Goal: Contribute content: Contribute content

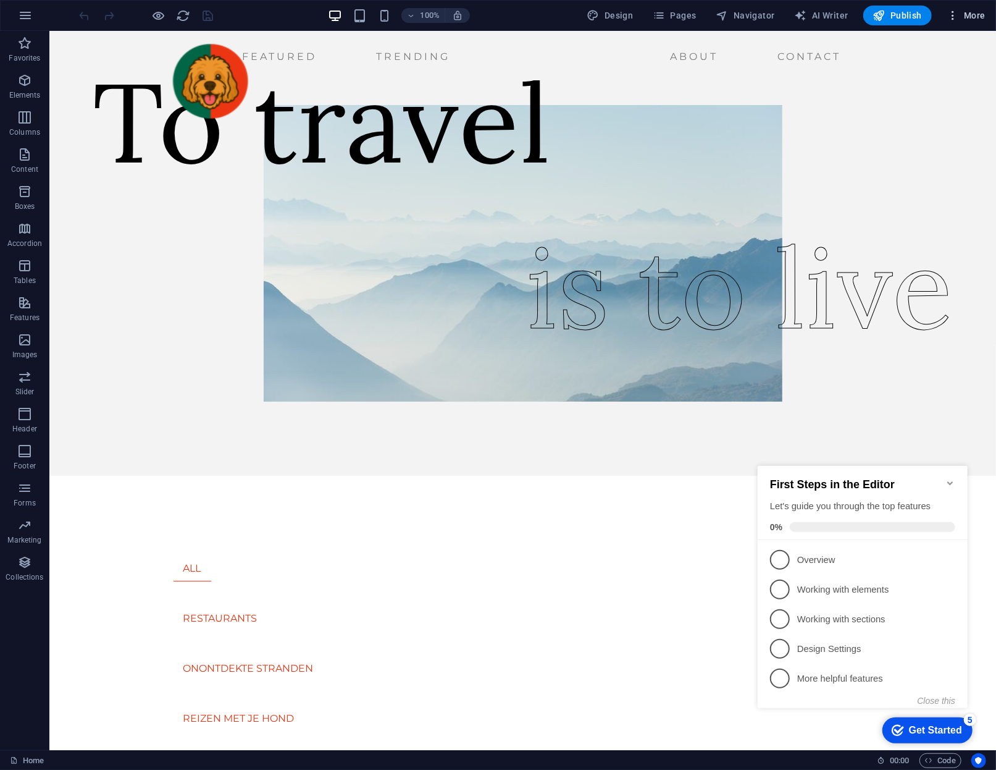
click at [979, 15] on span "More" at bounding box center [966, 15] width 39 height 12
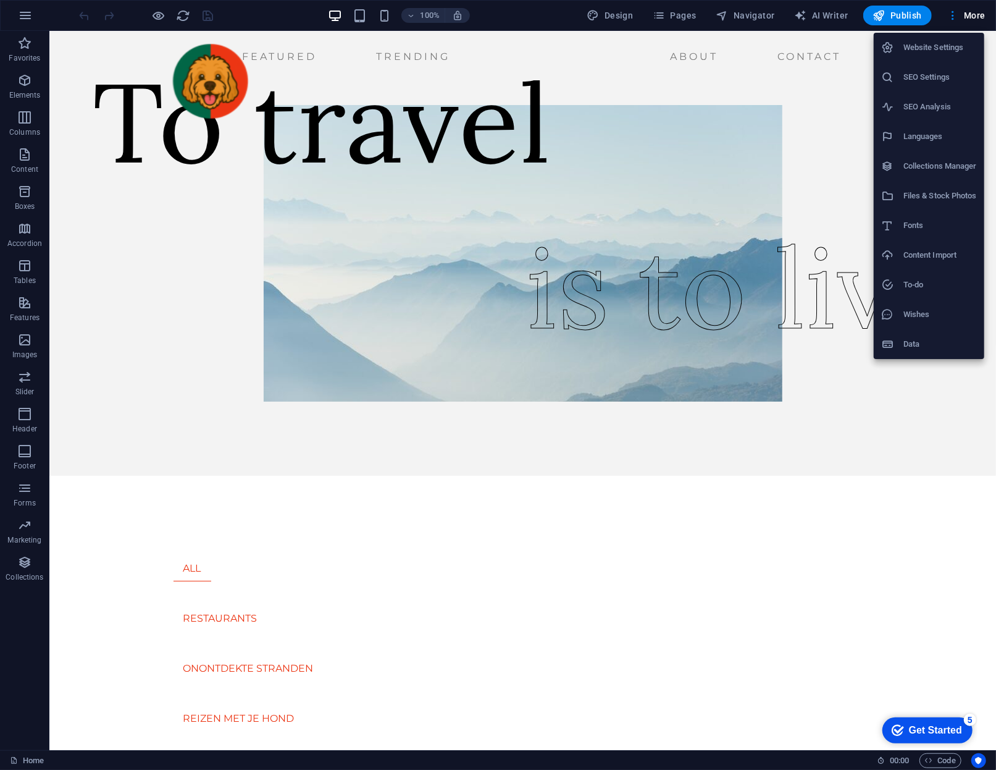
click at [745, 17] on div at bounding box center [498, 385] width 996 height 770
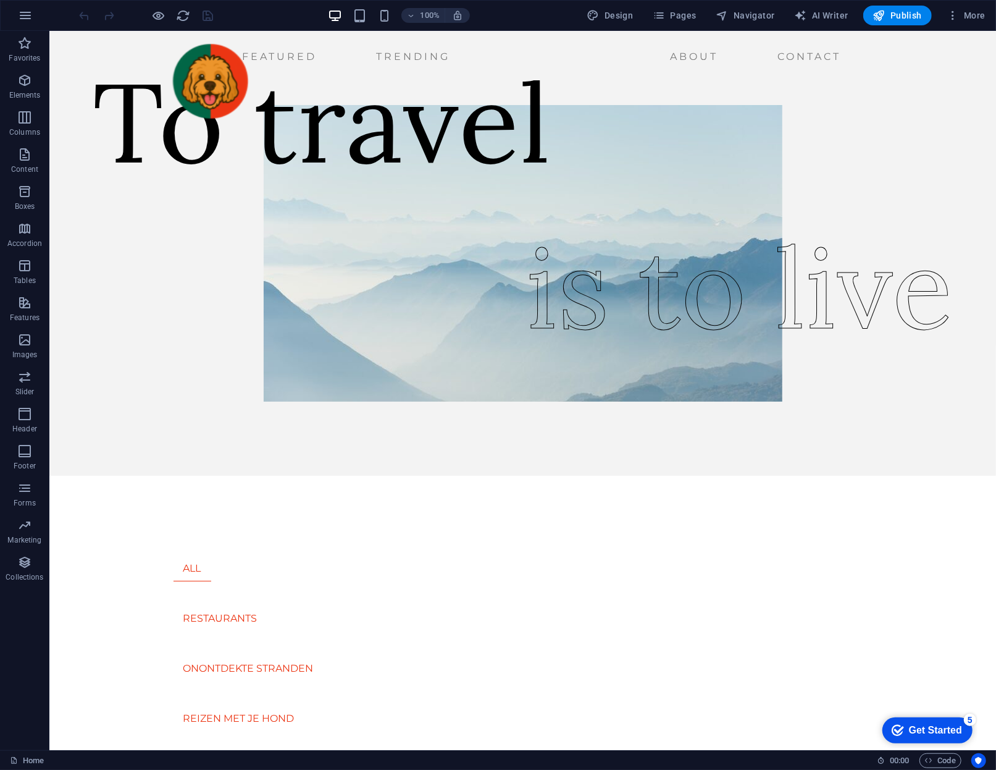
click at [745, 17] on span "Navigator" at bounding box center [746, 15] width 59 height 12
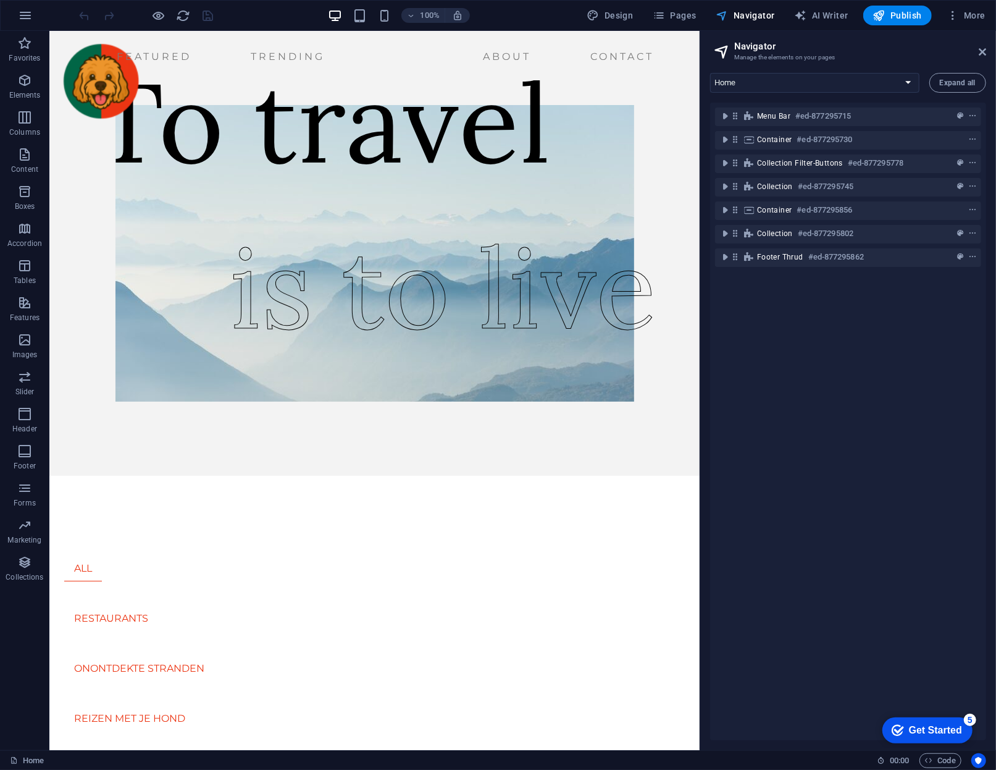
click at [744, 17] on span "Navigator" at bounding box center [746, 15] width 59 height 12
click at [137, 303] on figure at bounding box center [374, 252] width 621 height 297
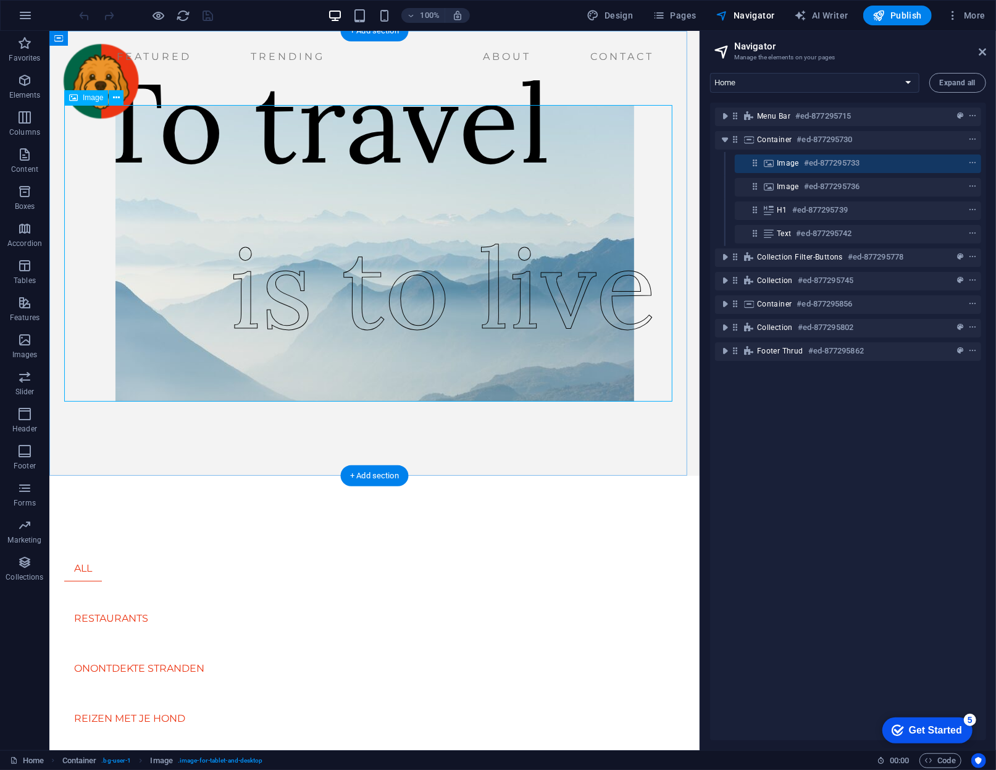
click at [604, 201] on figure at bounding box center [374, 252] width 621 height 297
click at [590, 219] on figure at bounding box center [374, 252] width 621 height 297
select select "px"
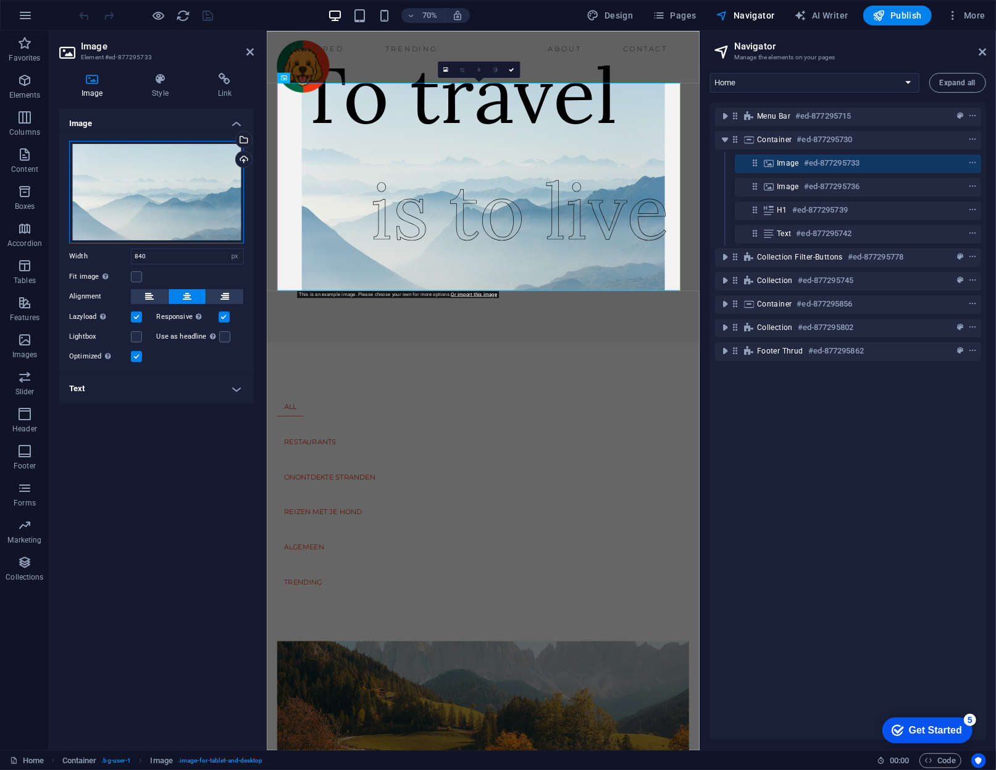
click at [191, 182] on div "Drag files here, click to choose files or select files from Files or our free s…" at bounding box center [156, 192] width 175 height 103
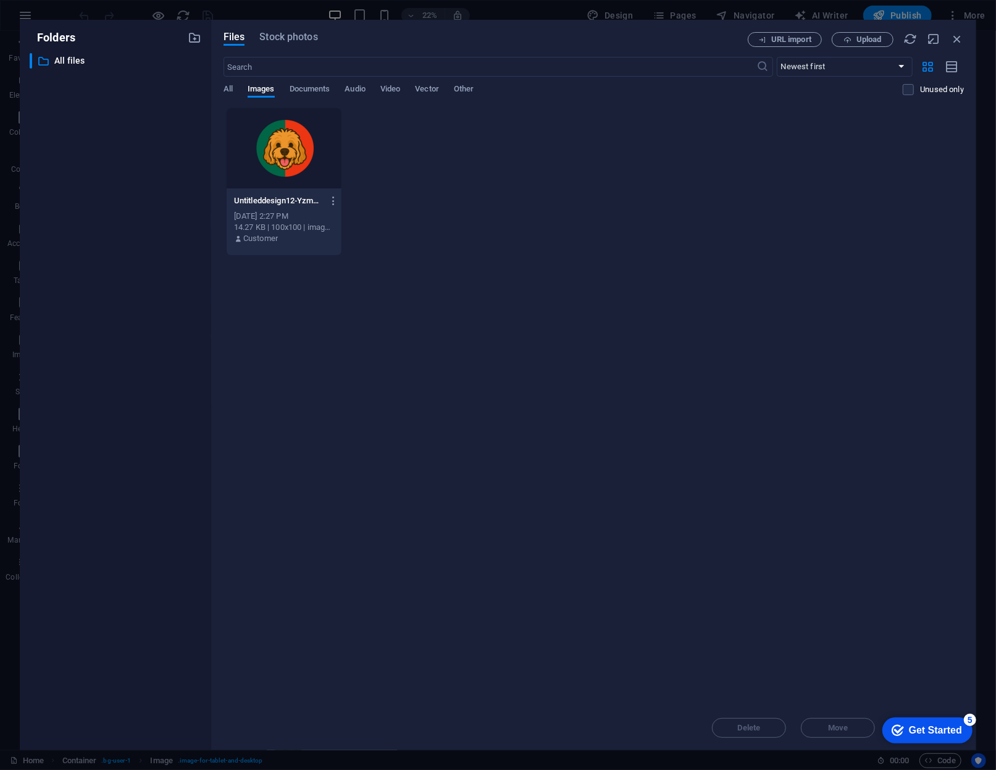
click at [301, 83] on div "​ Newest first Oldest first Name (A-Z) Name (Z-A) Size (0-9) Size (9-0) Resolut…" at bounding box center [594, 82] width 741 height 51
drag, startPoint x: 221, startPoint y: 90, endPoint x: 240, endPoint y: 82, distance: 20.8
click at [240, 82] on div "Files Stock photos URL import Upload ​ Newest first Oldest first Name (A-Z) Nam…" at bounding box center [593, 385] width 765 height 730
click at [225, 84] on span "All" at bounding box center [228, 90] width 9 height 17
drag, startPoint x: 851, startPoint y: 33, endPoint x: 877, endPoint y: 41, distance: 27.6
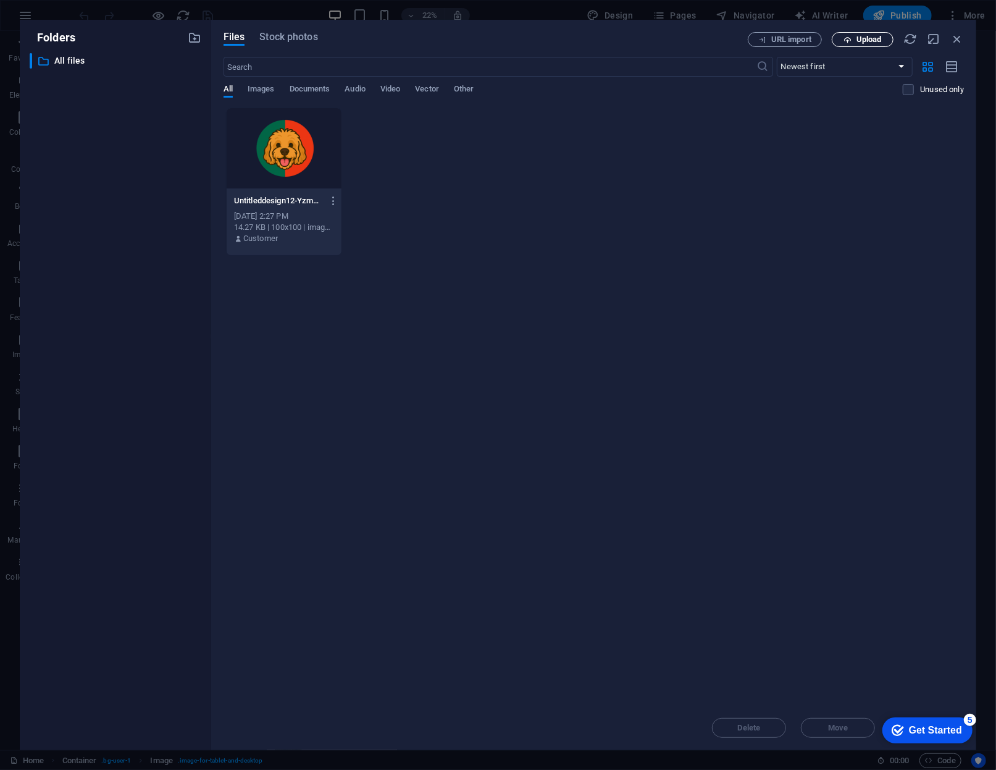
click at [877, 41] on span "Upload" at bounding box center [869, 39] width 25 height 7
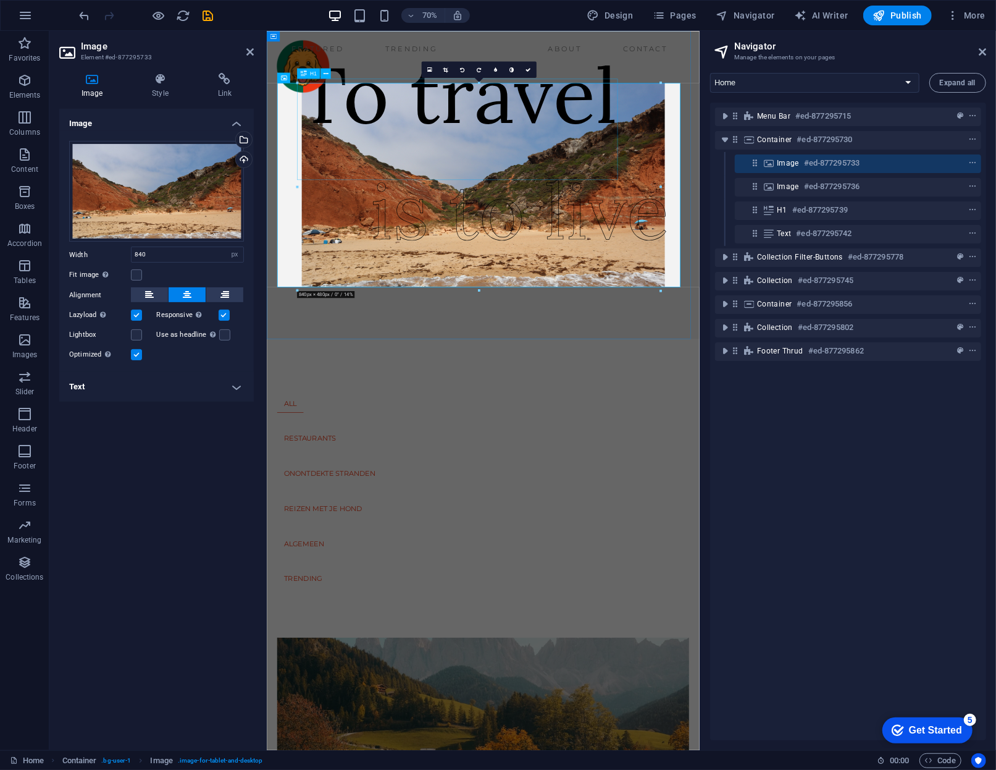
click at [559, 177] on div "To travel" at bounding box center [538, 121] width 458 height 145
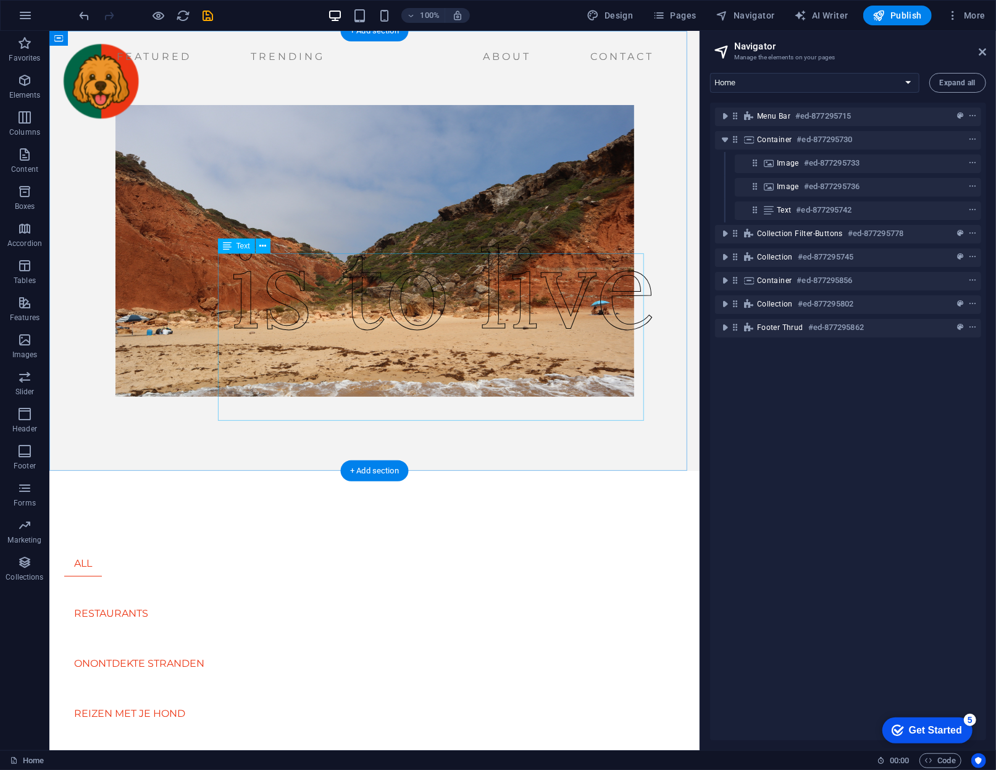
click at [462, 336] on div "is to live" at bounding box center [442, 287] width 427 height 168
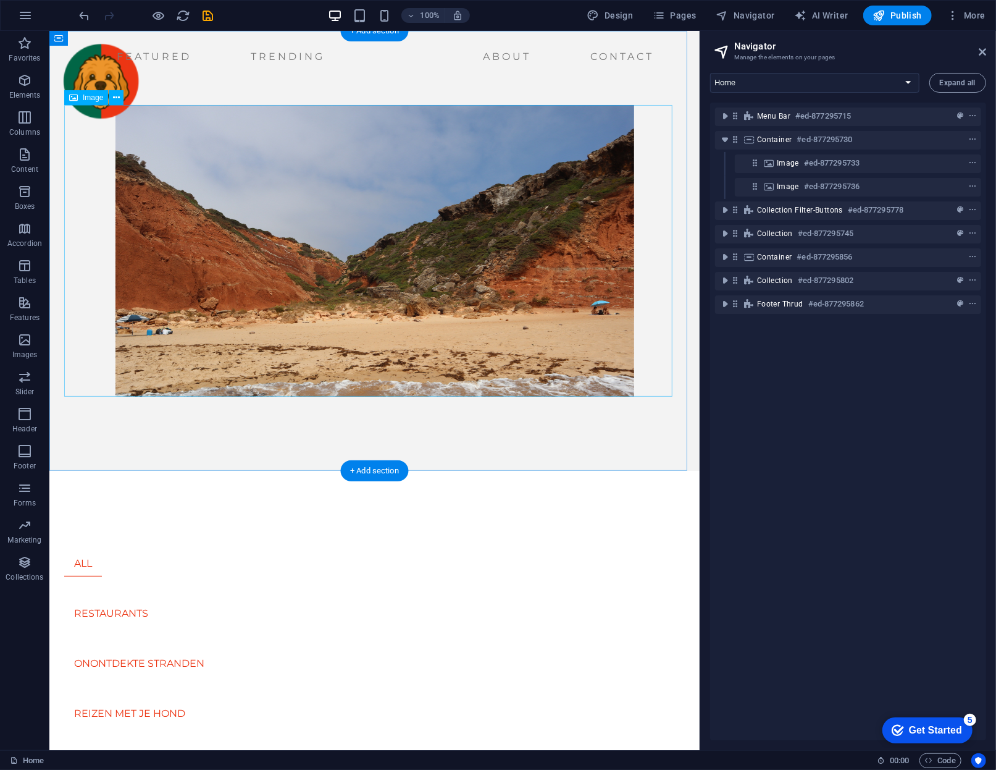
click at [437, 299] on figure at bounding box center [374, 250] width 621 height 292
select select "px"
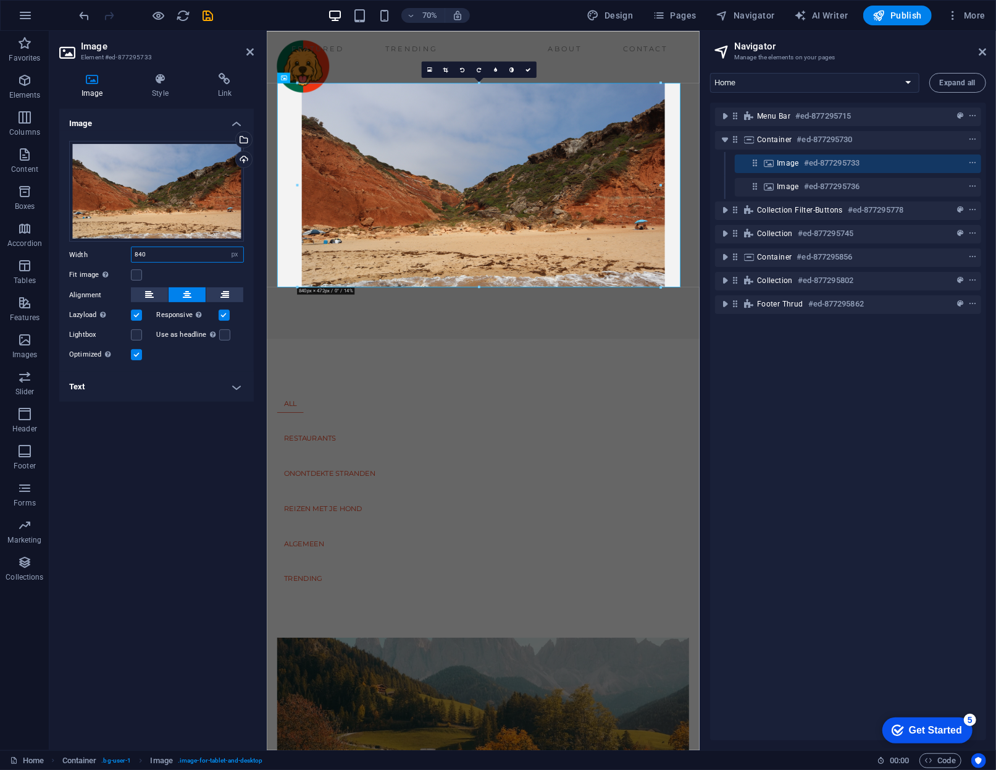
click at [164, 255] on input "840" at bounding box center [188, 254] width 112 height 15
type input "3"
type input "920"
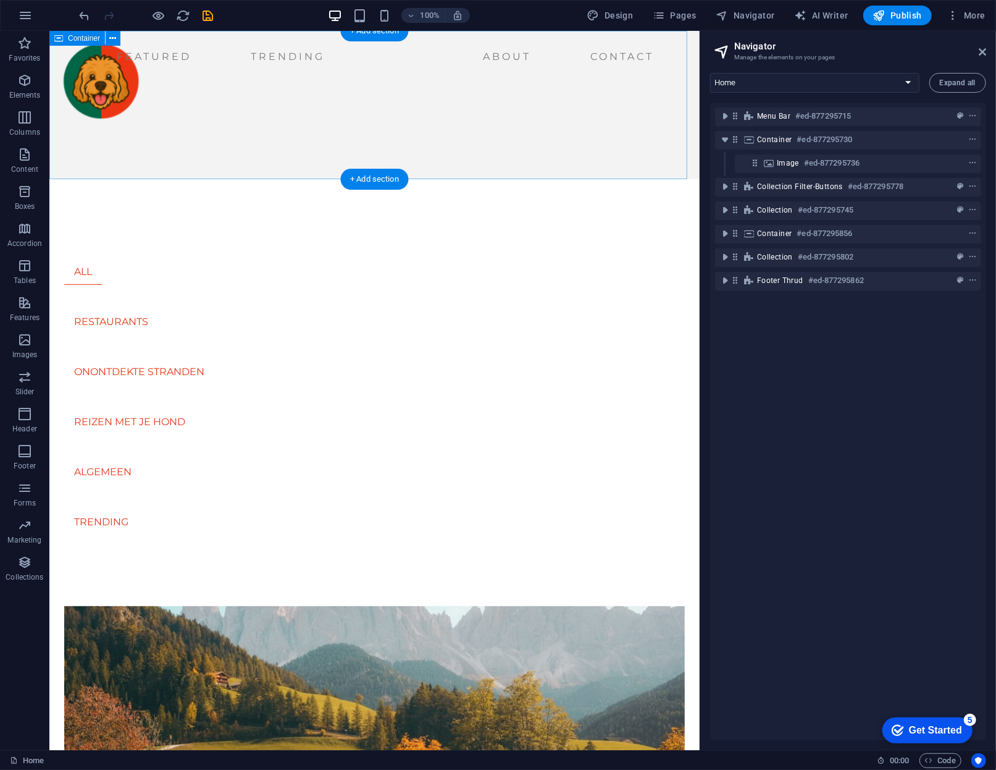
click at [238, 167] on div at bounding box center [374, 104] width 650 height 148
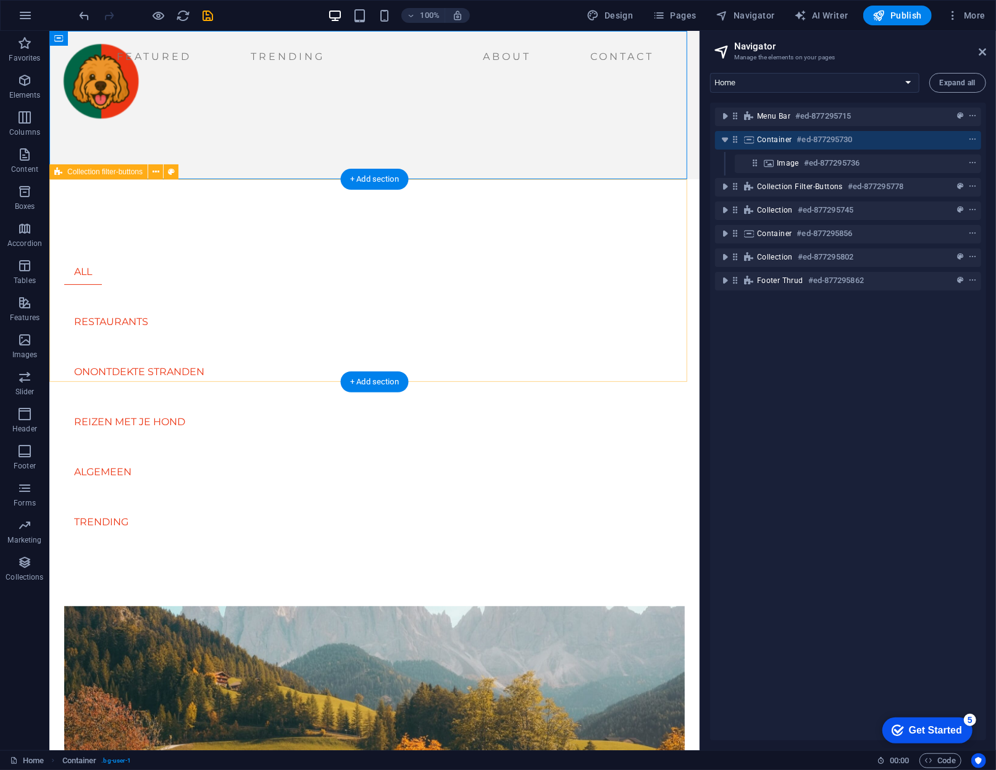
click at [239, 198] on div "ALL RESTAURANTS ONONTDEKTE STRANDEN REIZEN MET JE HOND ALGEMEEN TRENDING" at bounding box center [374, 367] width 650 height 377
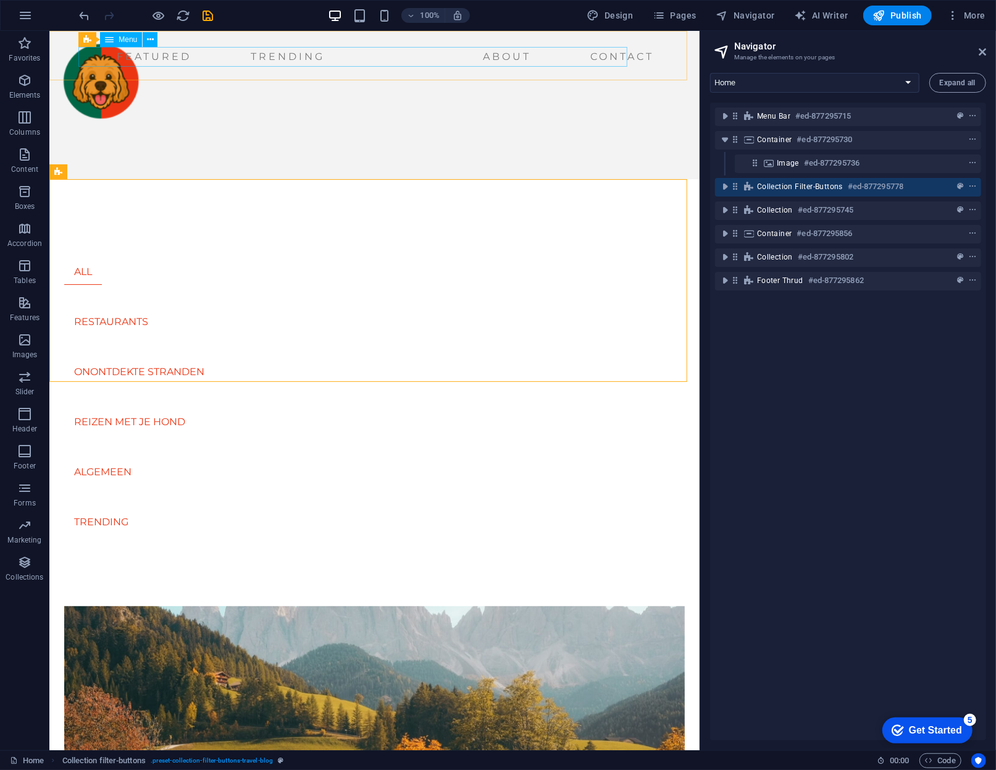
click at [239, 54] on nav "Featured Trending About Contact" at bounding box center [359, 56] width 600 height 20
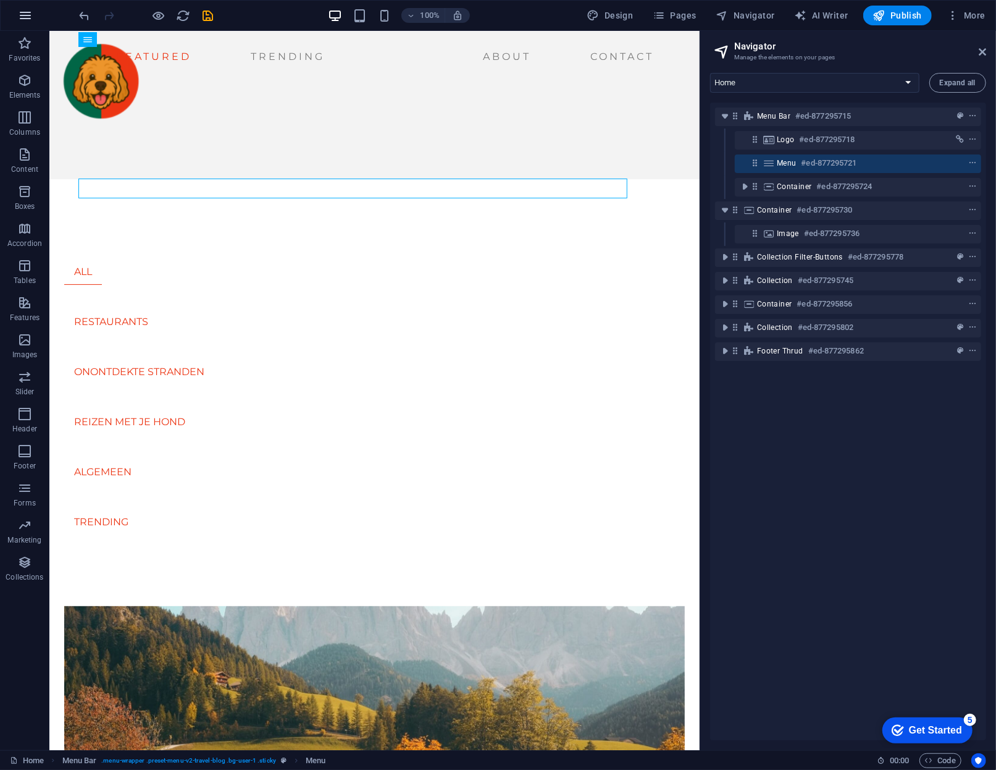
click at [27, 21] on icon "button" at bounding box center [25, 15] width 15 height 15
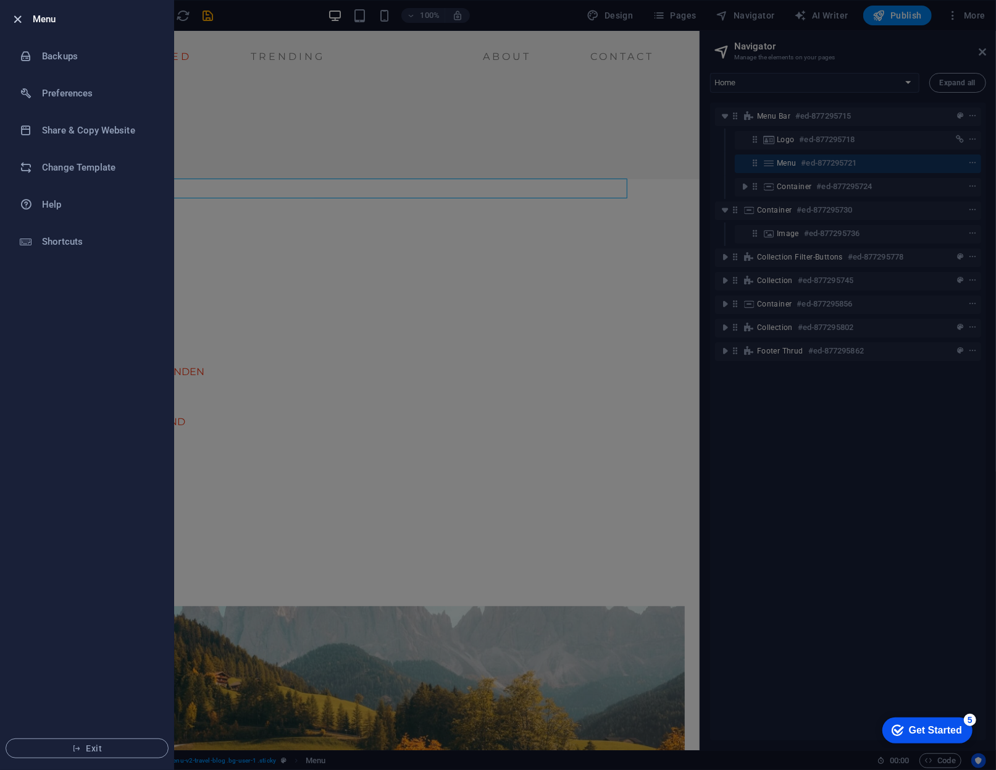
click at [23, 21] on icon "button" at bounding box center [18, 19] width 14 height 14
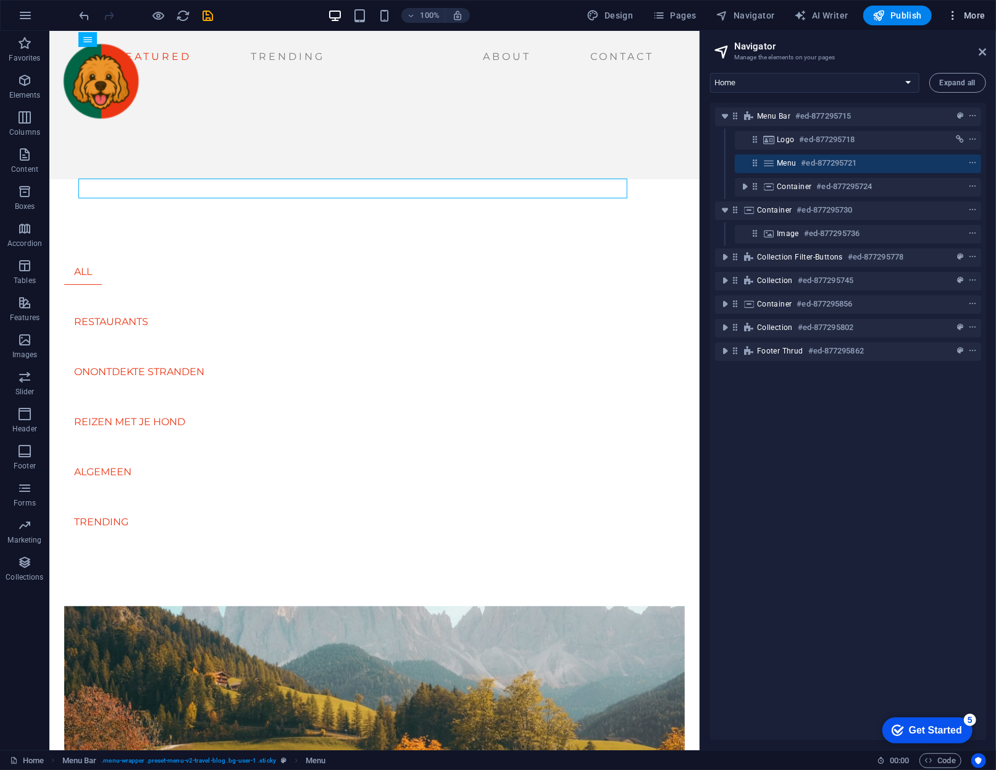
click at [959, 17] on icon "button" at bounding box center [953, 15] width 12 height 12
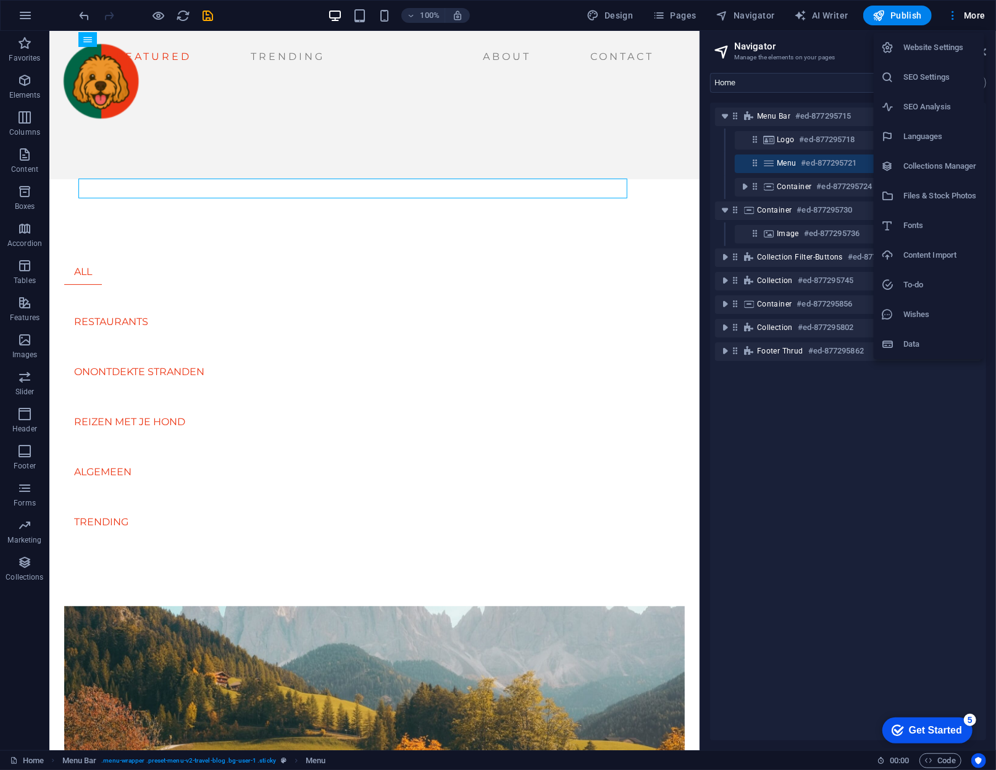
click at [964, 166] on h6 "Collections Manager" at bounding box center [941, 166] width 74 height 15
select select
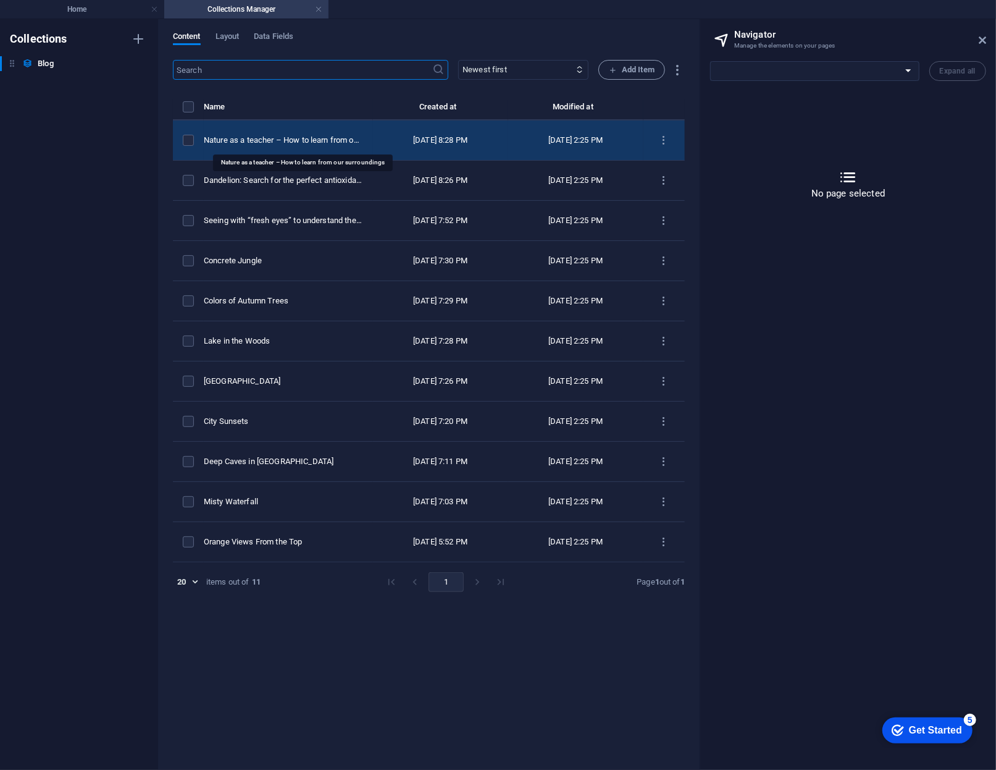
click at [305, 145] on div "Nature as a teacher – How to learn from our surroundings" at bounding box center [283, 140] width 159 height 11
select select "Wild-Life"
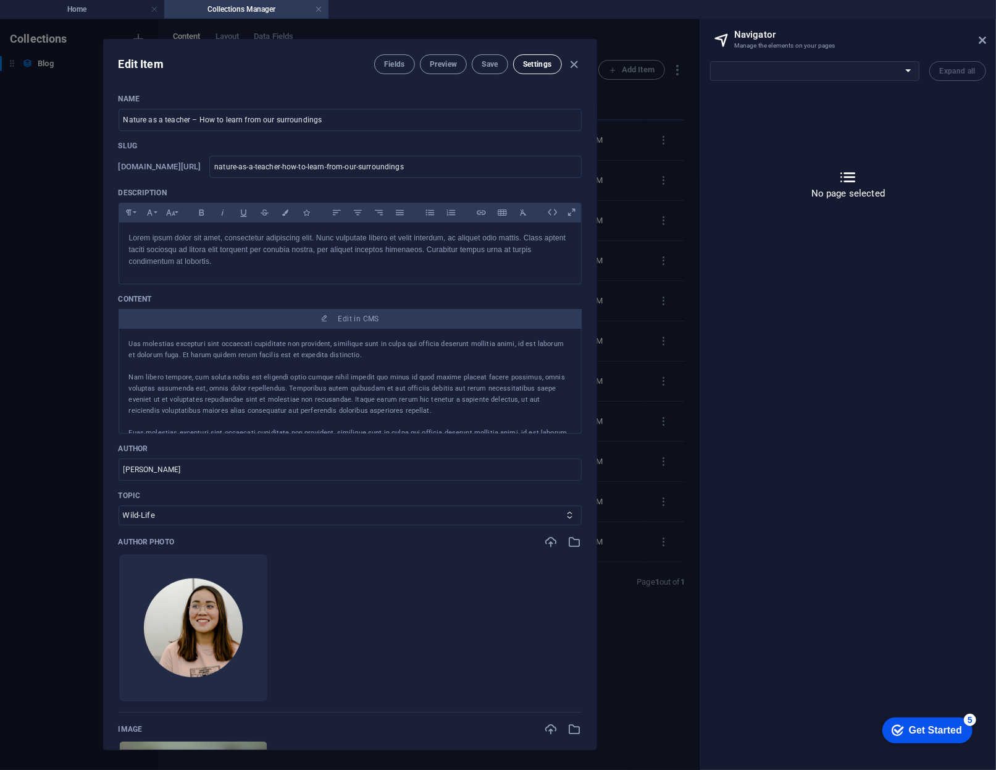
click at [526, 61] on span "Settings" at bounding box center [537, 64] width 29 height 10
click at [310, 267] on p "Lorem ipsum dolor sit amet, consectetur adipiscing elit. Nunc vulputate libero …" at bounding box center [350, 250] width 442 height 36
drag, startPoint x: 330, startPoint y: 122, endPoint x: 114, endPoint y: 124, distance: 215.6
click at [114, 124] on div "Name Nature as a teacher – How to learn from our surroundings ​ Slug [DOMAIN_NA…" at bounding box center [350, 416] width 493 height 665
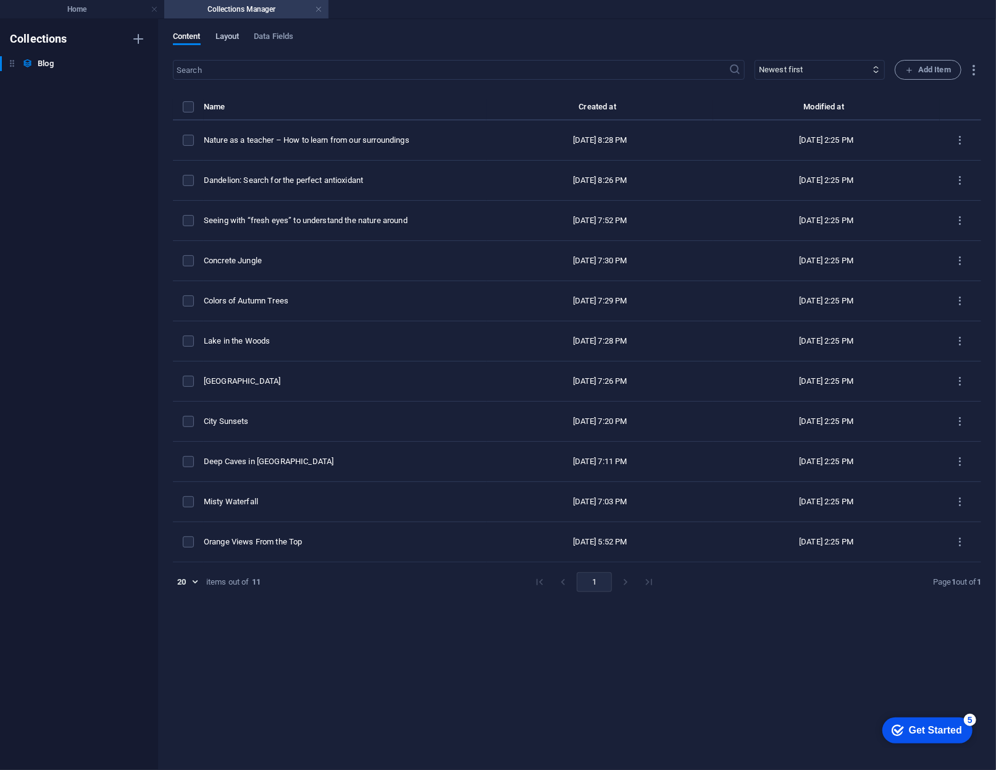
click at [221, 33] on span "Layout" at bounding box center [228, 37] width 24 height 17
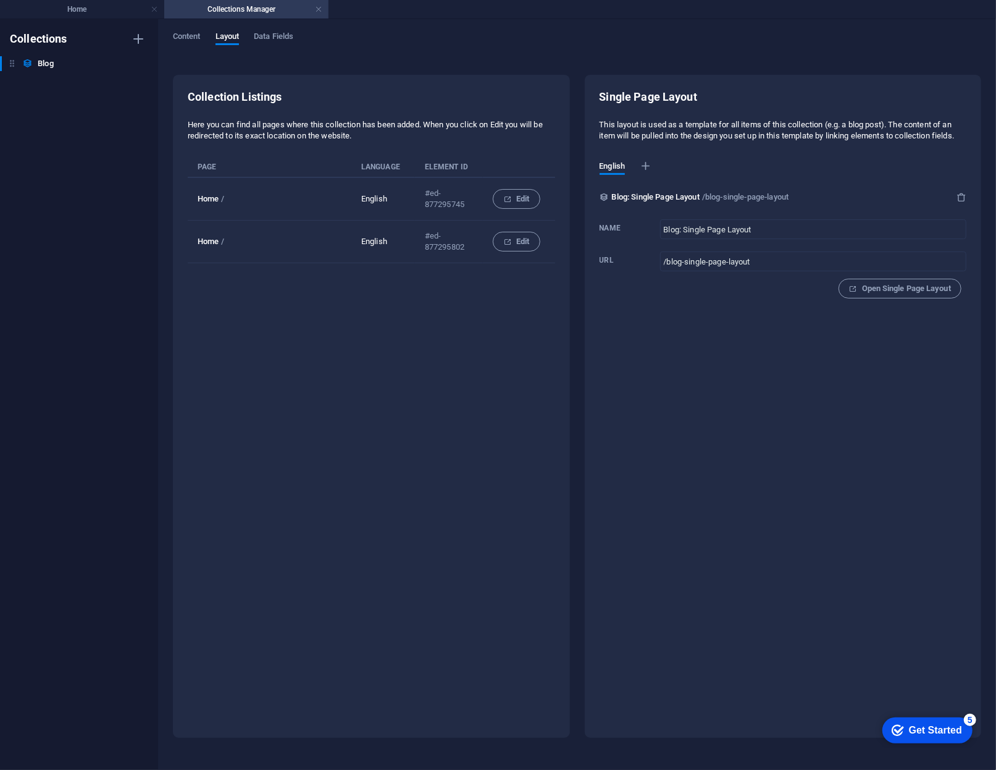
click at [188, 27] on div "Content Layout Data Fields Collection Listings Here you can find all pages wher…" at bounding box center [577, 394] width 838 height 751
click at [187, 28] on div "Content Layout Data Fields Collection Listings Here you can find all pages wher…" at bounding box center [577, 394] width 838 height 751
click at [183, 35] on span "Content" at bounding box center [187, 37] width 28 height 17
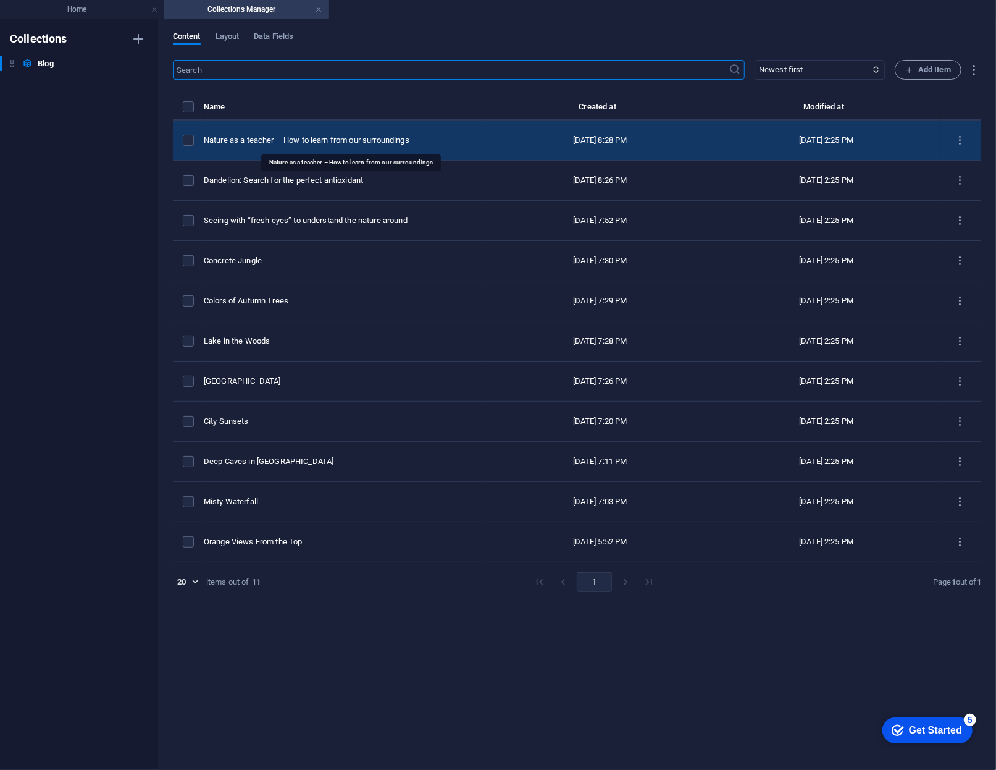
click at [331, 143] on div "Nature as a teacher – How to learn from our surroundings" at bounding box center [340, 140] width 273 height 11
select select "Wild-Life"
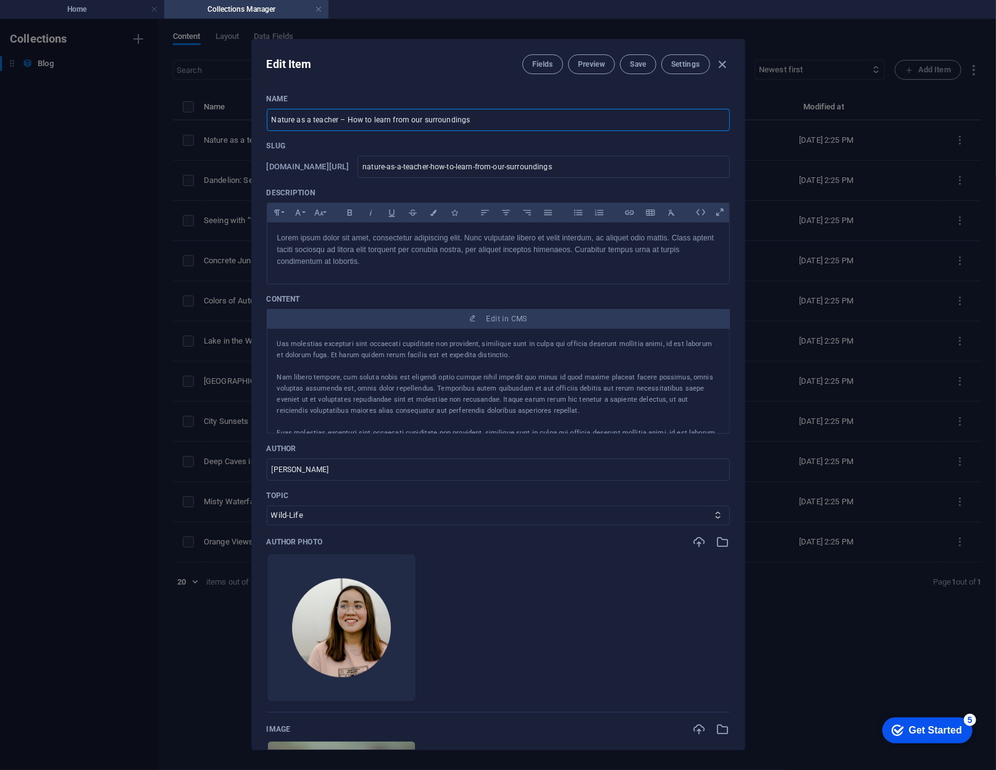
click at [378, 126] on input "Nature as a teacher – How to learn from our surroundings" at bounding box center [498, 120] width 463 height 22
type input "O"
type input "o"
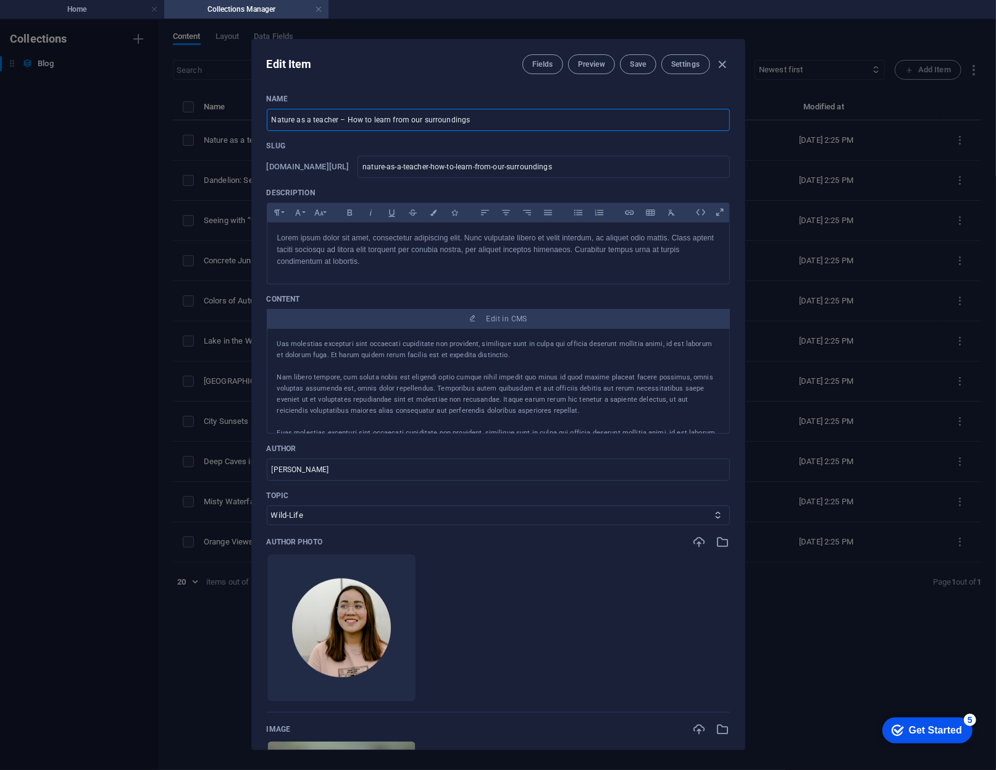
type input "o"
type input "On"
type input "on"
type input "Onb"
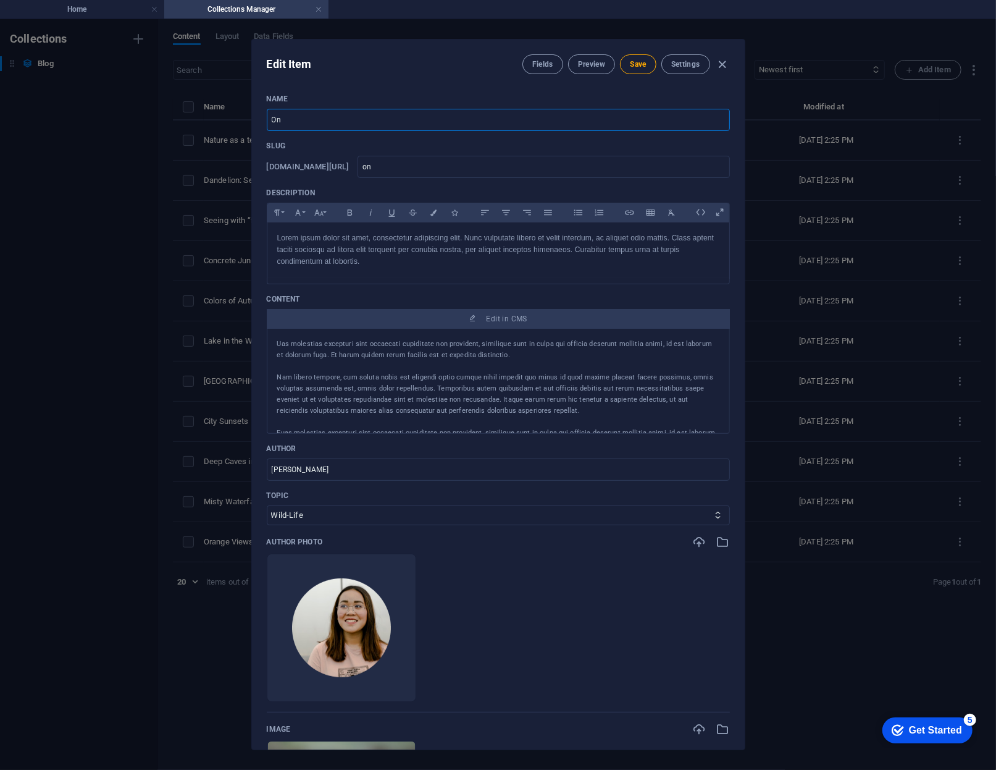
type input "onb"
type input "Onbe"
type input "onbe"
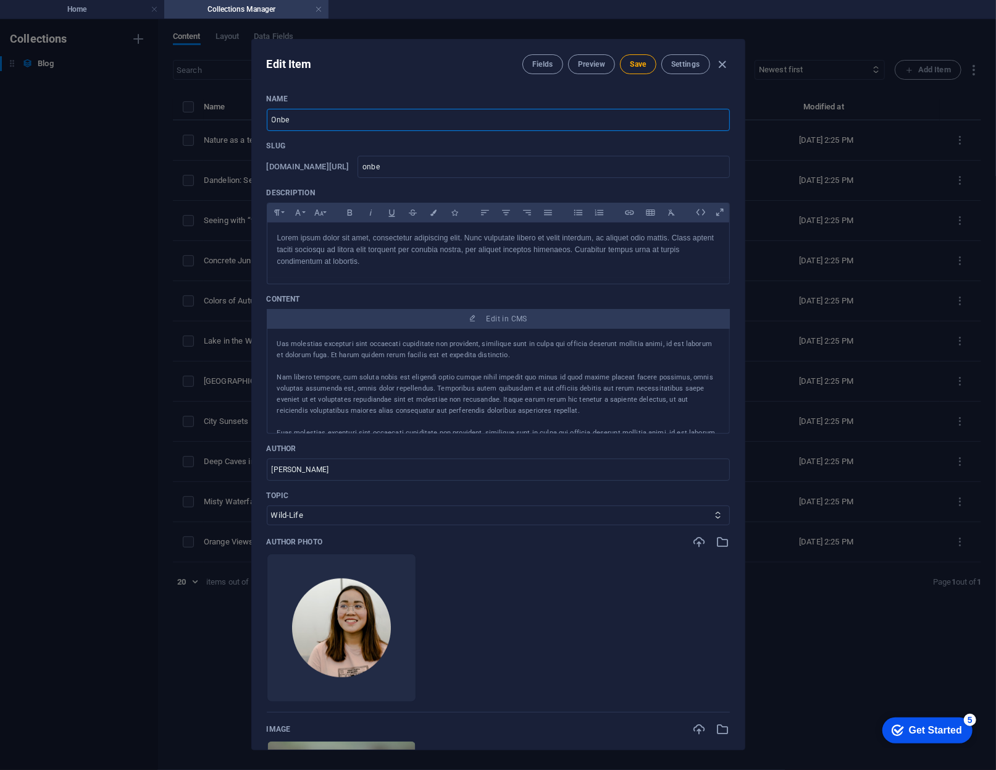
type input "Onbek"
type input "onbek"
type input "Onbeke"
type input "onbeke"
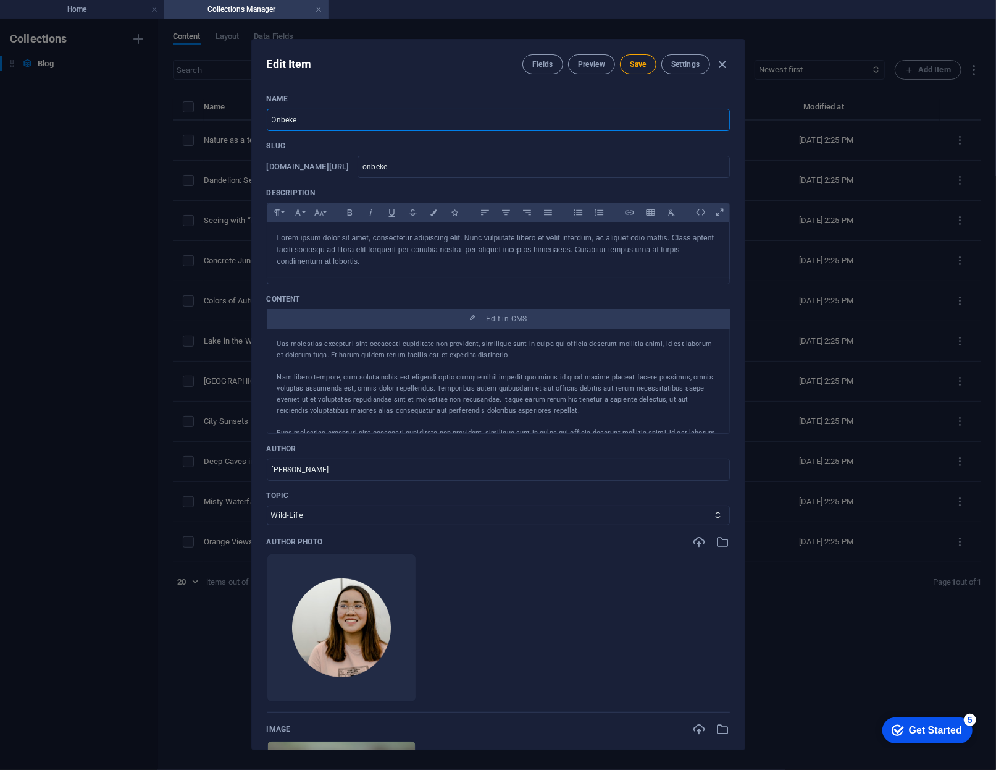
type input "onbeke"
type input "Onbeken"
type input "onbeken"
type input "Onbekend"
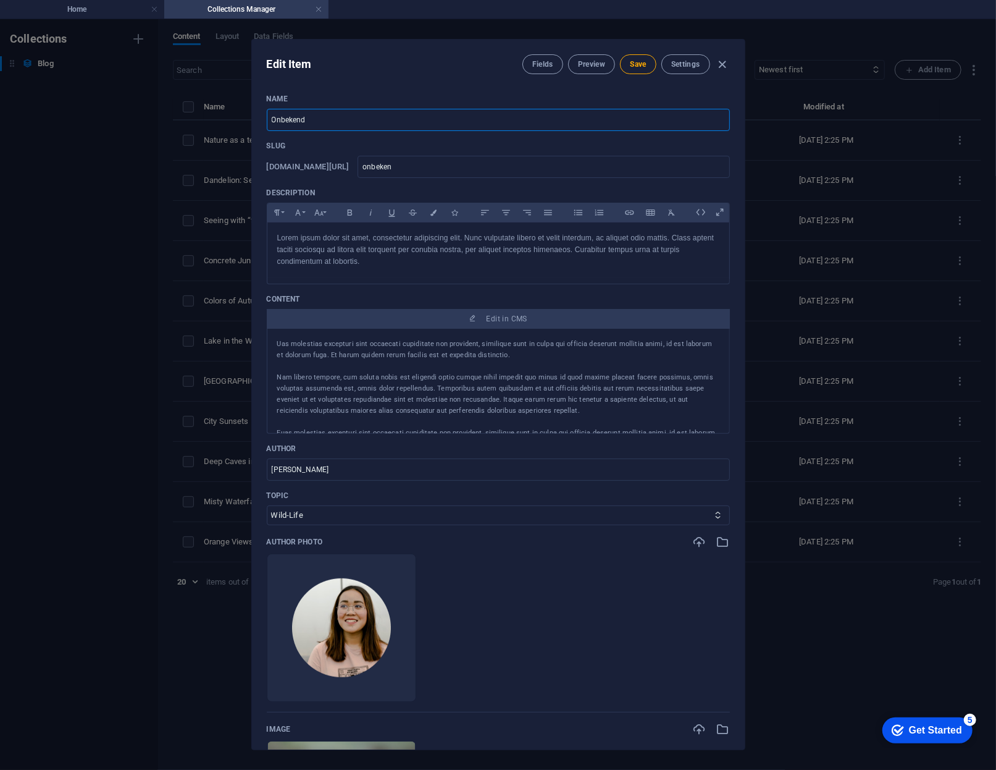
type input "onbekend"
type input "Onbekende"
type input "onbekende"
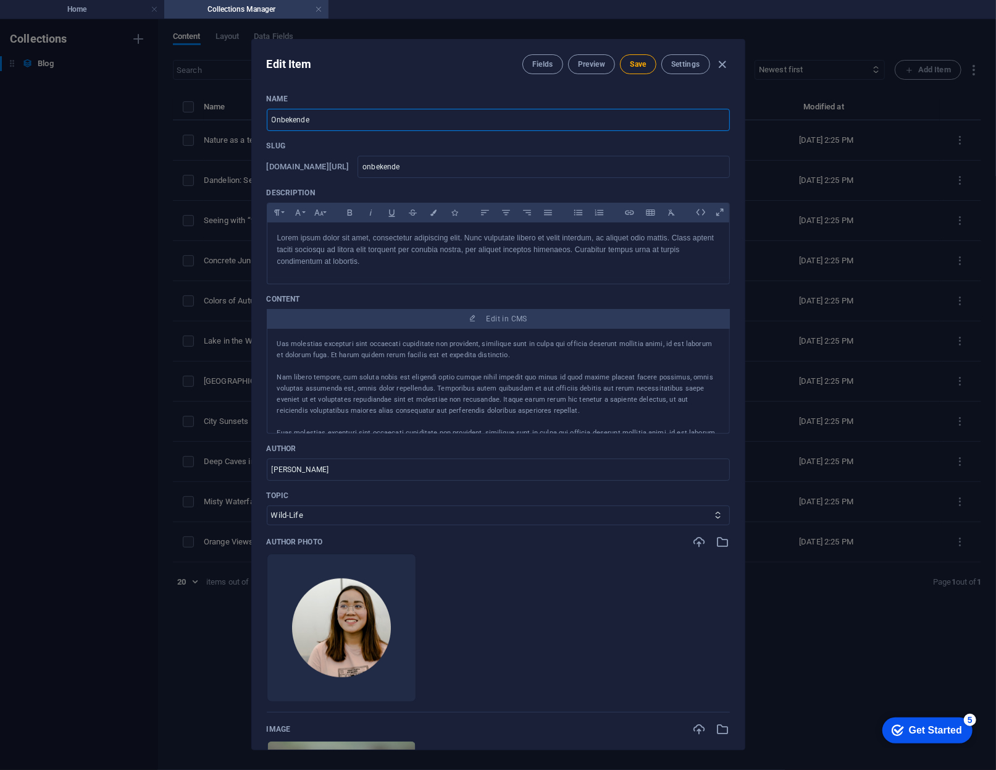
type input "Onbekende S"
type input "onbekende-s"
type input "Onbekende St"
type input "onbekende-st"
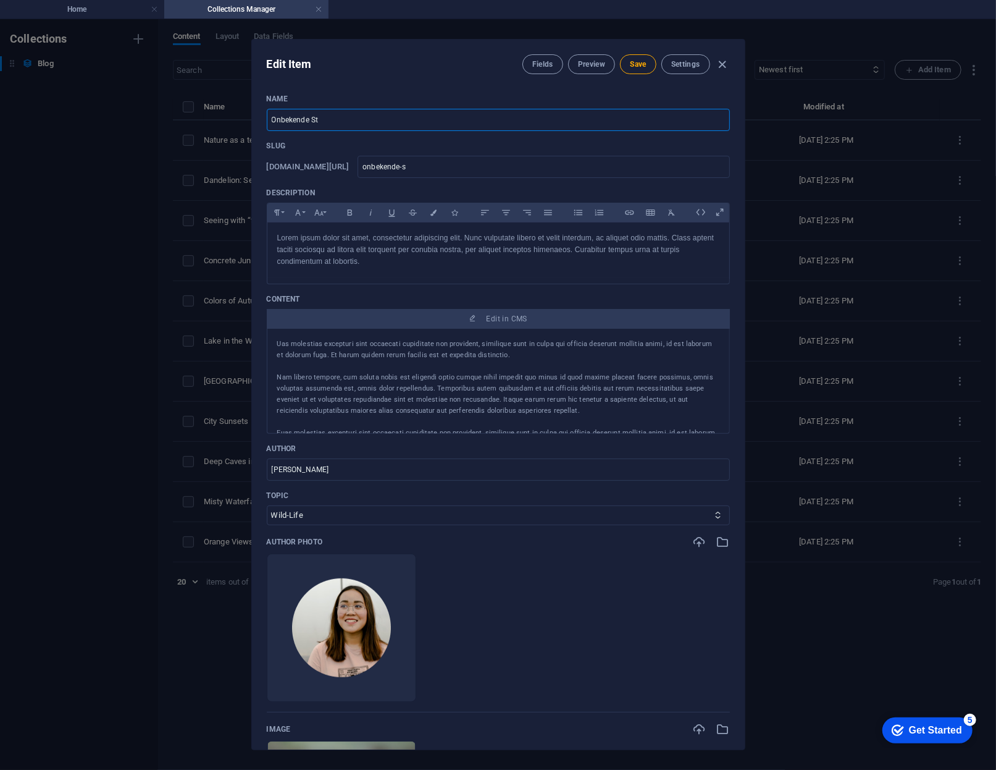
type input "onbekende-st"
type input "Onbekende Stra"
type input "onbekende-stra"
type input "Onbekende Stran"
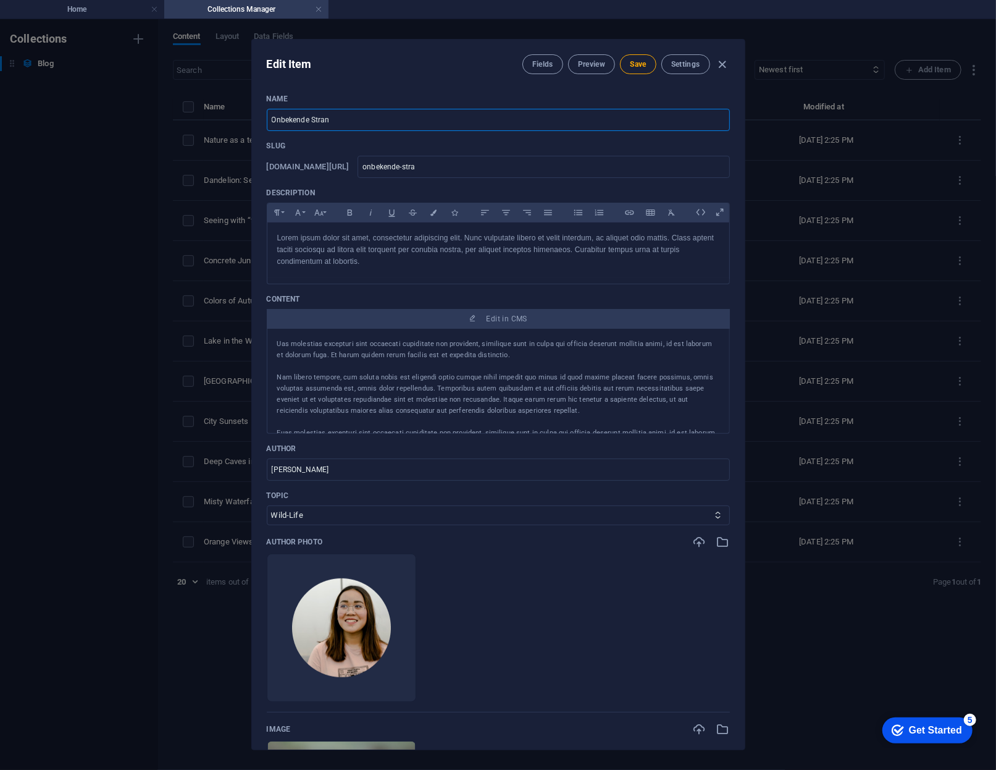
type input "onbekende-stran"
type input "Onbekende Strand"
type input "onbekende-strand"
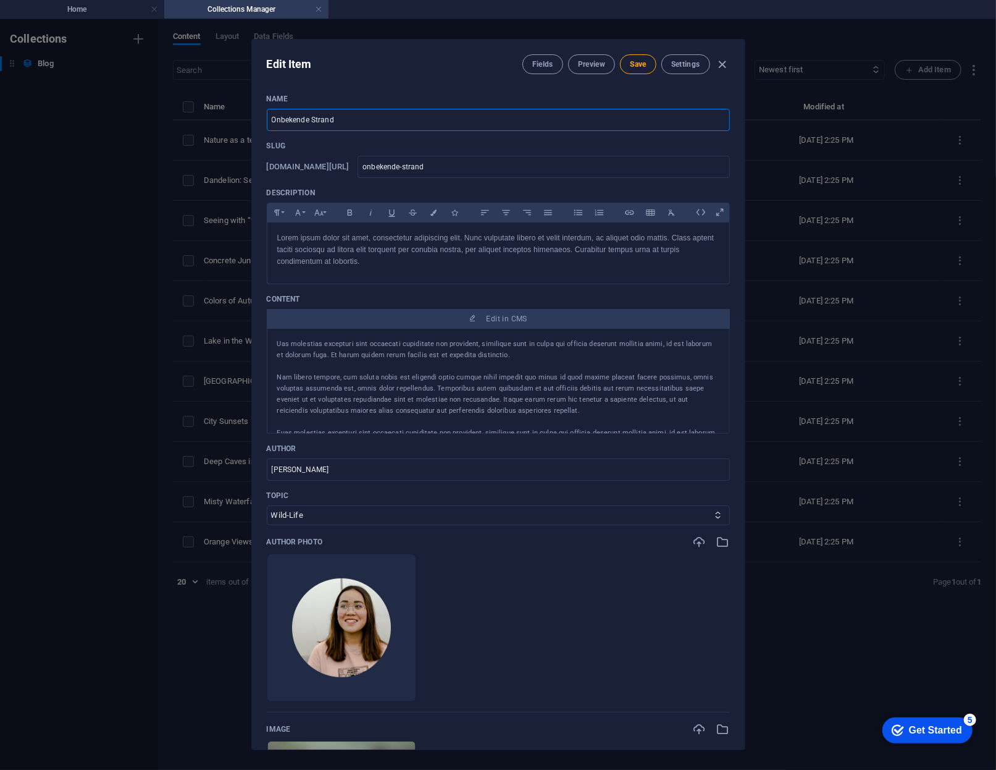
type input "Onbekende Strande"
type input "onbekende-strande"
type input "Onbekende Stranden"
type input "onbekende-stranden"
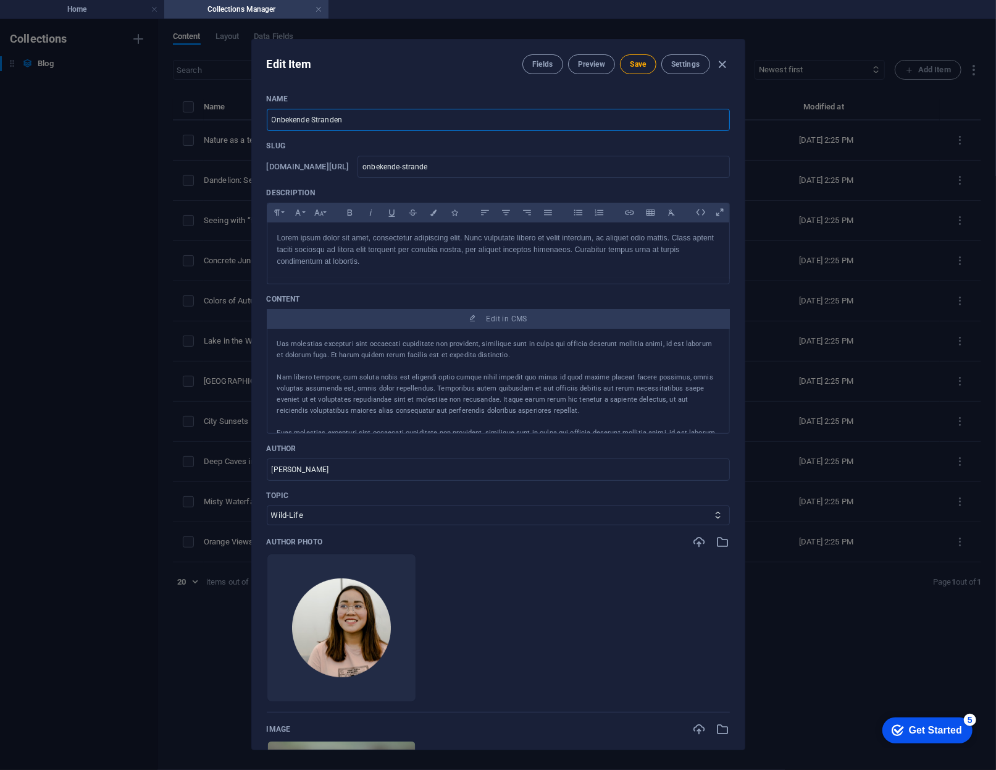
type input "onbekende-stranden"
paste input "[GEOGRAPHIC_DATA]"
type input "Onbekende Stranden - [GEOGRAPHIC_DATA]"
type input "onbekende-stranden-[GEOGRAPHIC_DATA]"
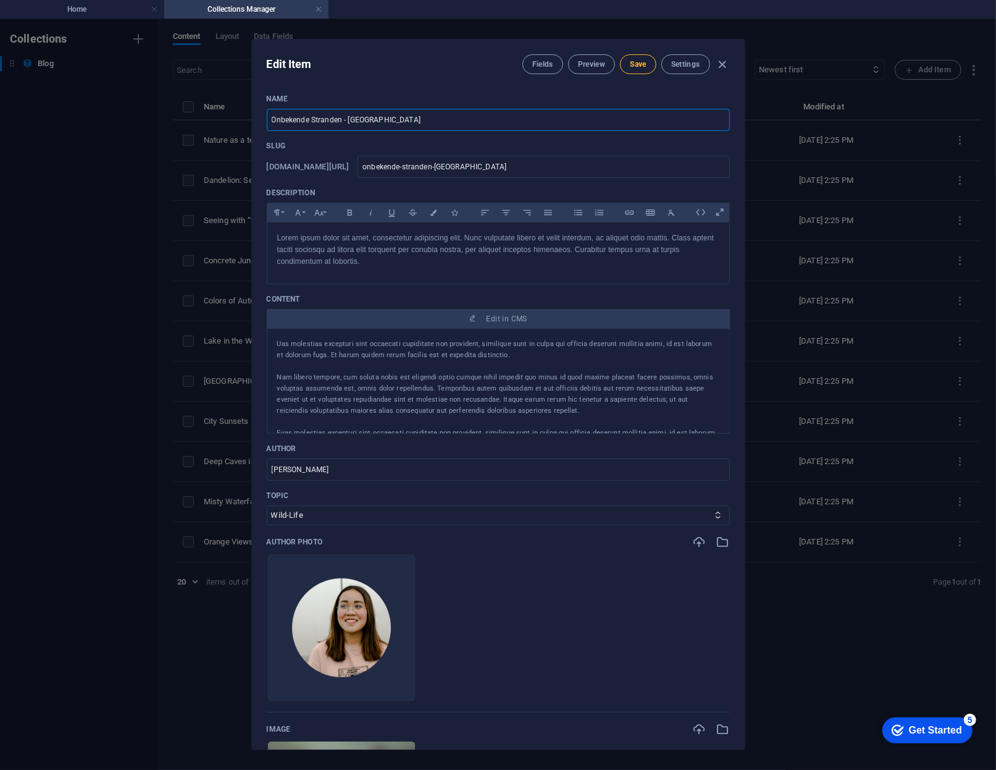
type input "Onbekende Stranden - [GEOGRAPHIC_DATA]"
click at [633, 65] on span "Save" at bounding box center [638, 64] width 16 height 10
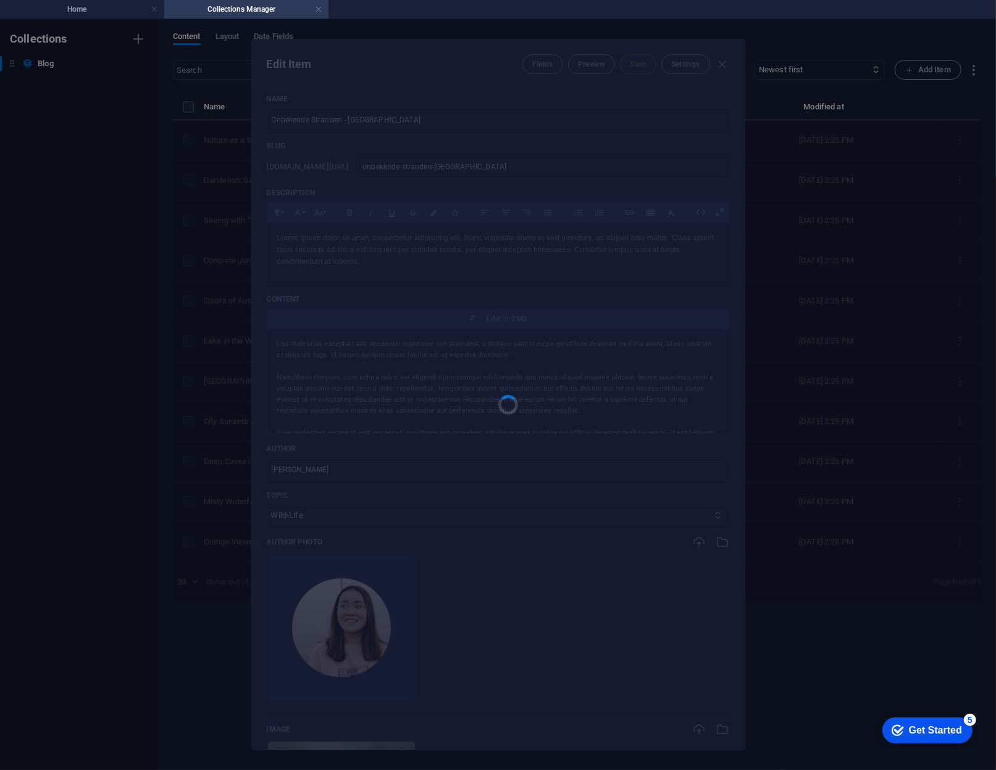
type input "onbekende-stranden-[GEOGRAPHIC_DATA]"
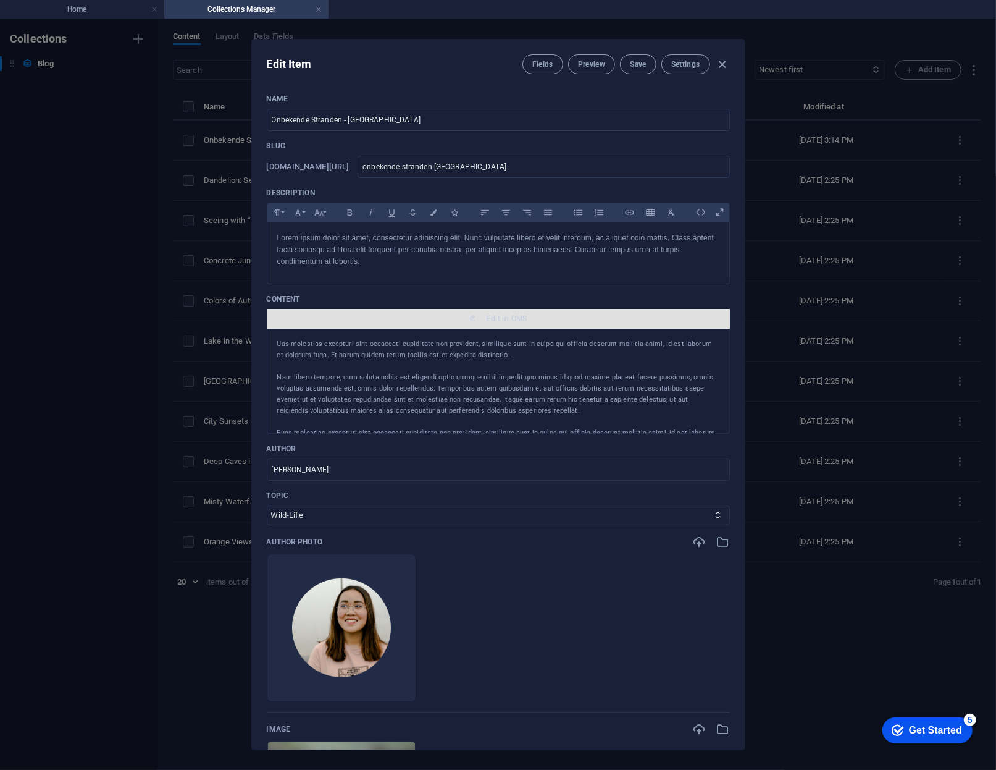
click at [471, 324] on span "Edit in CMS" at bounding box center [498, 319] width 453 height 10
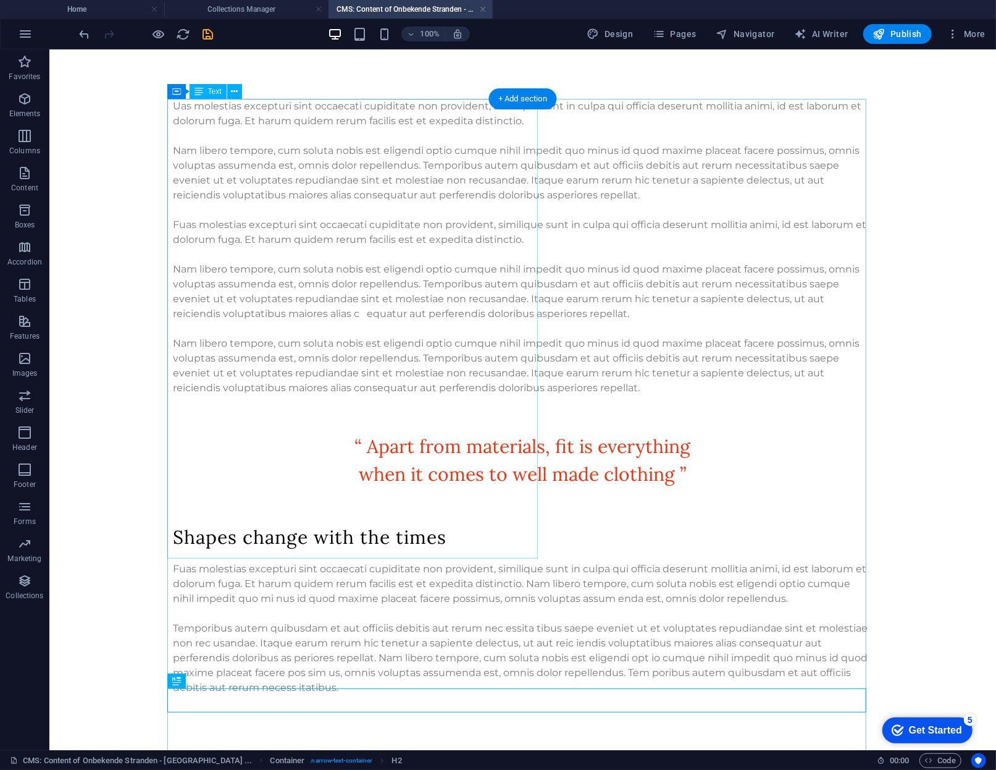
click at [334, 243] on div "Uas molestias excepturi sint occaecati cupiditate non provident, similique sunt…" at bounding box center [522, 246] width 699 height 297
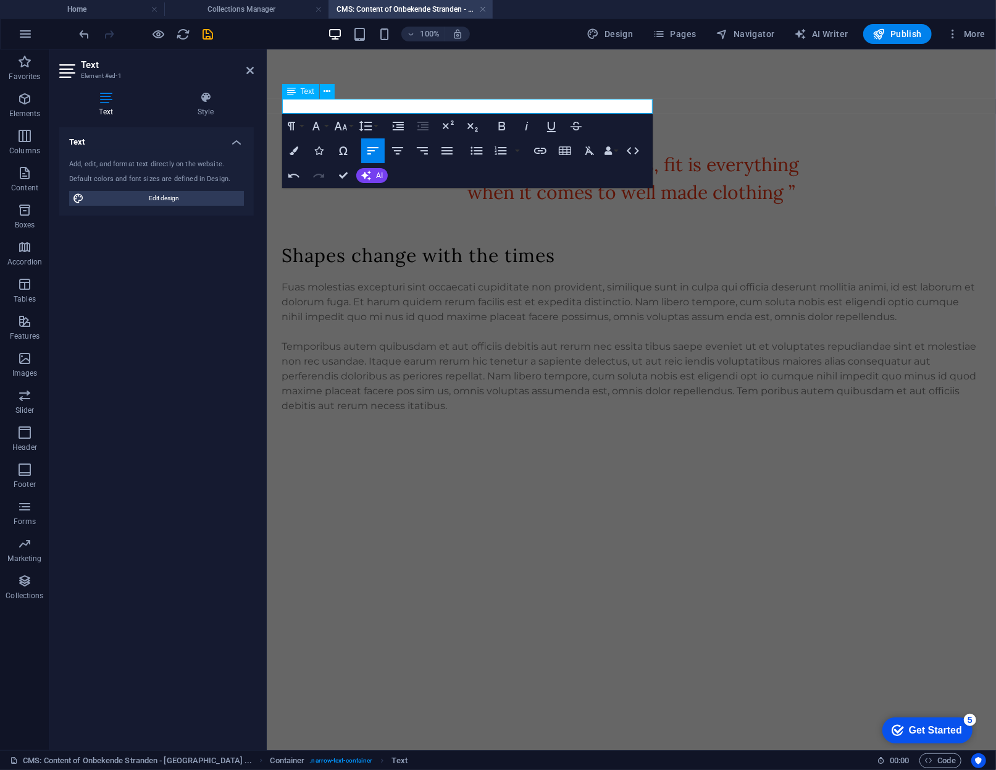
click at [931, 96] on div "“ Apart from materials, fit is everything when it comes to well made clothing ”…" at bounding box center [631, 255] width 729 height 413
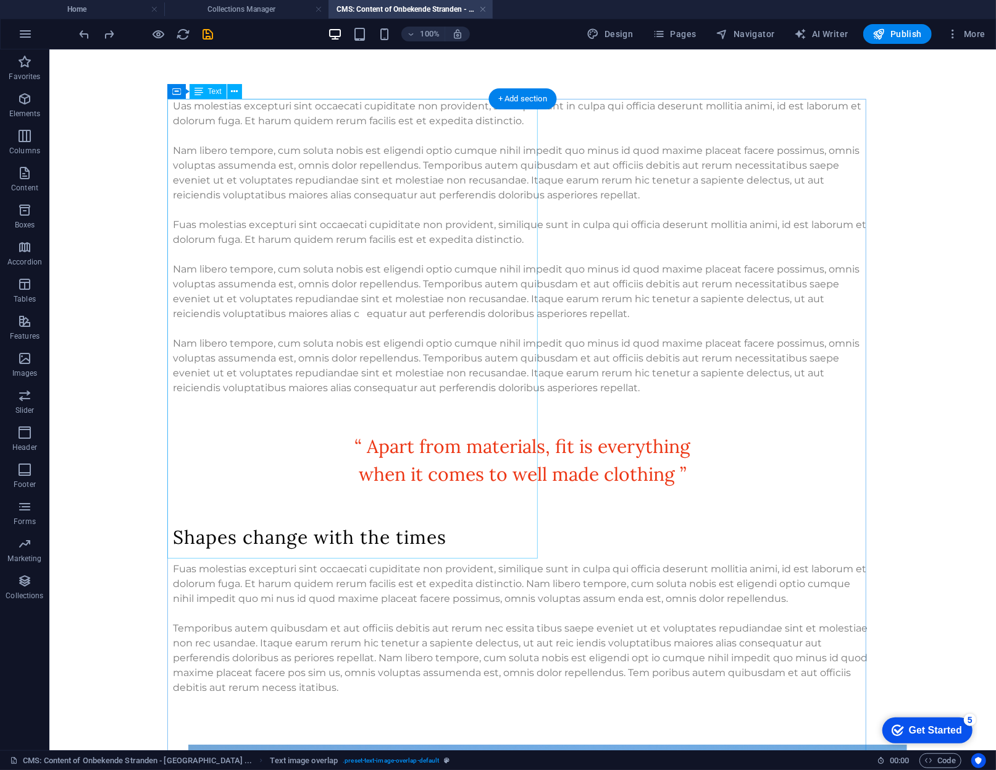
click at [350, 227] on div "Uas molestias excepturi sint occaecati cupiditate non provident, similique sunt…" at bounding box center [522, 246] width 699 height 297
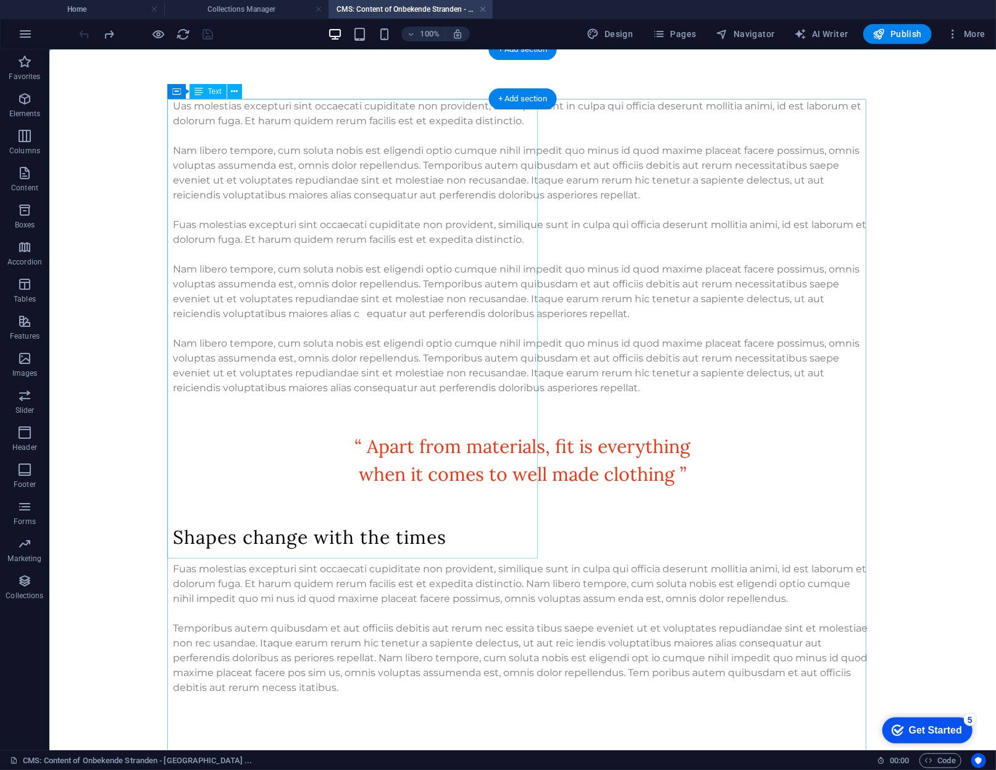
click at [368, 304] on div "Uas molestias excepturi sint occaecati cupiditate non provident, similique sunt…" at bounding box center [522, 246] width 699 height 297
click at [206, 112] on div "Uas molestias excepturi sint occaecati cupiditate non provident, similique sunt…" at bounding box center [522, 246] width 699 height 297
select select "px"
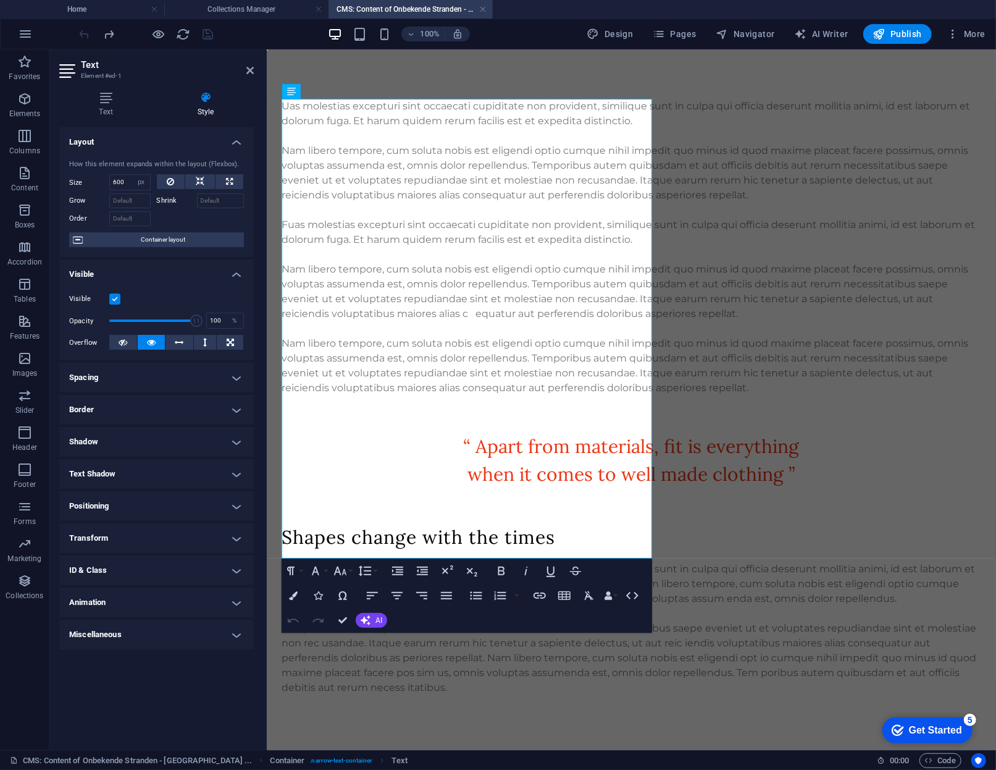
click at [206, 112] on h4 "Style" at bounding box center [206, 104] width 96 height 26
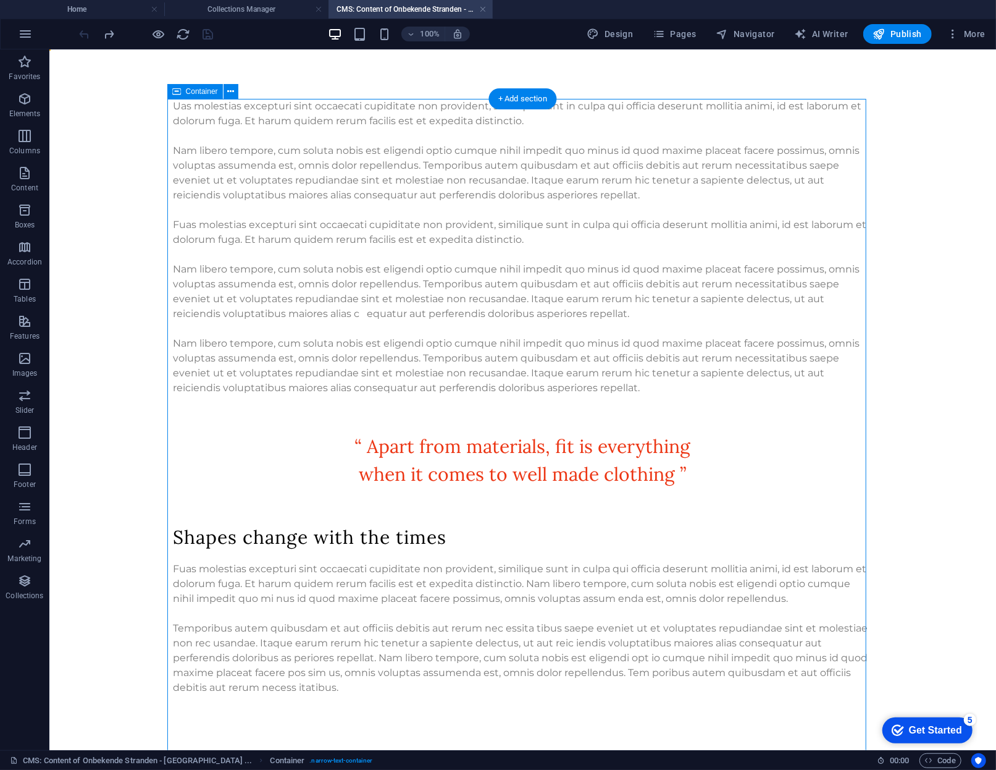
click at [662, 225] on div "Uas molestias excepturi sint occaecati cupiditate non provident, similique sunt…" at bounding box center [522, 396] width 699 height 596
click at [657, 341] on div "Uas molestias excepturi sint occaecati cupiditate non provident, similique sunt…" at bounding box center [522, 396] width 699 height 596
click at [440, 326] on div "Uas molestias excepturi sint occaecati cupiditate non provident, similique sunt…" at bounding box center [522, 246] width 699 height 297
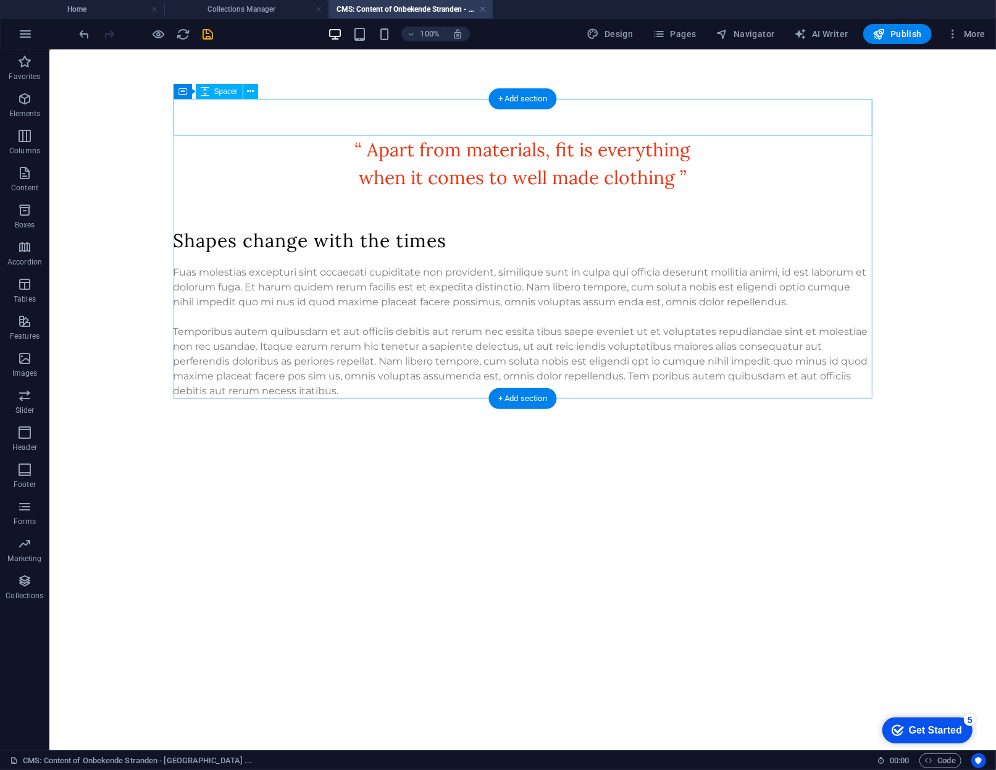
click at [335, 109] on div at bounding box center [522, 116] width 699 height 37
click at [173, 109] on div at bounding box center [522, 116] width 699 height 37
select select "px"
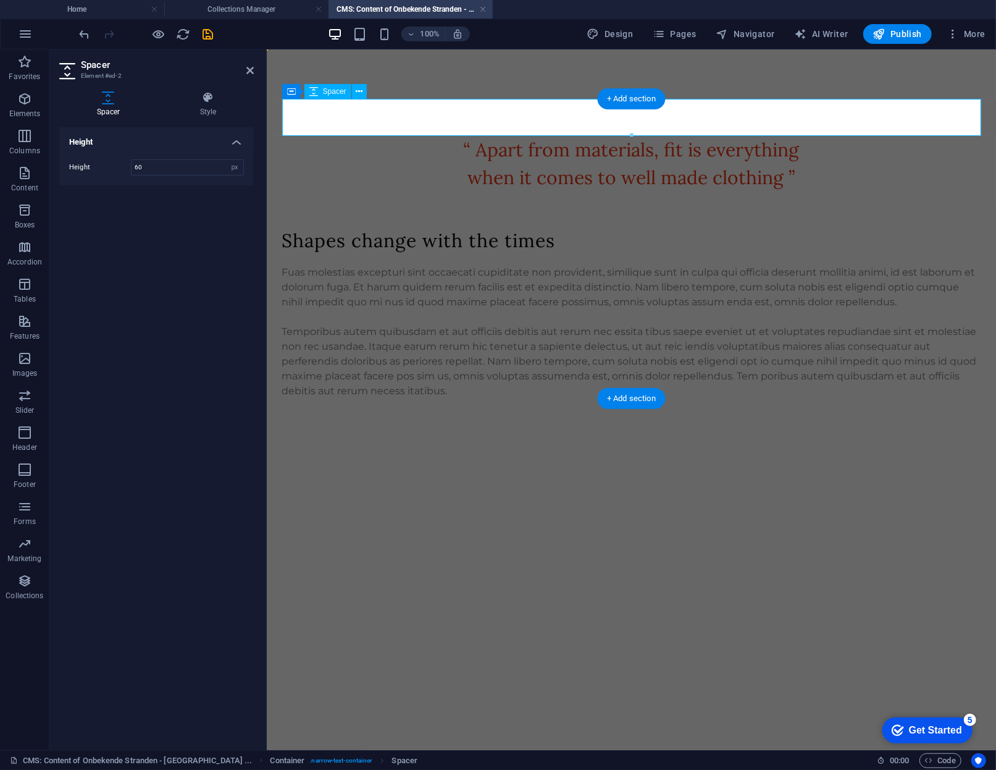
click at [365, 114] on div at bounding box center [631, 116] width 699 height 37
click at [28, 440] on icon "button" at bounding box center [24, 432] width 15 height 15
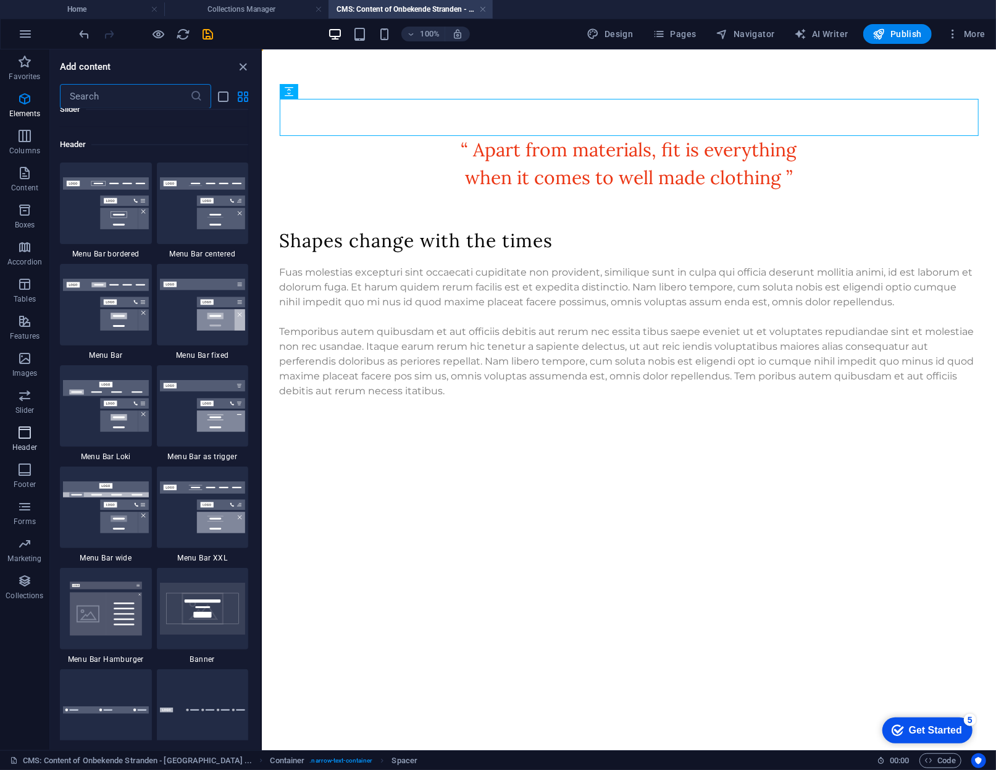
scroll to position [7439, 0]
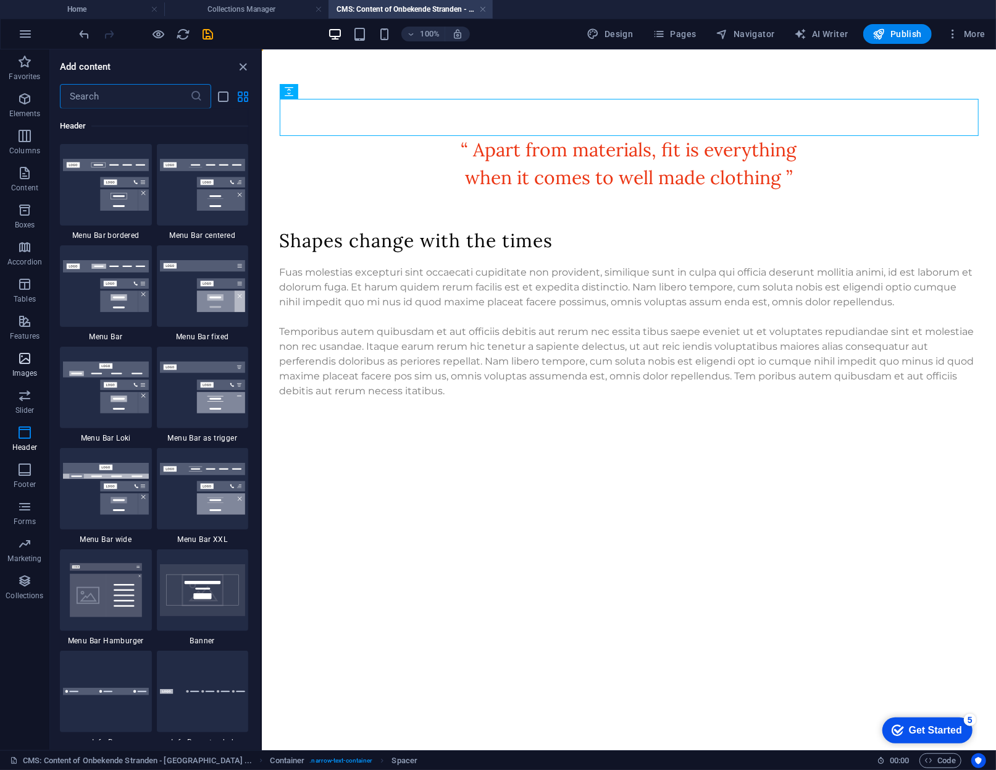
click at [27, 366] on span "Images" at bounding box center [24, 366] width 49 height 30
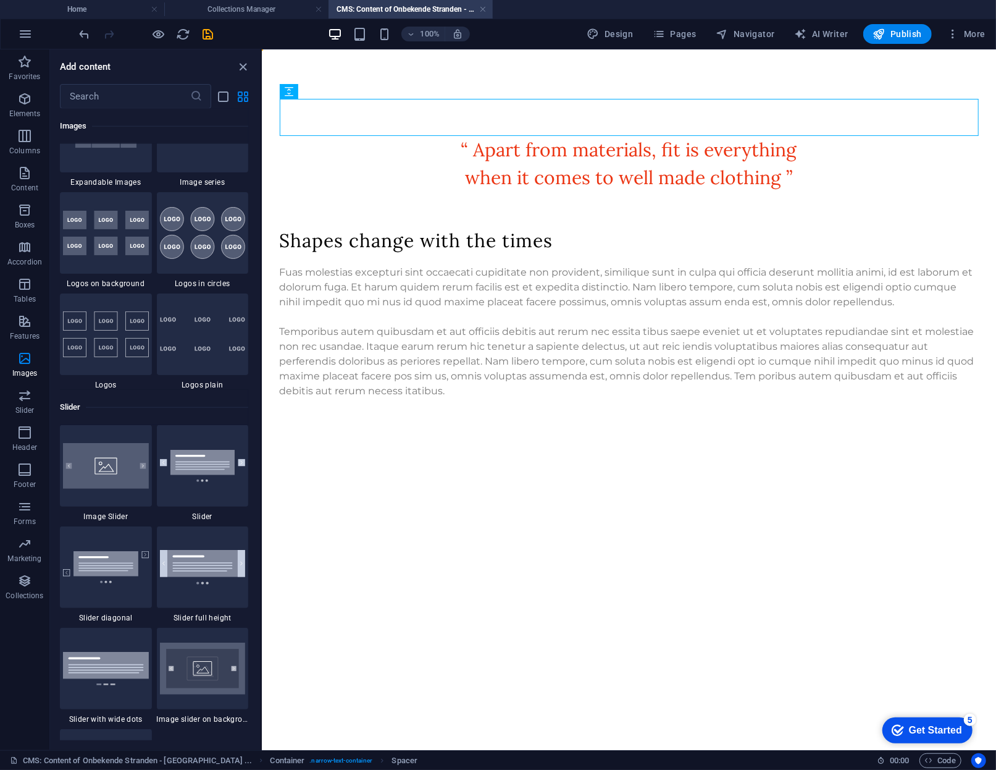
scroll to position [6723, 0]
click at [86, 468] on img at bounding box center [106, 465] width 86 height 46
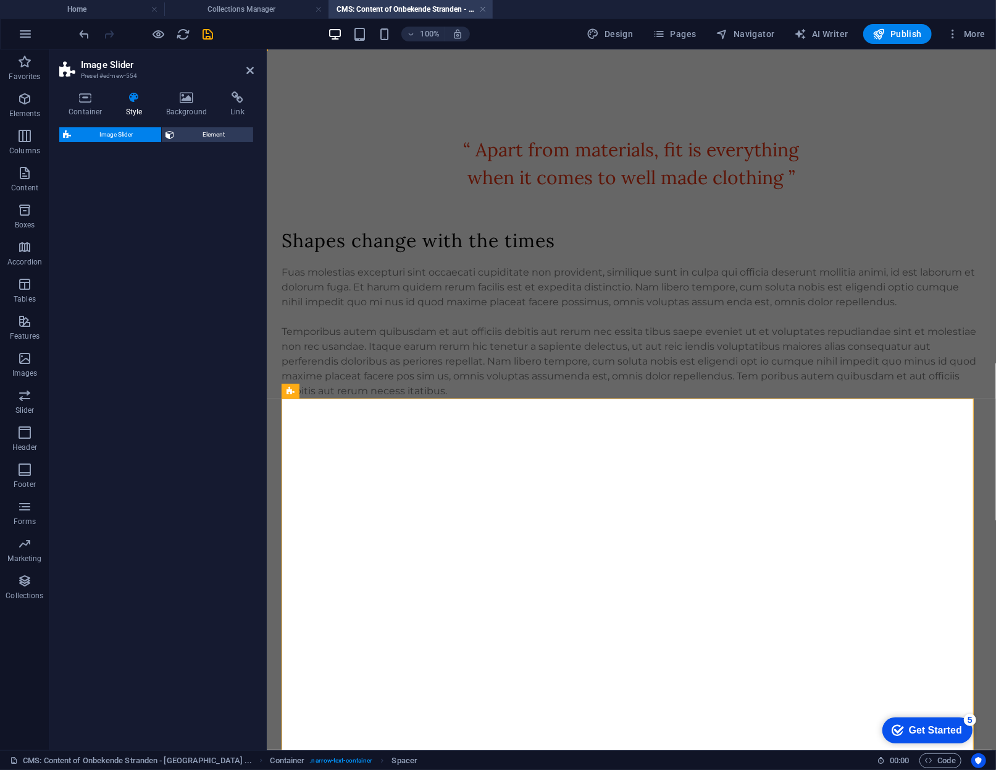
select select "rem"
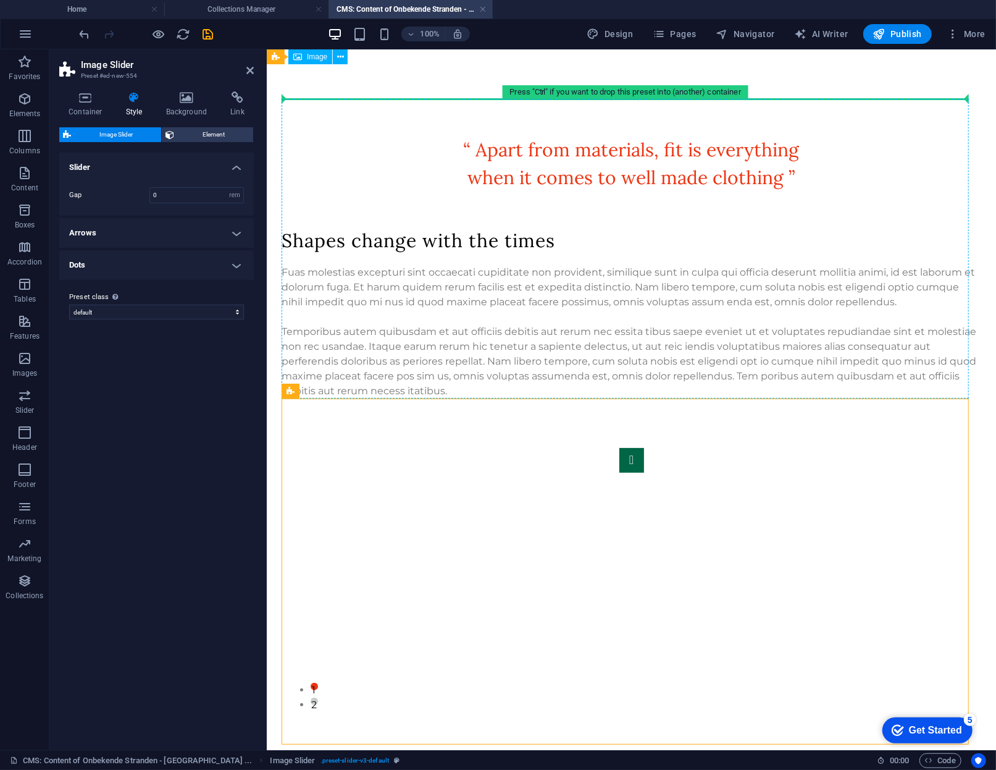
drag, startPoint x: 368, startPoint y: 443, endPoint x: 395, endPoint y: 136, distance: 308.2
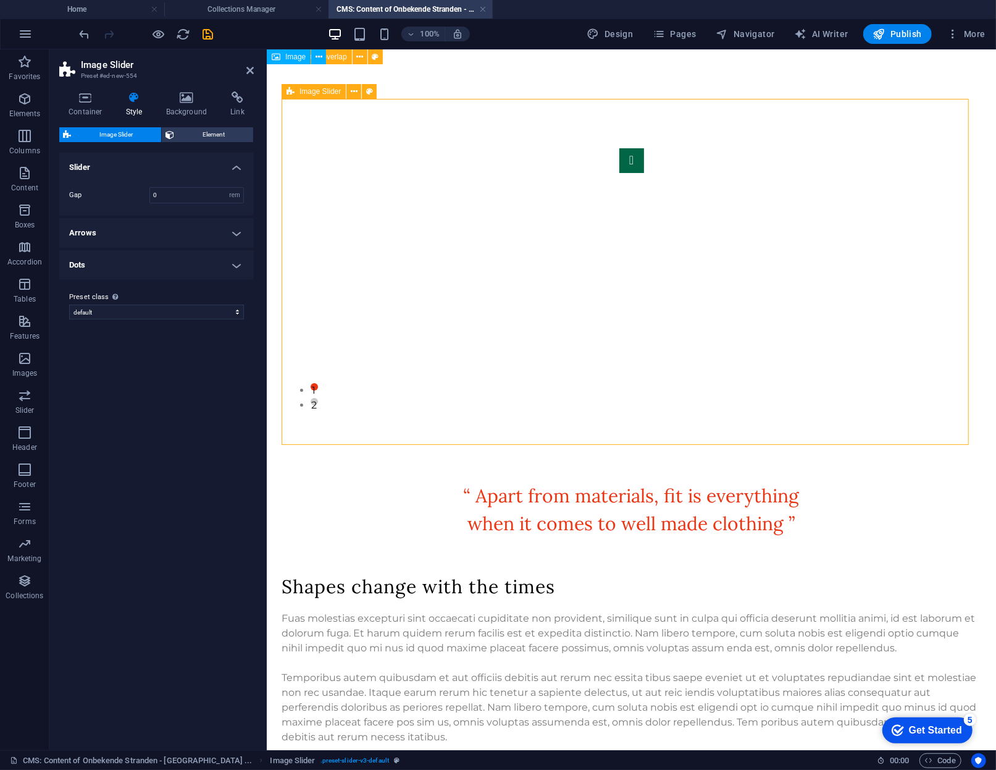
drag, startPoint x: 561, startPoint y: 254, endPoint x: 776, endPoint y: 260, distance: 215.7
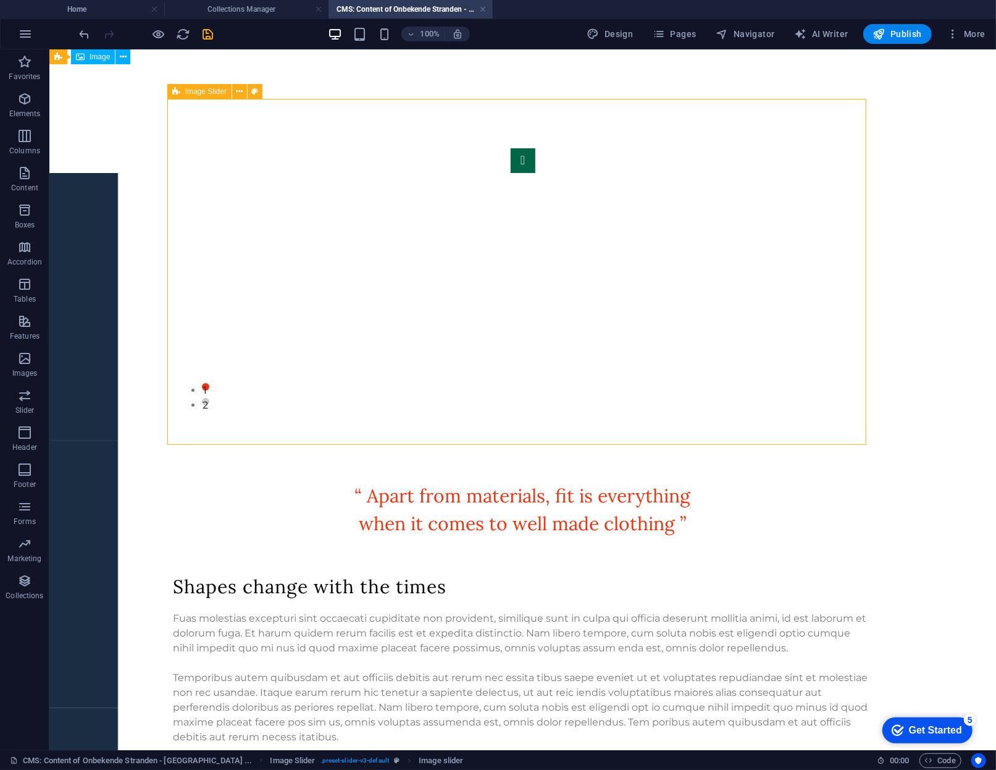
select select "px"
select select "ms"
select select "s"
select select "progressive"
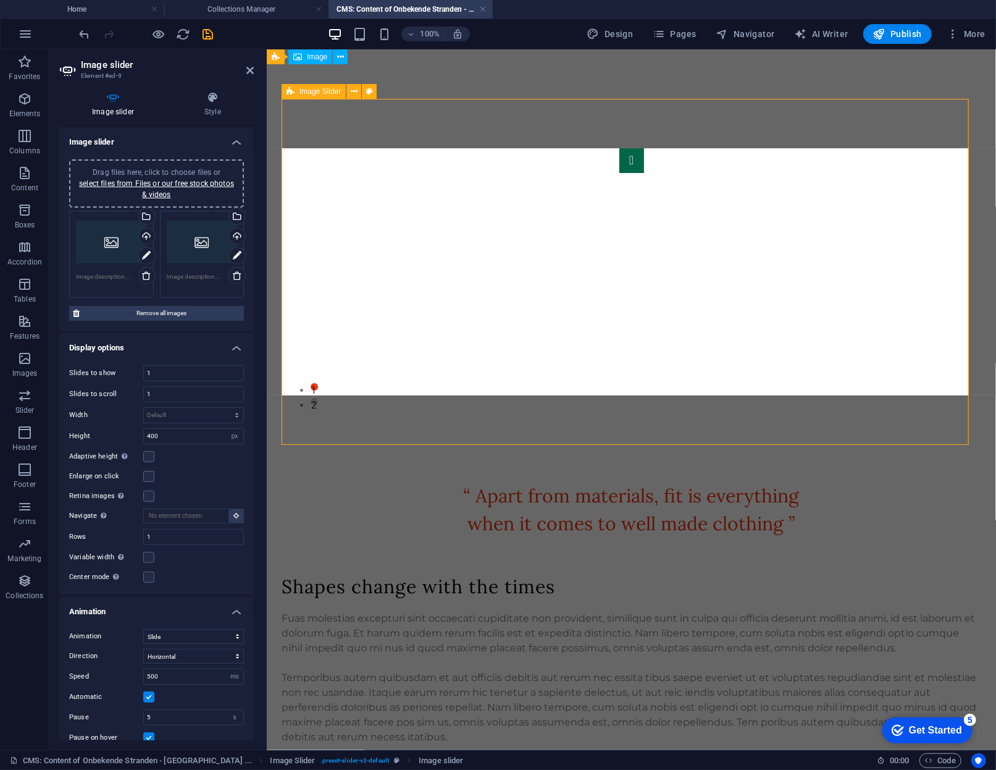
click at [106, 240] on div "Drag files here, click to choose files or select files from Files or our free s…" at bounding box center [111, 241] width 71 height 49
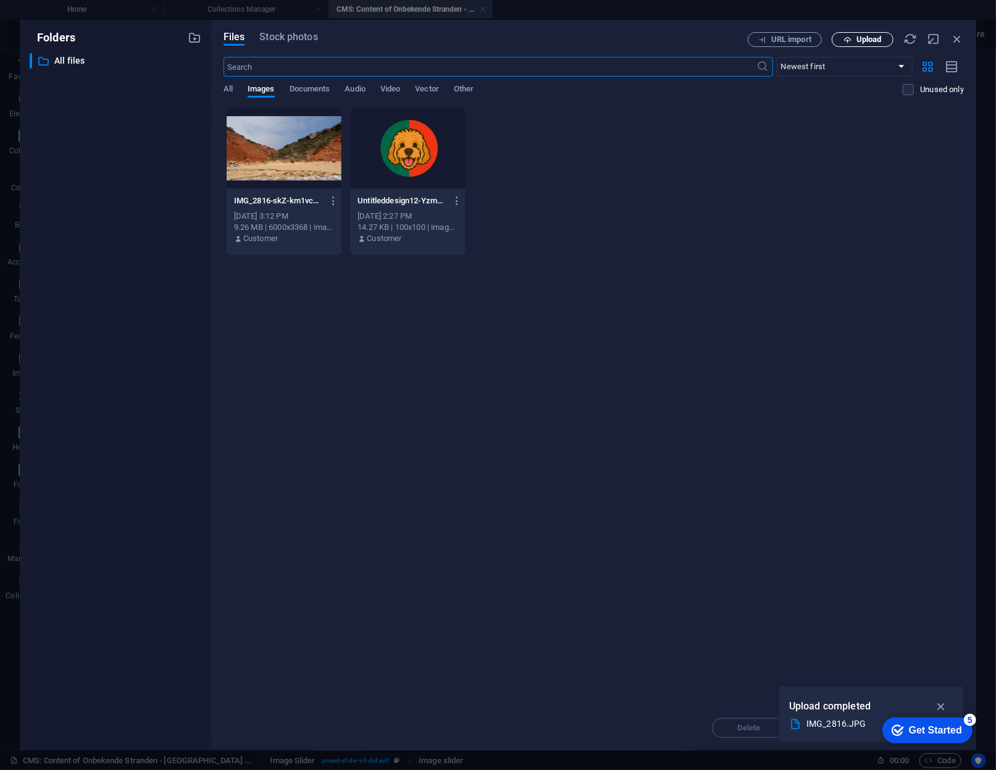
click at [854, 36] on span "Upload" at bounding box center [863, 40] width 51 height 8
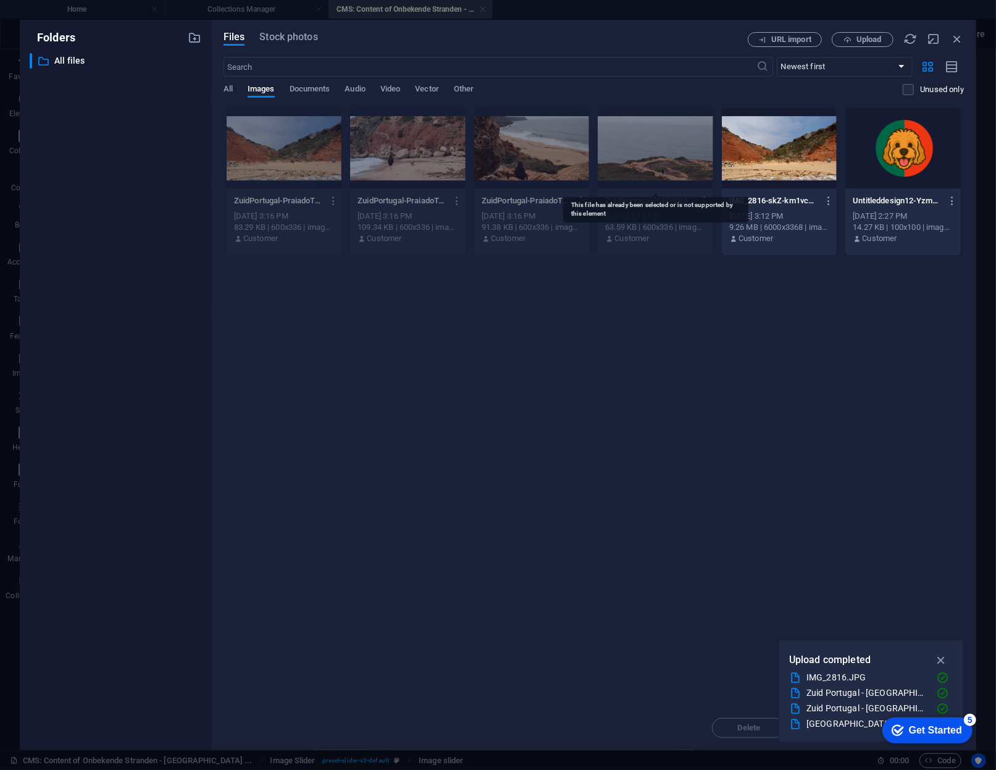
click at [667, 144] on div at bounding box center [656, 148] width 116 height 80
click at [495, 154] on div at bounding box center [532, 148] width 116 height 80
click at [258, 176] on div at bounding box center [285, 148] width 116 height 80
click at [940, 655] on icon "button" at bounding box center [942, 660] width 14 height 14
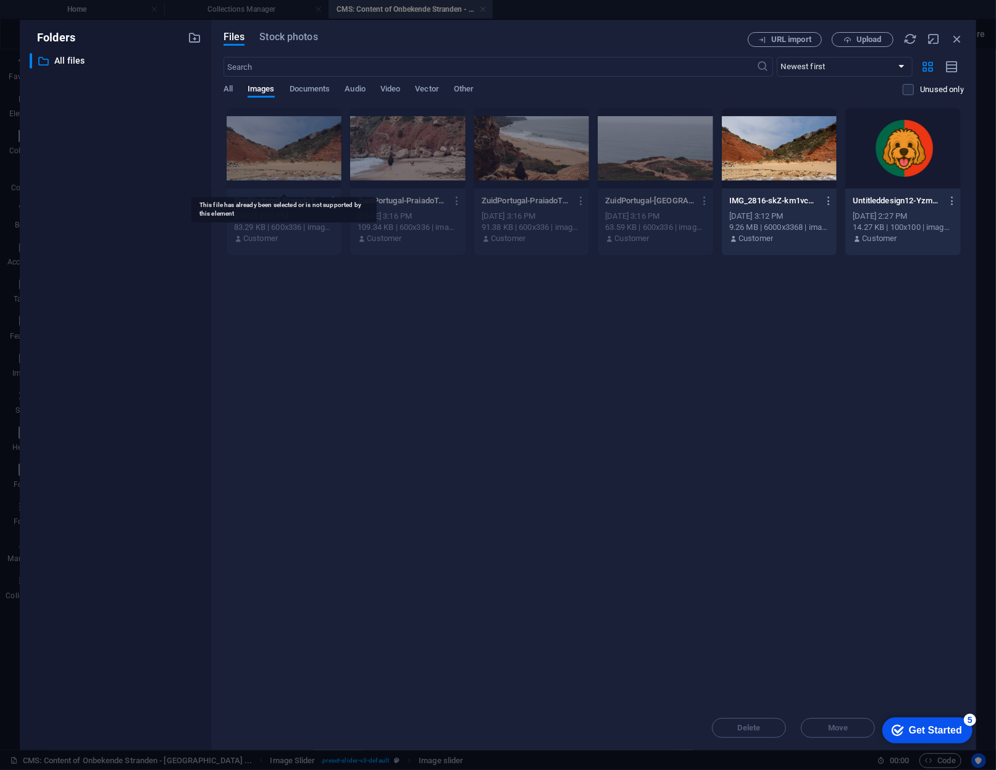
click at [316, 131] on div at bounding box center [285, 148] width 116 height 80
click at [438, 159] on div at bounding box center [408, 148] width 116 height 80
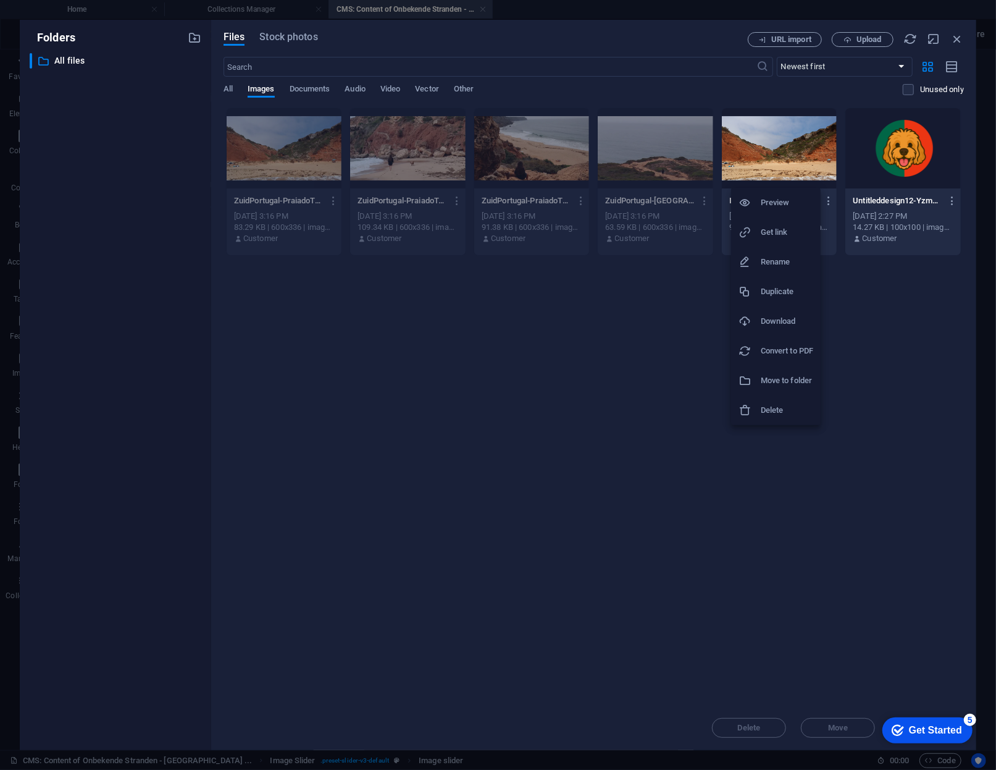
click at [749, 156] on div at bounding box center [498, 385] width 996 height 770
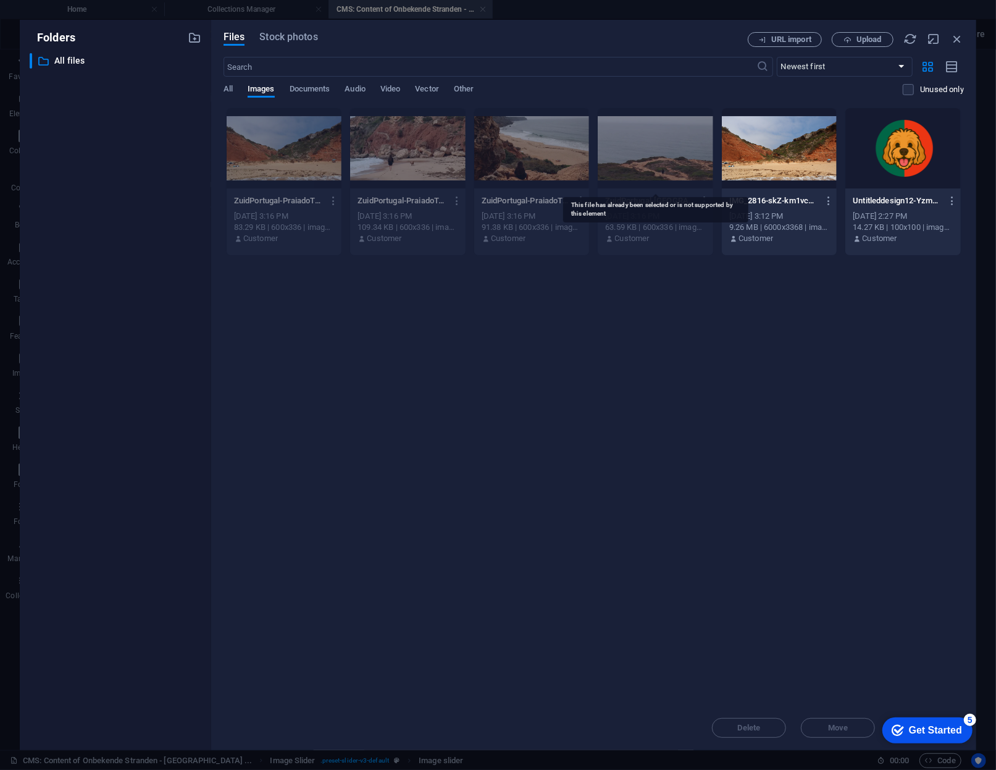
click at [653, 179] on div at bounding box center [656, 148] width 116 height 80
click at [287, 153] on div at bounding box center [285, 148] width 116 height 80
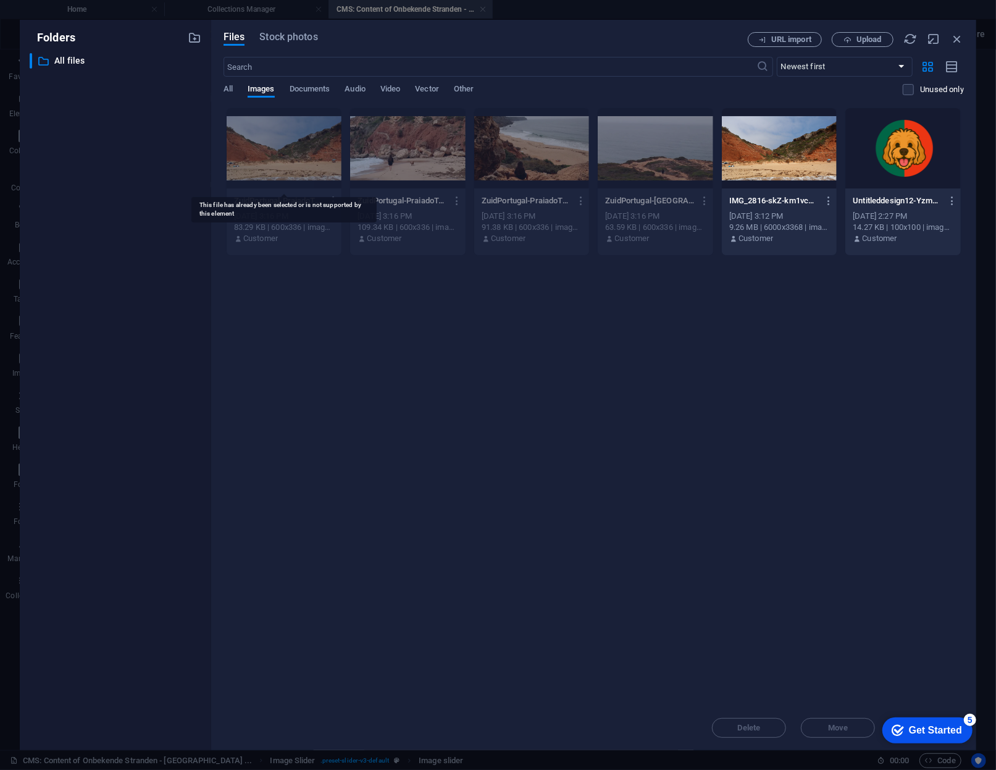
click at [287, 153] on div at bounding box center [285, 148] width 116 height 80
click at [764, 164] on div at bounding box center [780, 148] width 116 height 80
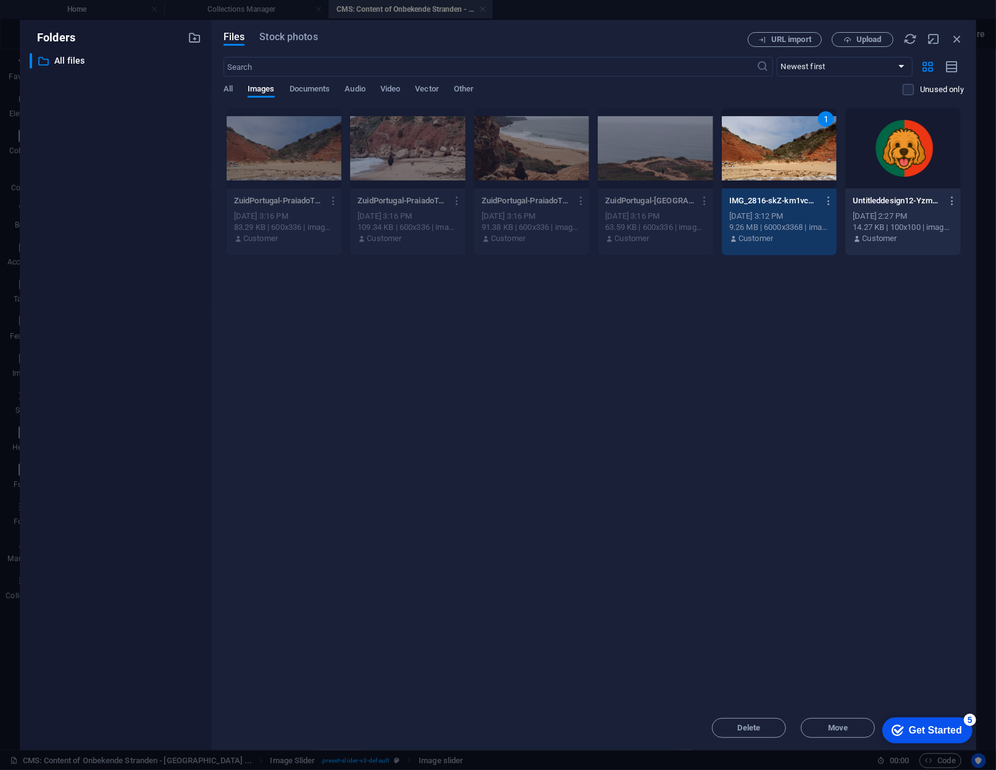
click at [764, 164] on div "1" at bounding box center [780, 148] width 116 height 80
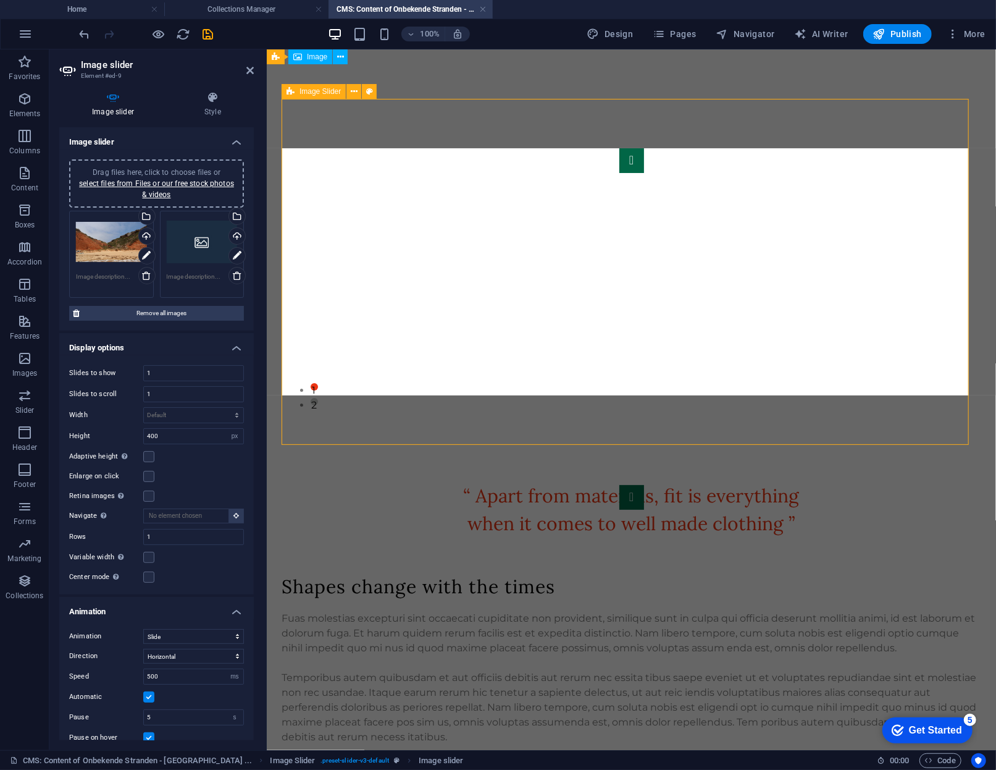
click at [190, 250] on div "Drag files here, click to choose files or select files from Files or our free s…" at bounding box center [202, 241] width 71 height 49
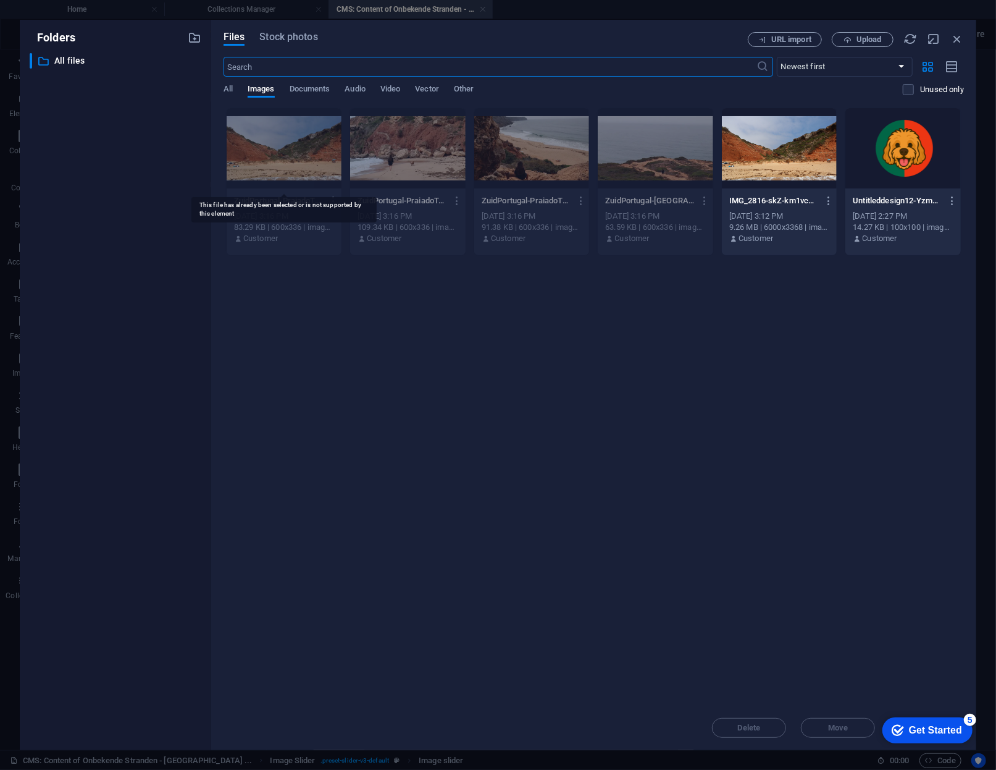
click at [305, 143] on div at bounding box center [285, 148] width 116 height 80
click at [411, 162] on div at bounding box center [408, 148] width 116 height 80
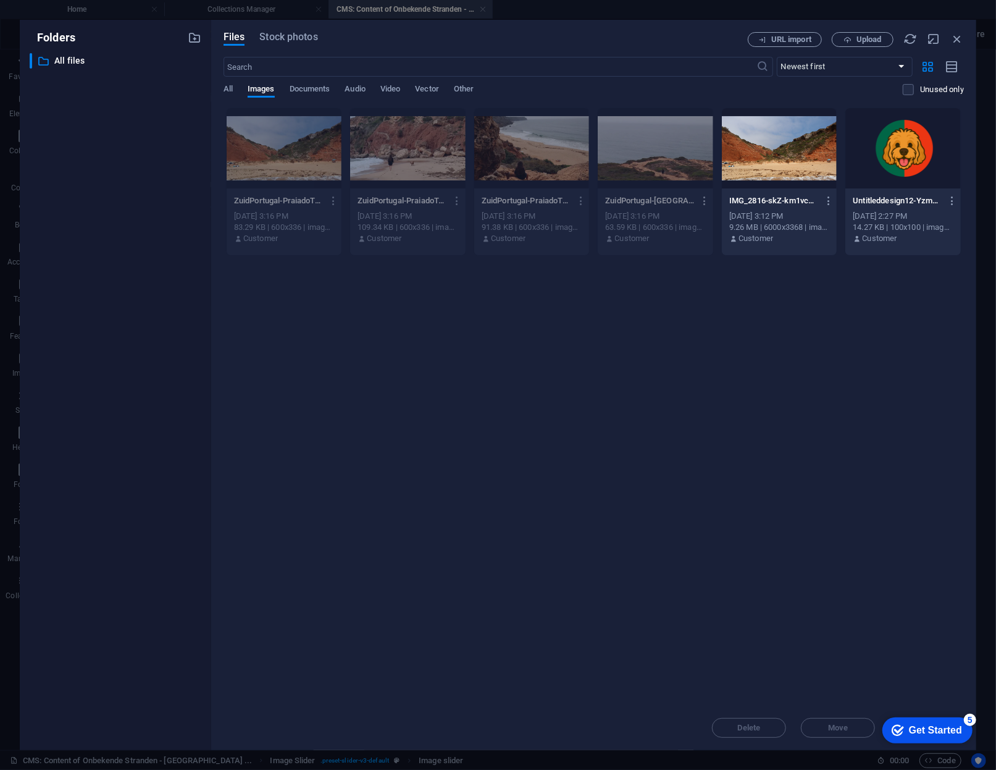
click at [709, 200] on icon "button" at bounding box center [705, 200] width 12 height 11
click at [831, 305] on div at bounding box center [498, 385] width 996 height 770
click at [860, 40] on span "Upload" at bounding box center [869, 39] width 25 height 7
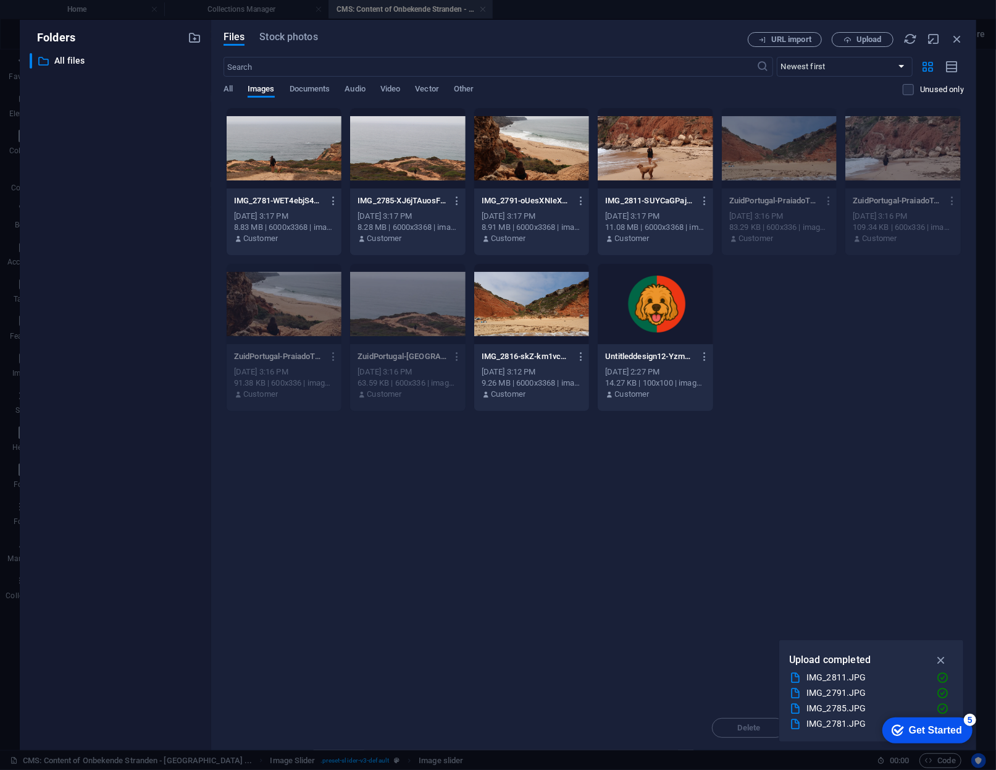
click at [636, 132] on div at bounding box center [656, 148] width 116 height 80
click at [521, 149] on div at bounding box center [532, 148] width 116 height 80
click at [399, 144] on div at bounding box center [408, 148] width 116 height 80
click at [303, 156] on div at bounding box center [285, 148] width 116 height 80
click at [636, 148] on div at bounding box center [656, 148] width 116 height 80
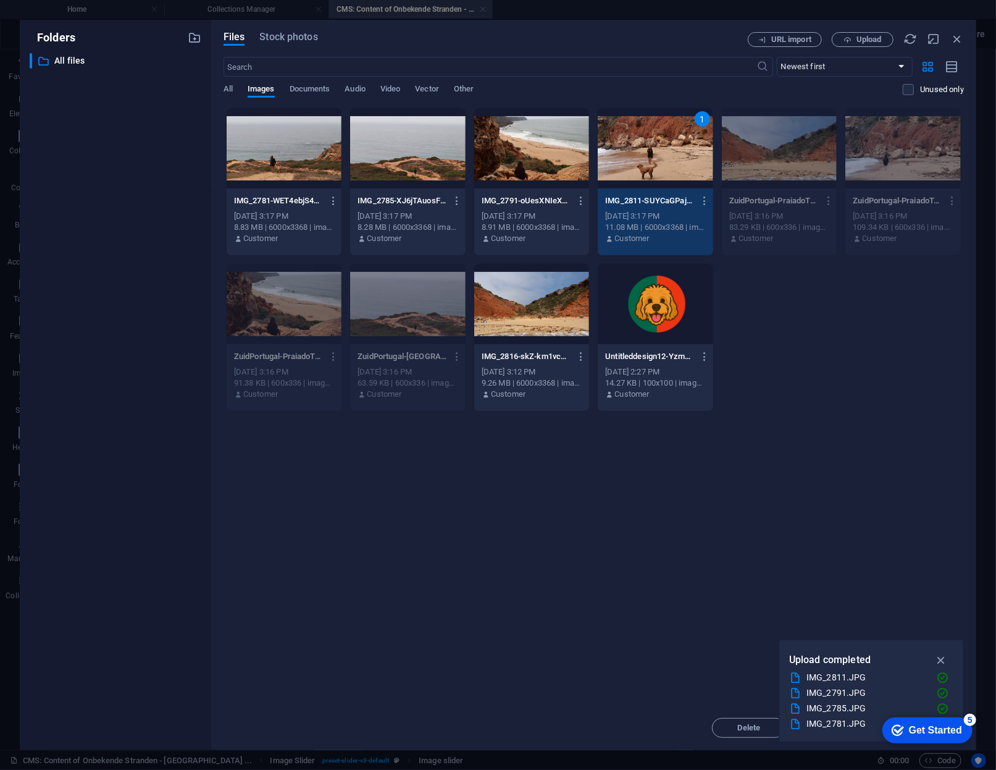
click at [636, 148] on div "1" at bounding box center [656, 148] width 116 height 80
click at [541, 135] on div at bounding box center [532, 148] width 116 height 80
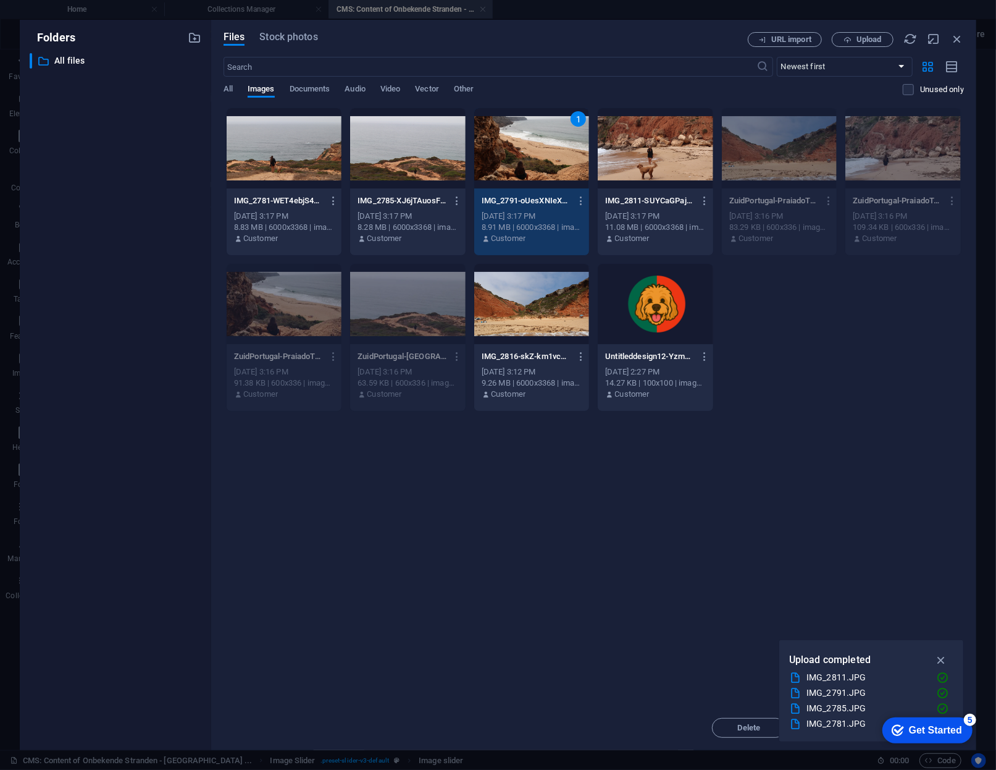
click at [541, 135] on div "1" at bounding box center [532, 148] width 116 height 80
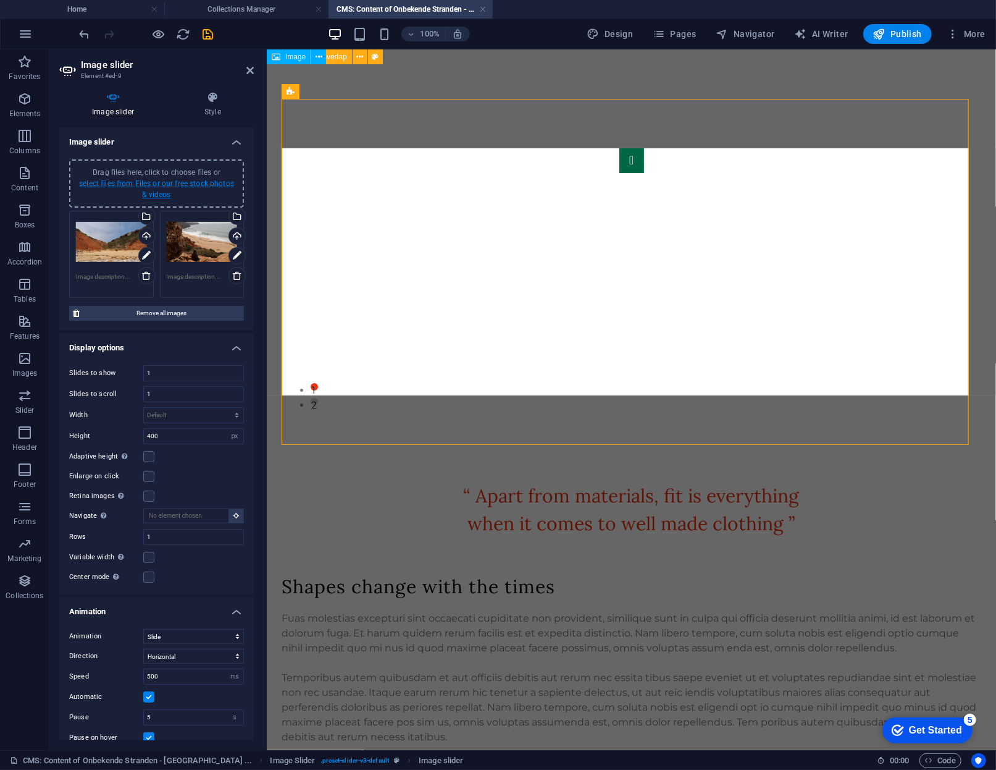
click at [163, 185] on link "select files from Files or our free stock photos & videos" at bounding box center [156, 189] width 155 height 20
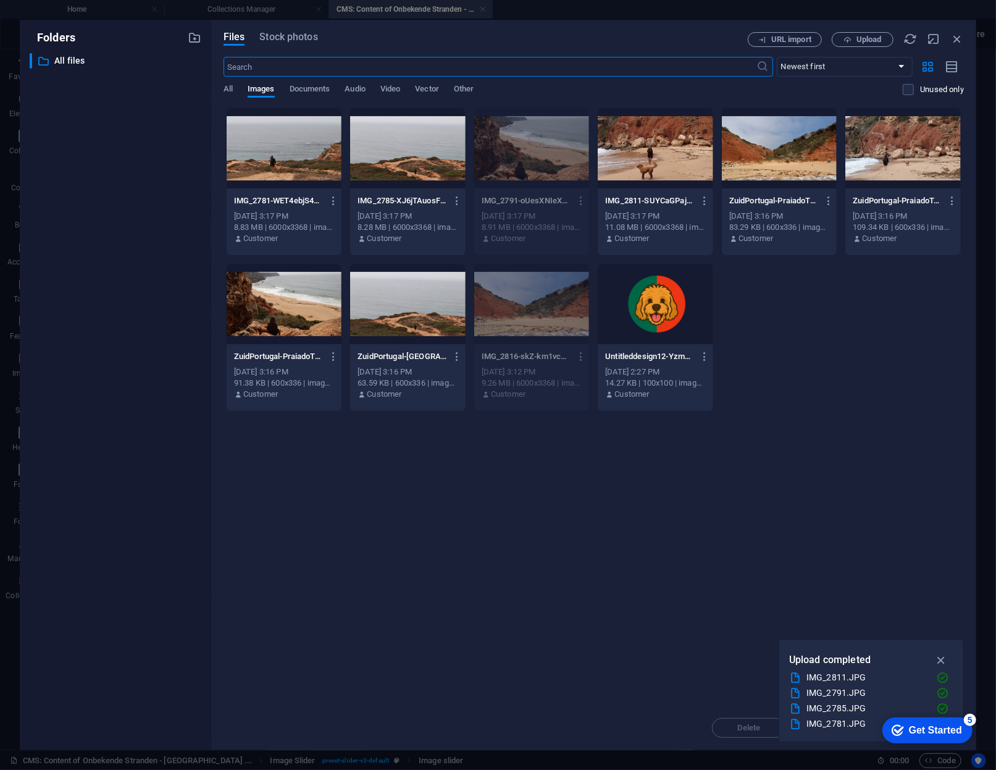
click at [312, 143] on div at bounding box center [285, 148] width 116 height 80
click at [416, 162] on div at bounding box center [408, 148] width 116 height 80
click at [628, 137] on div at bounding box center [656, 148] width 116 height 80
click at [628, 137] on div "1" at bounding box center [656, 148] width 116 height 80
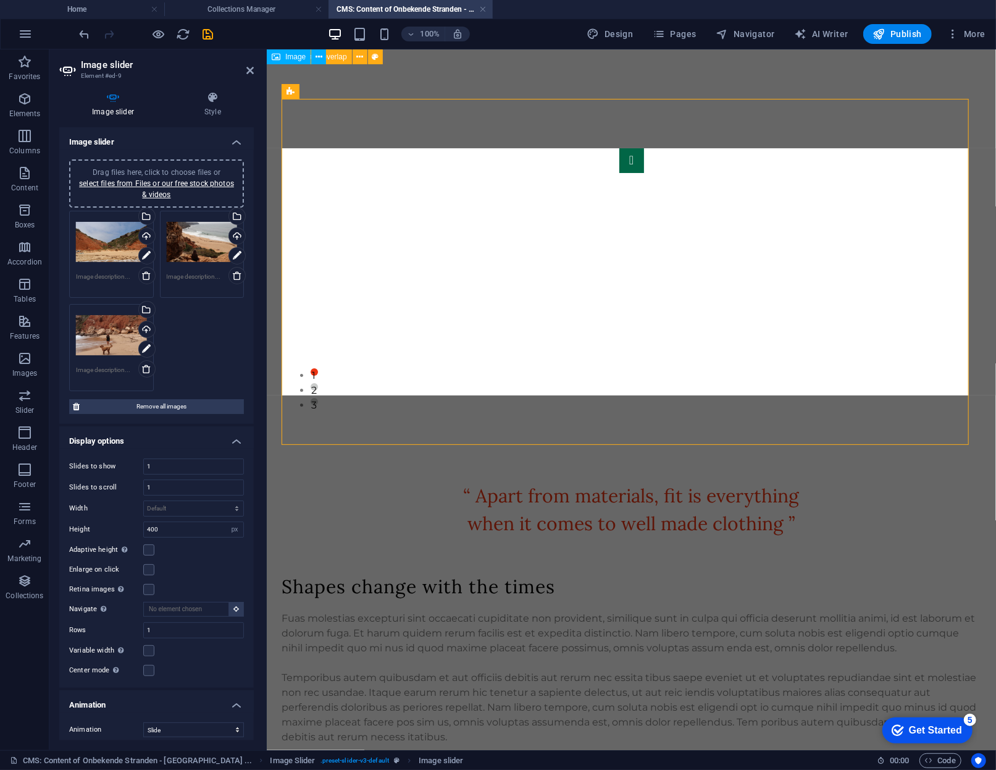
click at [173, 189] on div "Drag files here, click to choose files or select files from Files or our free s…" at bounding box center [157, 183] width 160 height 33
click at [112, 159] on div "Drag files here, click to choose files or select files from Files or our free s…" at bounding box center [156, 183] width 175 height 48
click at [132, 180] on link "select files from Files or our free stock photos & videos" at bounding box center [156, 189] width 155 height 20
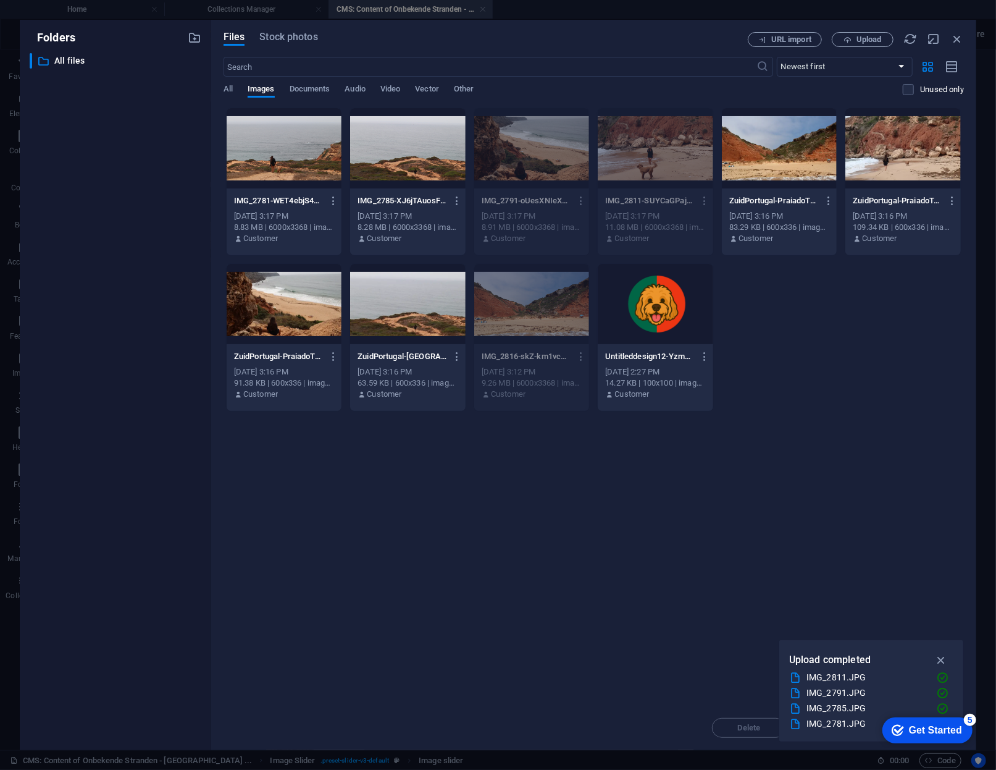
click at [443, 141] on div at bounding box center [408, 148] width 116 height 80
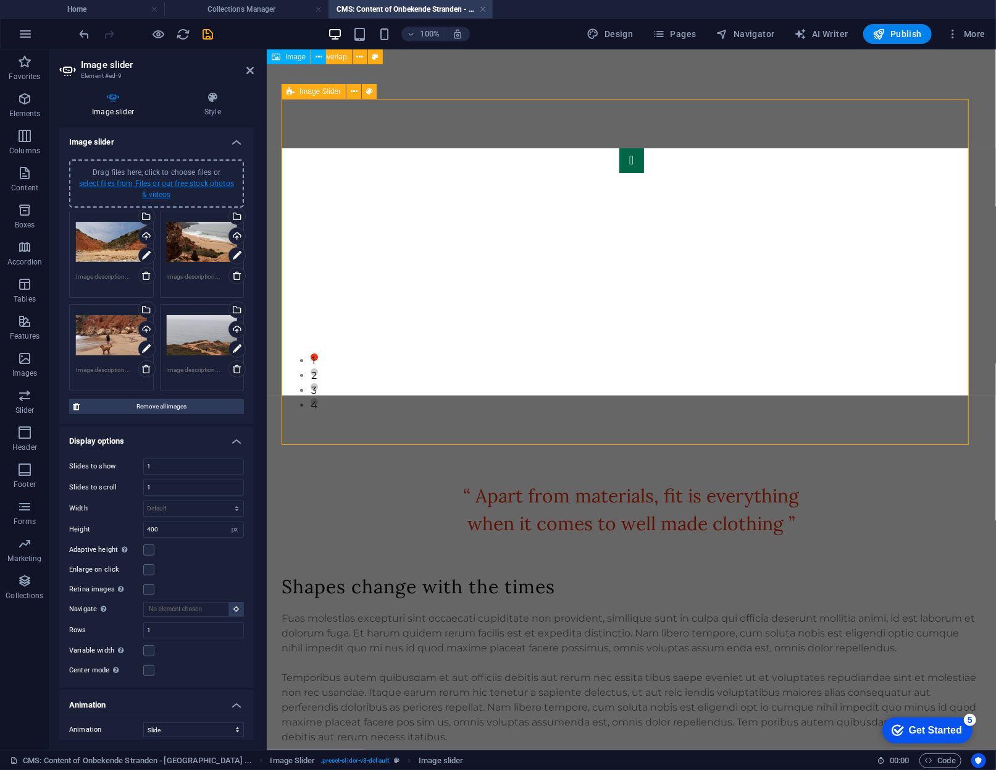
click at [154, 185] on link "select files from Files or our free stock photos & videos" at bounding box center [156, 189] width 155 height 20
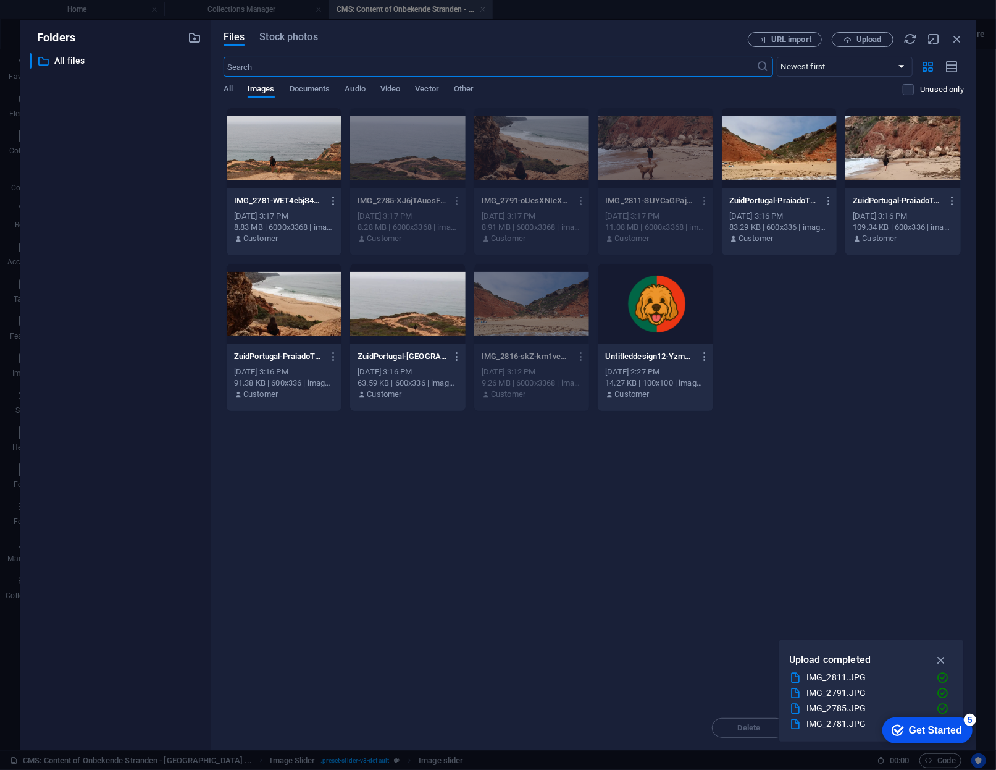
click at [312, 141] on div at bounding box center [285, 148] width 116 height 80
click at [312, 141] on div "1" at bounding box center [285, 148] width 116 height 80
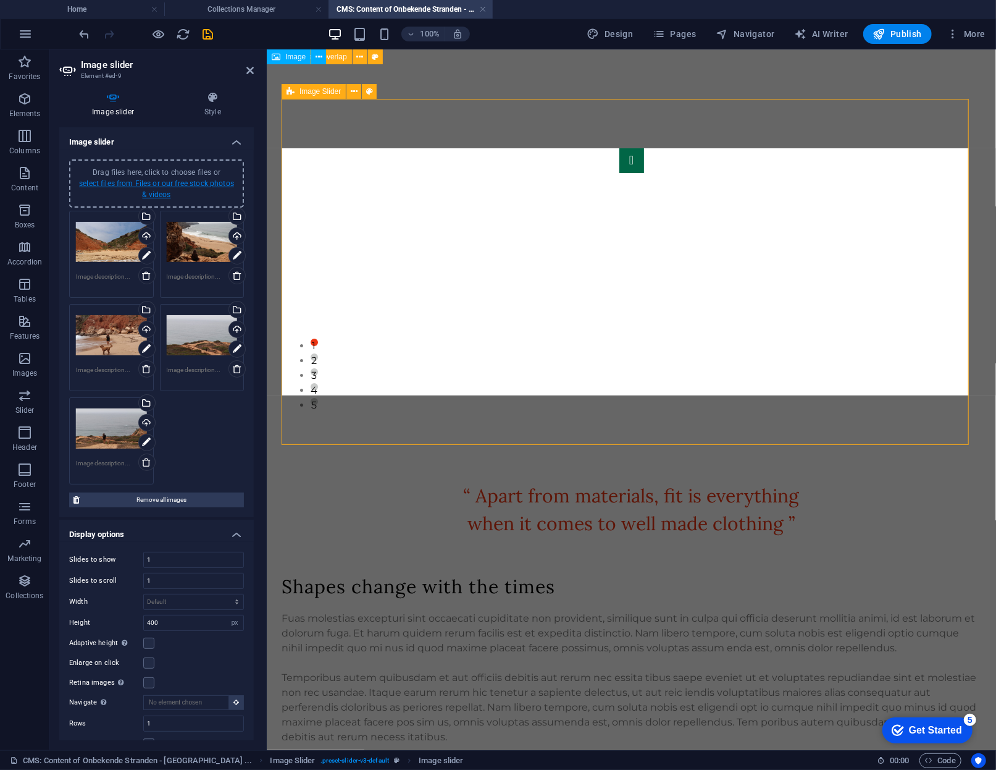
click at [151, 190] on link "select files from Files or our free stock photos & videos" at bounding box center [156, 189] width 155 height 20
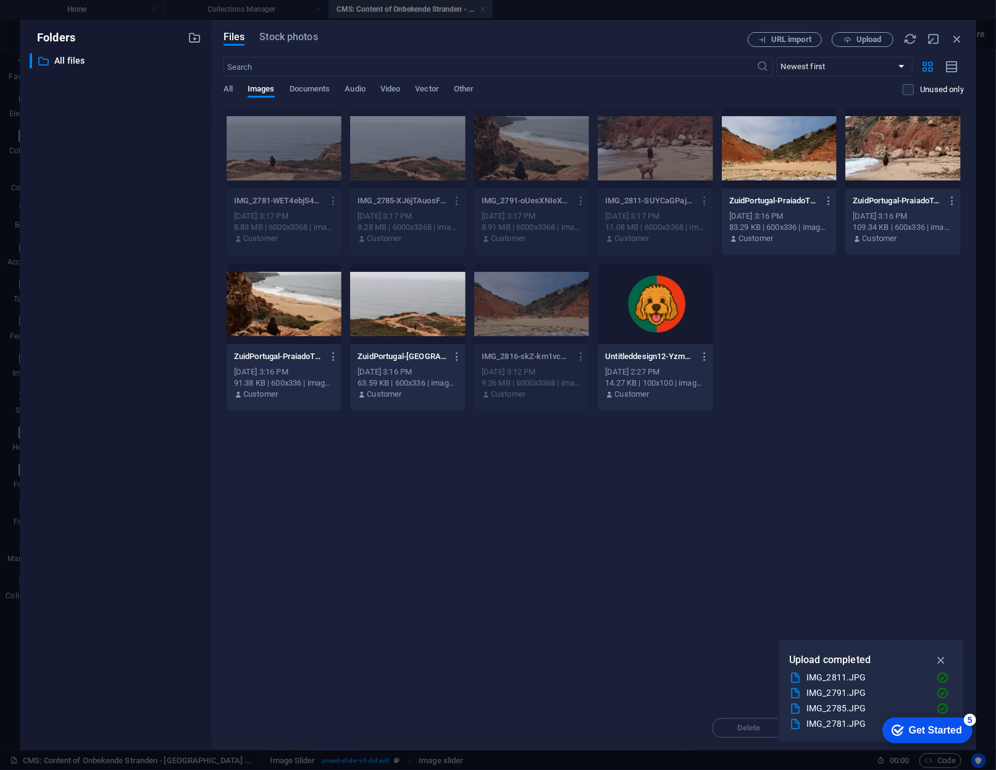
click at [935, 162] on div at bounding box center [904, 148] width 116 height 80
click at [935, 162] on div "1" at bounding box center [904, 148] width 116 height 80
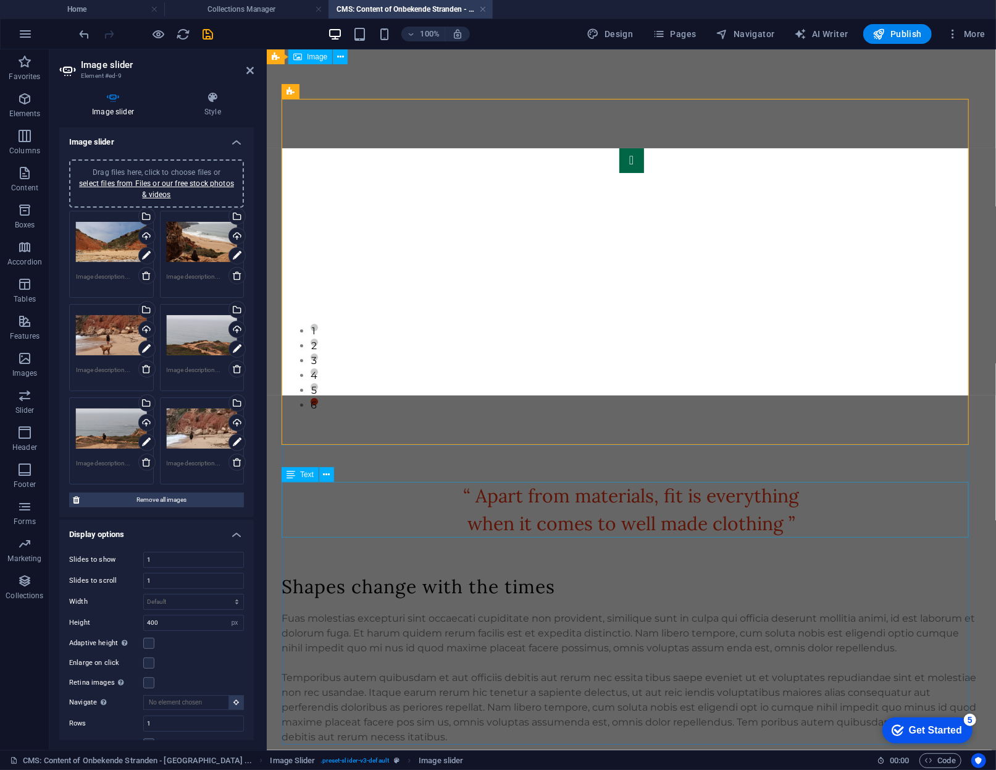
click at [838, 509] on div "“ Apart from materials, fit is everything when it comes to well made clothing ”" at bounding box center [631, 509] width 699 height 56
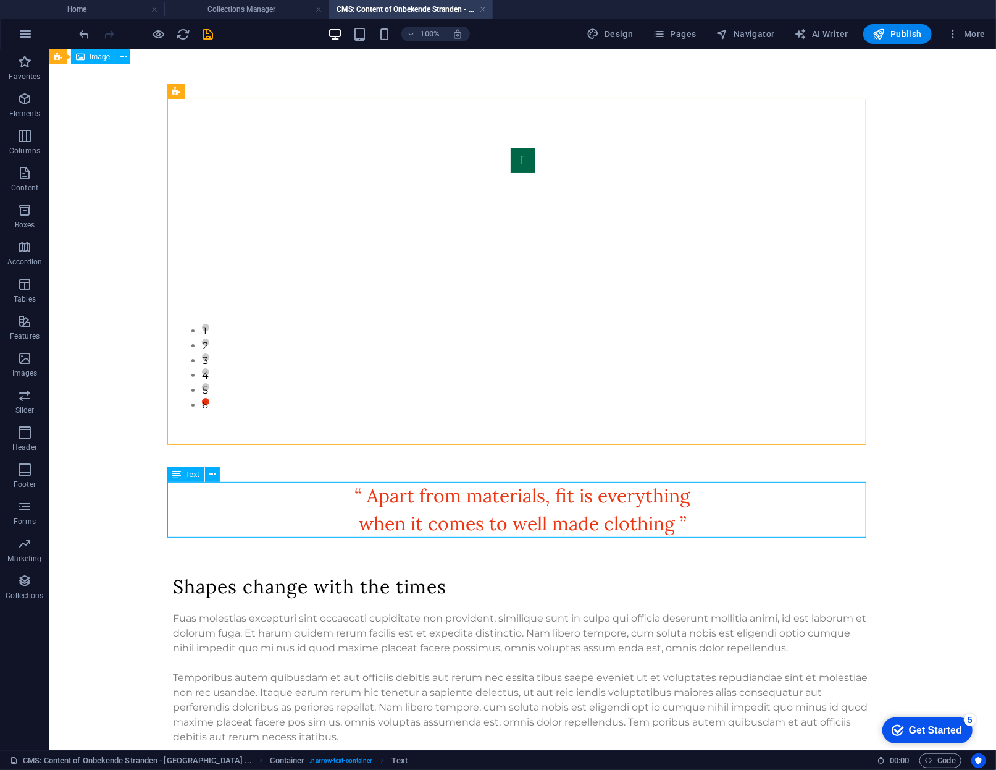
click at [720, 486] on div "“ Apart from materials, fit is everything when it comes to well made clothing ”" at bounding box center [522, 509] width 699 height 56
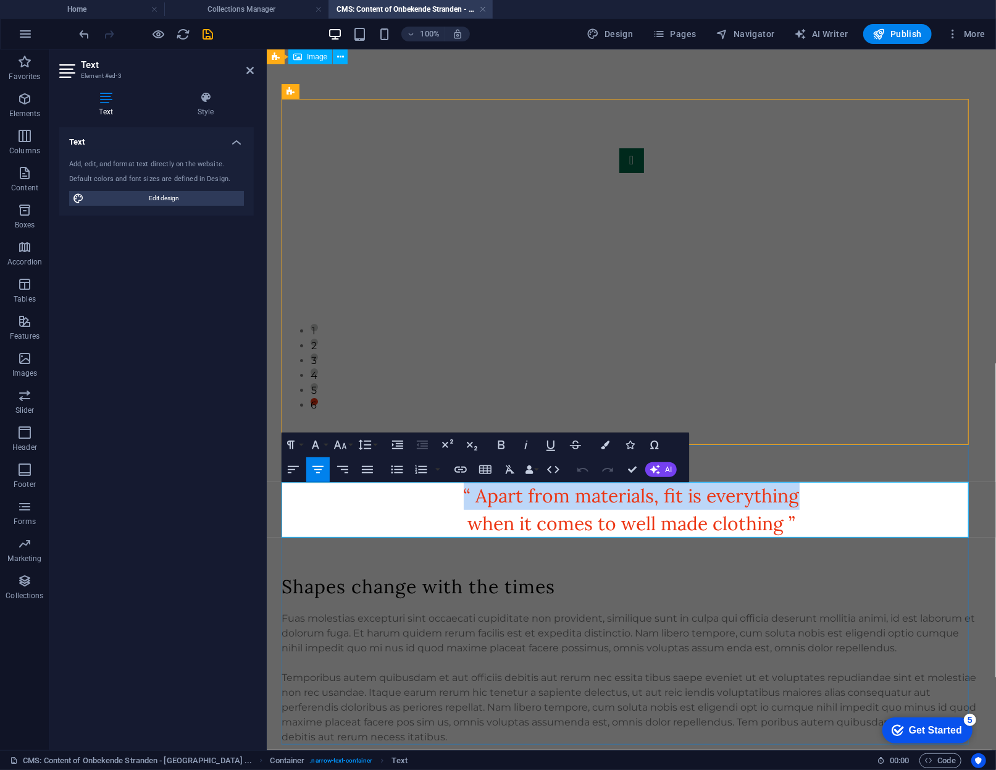
click at [674, 507] on p "“ Apart from materials, fit is everything" at bounding box center [631, 495] width 699 height 28
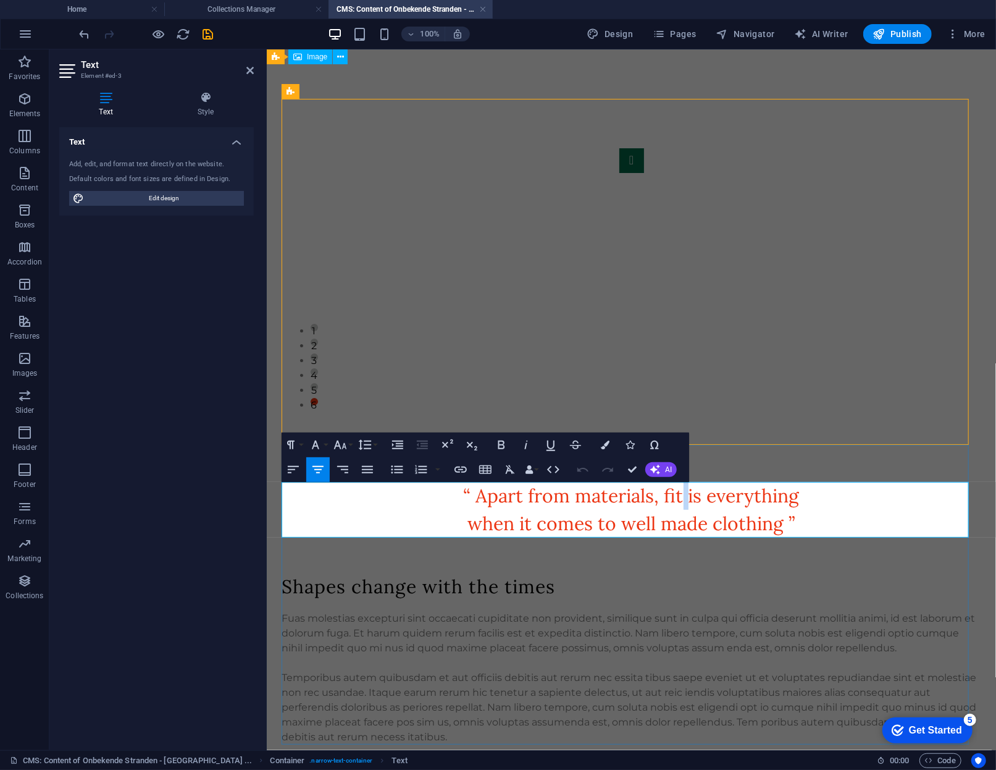
click at [674, 507] on p "“ Apart from materials, fit is everything" at bounding box center [631, 495] width 699 height 28
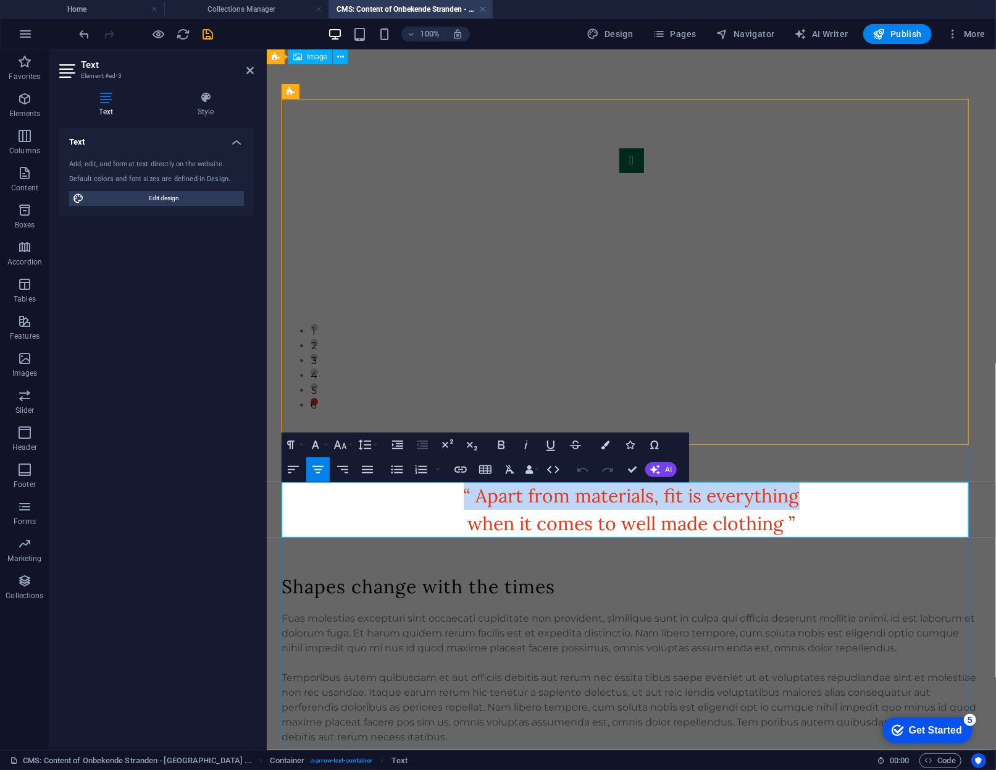
click at [674, 507] on p "“ Apart from materials, fit is everything" at bounding box center [631, 495] width 699 height 28
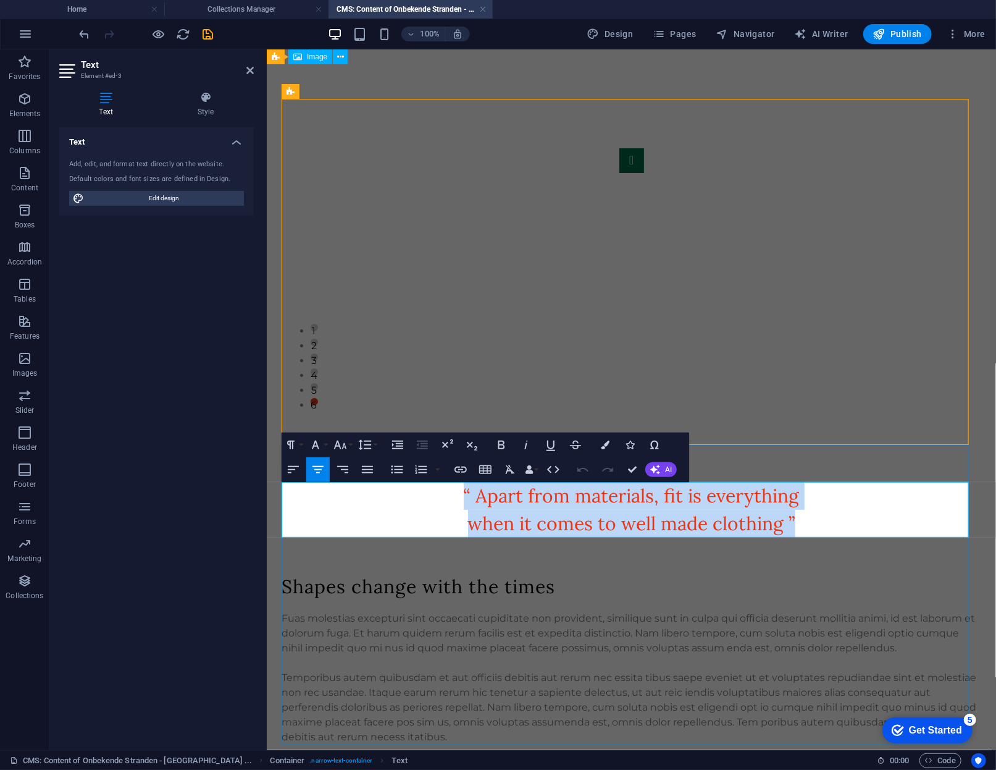
drag, startPoint x: 788, startPoint y: 528, endPoint x: 442, endPoint y: 491, distance: 347.3
click at [442, 491] on div "“ Apart from materials, fit is everything when it comes to well made clothing ”" at bounding box center [631, 509] width 699 height 56
click at [600, 538] on div at bounding box center [631, 555] width 699 height 37
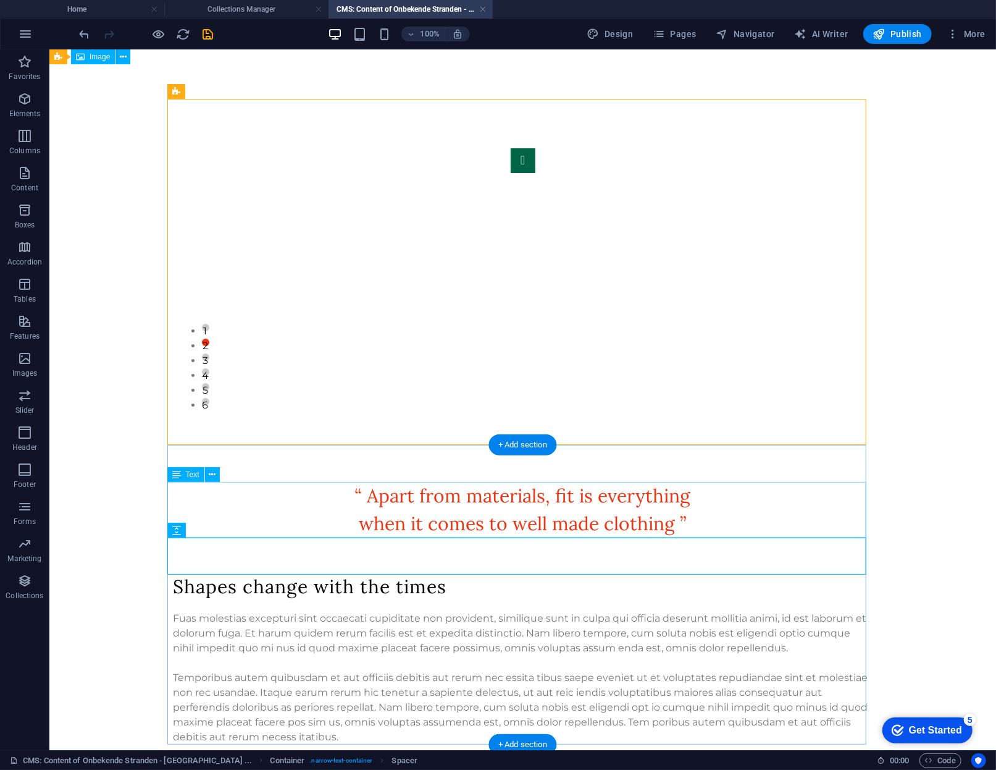
click at [642, 517] on div "“ Apart from materials, fit is everything when it comes to well made clothing ”" at bounding box center [522, 509] width 699 height 56
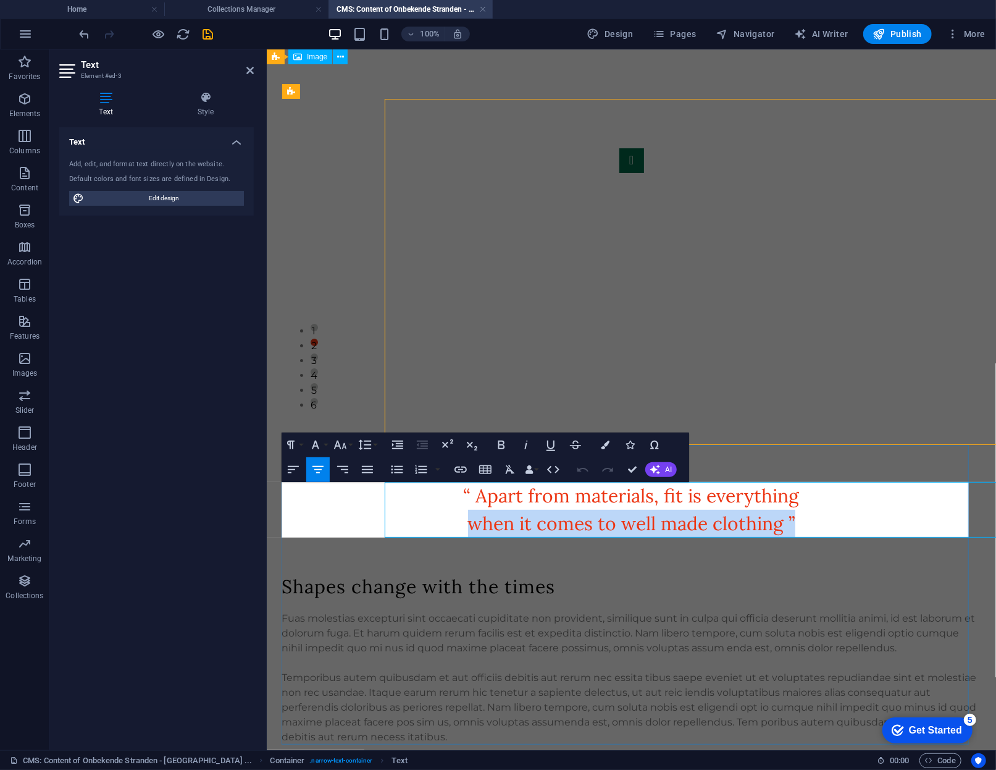
click at [642, 517] on span "when it comes to well made clothing ”" at bounding box center [631, 522] width 327 height 23
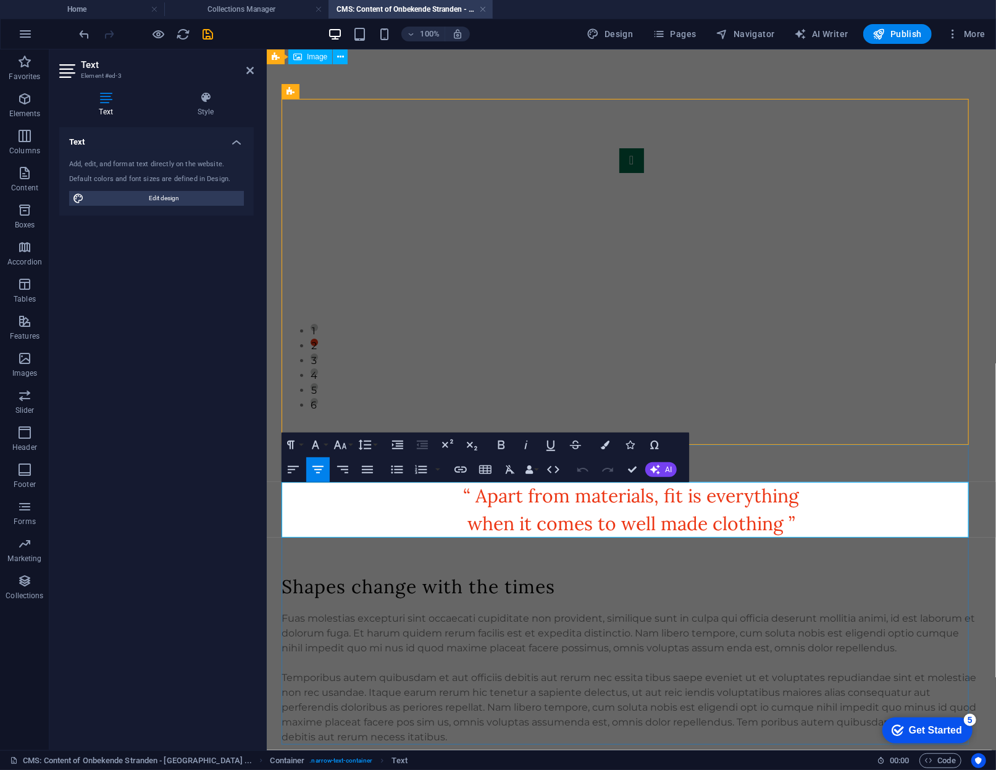
click at [706, 506] on span "“ Apart from materials, fit is everything" at bounding box center [631, 494] width 336 height 23
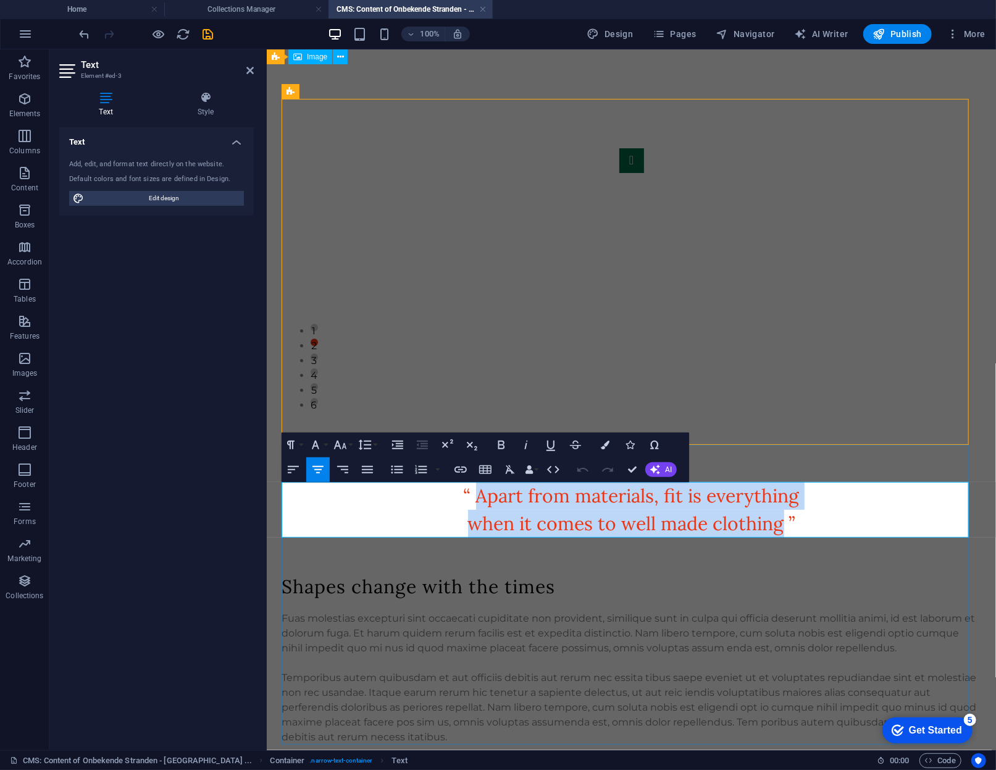
drag, startPoint x: 778, startPoint y: 524, endPoint x: 472, endPoint y: 495, distance: 307.8
click at [472, 495] on div "“ Apart from materials, fit is everything when it comes to well made clothing ”" at bounding box center [631, 509] width 699 height 56
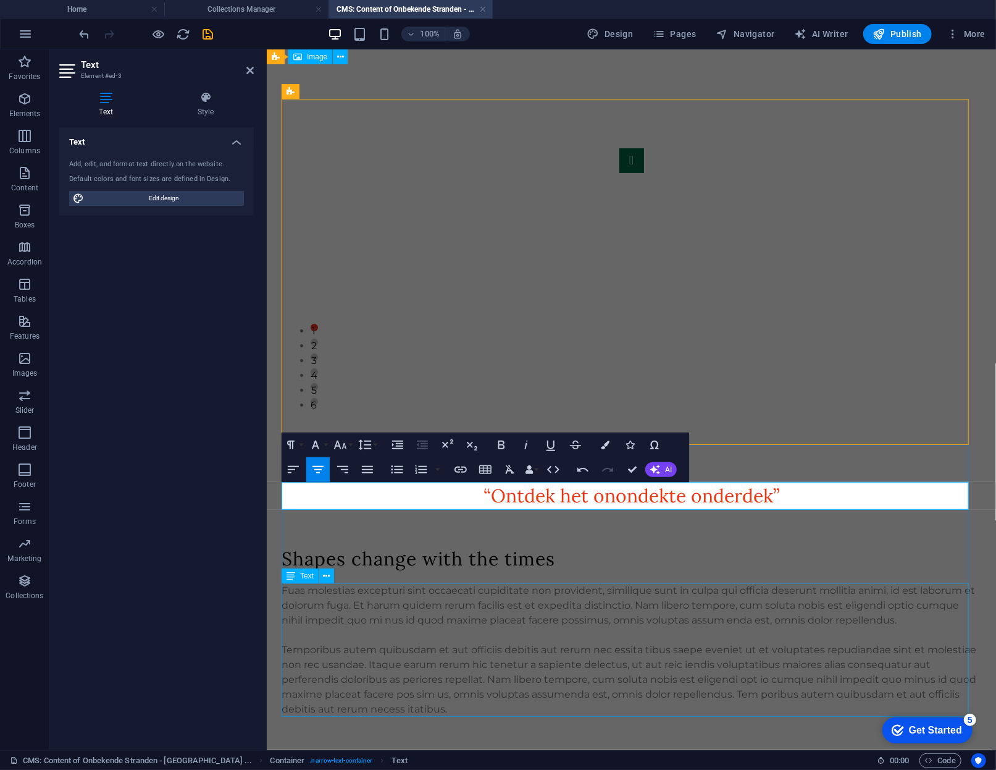
click at [559, 588] on div "Fuas molestias excepturi sint occaecati cupiditate non provident, similique sun…" at bounding box center [631, 649] width 699 height 133
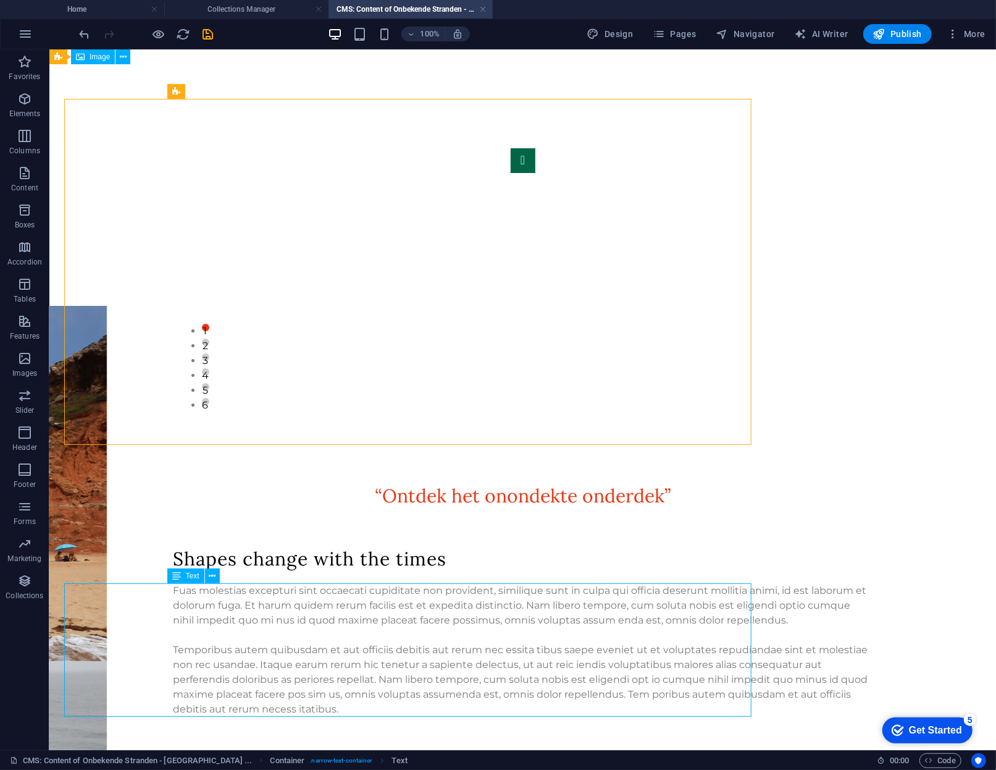
click at [559, 588] on div "Fuas molestias excepturi sint occaecati cupiditate non provident, similique sun…" at bounding box center [522, 649] width 699 height 133
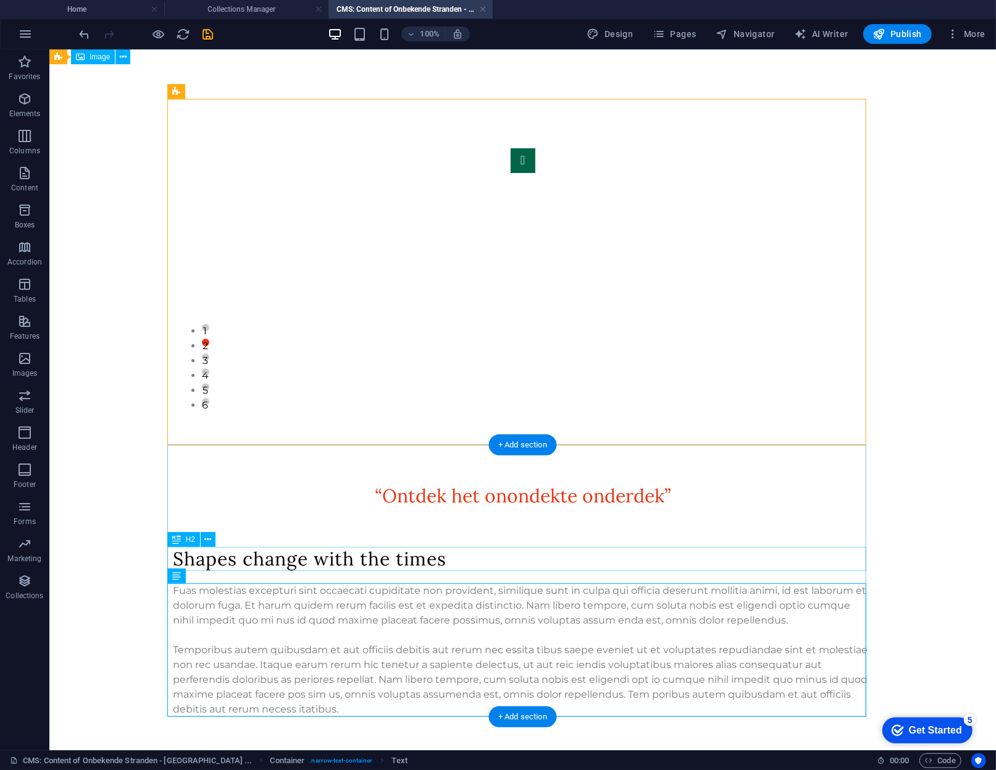
click at [400, 552] on div "Shapes change with the times" at bounding box center [522, 558] width 699 height 24
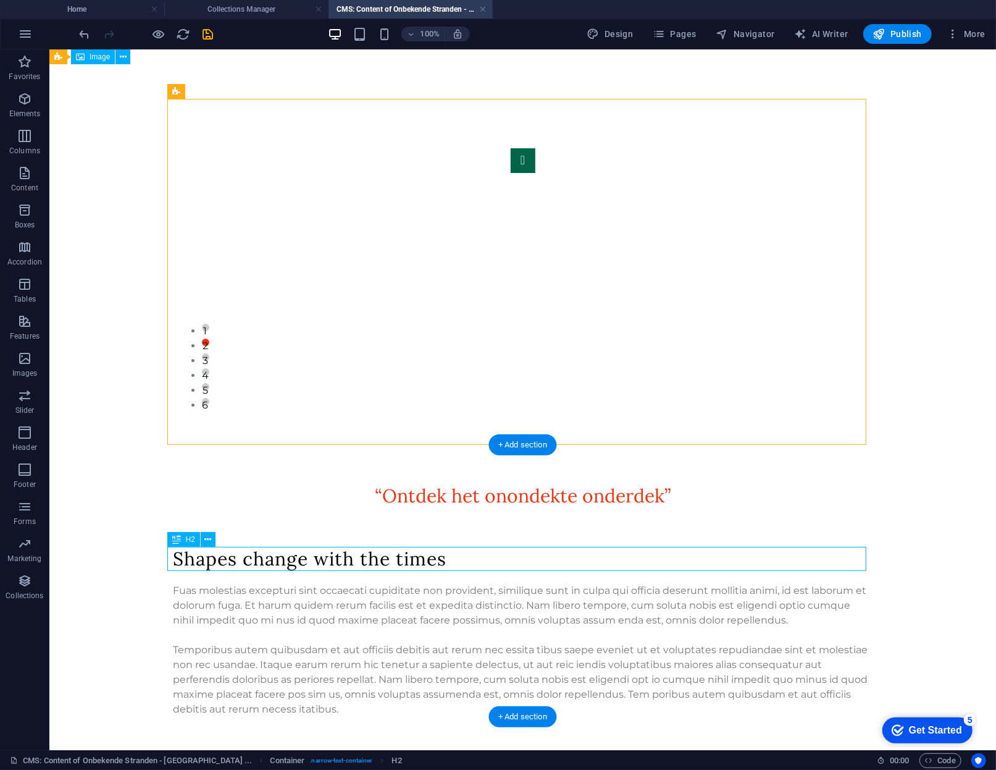
click at [400, 552] on div "Shapes change with the times" at bounding box center [522, 558] width 699 height 24
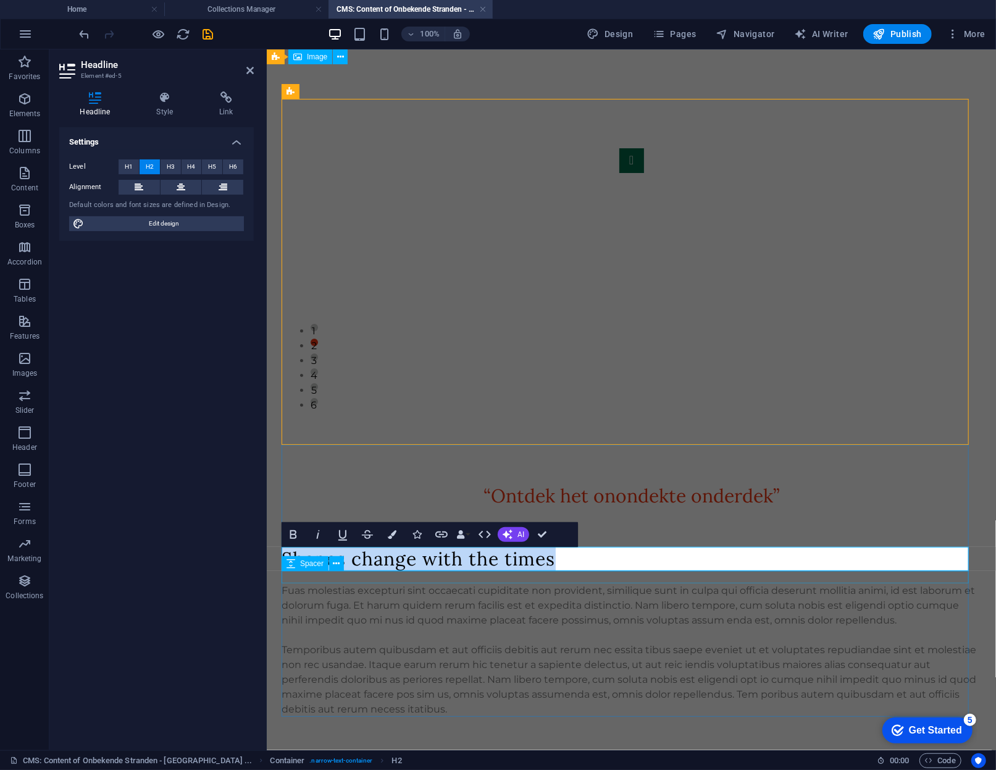
click at [419, 576] on div at bounding box center [631, 576] width 699 height 12
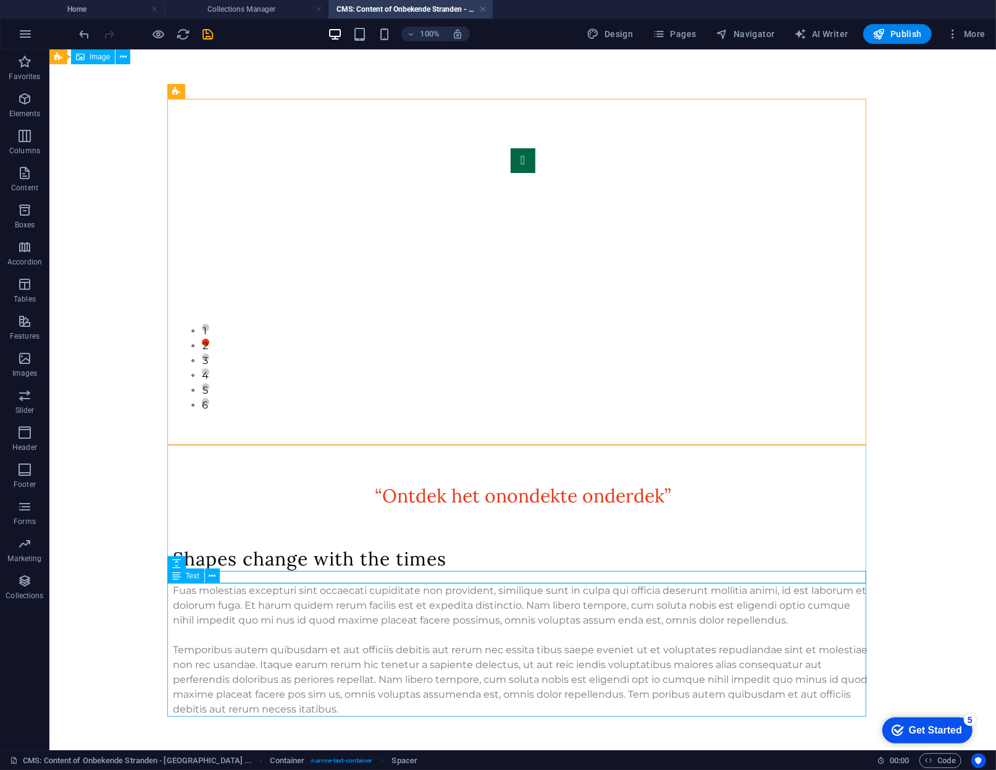
click at [418, 615] on div "Fuas molestias excepturi sint occaecati cupiditate non provident, similique sun…" at bounding box center [522, 649] width 699 height 133
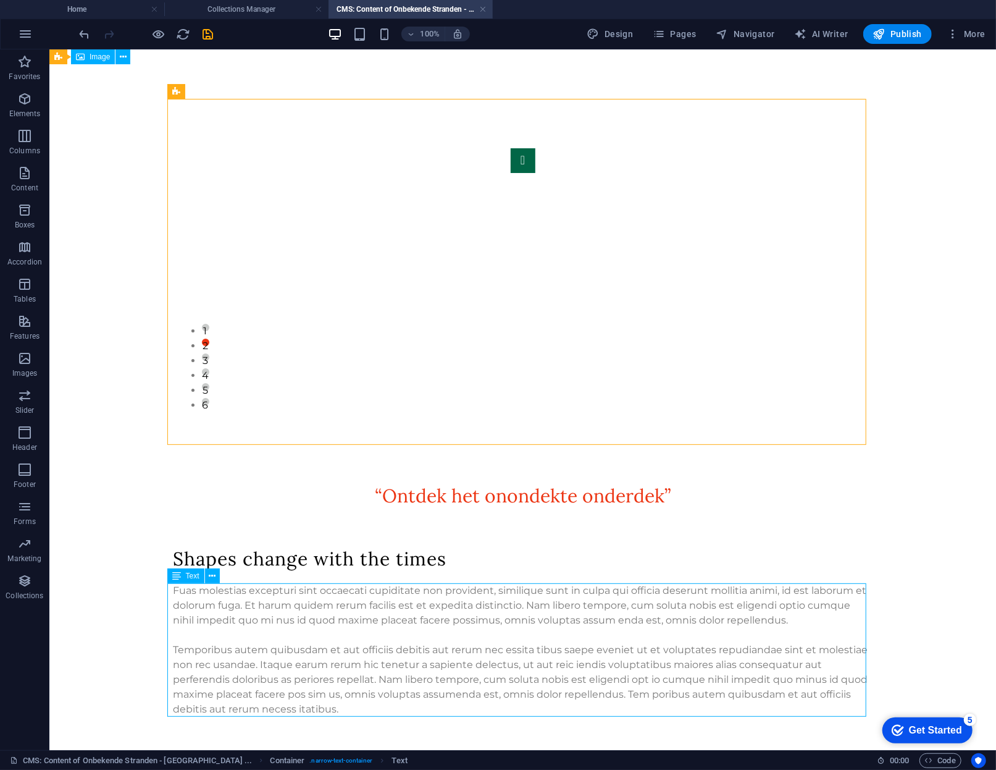
click at [418, 615] on div "Fuas molestias excepturi sint occaecati cupiditate non provident, similique sun…" at bounding box center [522, 649] width 699 height 133
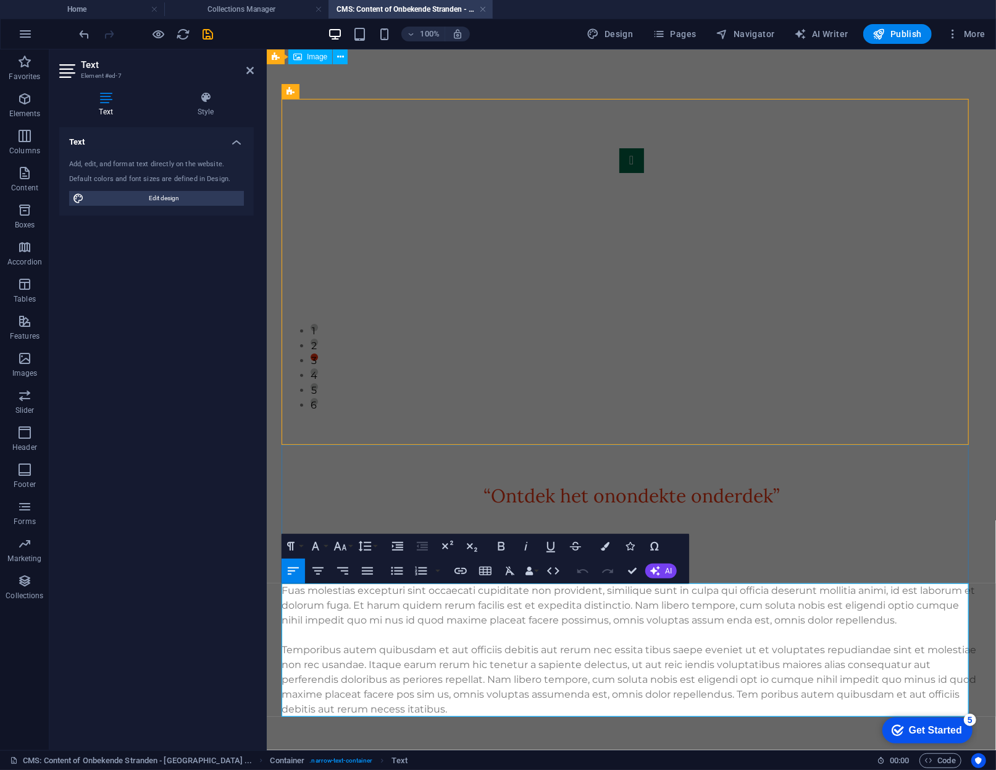
click at [418, 615] on p "Fuas molestias excepturi sint occaecati cupiditate non provident, similique sun…" at bounding box center [631, 605] width 699 height 44
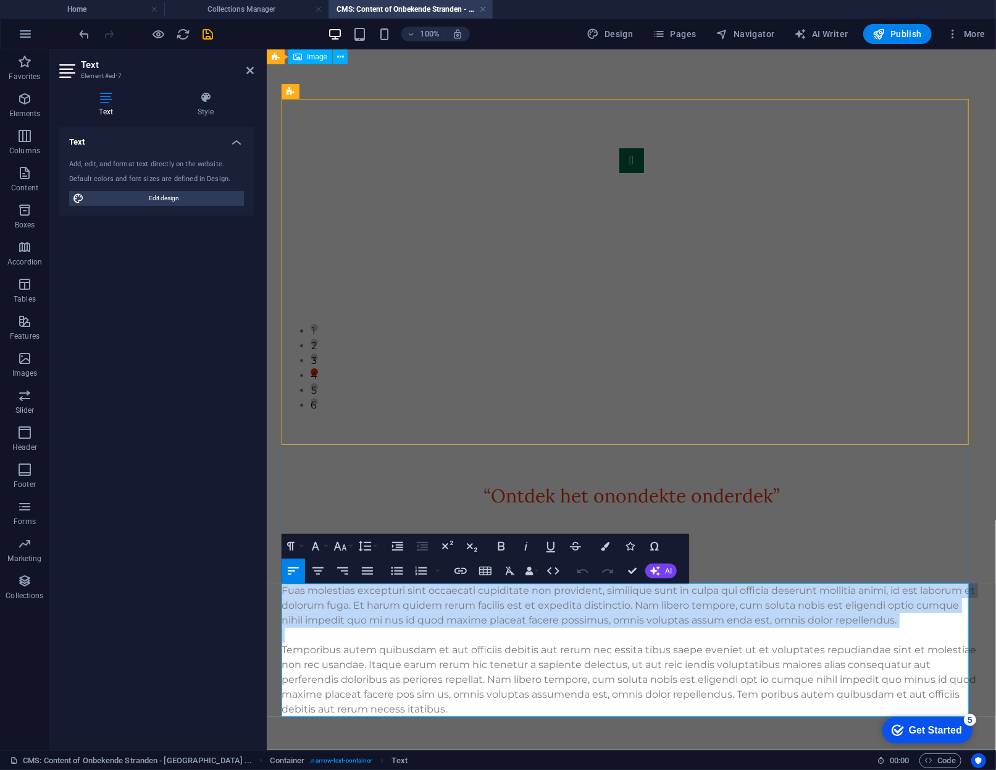
click at [418, 615] on p "Fuas molestias excepturi sint occaecati cupiditate non provident, similique sun…" at bounding box center [631, 605] width 699 height 44
click at [334, 611] on p "Fuas molestias excepturi sint occaecati cupiditate non provident, similique sun…" at bounding box center [631, 605] width 699 height 44
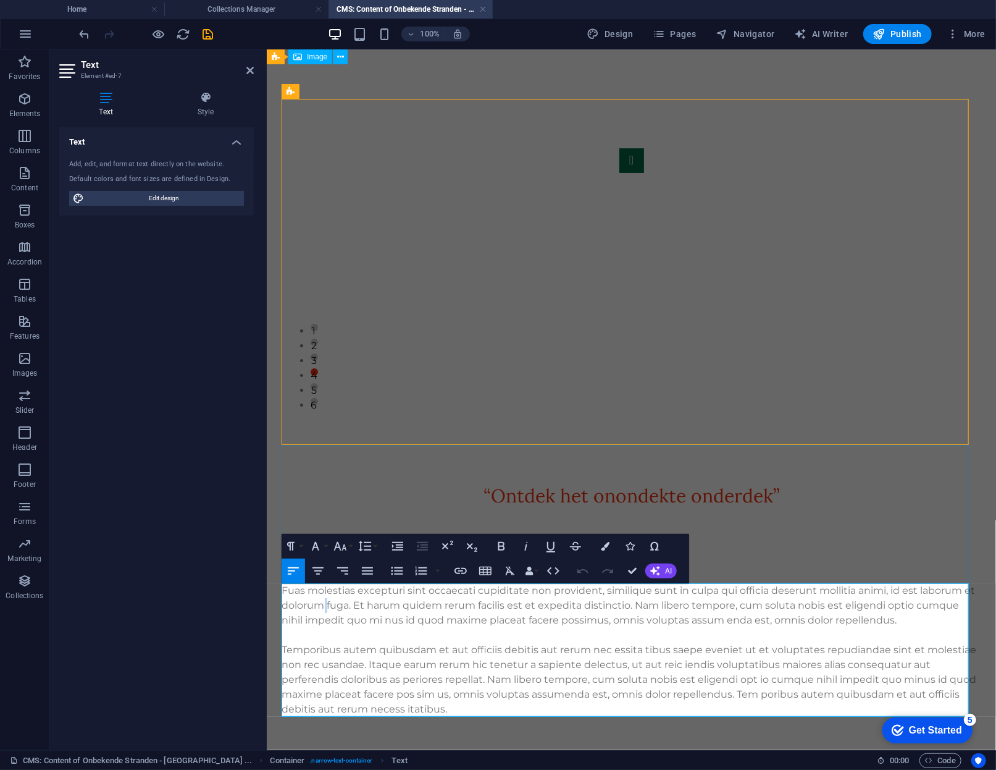
click at [334, 611] on p "Fuas molestias excepturi sint occaecati cupiditate non provident, similique sun…" at bounding box center [631, 605] width 699 height 44
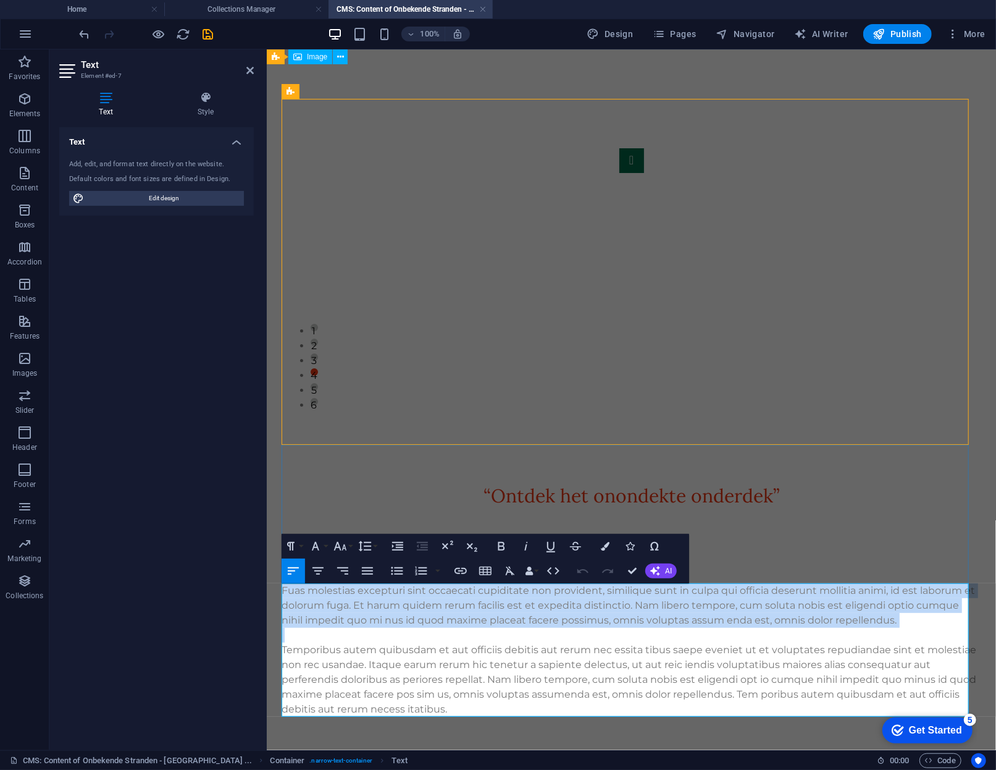
click at [334, 611] on p "Fuas molestias excepturi sint occaecati cupiditate non provident, similique sun…" at bounding box center [631, 605] width 699 height 44
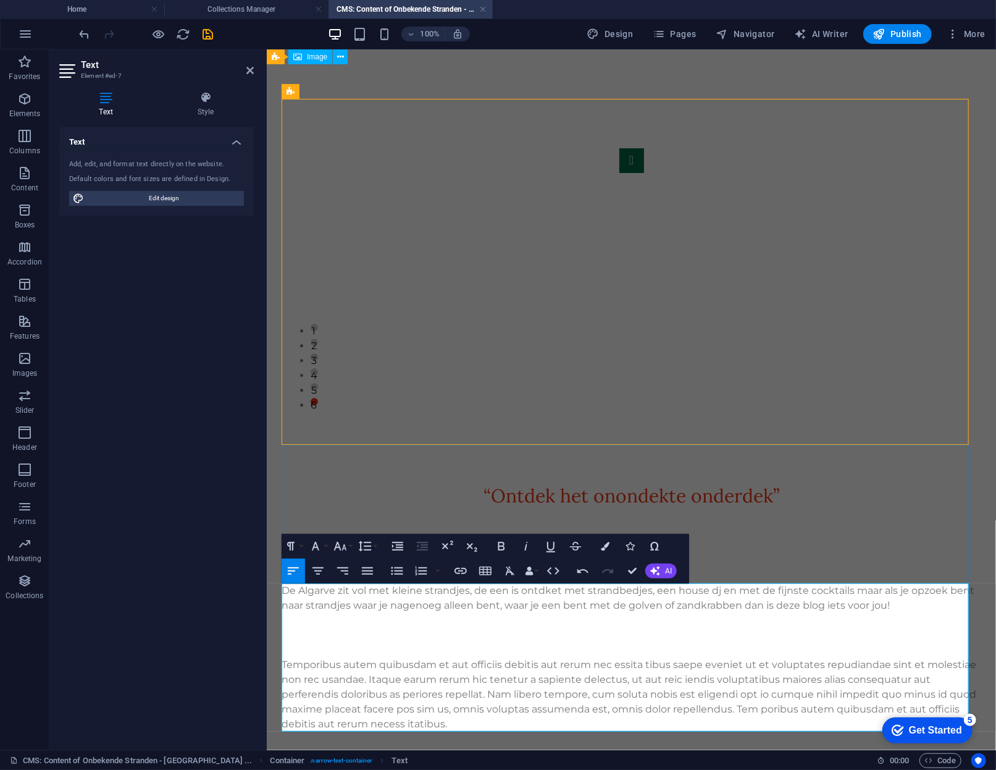
scroll to position [30, 0]
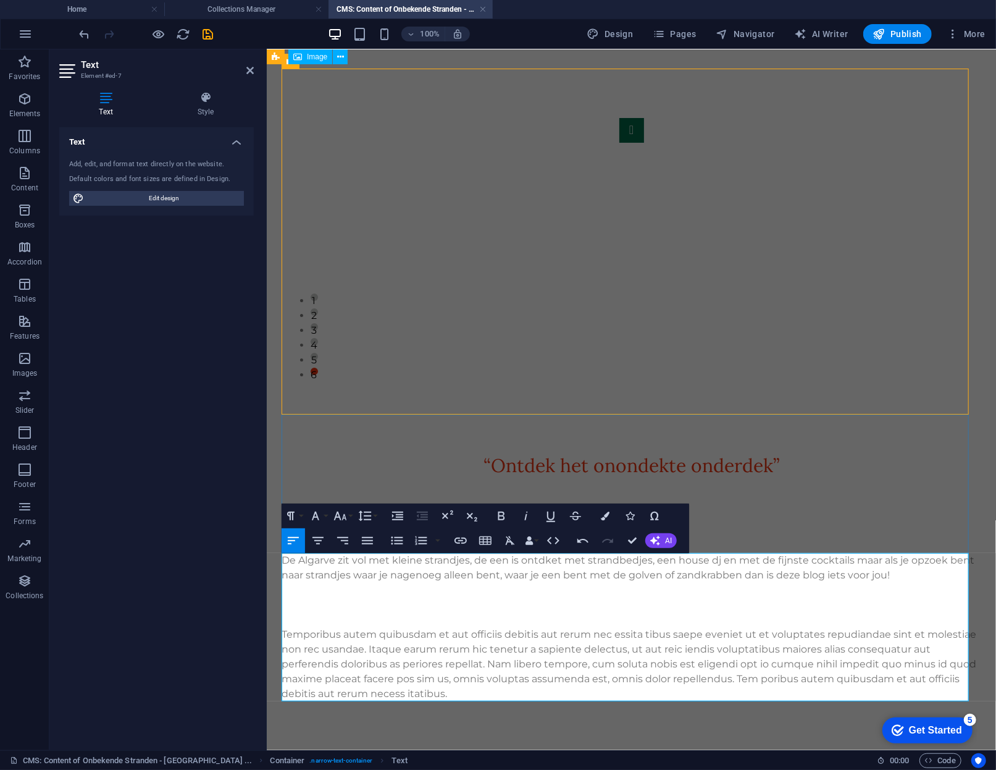
click at [333, 626] on p "Temporibus autem quibusdam et aut officiis debitis aut rerum nec essita tibus s…" at bounding box center [631, 663] width 699 height 74
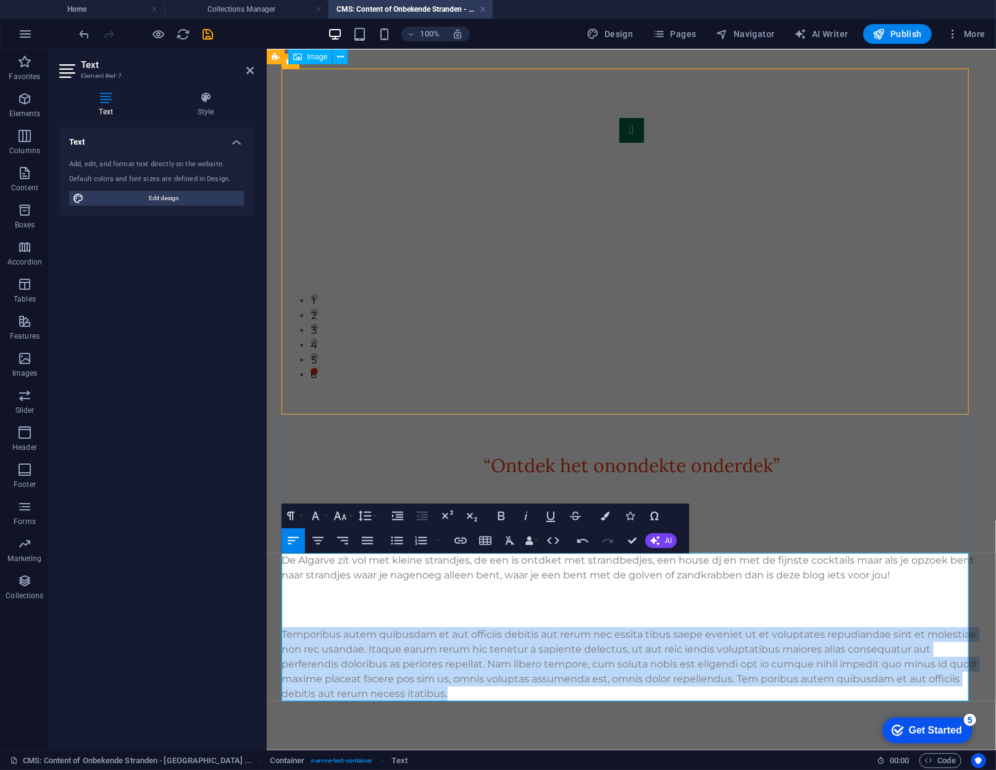
click at [333, 626] on p "Temporibus autem quibusdam et aut officiis debitis aut rerum nec essita tibus s…" at bounding box center [631, 663] width 699 height 74
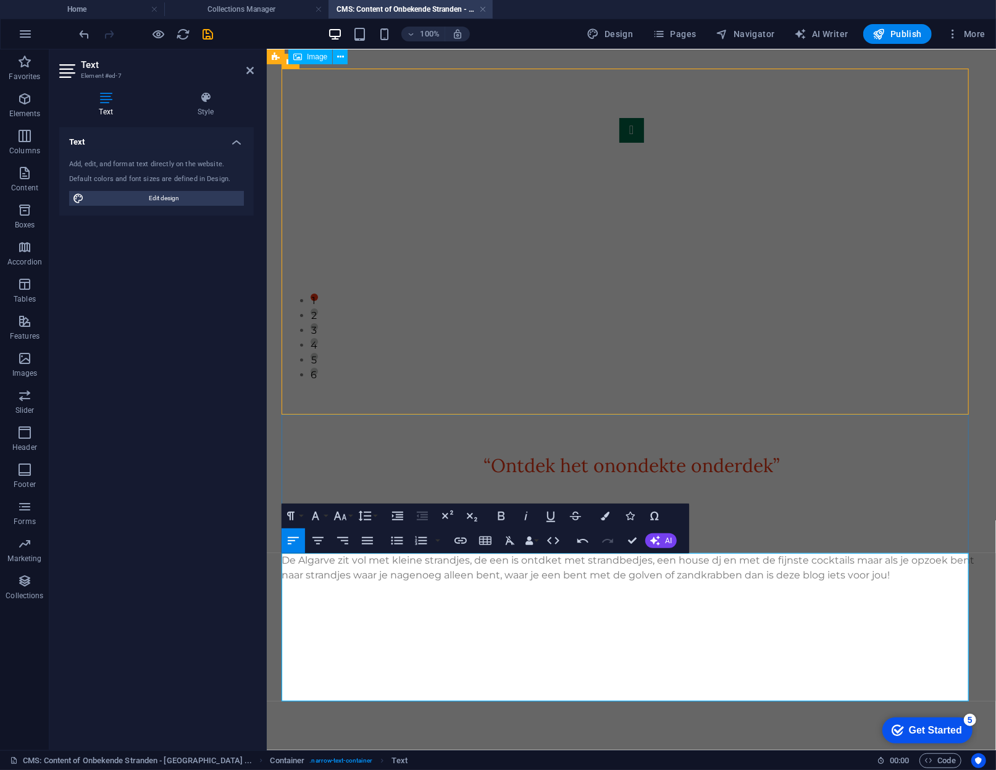
scroll to position [0, 0]
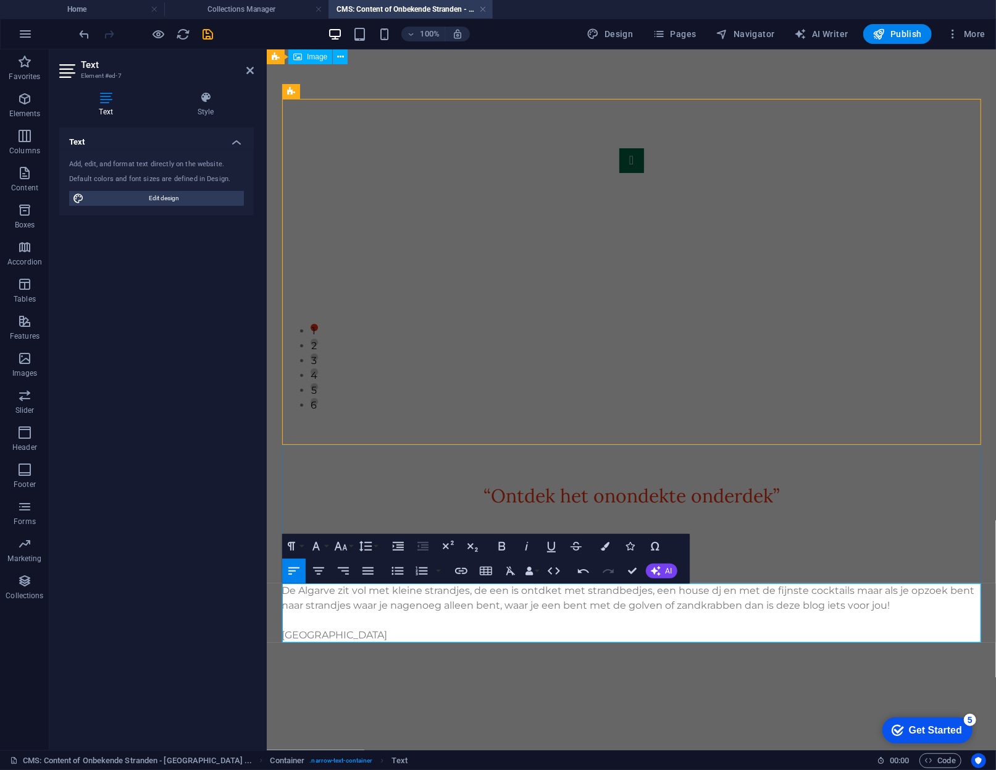
click at [335, 629] on p "[GEOGRAPHIC_DATA]" at bounding box center [631, 634] width 699 height 15
copy p "Telheiro"
click at [482, 641] on p "[GEOGRAPHIC_DATA]" at bounding box center [631, 634] width 699 height 15
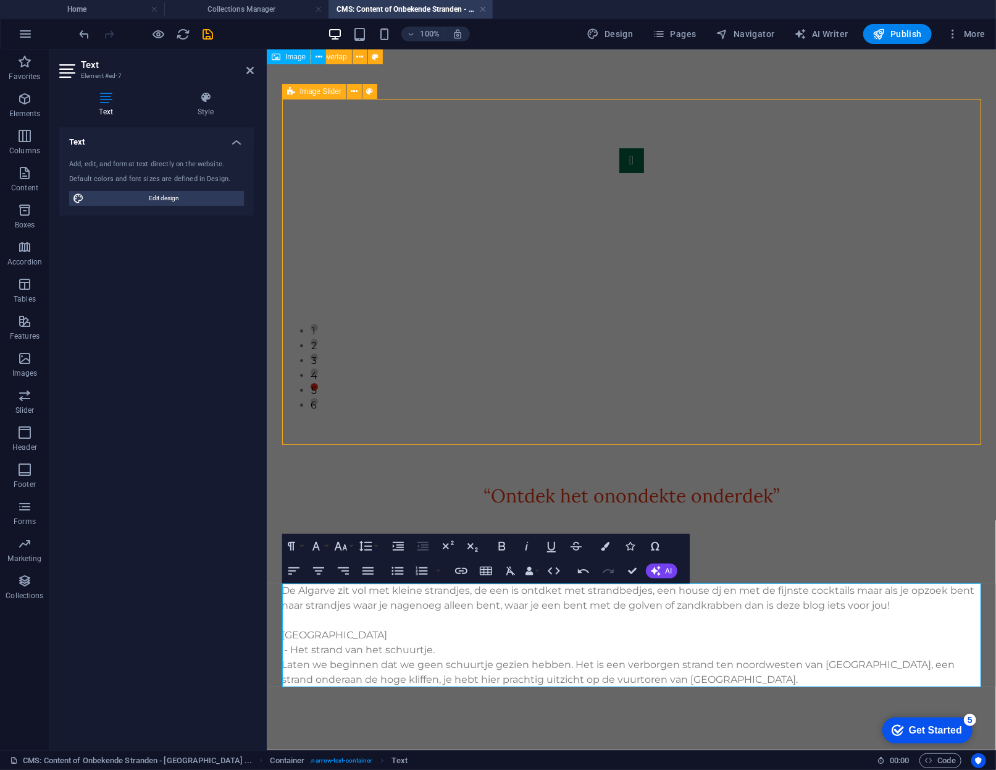
click at [444, 710] on div "1 2 3 4 5 6 “Ontdek het onondekte onderdek ” Shapes change with the times ​De A…" at bounding box center [631, 392] width 729 height 687
click at [775, 527] on div at bounding box center [631, 527] width 699 height 37
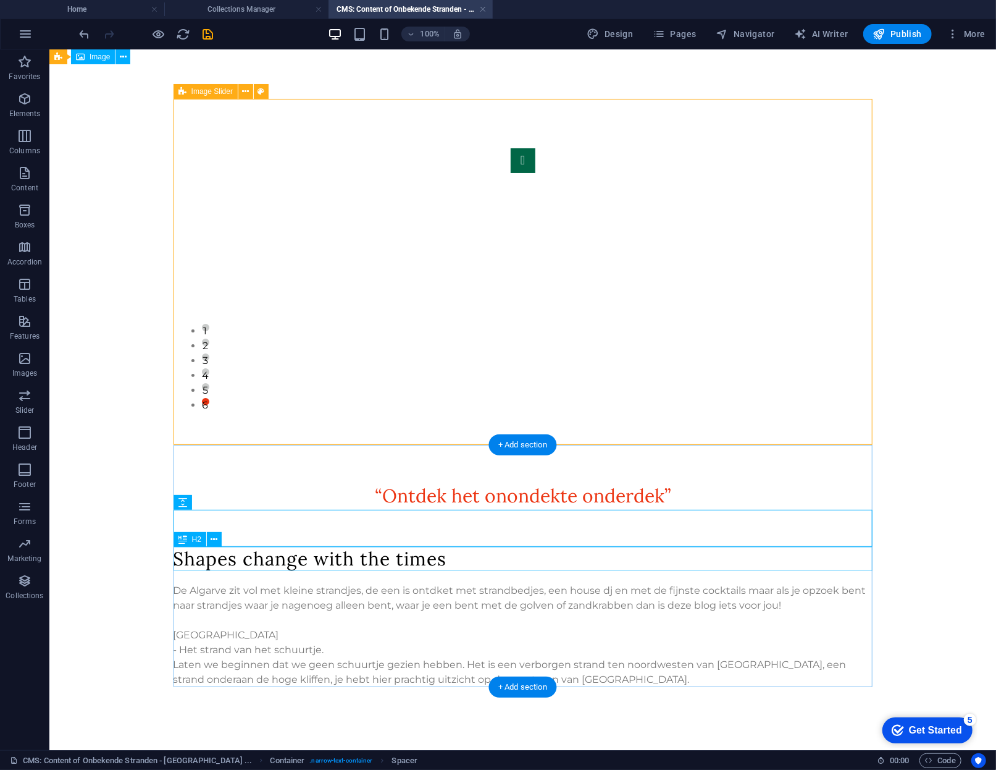
click at [348, 558] on div "Shapes change with the times" at bounding box center [522, 558] width 699 height 24
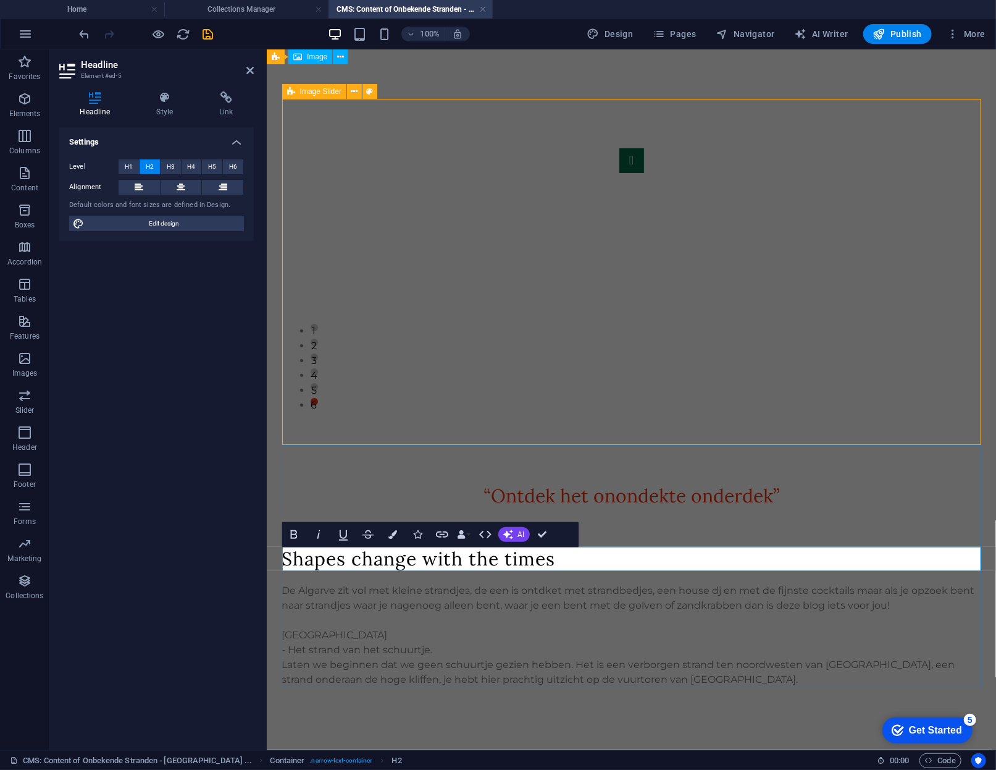
click at [348, 558] on h2 "Shapes change with the times" at bounding box center [631, 558] width 699 height 24
click at [401, 486] on div "“Ontdek het onondekte onderdek ”" at bounding box center [631, 495] width 699 height 28
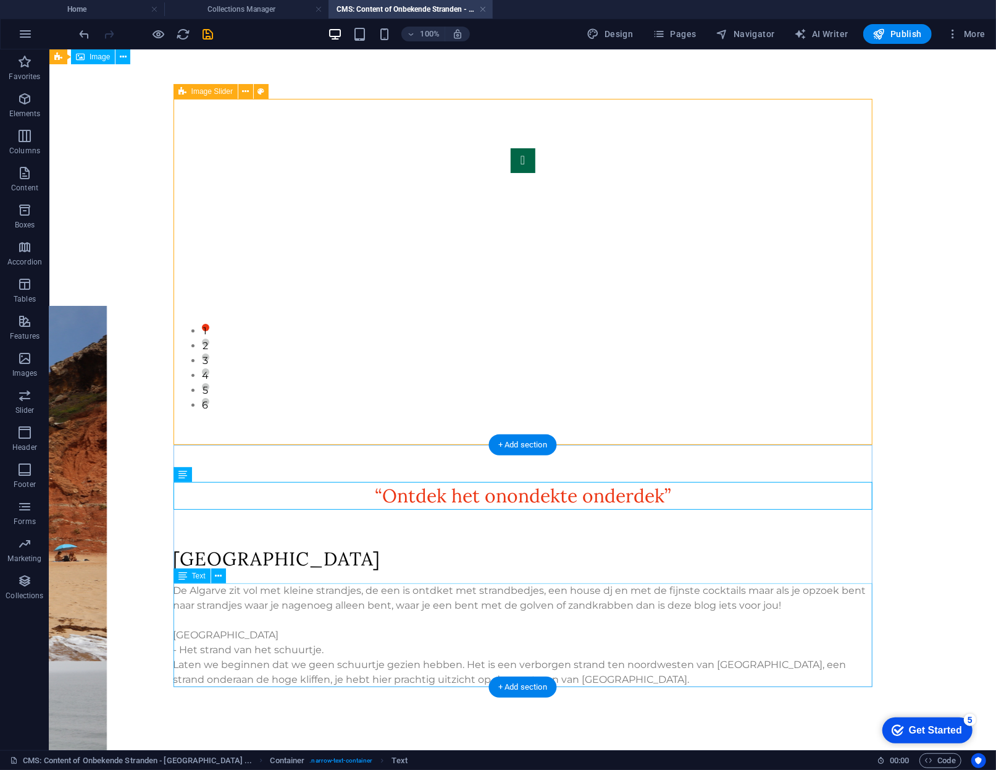
click at [439, 593] on div "De Algarve zit vol met kleine strandjes, de een is ontdket met strandbedjes, ee…" at bounding box center [522, 635] width 699 height 104
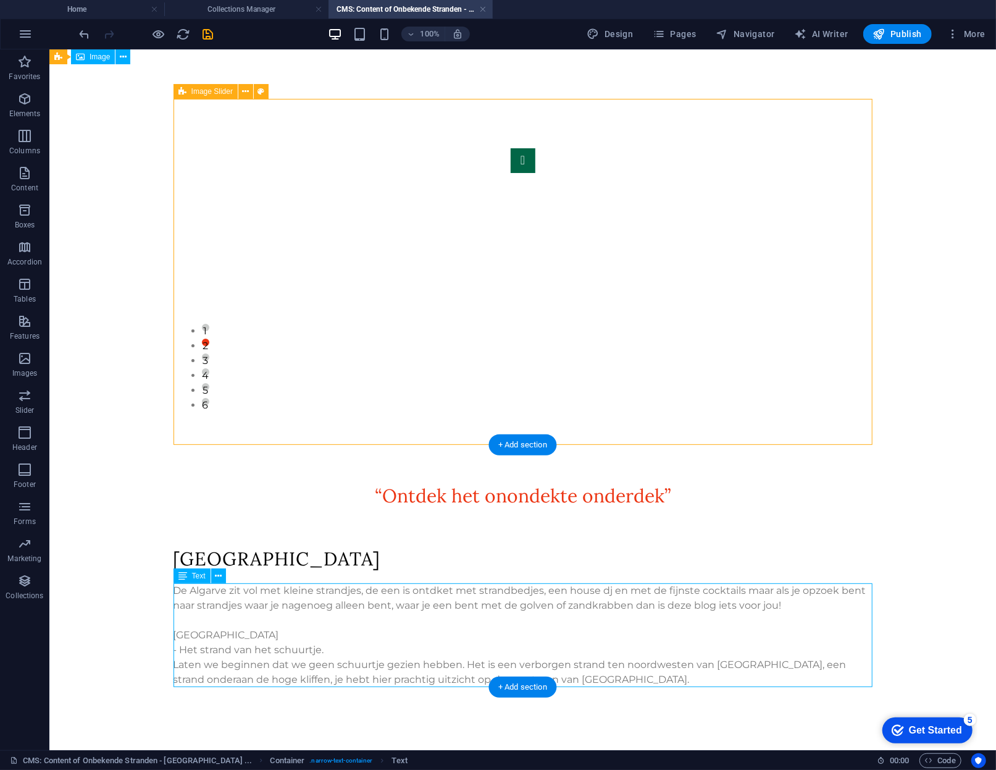
click at [439, 593] on div "De Algarve zit vol met kleine strandjes, de een is ontdket met strandbedjes, ee…" at bounding box center [522, 635] width 699 height 104
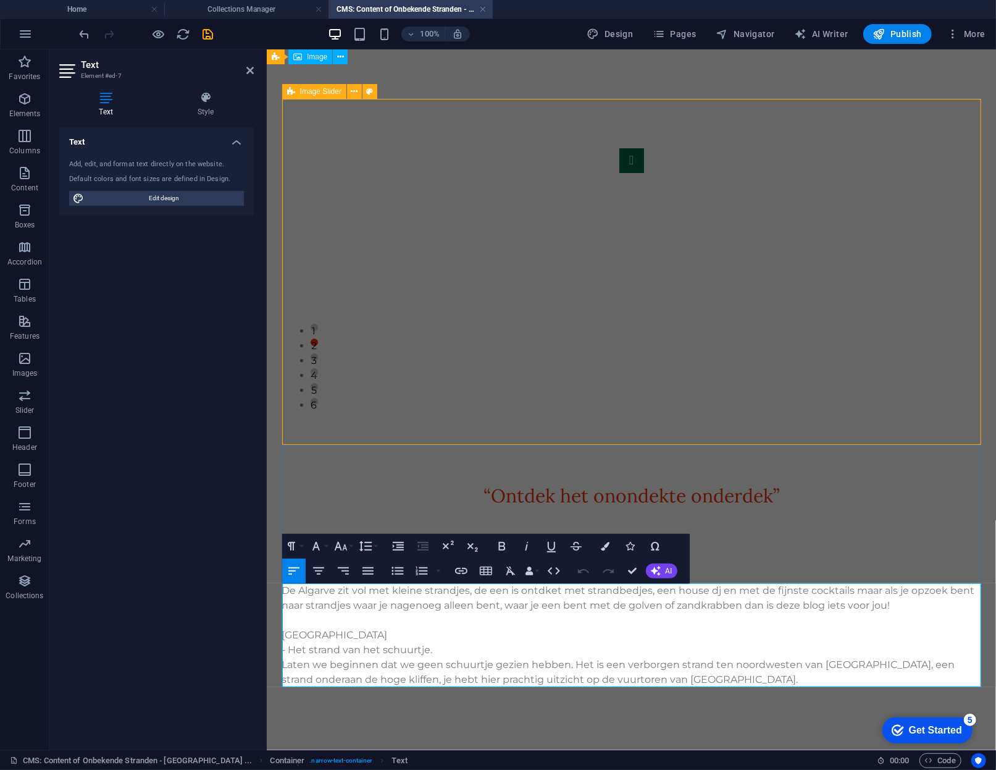
click at [542, 583] on p "De Algarve zit vol met kleine strandjes, de een is ontdket met strandbedjes, ee…" at bounding box center [631, 598] width 699 height 30
click at [542, 586] on p "De Algarve zit vol met kleine strandjes, de een is ontdket met strandbedjes, ee…" at bounding box center [631, 598] width 699 height 30
click at [533, 587] on p "De Algarve zit vol met kleine strandjes, de een is onondekt met strandbedjes, e…" at bounding box center [631, 598] width 699 height 30
click at [571, 646] on p "- Het strand van het schuurtje." at bounding box center [631, 649] width 699 height 15
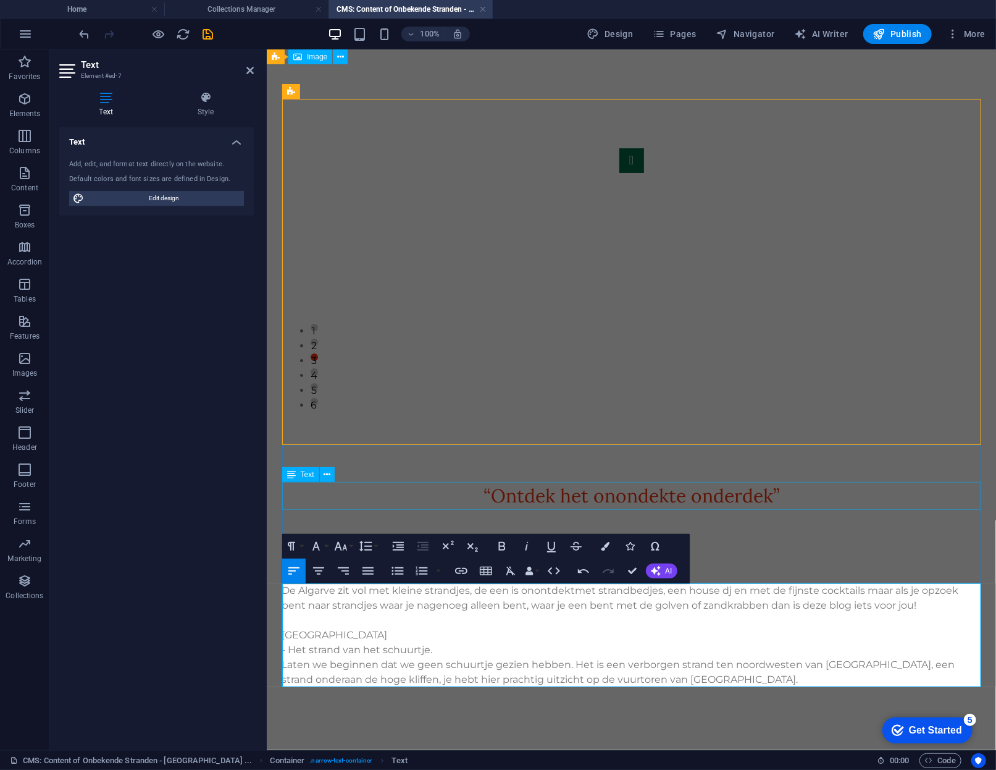
click at [635, 494] on div "“Ontdek het onondekte onderdek ”" at bounding box center [631, 495] width 699 height 28
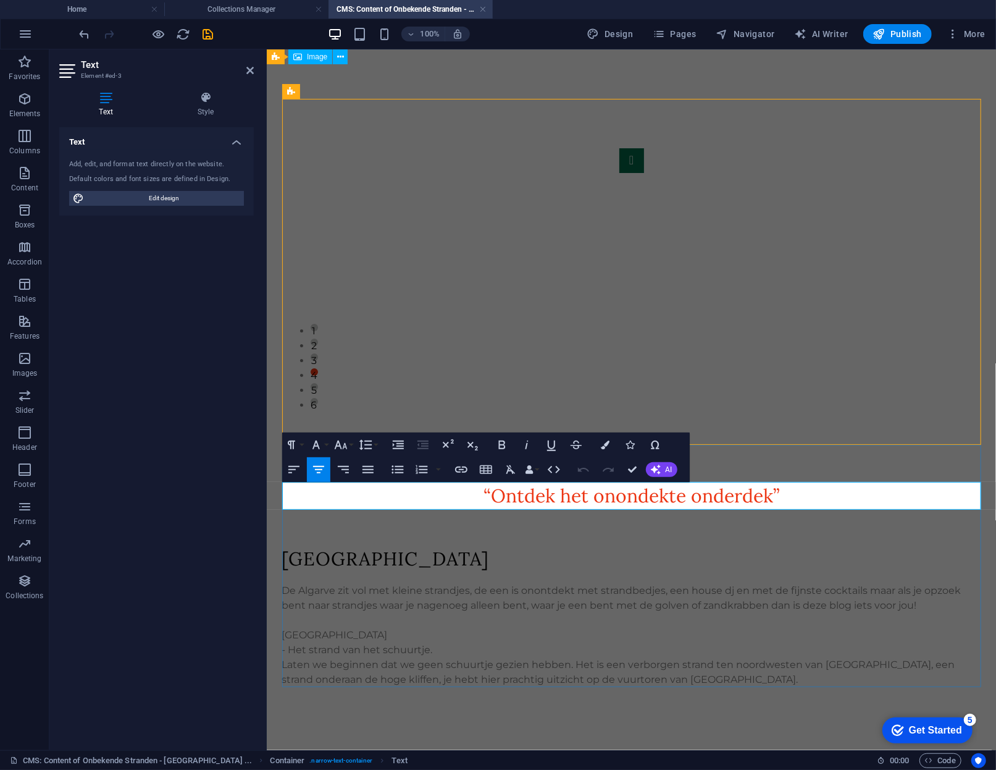
click at [635, 494] on span "“Ontdek het onondekte onderdek" at bounding box center [628, 494] width 290 height 23
click at [663, 643] on div "De Algarve zit vol met kleine strandjes, de een is onontdekt met strandbedjes, …" at bounding box center [631, 635] width 699 height 104
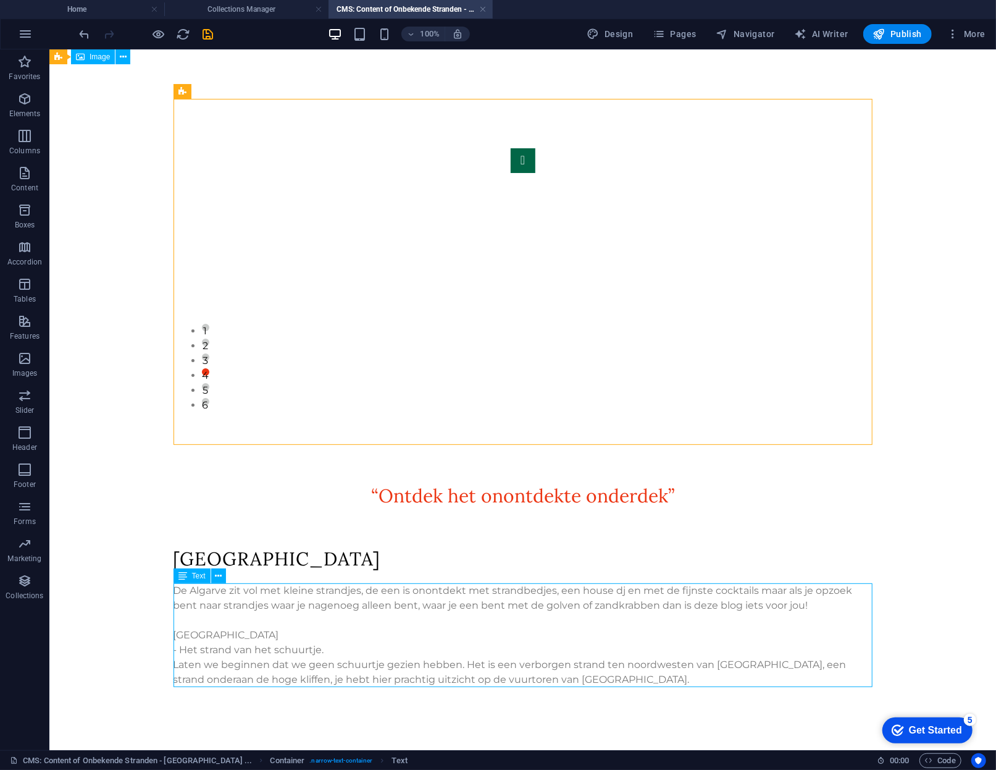
click at [358, 595] on div "De Algarve zit vol met kleine strandjes, de een is onontdekt met strandbedjes, …" at bounding box center [522, 635] width 699 height 104
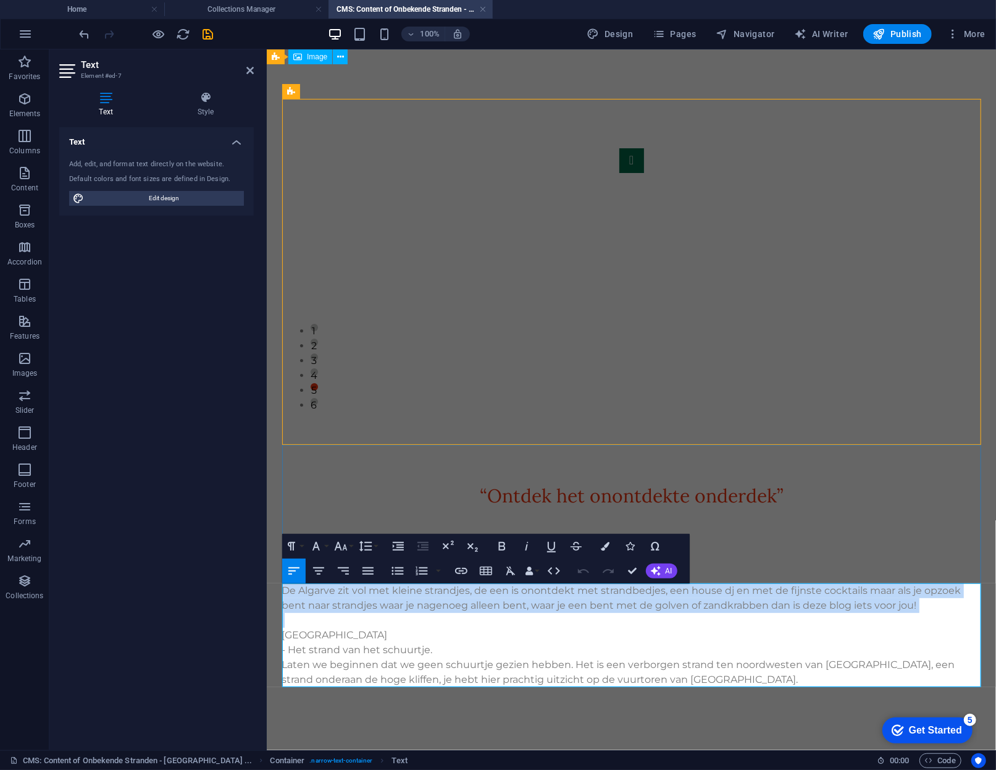
click at [358, 595] on p "De Algarve zit vol met kleine strandjes, de een is onontdekt met strandbedjes, …" at bounding box center [631, 598] width 699 height 30
click at [363, 601] on p "De Algarve zit vol met kleine strandjes, de een is onontdekt met strandbedjes, …" at bounding box center [631, 598] width 699 height 30
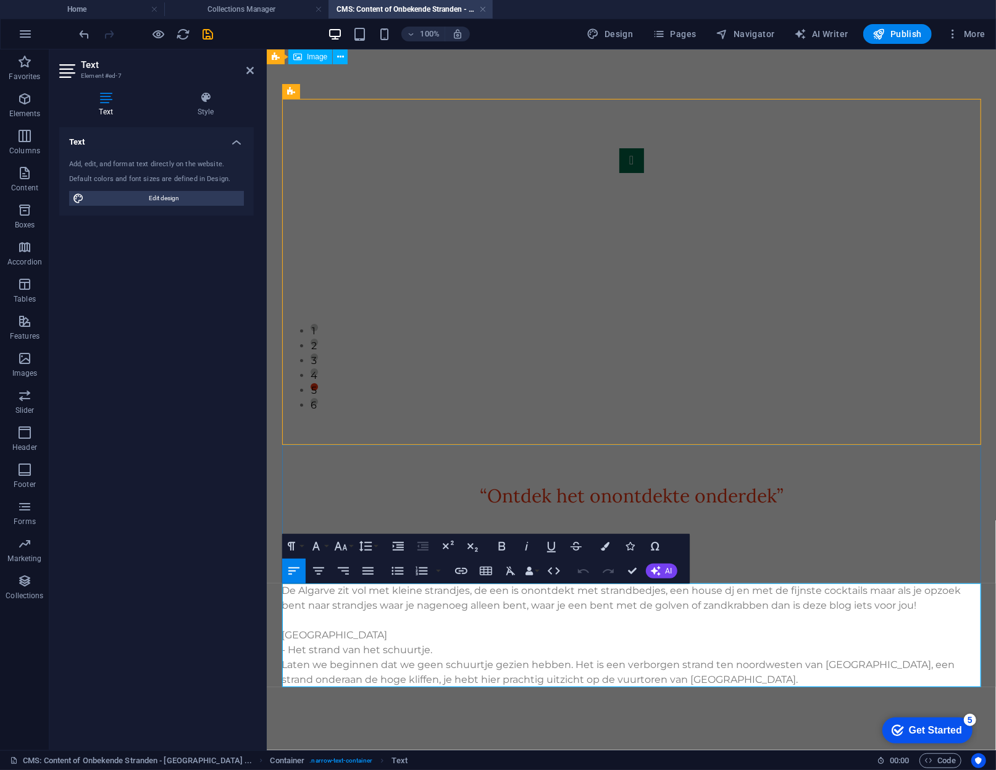
click at [395, 662] on p "Laten we beginnen dat we geen schuurtje gezien hebben. Het is een verborgen str…" at bounding box center [631, 672] width 699 height 30
click at [411, 725] on div "1 2 3 4 5 6 “Ontdek het onontdekte onderdek ” [GEOGRAPHIC_DATA] zit vol met kle…" at bounding box center [631, 392] width 729 height 687
click at [413, 716] on div "1 2 3 4 5 6 “Ontdek het onontdekte onderdek ” [GEOGRAPHIC_DATA] zit vol met kle…" at bounding box center [631, 392] width 729 height 687
click at [292, 462] on div at bounding box center [631, 462] width 699 height 37
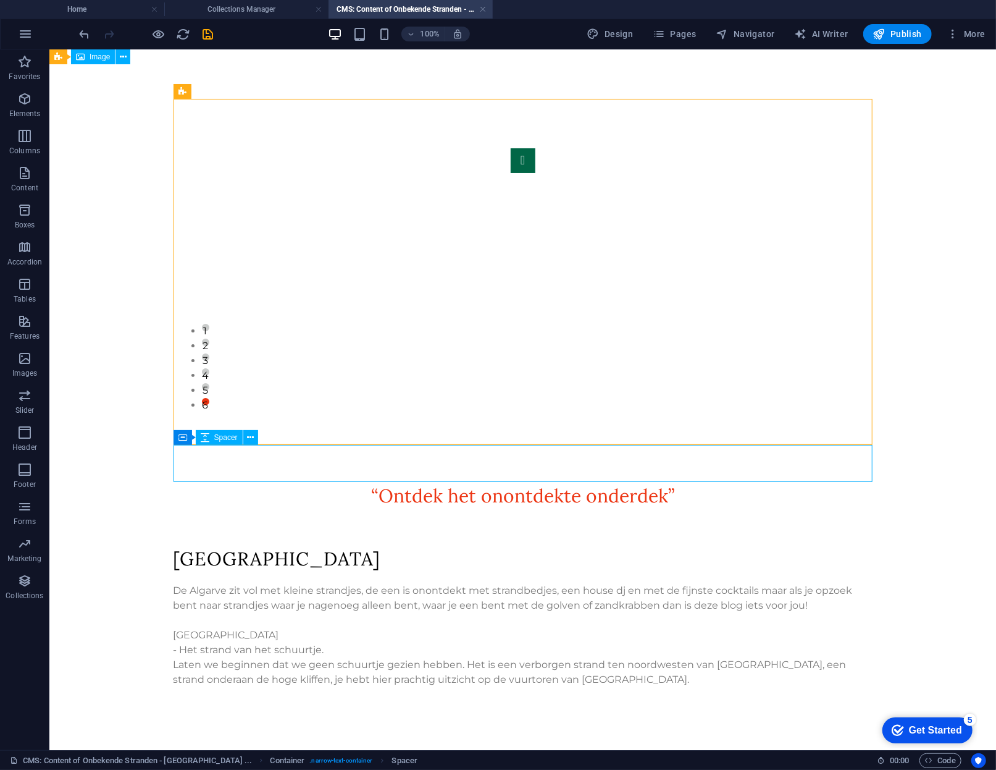
click at [277, 465] on div at bounding box center [522, 462] width 699 height 37
click at [28, 151] on p "Columns" at bounding box center [24, 151] width 31 height 10
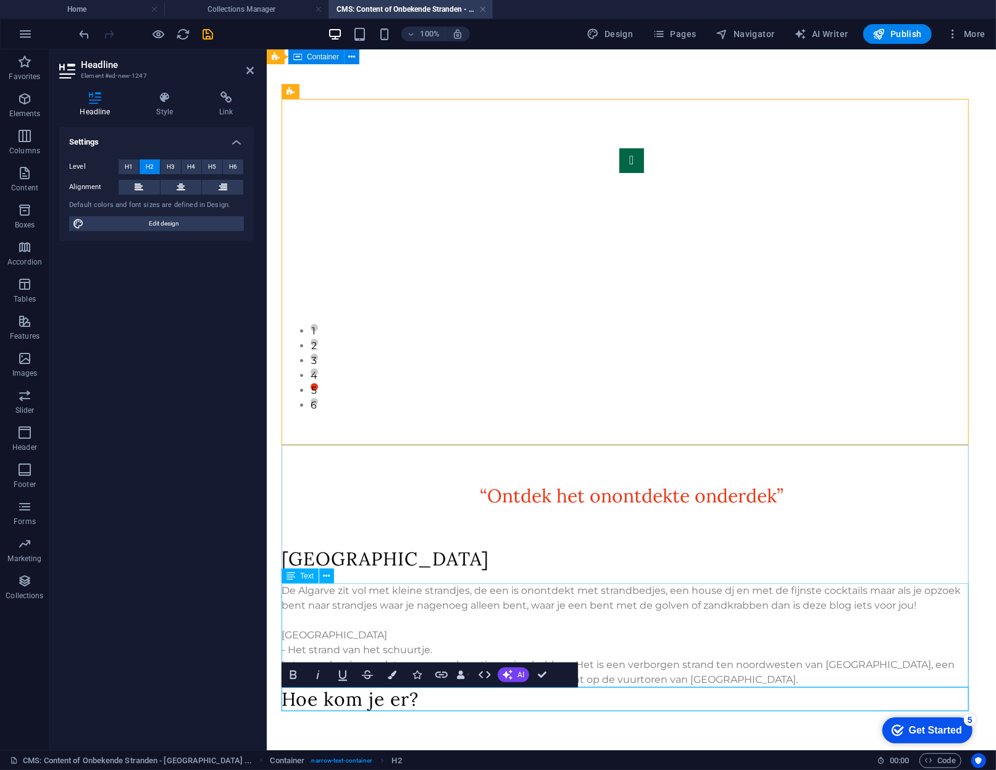
click at [447, 630] on div "De Algarve zit vol met kleine strandjes, de een is onontdekt met strandbedjes, …" at bounding box center [631, 635] width 699 height 104
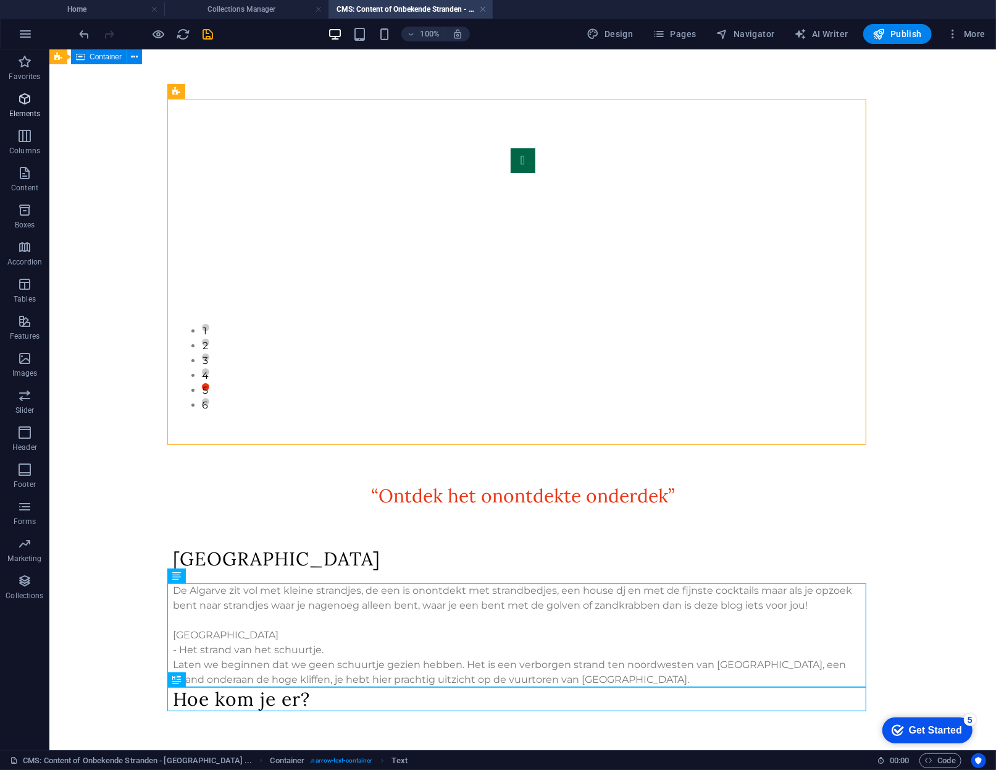
click at [18, 107] on span "Elements" at bounding box center [24, 106] width 49 height 30
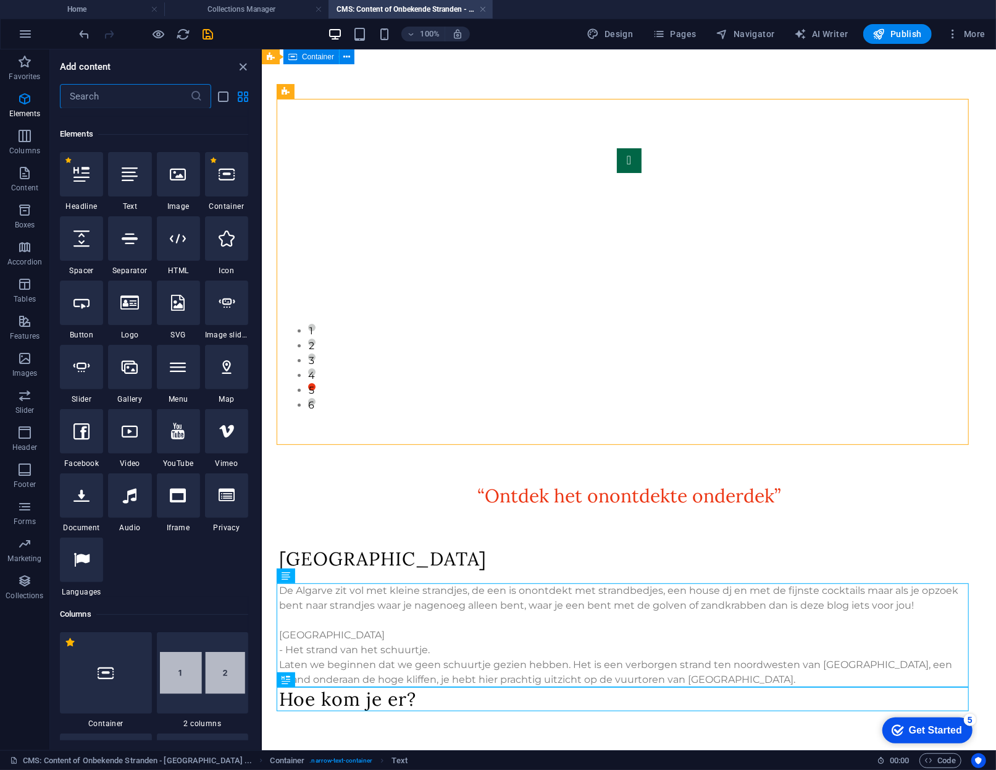
scroll to position [132, 0]
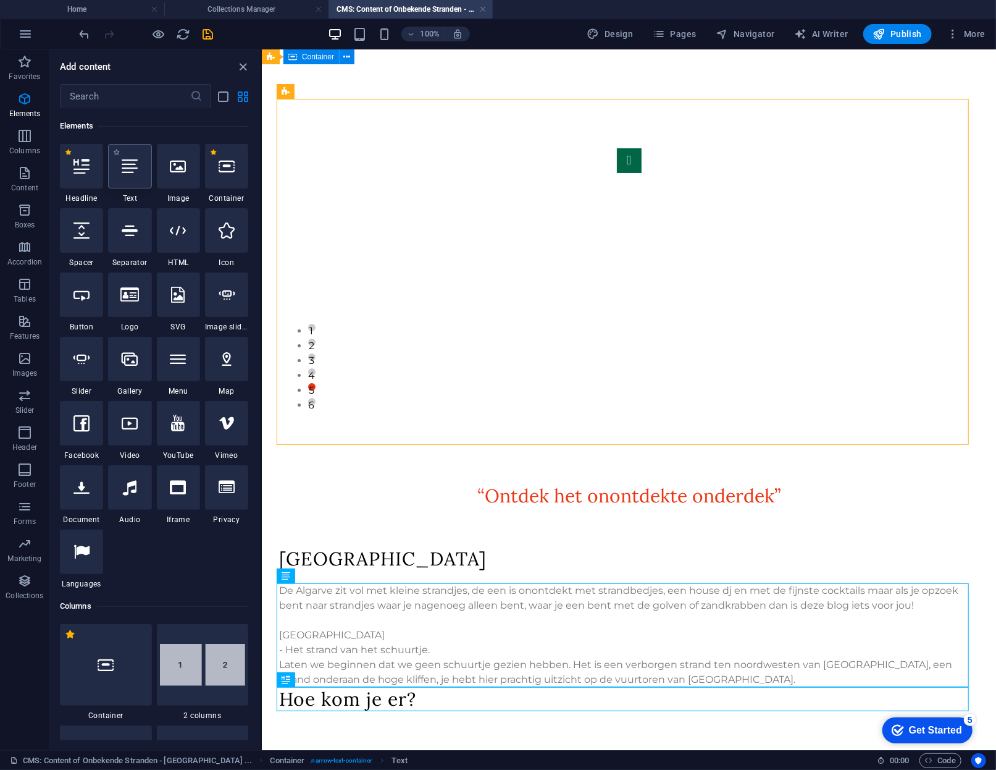
click at [117, 188] on div at bounding box center [129, 166] width 43 height 44
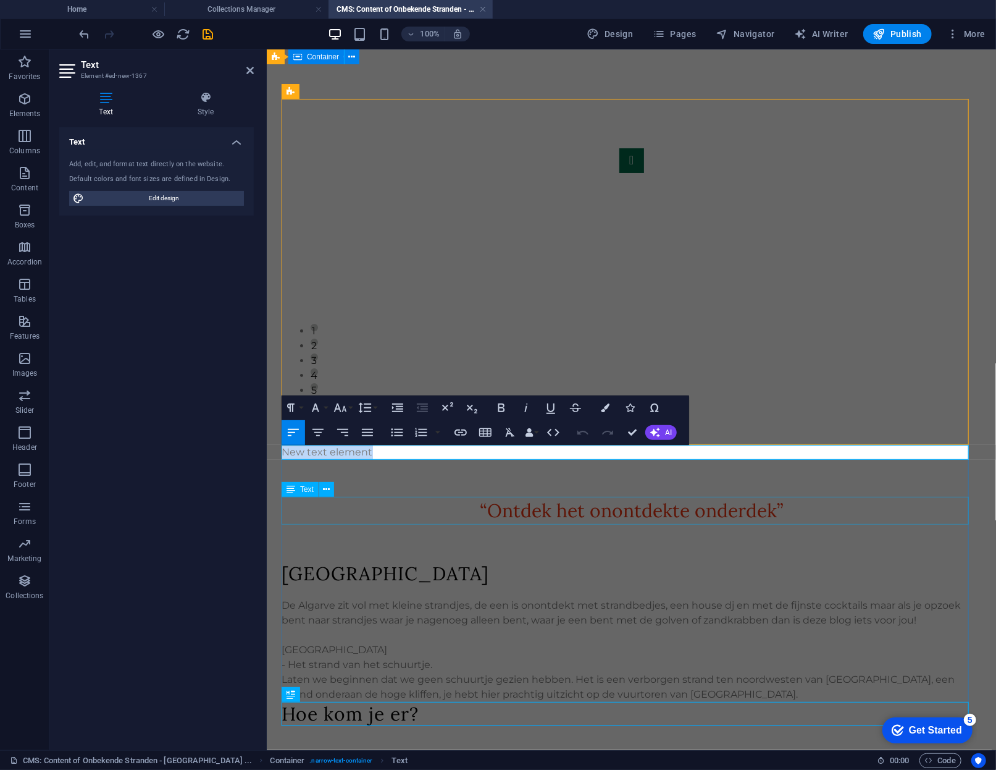
click at [354, 509] on div "“Ontdek het onontdekte onderdek ”" at bounding box center [631, 510] width 699 height 28
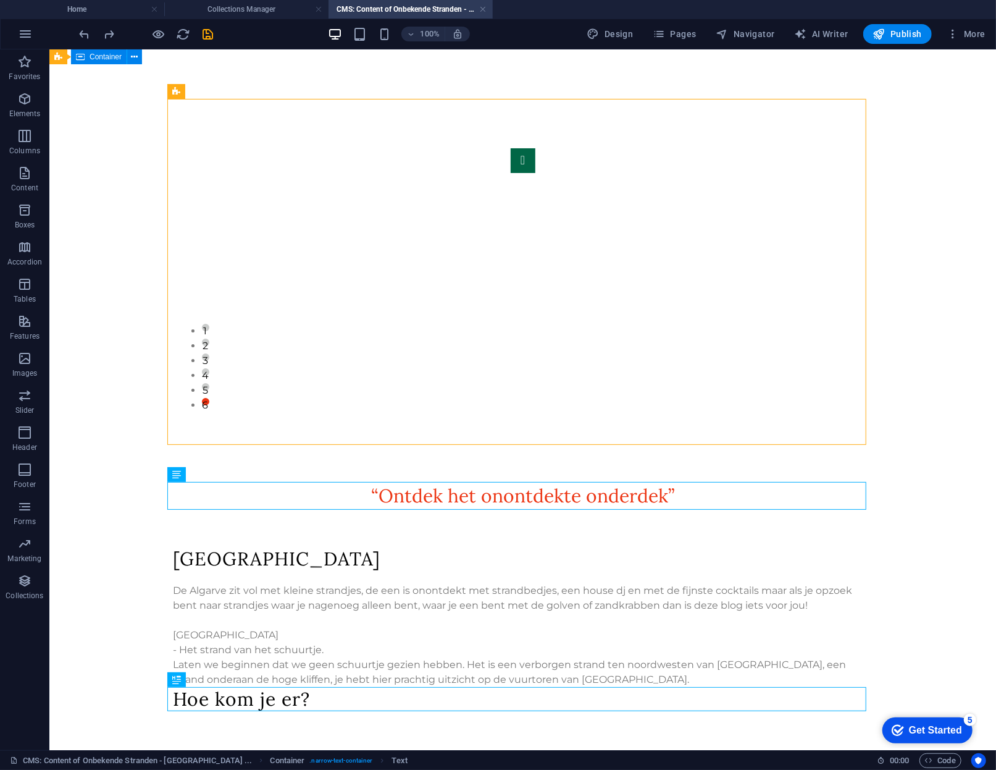
click at [267, 721] on div "1 2 3 4 5 6 “Ontdek het onontdekte onderdek ” [GEOGRAPHIC_DATA] zit vol met kle…" at bounding box center [522, 404] width 729 height 711
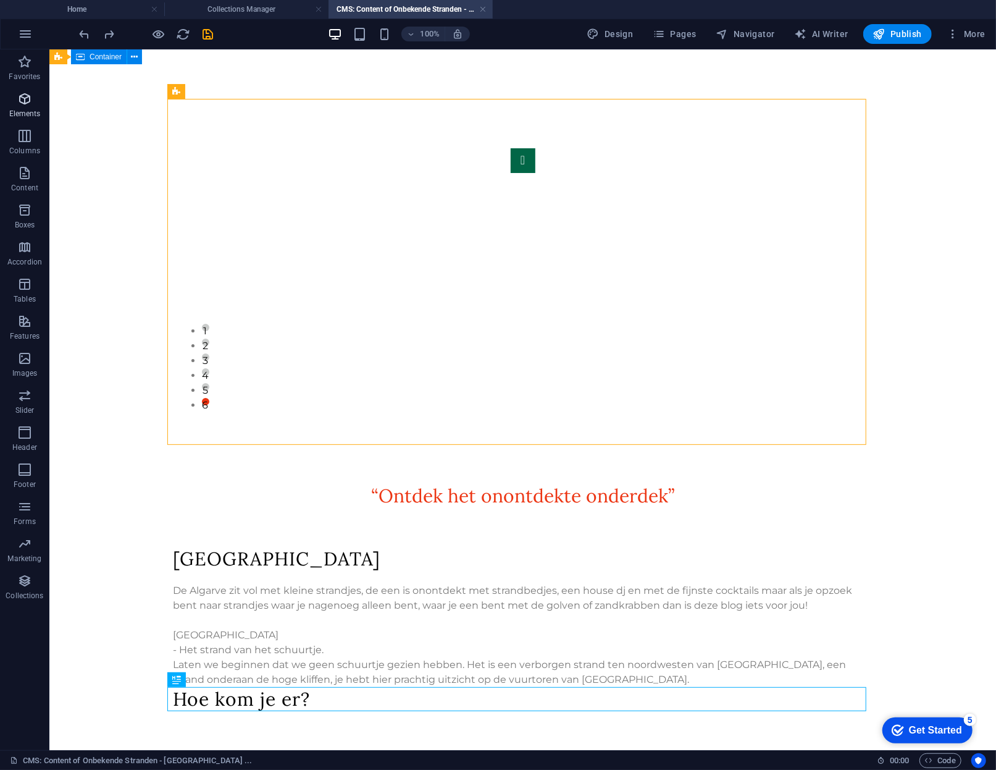
click at [23, 95] on icon "button" at bounding box center [24, 98] width 15 height 15
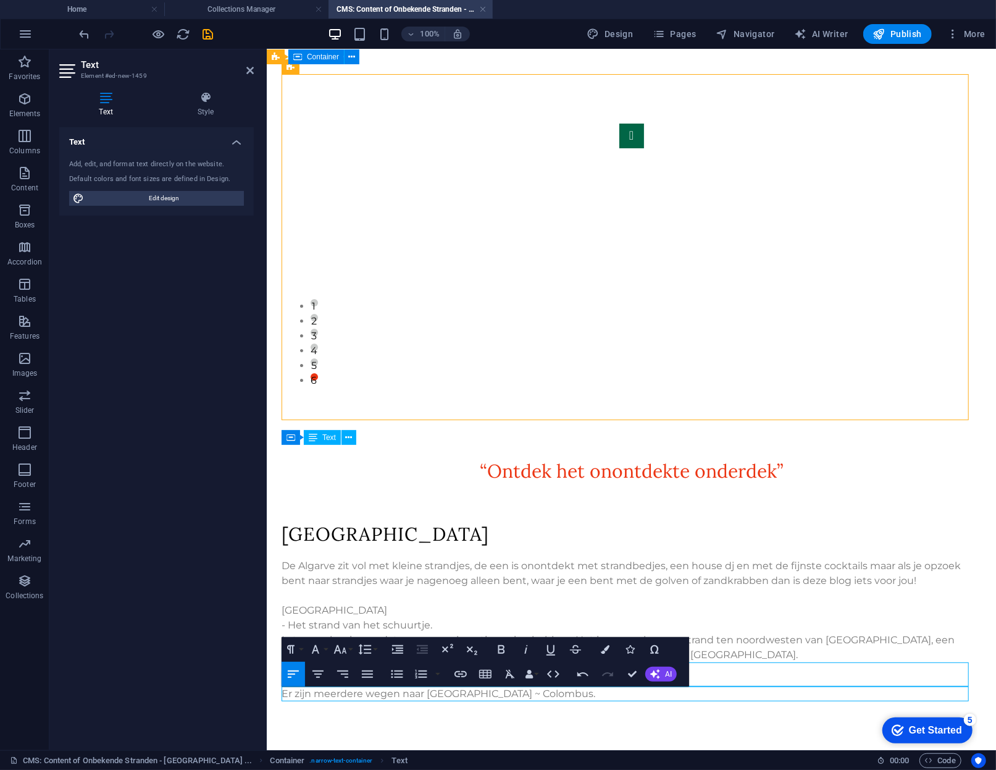
scroll to position [40, 0]
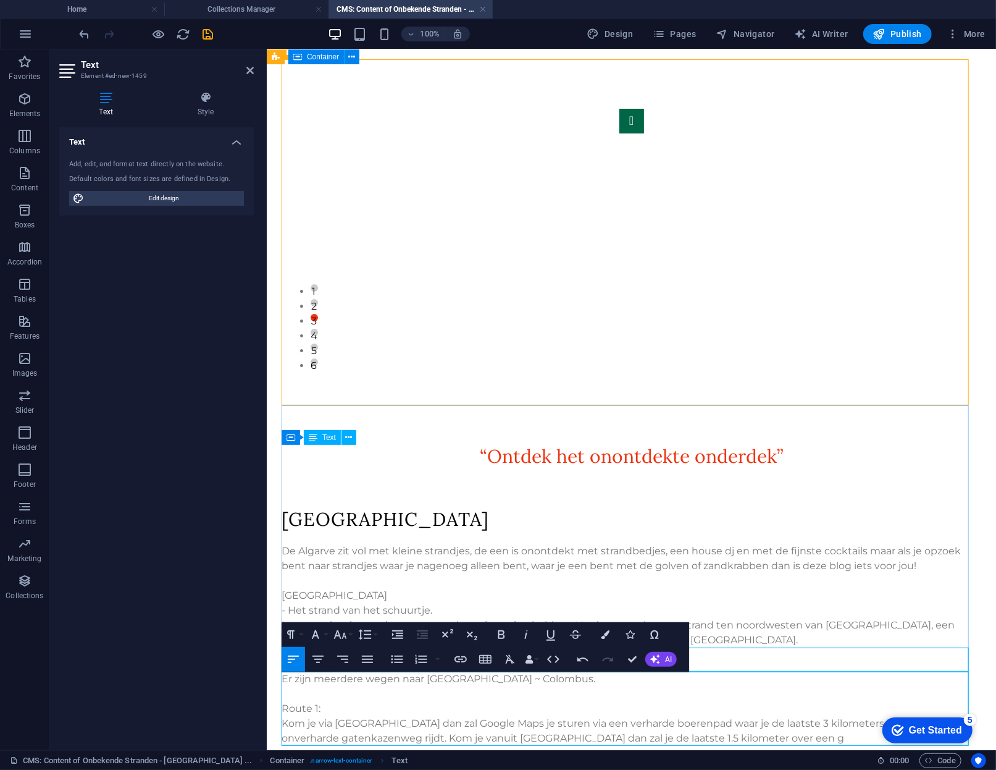
click at [385, 734] on p "Kom je via [GEOGRAPHIC_DATA] dan zal Google Maps je sturen via een verharde boe…" at bounding box center [631, 730] width 699 height 30
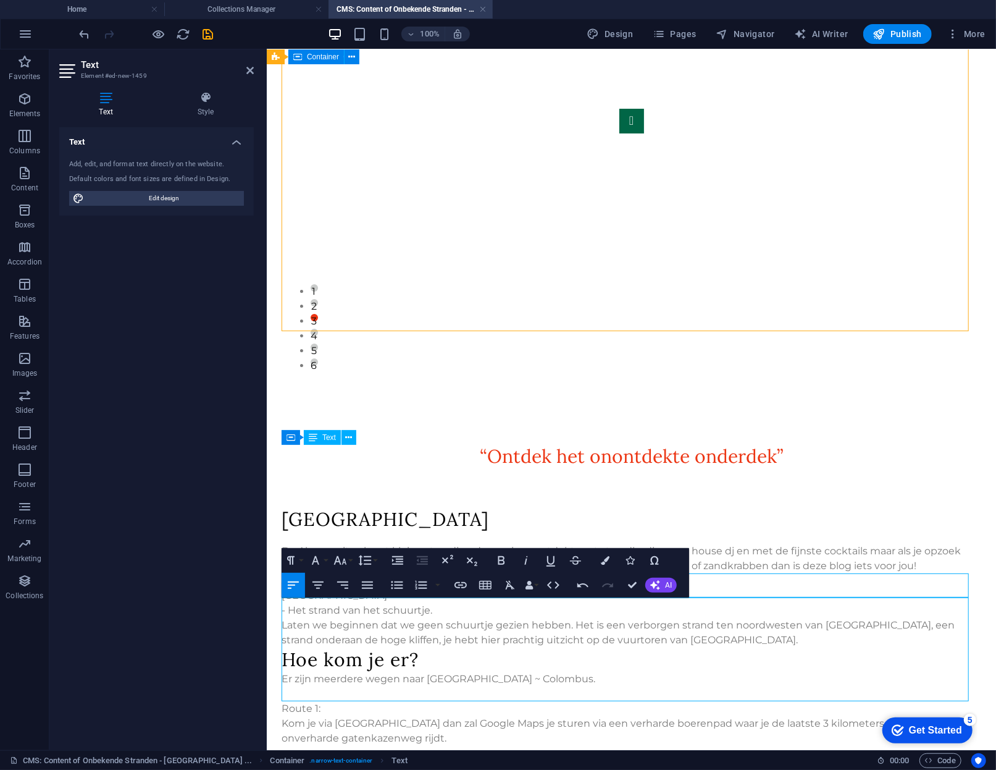
scroll to position [114, 0]
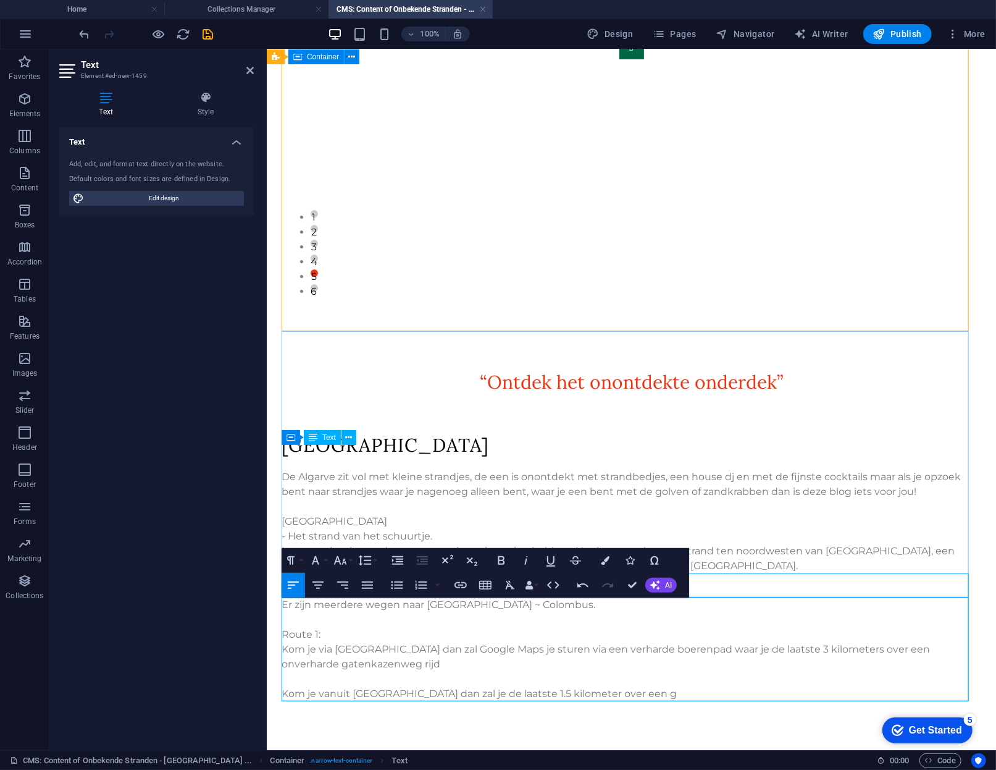
click at [664, 643] on p "Kom je via [GEOGRAPHIC_DATA] dan zal Google Maps je sturen via een verharde boe…" at bounding box center [631, 656] width 699 height 30
click at [649, 652] on p "Kom je via [GEOGRAPHIC_DATA] dan zal Google Maps je sturen via een verharde boe…" at bounding box center [631, 656] width 699 height 30
drag, startPoint x: 657, startPoint y: 649, endPoint x: 600, endPoint y: 658, distance: 57.5
click at [600, 658] on p "Kom je via [GEOGRAPHIC_DATA] dan zal Google Maps je sturen via een verharde boe…" at bounding box center [631, 656] width 699 height 30
click at [650, 648] on p "Kom je via [GEOGRAPHIC_DATA] dan zal Google Maps je sturen via een verharde boe…" at bounding box center [631, 656] width 699 height 30
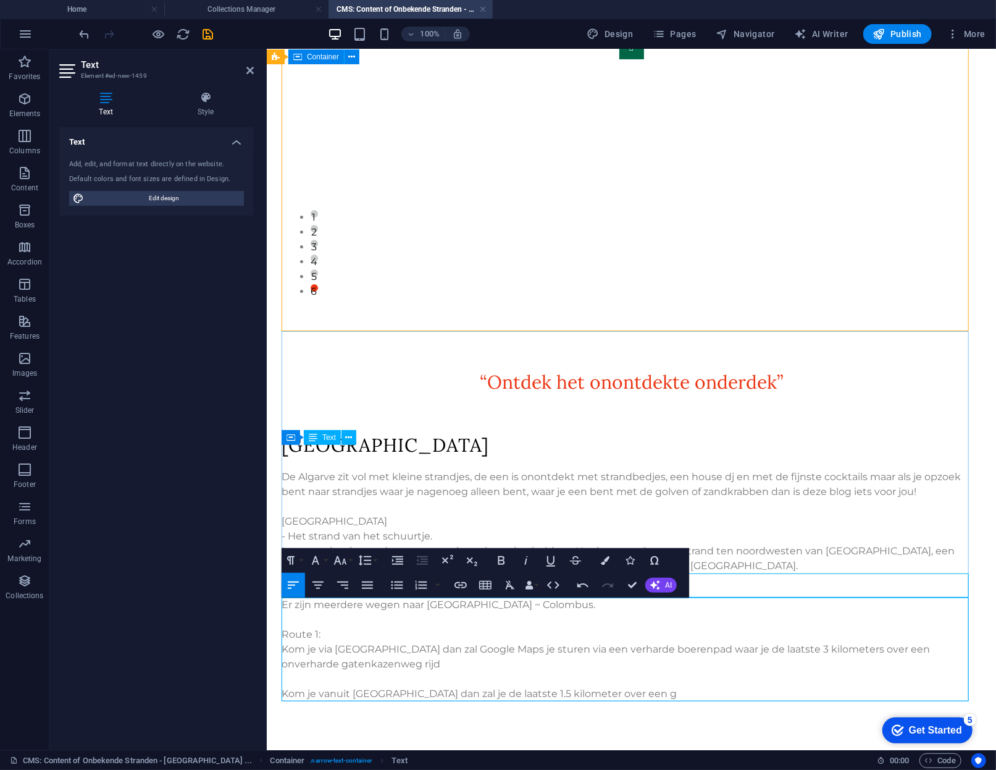
click at [489, 673] on p at bounding box center [631, 678] width 699 height 15
click at [388, 660] on p "Kom je via [GEOGRAPHIC_DATA] dan zal Google Maps je sturen via een verharde boe…" at bounding box center [631, 656] width 699 height 30
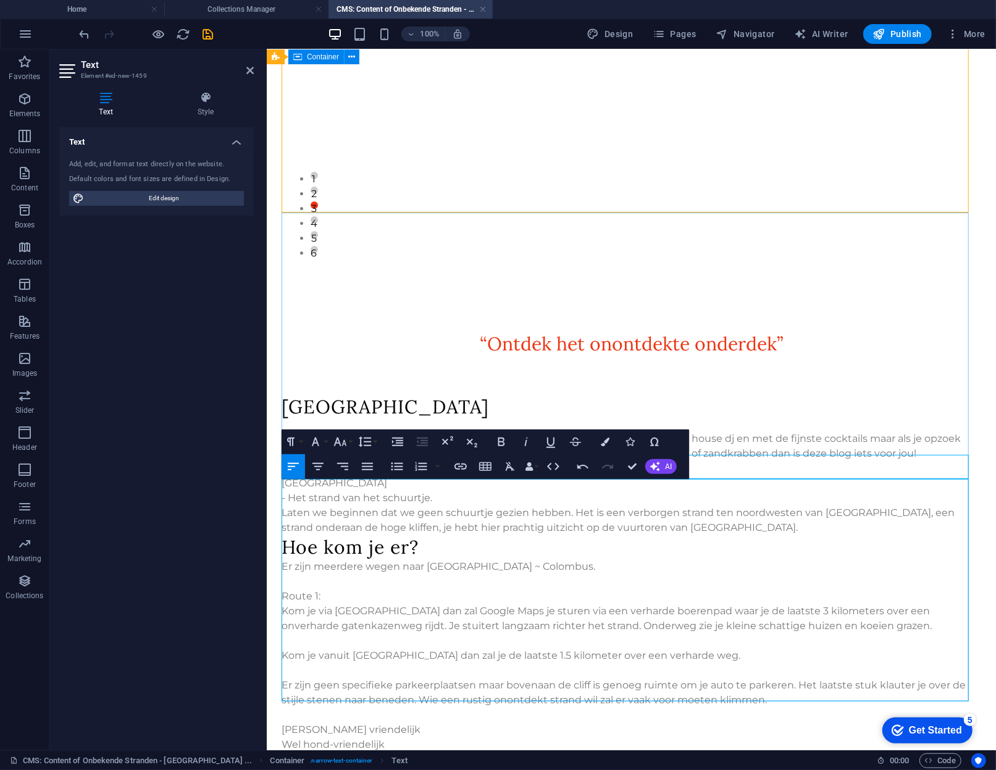
scroll to position [232, 0]
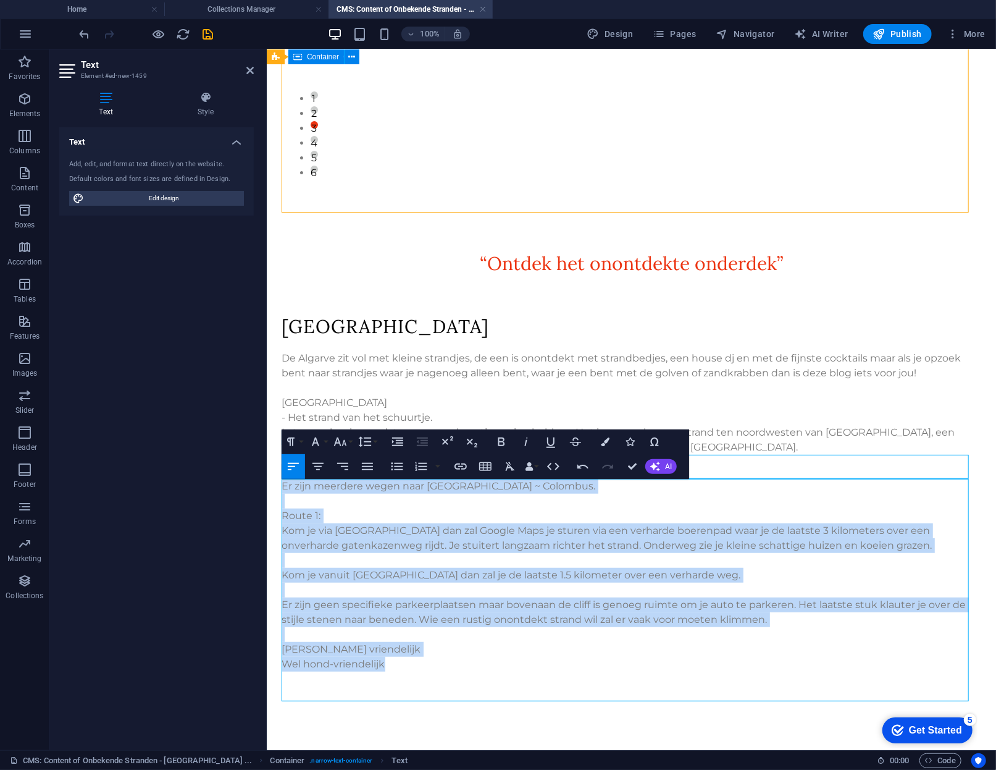
drag, startPoint x: 464, startPoint y: 665, endPoint x: 264, endPoint y: 476, distance: 275.3
click at [266, 476] on html "Skip to main content 1 2 3 4 5 6 “Ontdek het onontdekte onderdek ” [GEOGRAPHIC_…" at bounding box center [631, 283] width 730 height 933
copy div "Er zijn meerdere wegen naar [GEOGRAPHIC_DATA] ~ Colombus. ​Route 1: Kom je via …"
click at [450, 605] on p "Er zijn geen specifieke parkeerplaatsen maar bovenaan de cliff is genoeg ruimte…" at bounding box center [631, 612] width 699 height 30
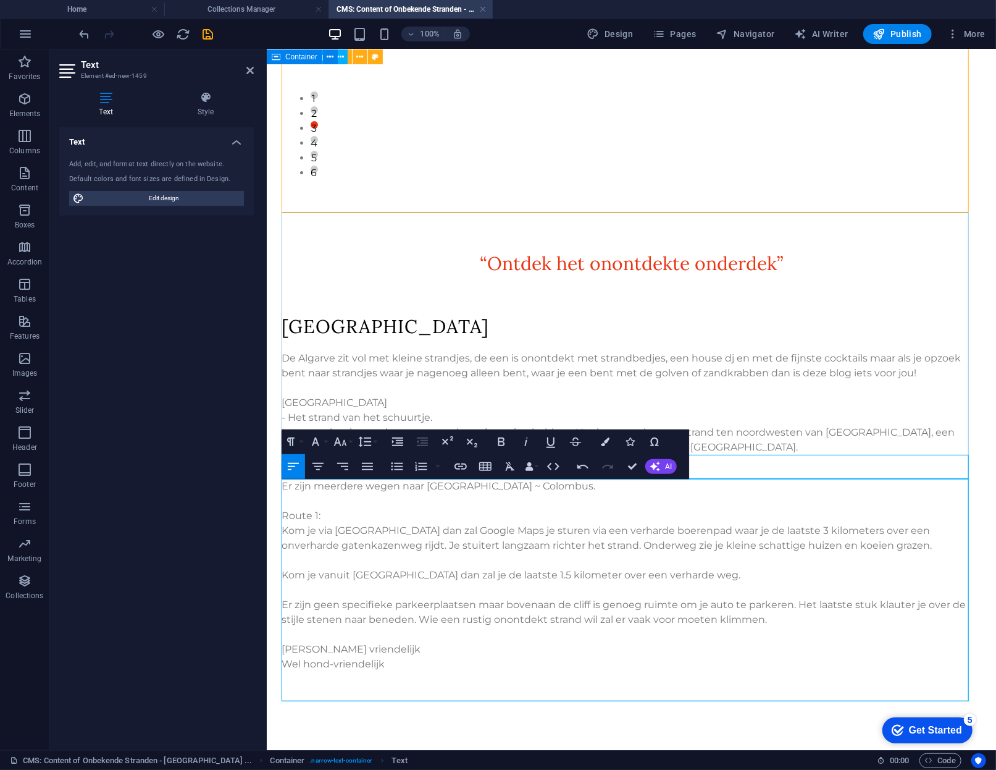
click at [408, 531] on p "Kom je via [GEOGRAPHIC_DATA] dan zal Google Maps je sturen via een verharde boe…" at bounding box center [631, 538] width 699 height 30
click at [297, 518] on p "​Route 1:" at bounding box center [631, 515] width 699 height 15
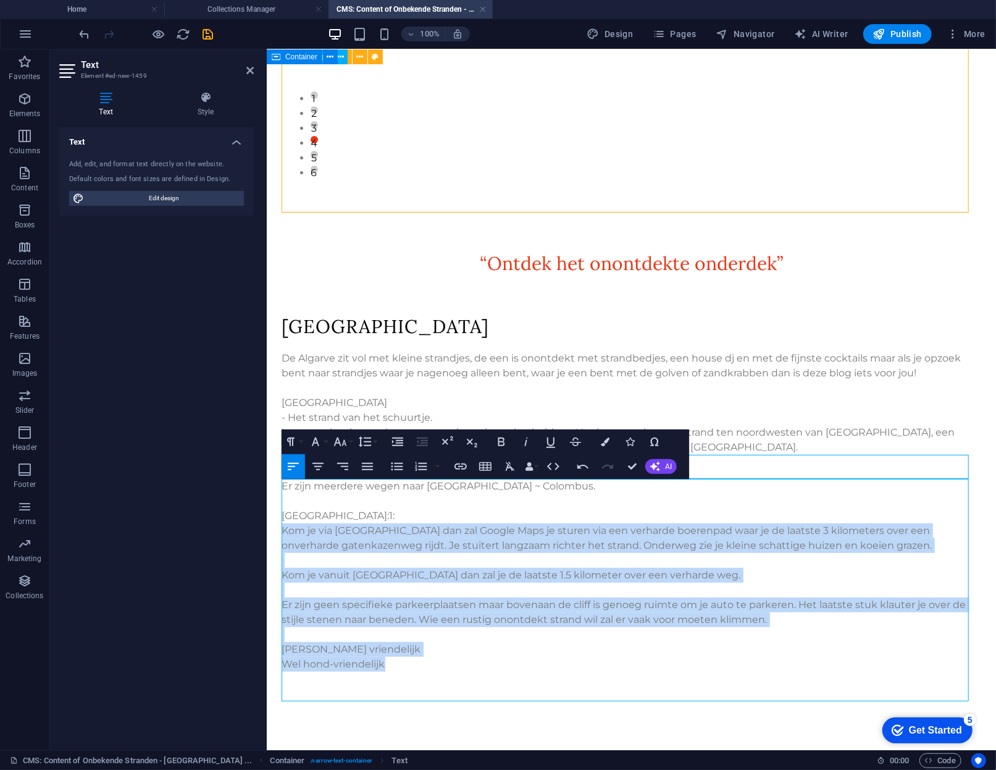
drag, startPoint x: 398, startPoint y: 665, endPoint x: 271, endPoint y: 533, distance: 183.1
click at [271, 533] on div "1 2 3 4 5 6 “Ontdek het onontdekte onderdek ” [GEOGRAPHIC_DATA] zit vol met kle…" at bounding box center [631, 283] width 729 height 933
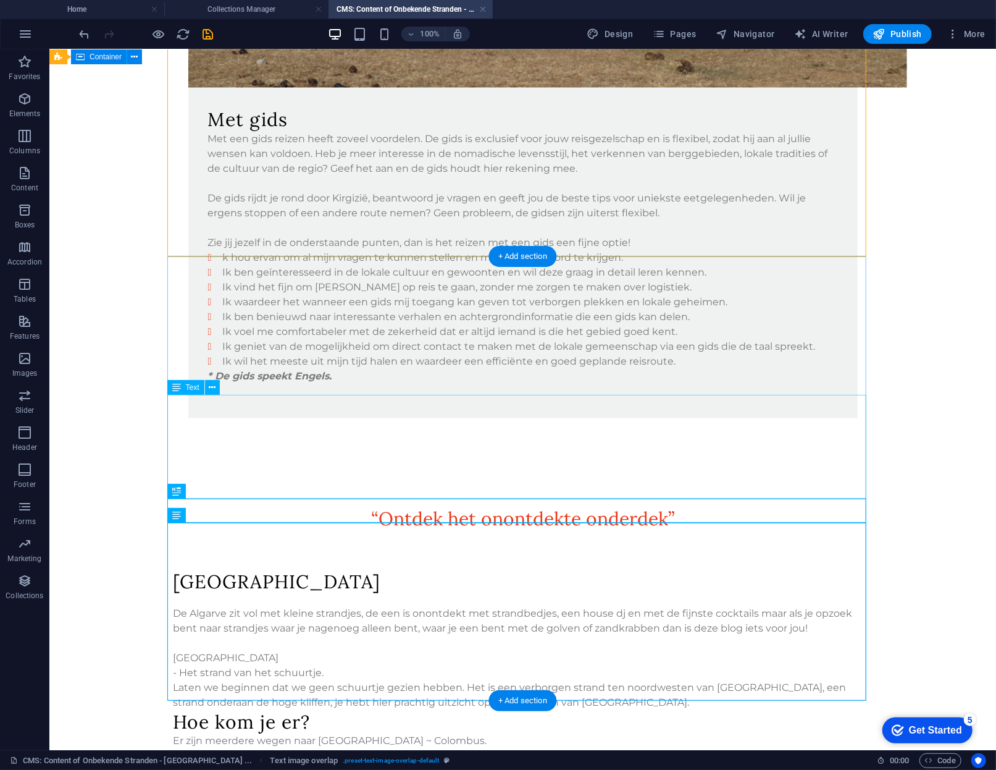
scroll to position [647, 0]
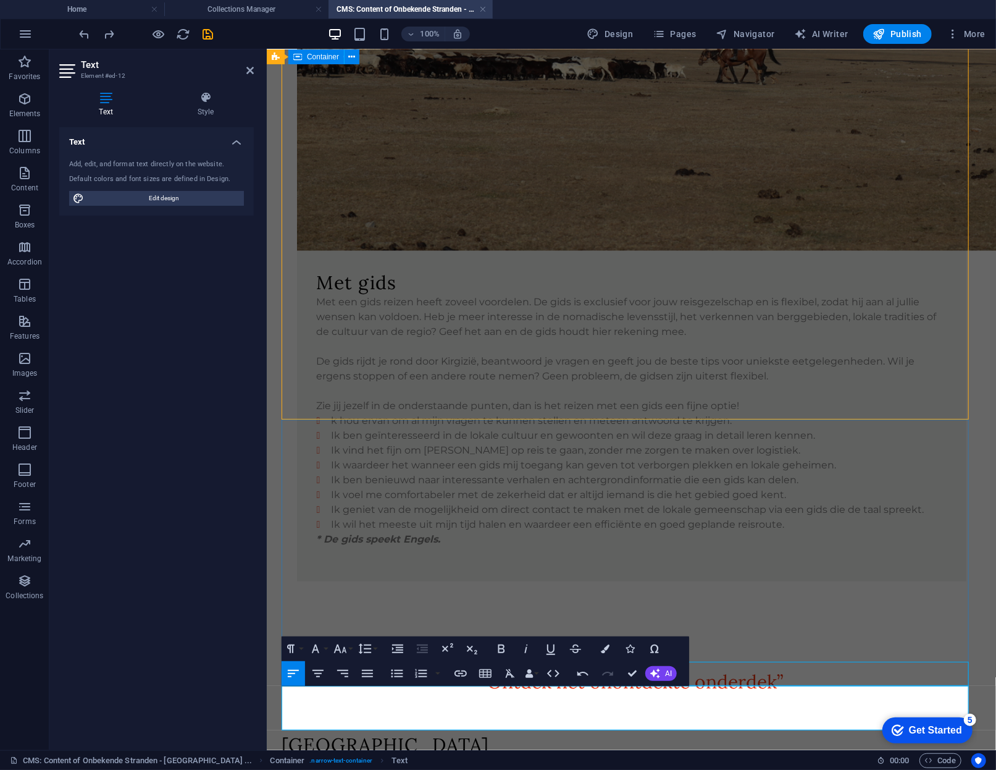
scroll to position [677, 0]
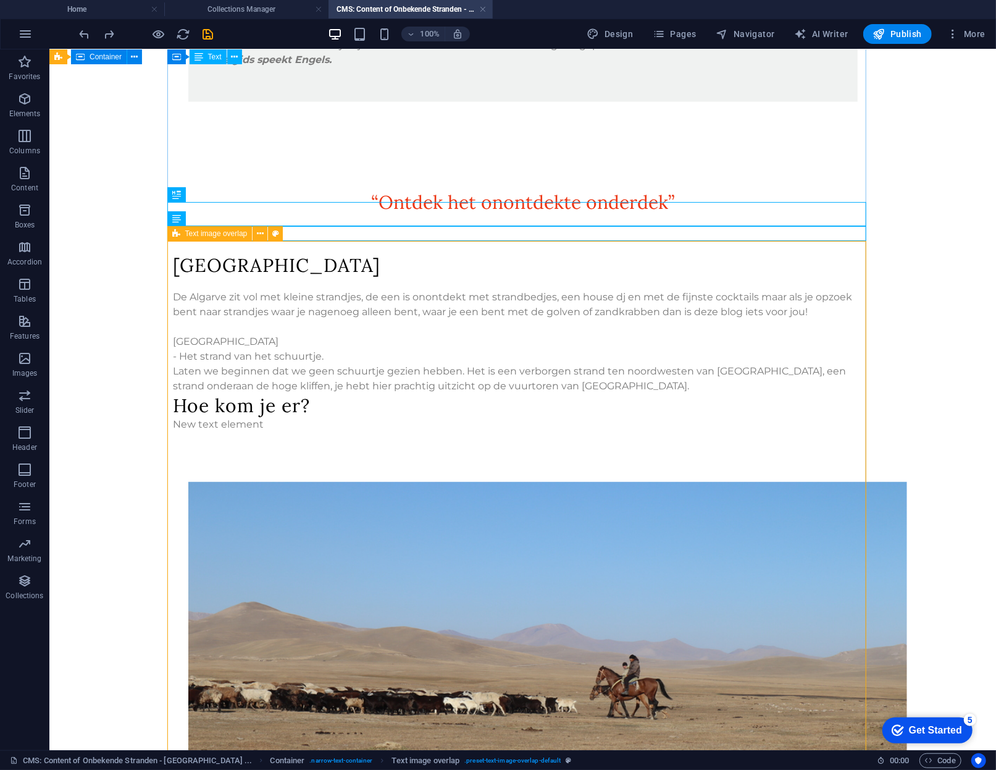
scroll to position [1107, 0]
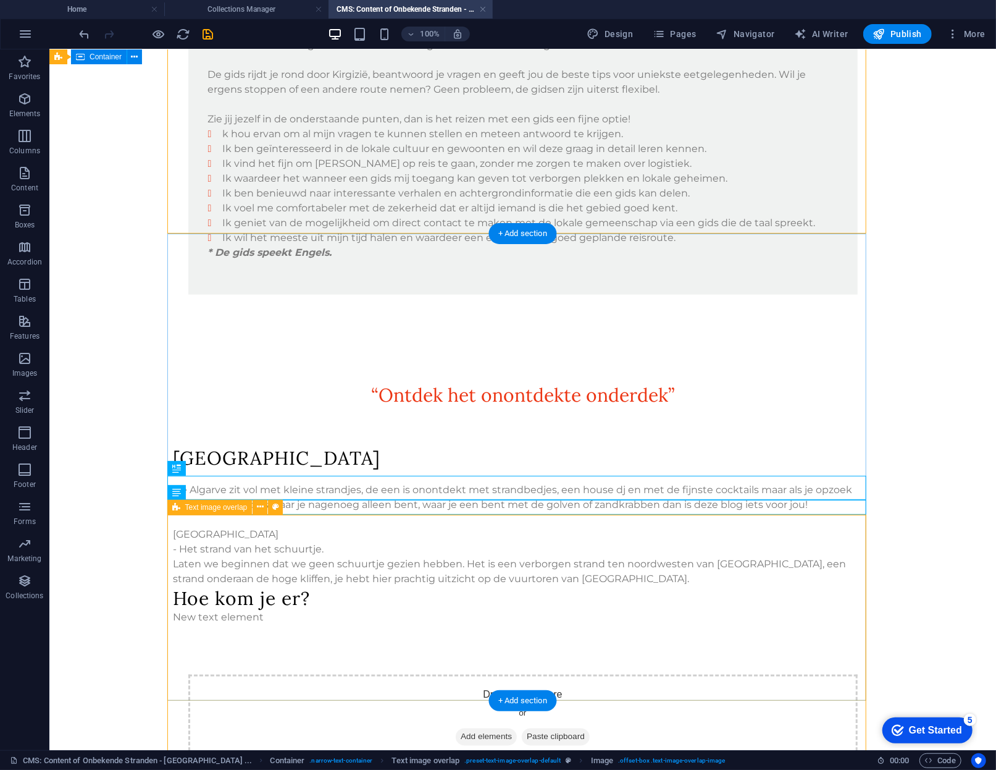
scroll to position [833, 0]
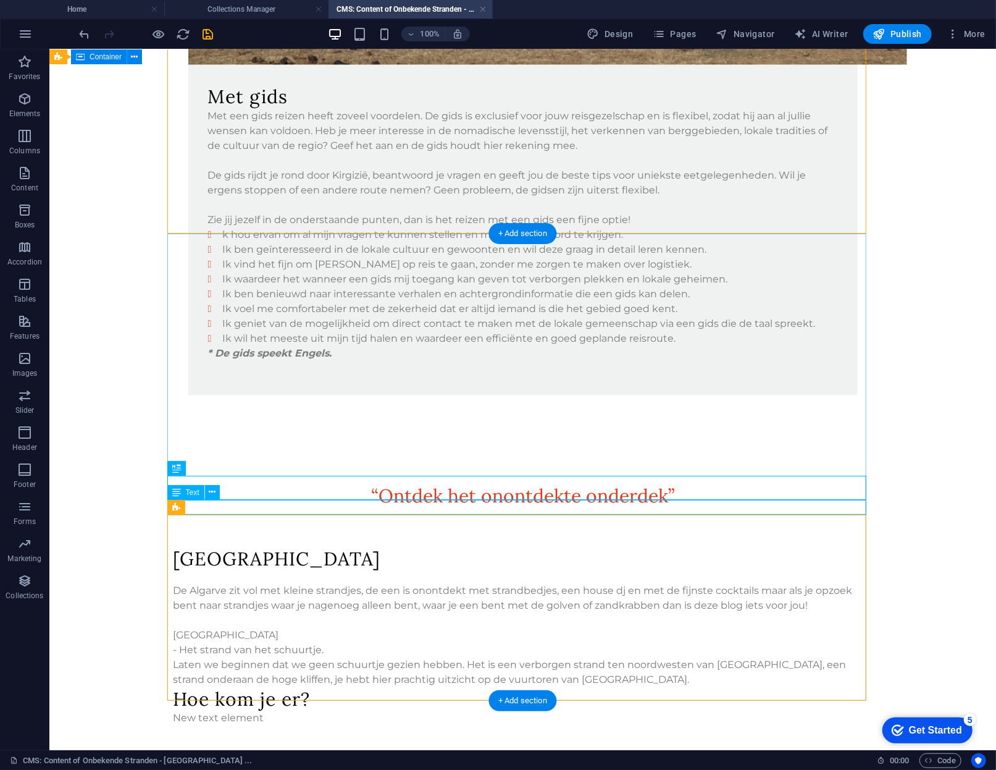
click at [442, 710] on div "New text element" at bounding box center [522, 717] width 699 height 15
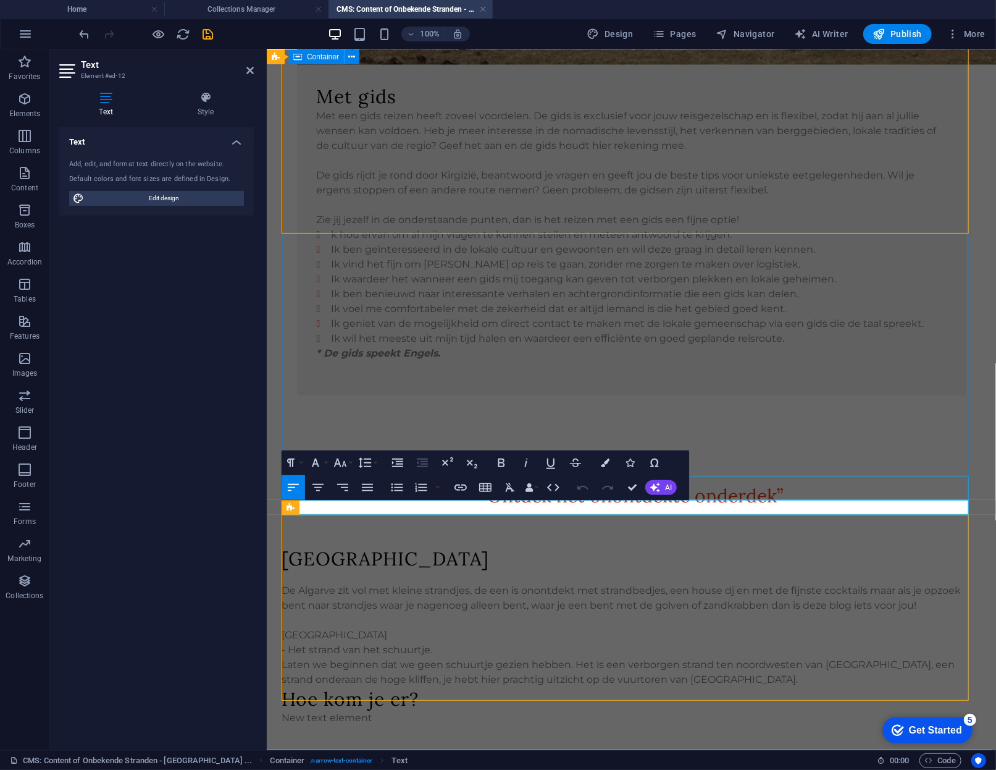
click at [414, 710] on p "New text element" at bounding box center [631, 717] width 699 height 15
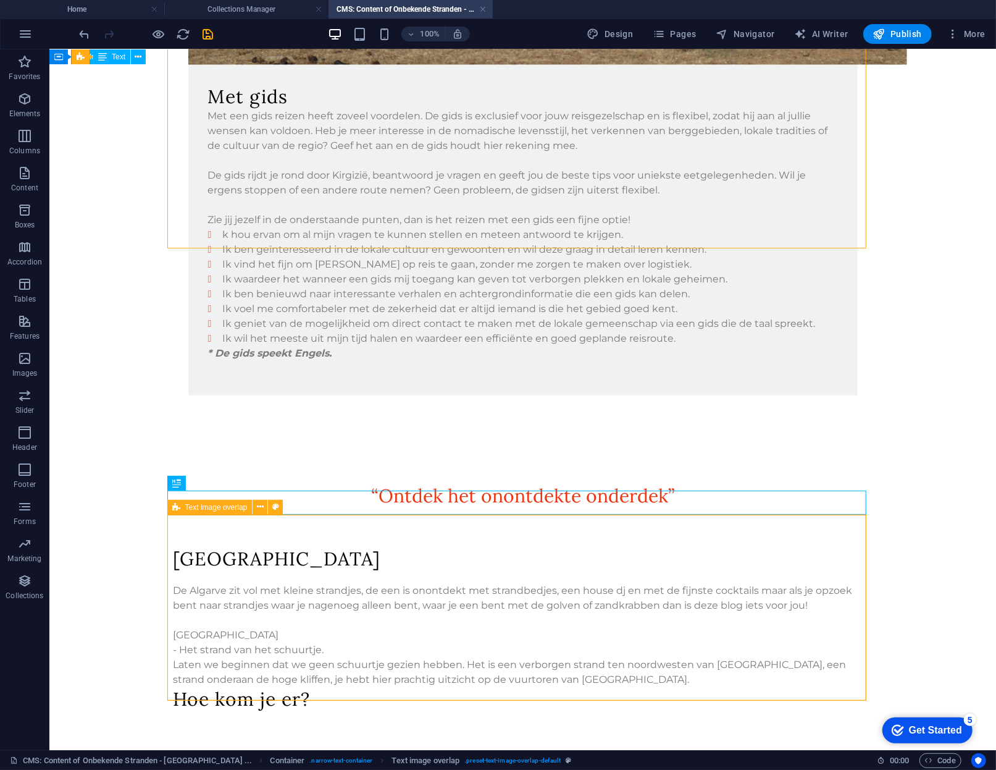
scroll to position [818, 0]
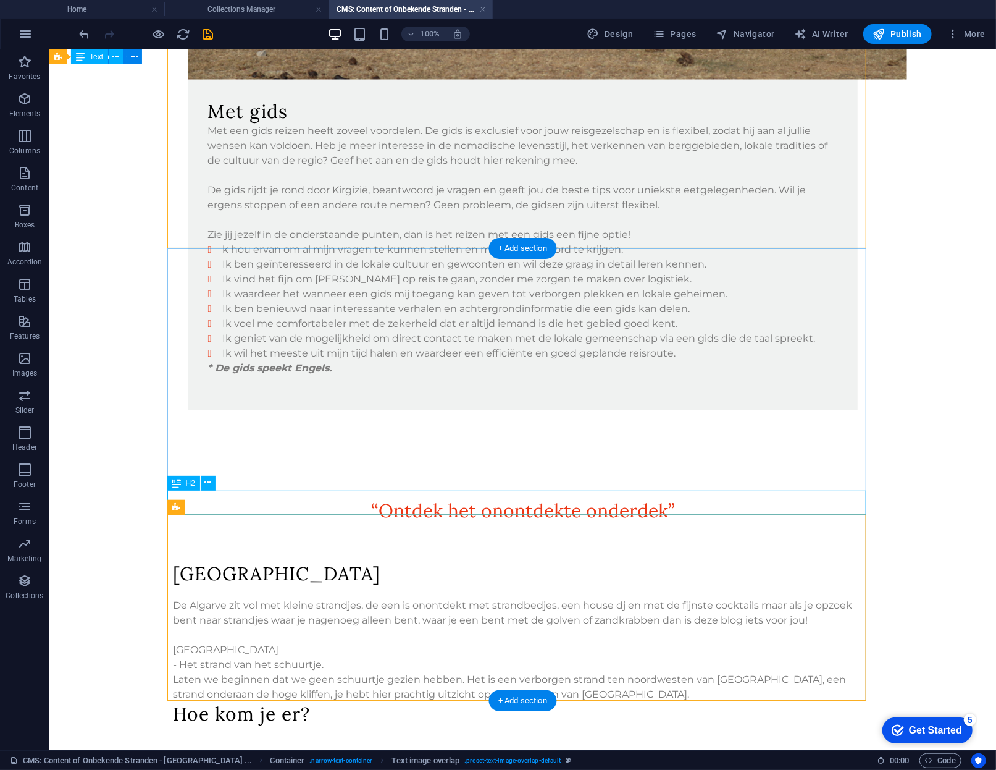
click at [330, 701] on div "Hoe kom je er?" at bounding box center [522, 713] width 699 height 24
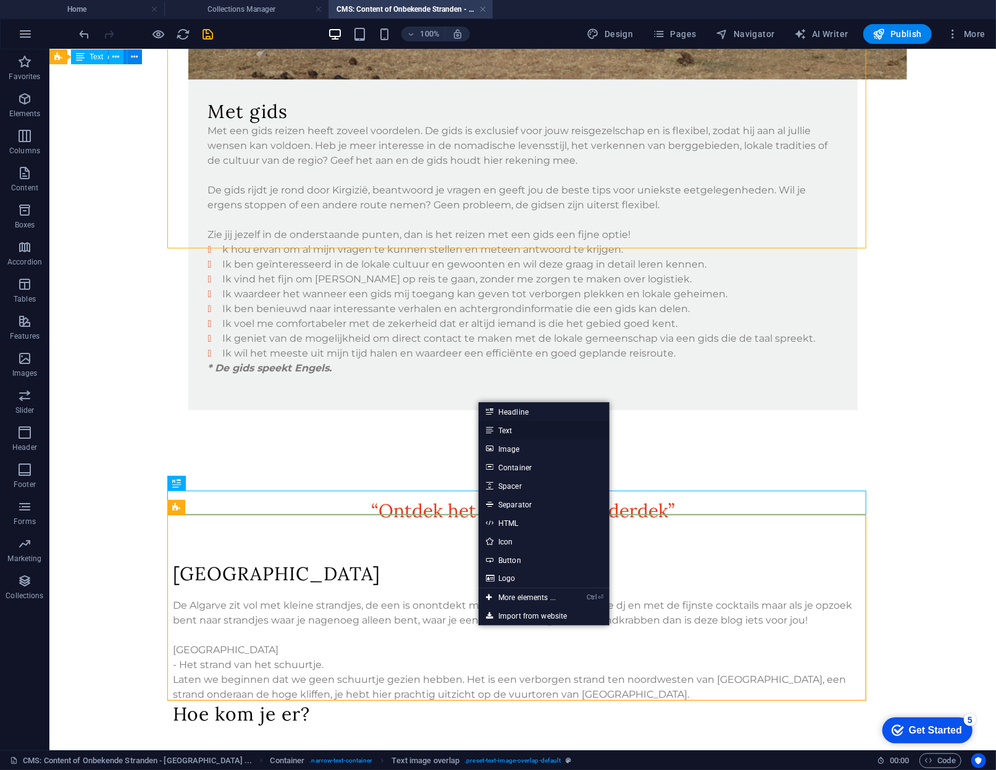
click at [527, 426] on link "Text" at bounding box center [544, 430] width 131 height 19
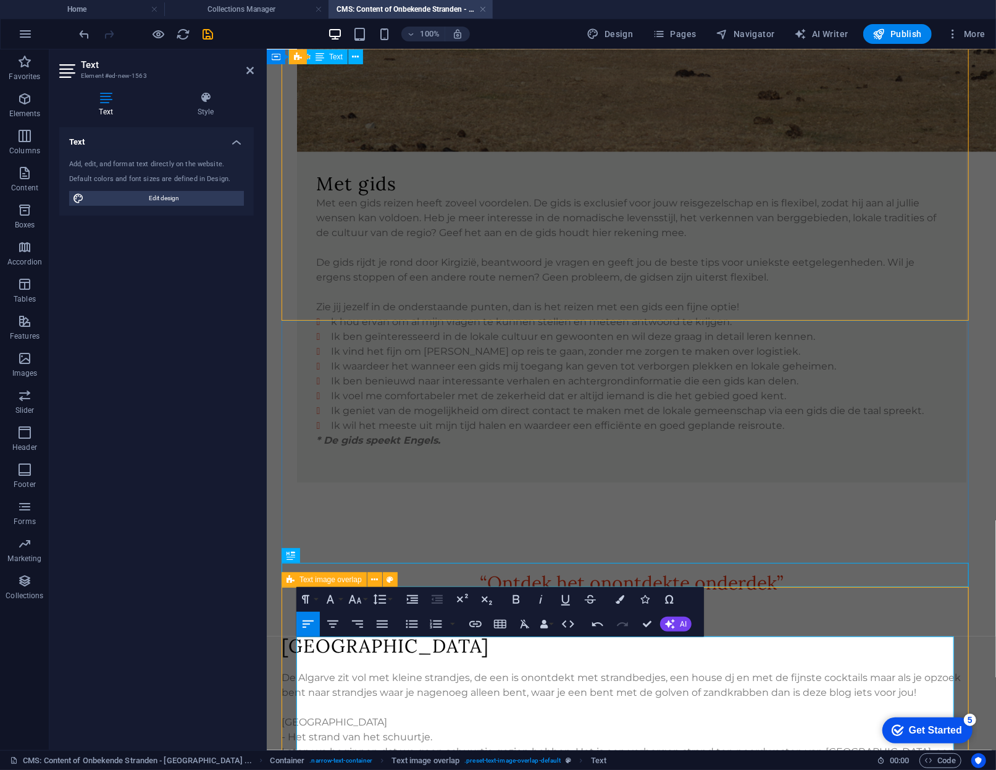
scroll to position [865, 0]
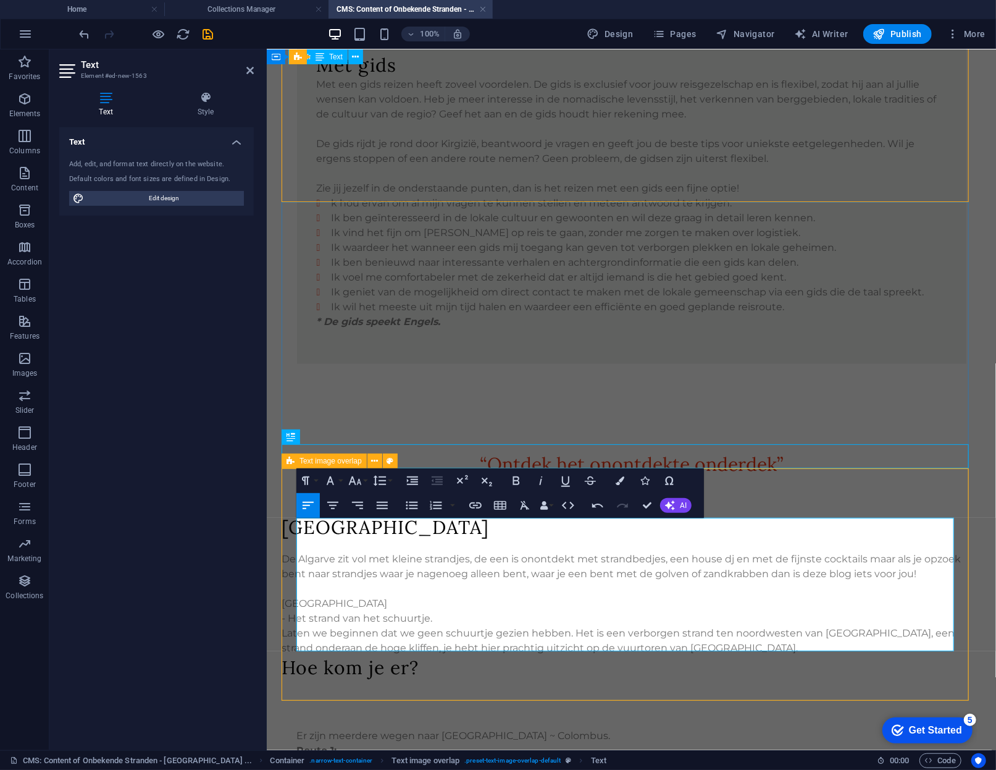
click at [612, 728] on p "Er zijn meerdere wegen naar [GEOGRAPHIC_DATA] ~ Colombus." at bounding box center [632, 735] width 670 height 15
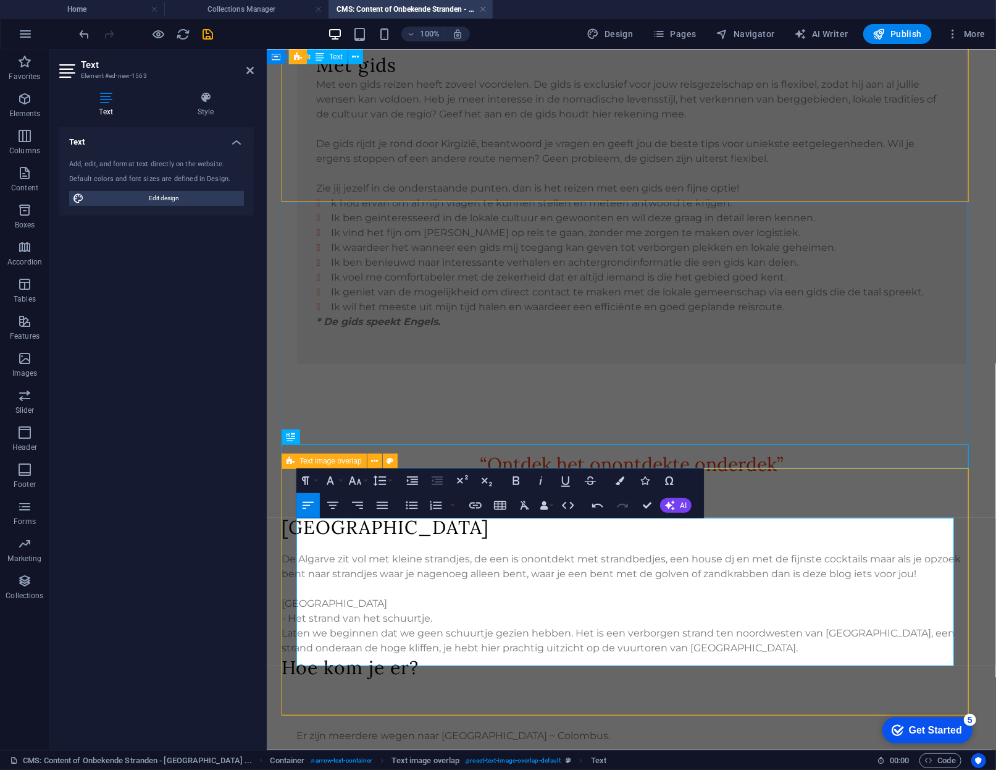
click at [329, 759] on strong "Route 1:" at bounding box center [317, 765] width 40 height 12
drag, startPoint x: 332, startPoint y: 556, endPoint x: 296, endPoint y: 551, distance: 36.2
click at [297, 759] on strong "Route 1:" at bounding box center [317, 765] width 40 height 12
click at [479, 758] on p "[GEOGRAPHIC_DATA] :" at bounding box center [632, 765] width 670 height 15
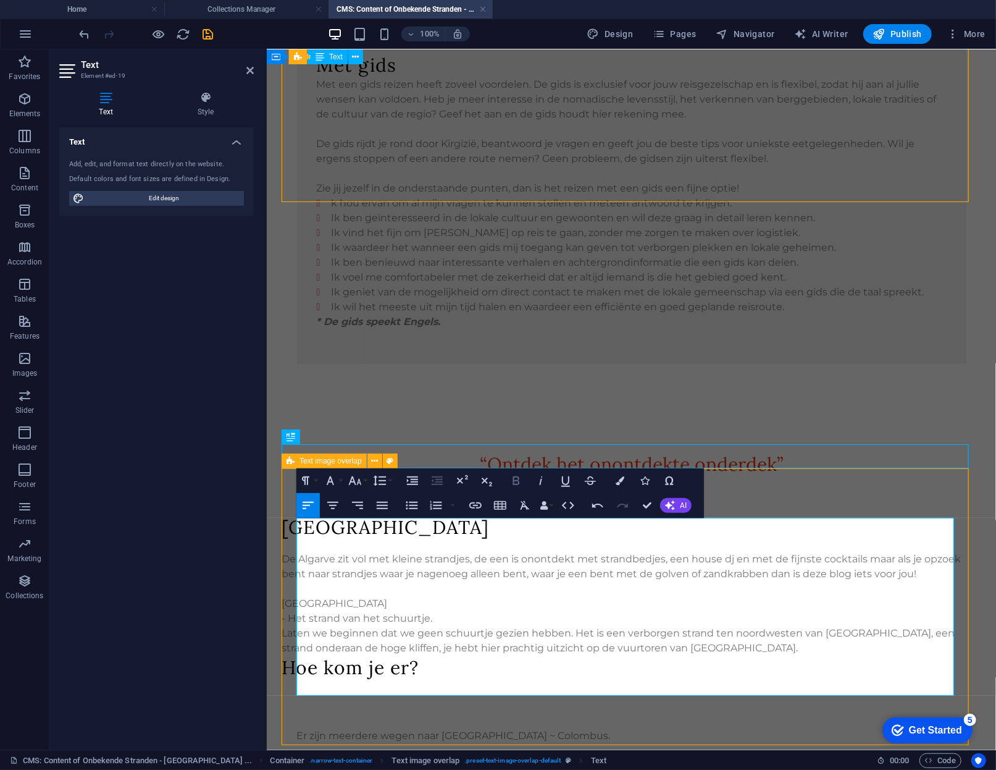
click at [525, 486] on button "Bold" at bounding box center [516, 480] width 23 height 25
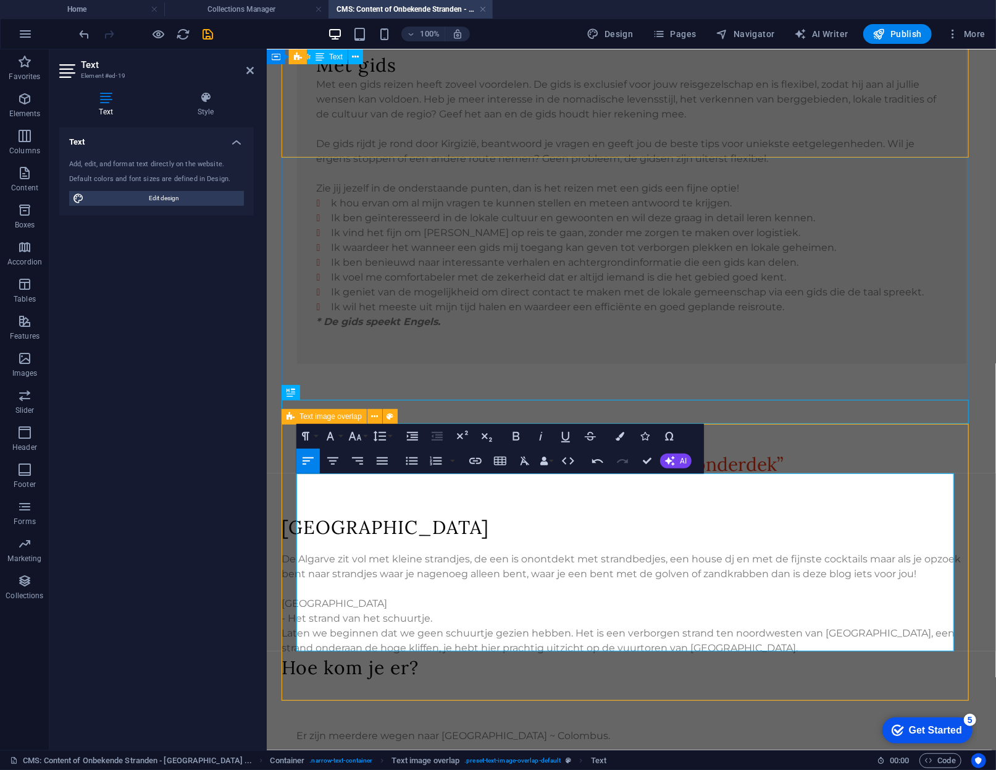
scroll to position [909, 0]
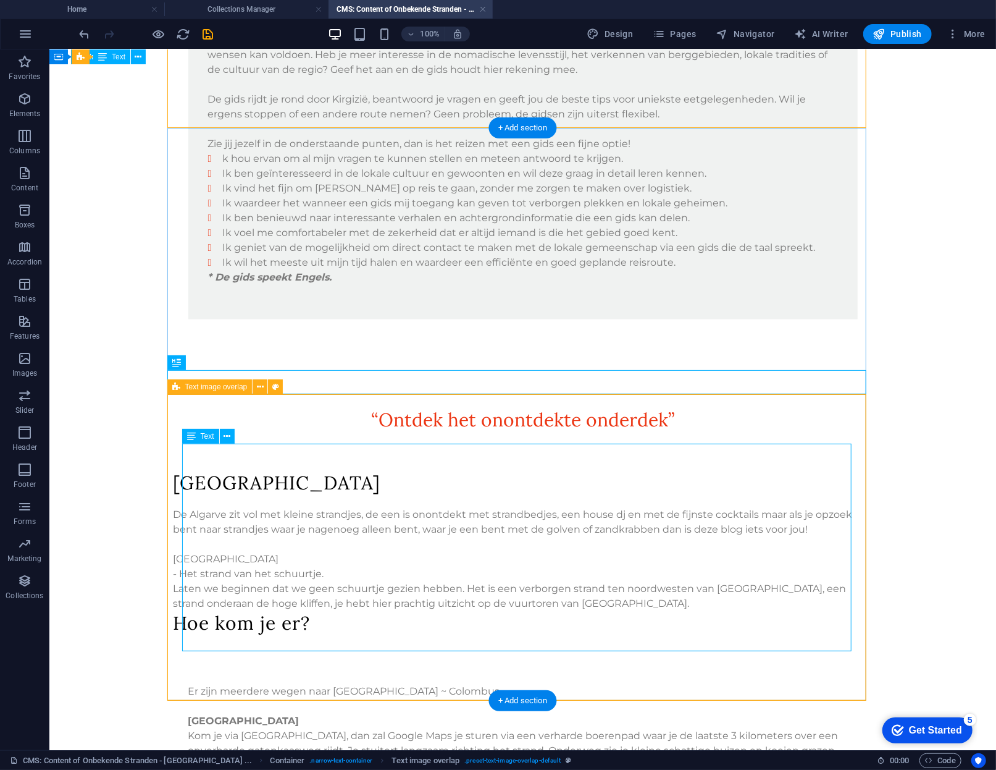
scroll to position [939, 0]
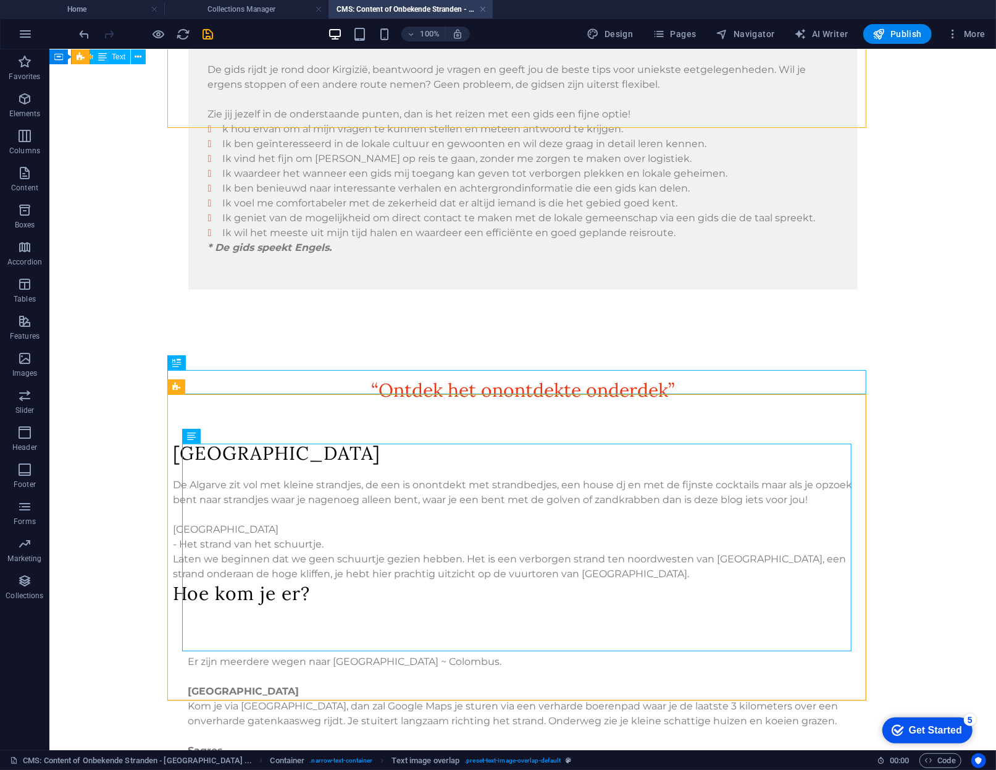
click at [159, 423] on div "1 2 3 4 5 6 Met gids Met een gids reizen heeft zoveel voordelen. De gids is exc…" at bounding box center [522, 35] width 729 height 1851
click at [101, 402] on body "Skip to main content 1 2 3 4 5 6 Met gids Met een gids reizen heeft zoveel voor…" at bounding box center [522, 35] width 947 height 1851
click at [27, 101] on icon "button" at bounding box center [24, 98] width 15 height 15
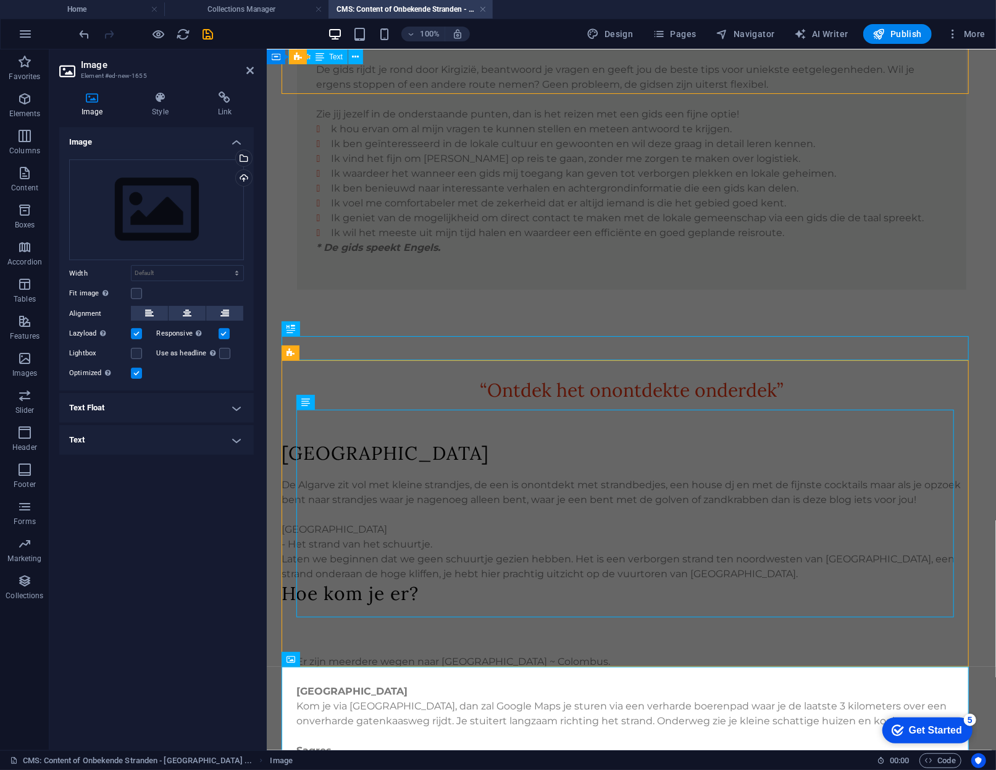
scroll to position [1077, 0]
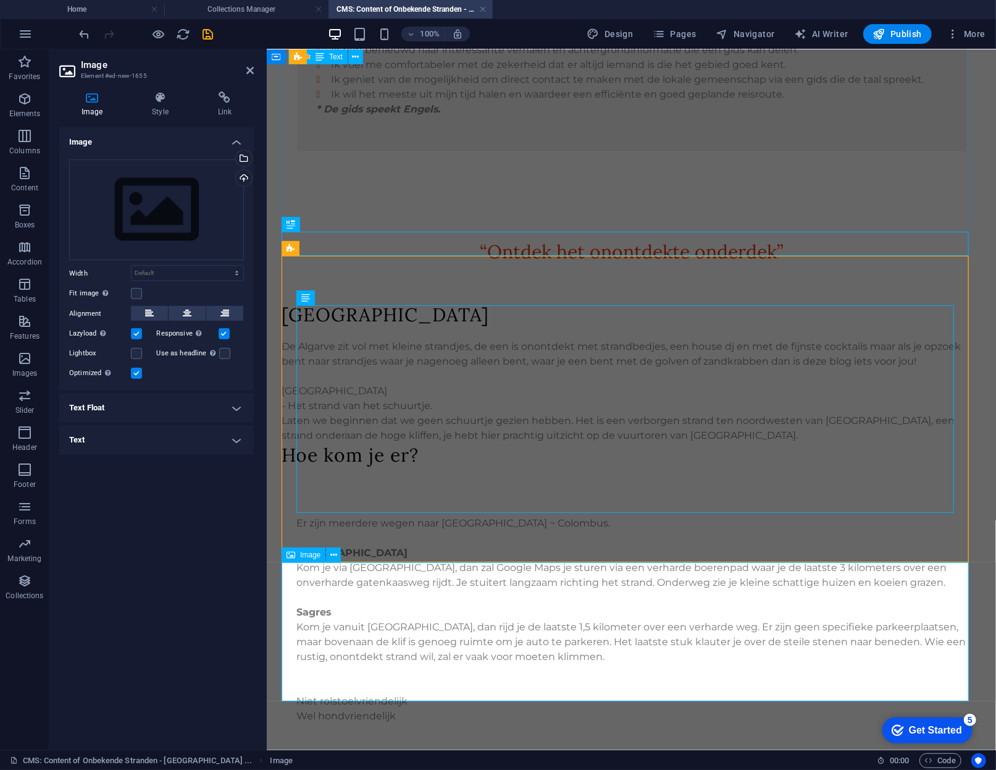
click at [179, 203] on div "Drag files here, click to choose files or select files from Files or our free s…" at bounding box center [156, 209] width 175 height 101
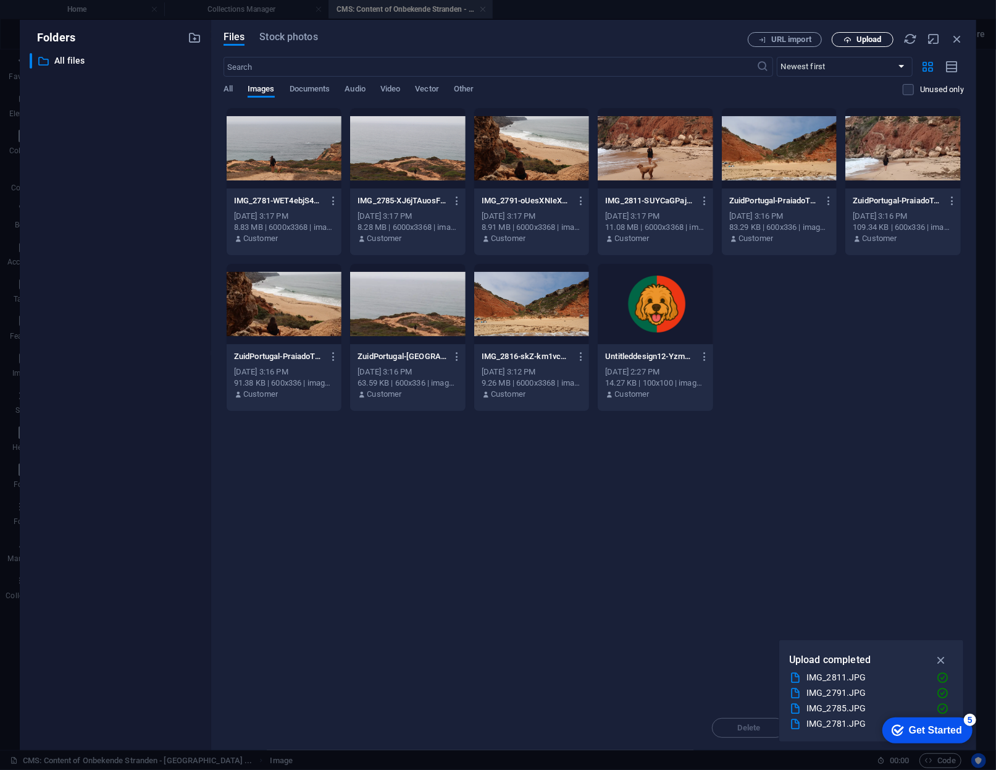
click at [862, 40] on span "Upload" at bounding box center [869, 39] width 25 height 7
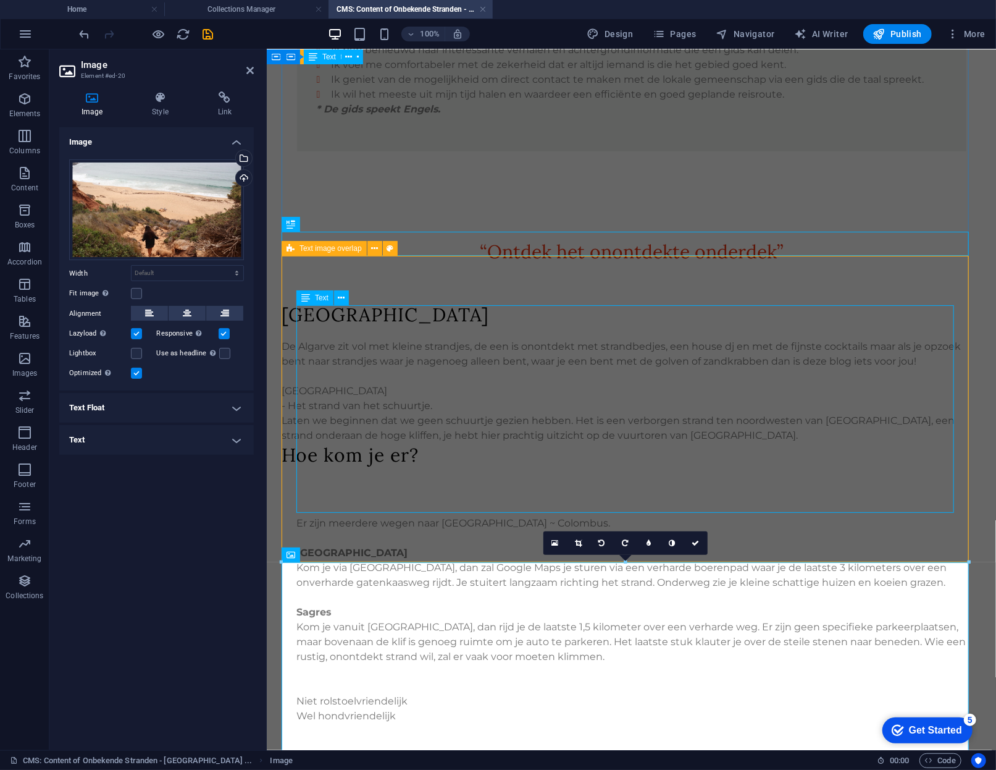
scroll to position [1324, 0]
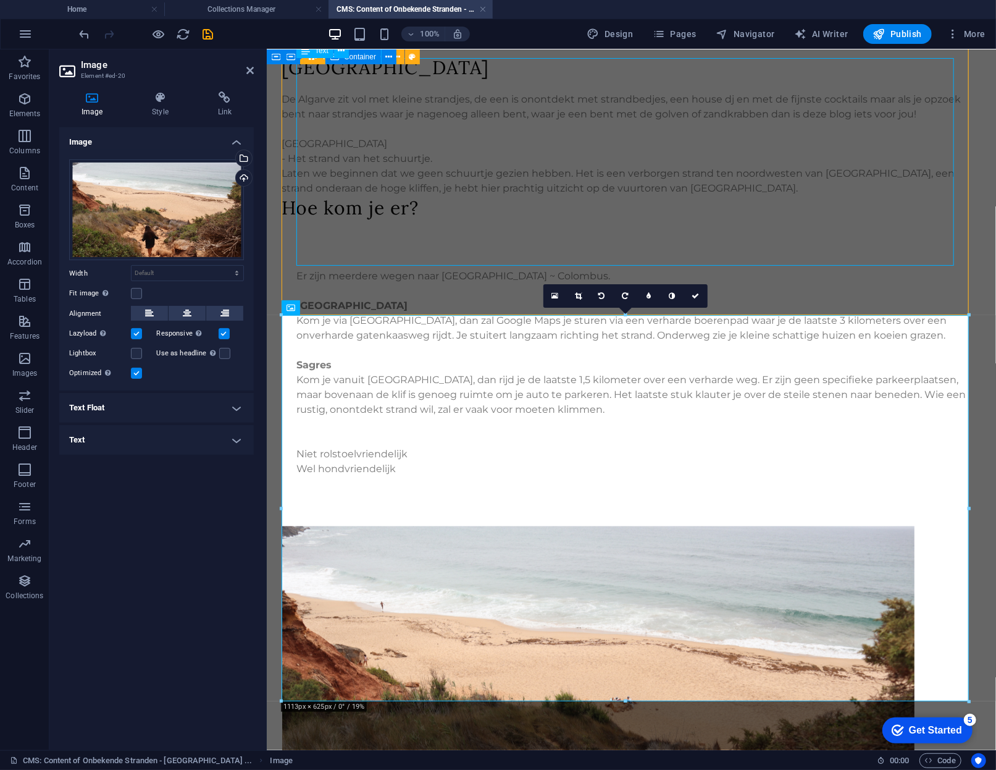
click at [546, 269] on div "Er zijn meerdere wegen naar [GEOGRAPHIC_DATA] ~ Colombus. [GEOGRAPHIC_DATA] je …" at bounding box center [632, 373] width 670 height 208
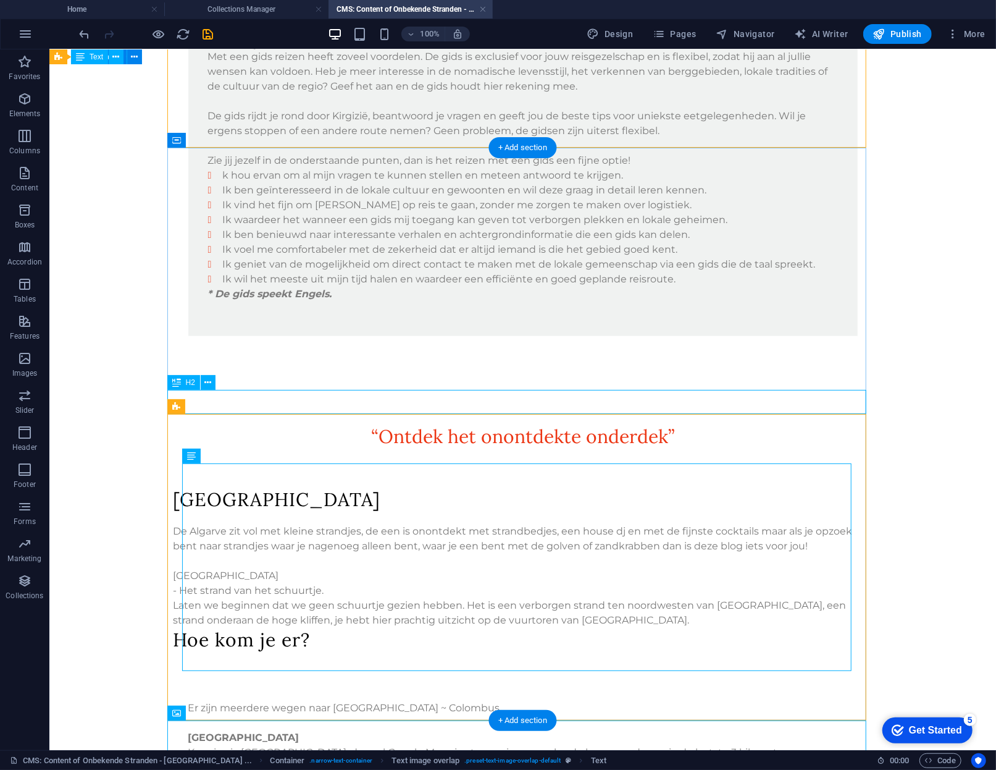
scroll to position [1108, 0]
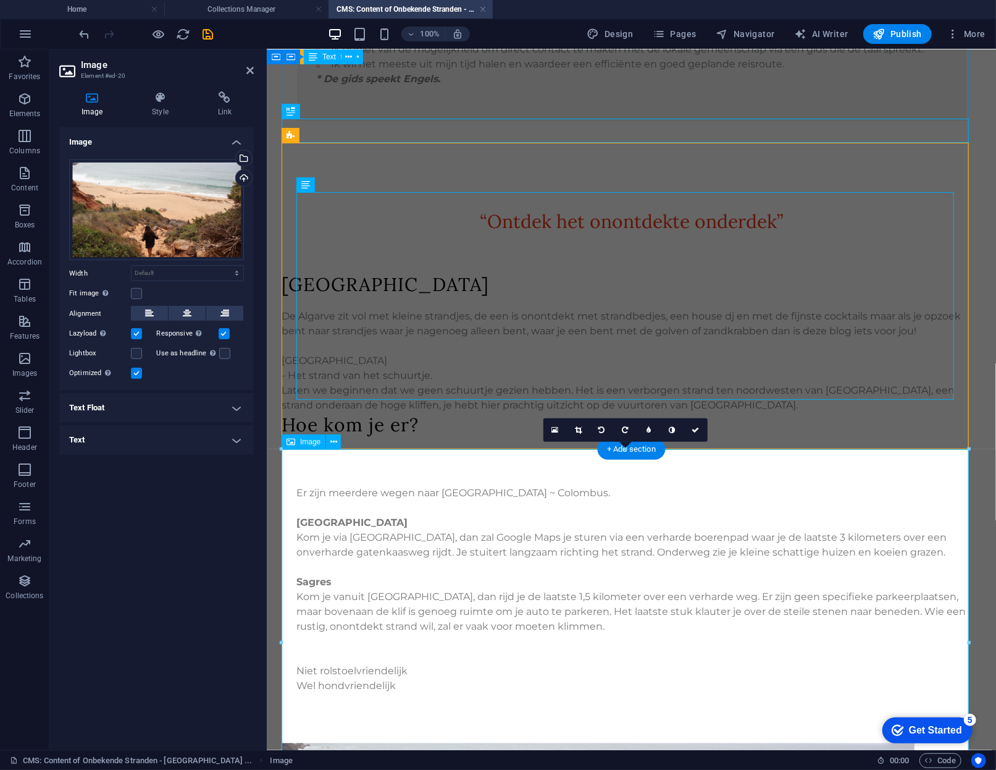
scroll to position [1324, 0]
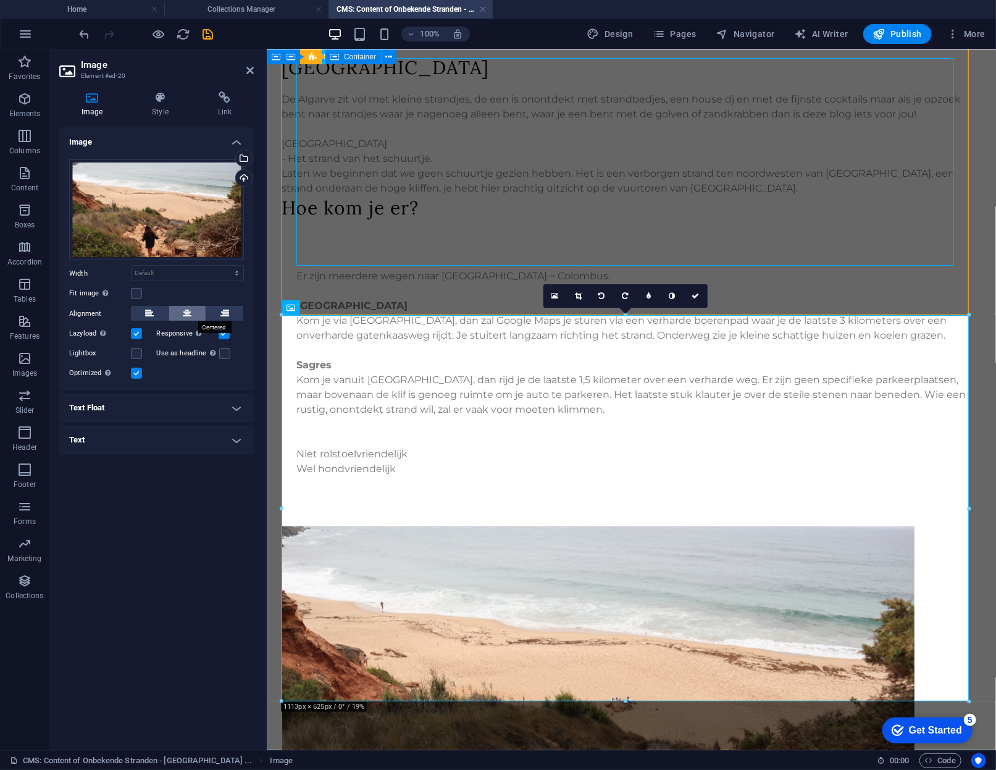
click at [183, 306] on icon at bounding box center [187, 313] width 9 height 15
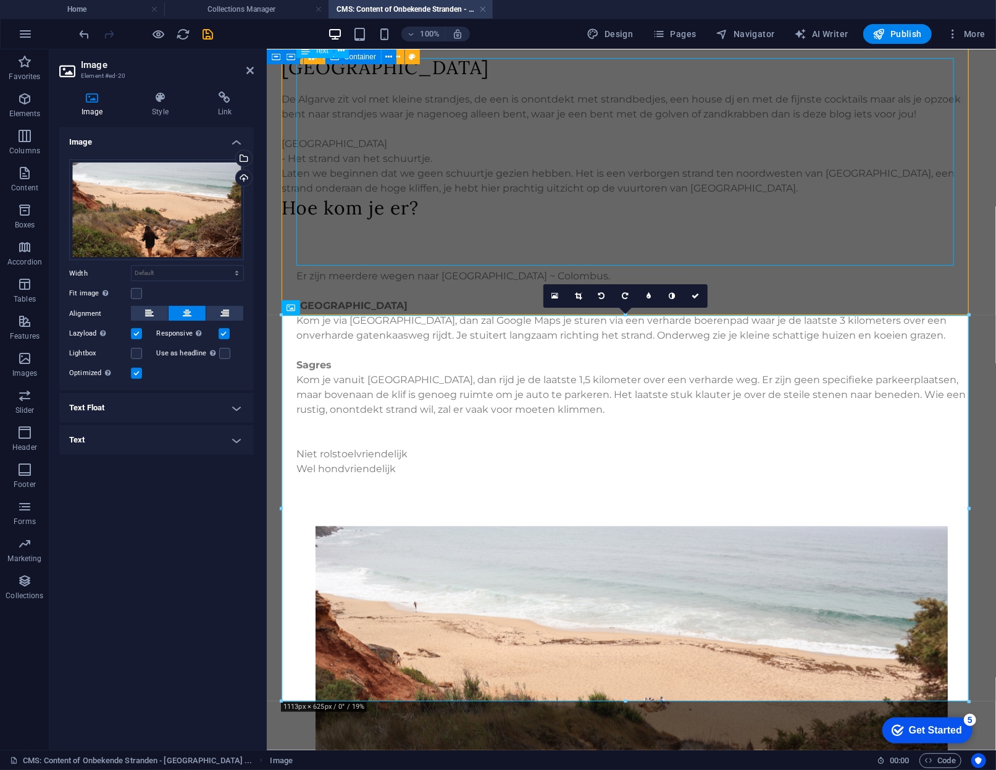
click at [469, 269] on div "Er zijn meerdere wegen naar [GEOGRAPHIC_DATA] ~ Colombus. [GEOGRAPHIC_DATA] je …" at bounding box center [632, 373] width 670 height 208
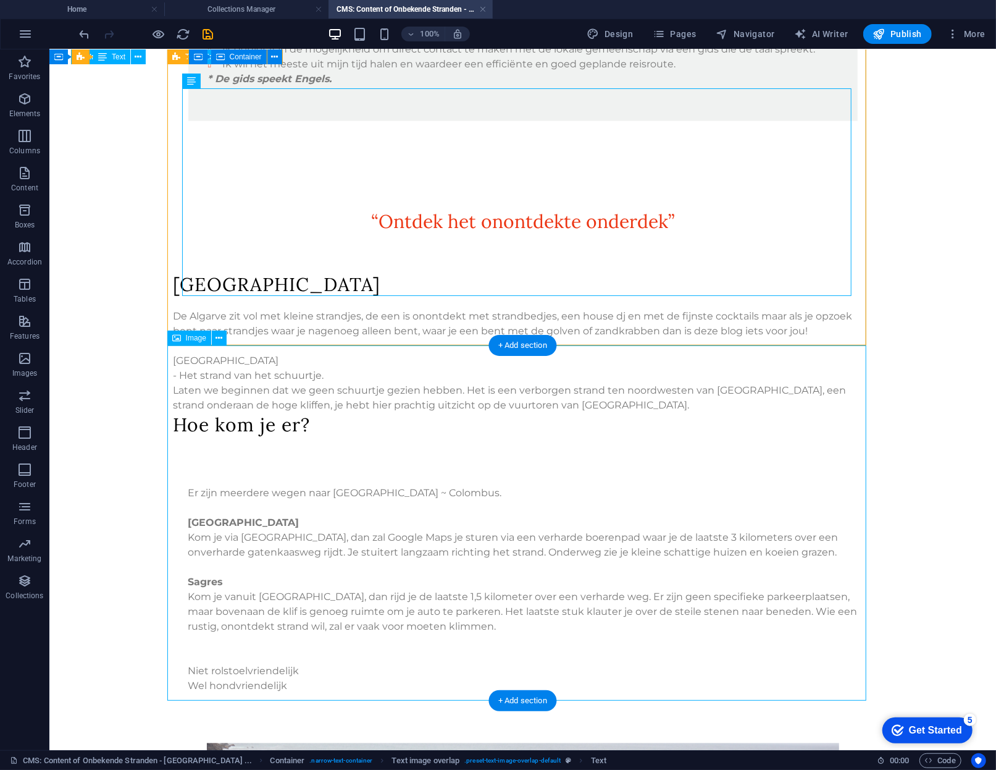
scroll to position [1294, 0]
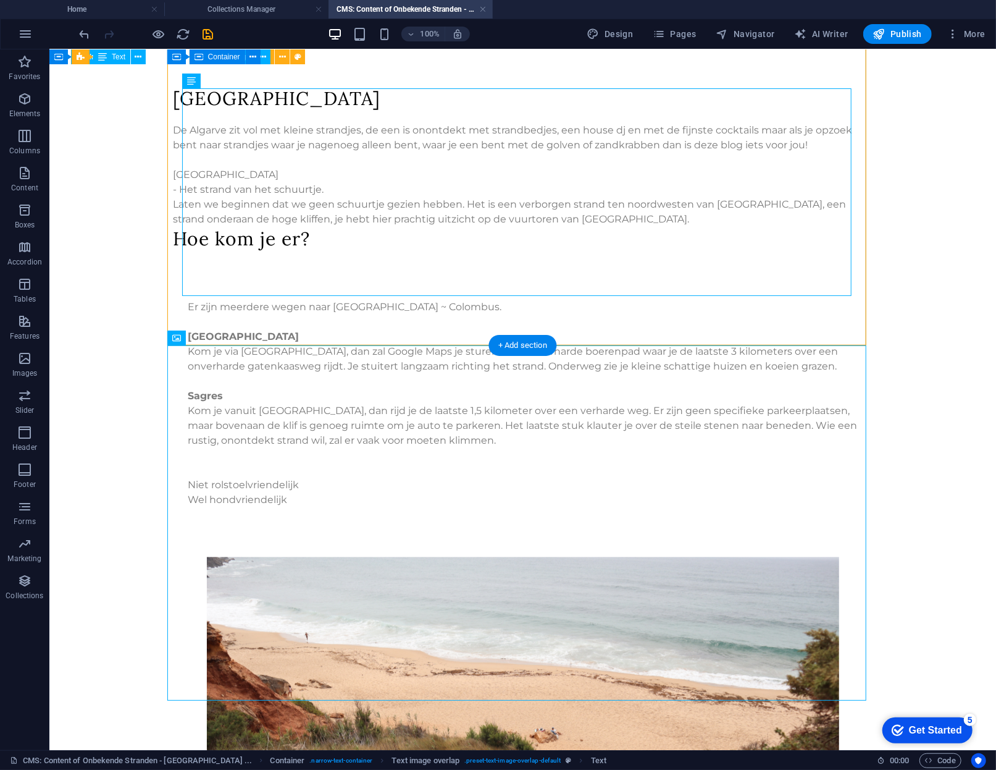
click at [398, 312] on div "Er zijn meerdere wegen naar [GEOGRAPHIC_DATA] ~ Colombus. [GEOGRAPHIC_DATA] je …" at bounding box center [522, 403] width 699 height 306
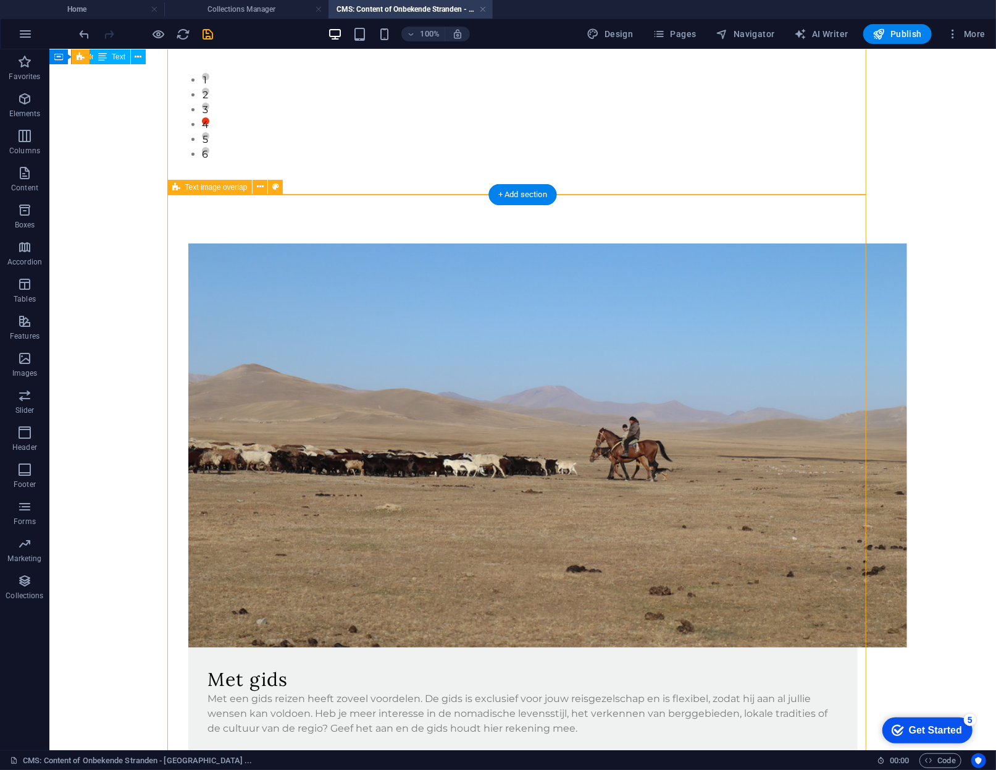
scroll to position [250, 0]
click at [398, 277] on div "Met gids Met een gids reizen heeft zoveel voordelen. De gids is exclusief voor …" at bounding box center [522, 610] width 699 height 833
click at [260, 189] on icon at bounding box center [260, 186] width 7 height 13
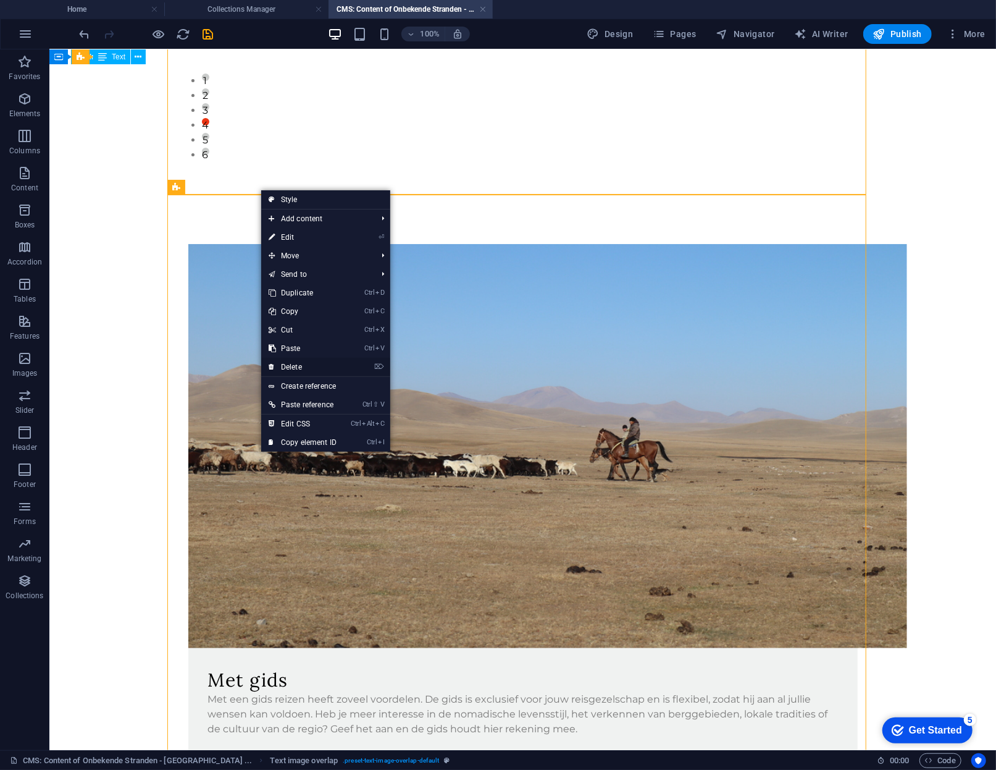
click at [319, 368] on link "⌦ Delete" at bounding box center [302, 367] width 83 height 19
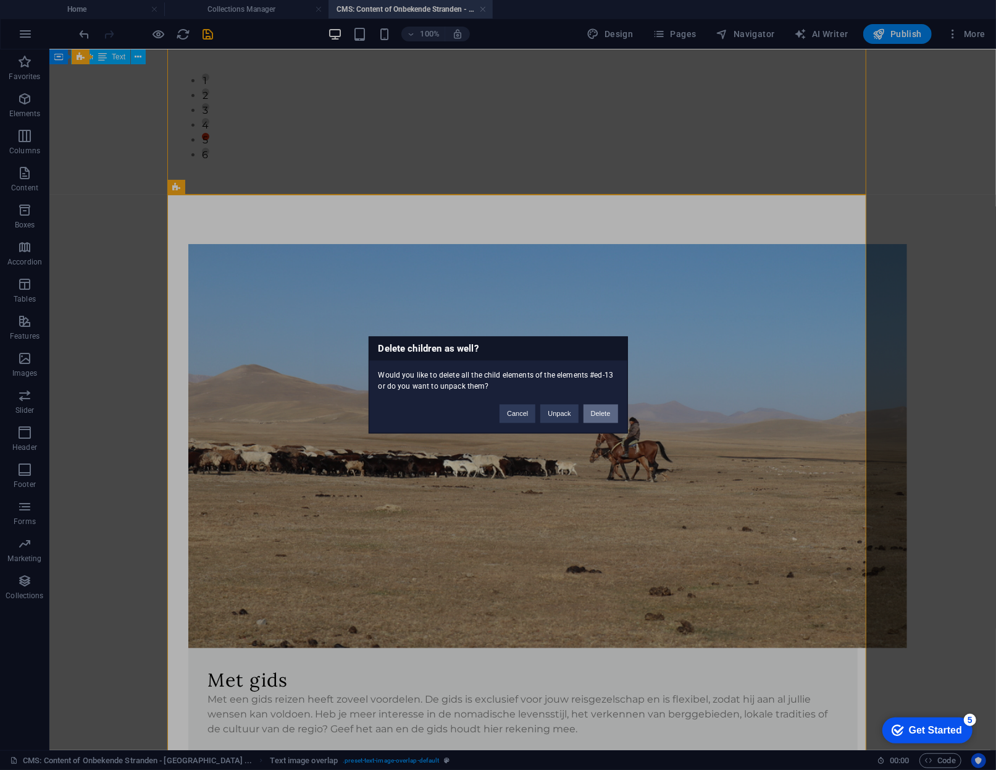
click at [586, 418] on button "Delete" at bounding box center [601, 414] width 35 height 19
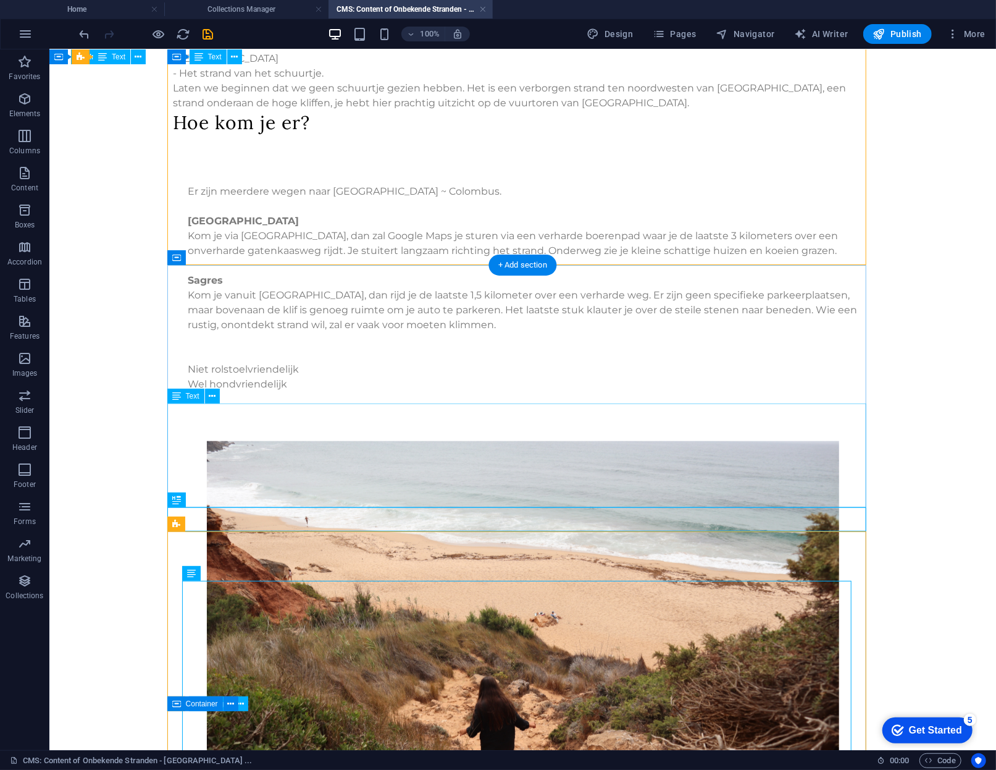
scroll to position [0, 0]
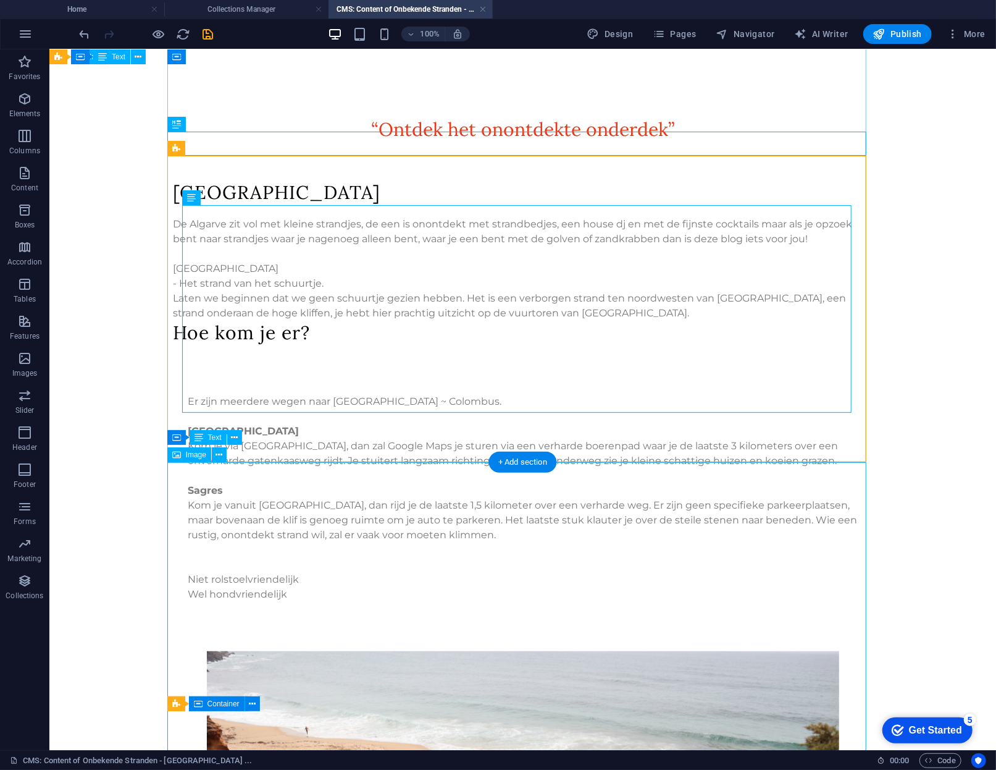
scroll to position [557, 0]
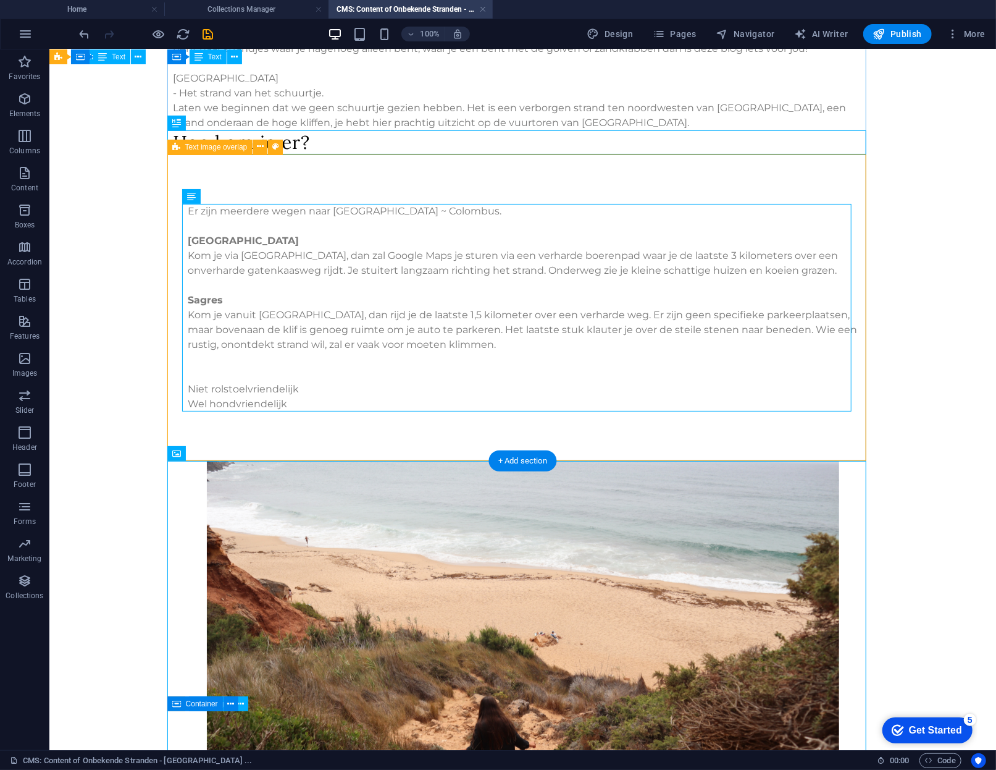
click at [360, 414] on div "Er zijn meerdere wegen naar [GEOGRAPHIC_DATA] ~ Colombus. [GEOGRAPHIC_DATA] je …" at bounding box center [522, 307] width 699 height 306
click at [269, 442] on div "Er zijn meerdere wegen naar [GEOGRAPHIC_DATA] ~ Colombus. [GEOGRAPHIC_DATA] je …" at bounding box center [522, 307] width 699 height 306
click at [244, 396] on div "Er zijn meerdere wegen naar [GEOGRAPHIC_DATA] ~ Colombus. [GEOGRAPHIC_DATA] je …" at bounding box center [523, 307] width 670 height 208
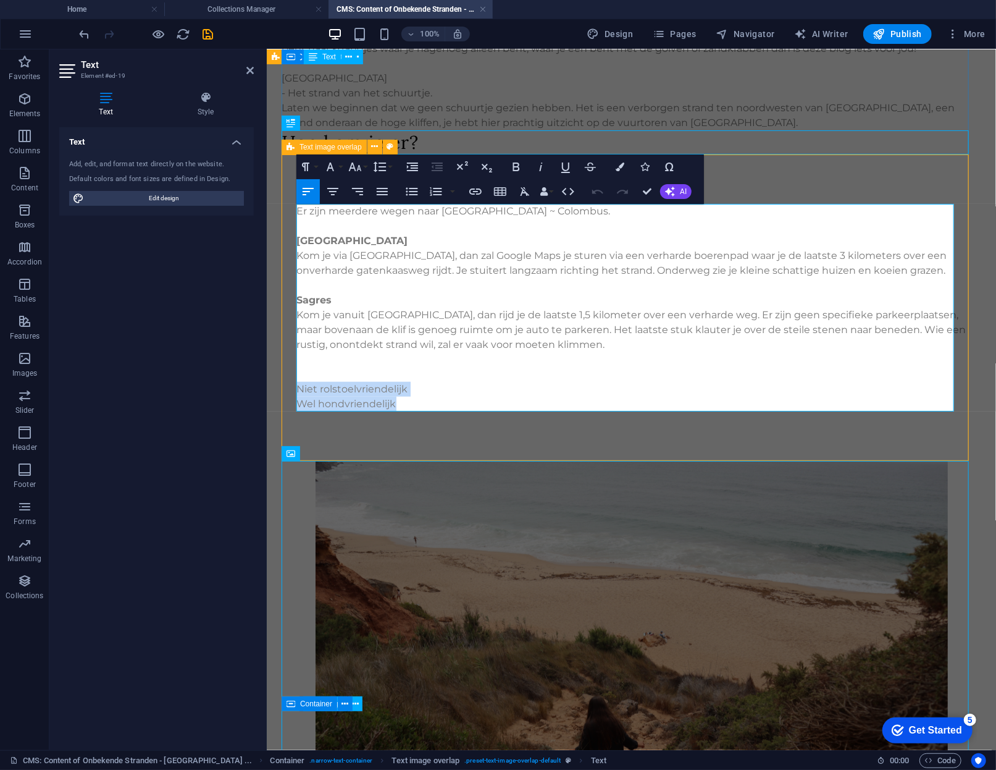
drag, startPoint x: 415, startPoint y: 406, endPoint x: 292, endPoint y: 389, distance: 124.1
click at [292, 389] on div "Er zijn meerdere wegen naar [GEOGRAPHIC_DATA] ~ Colombus. [GEOGRAPHIC_DATA] je …" at bounding box center [631, 307] width 699 height 306
copy p "Niet rolstoelvriendelijk Wel hondvriendelijk"
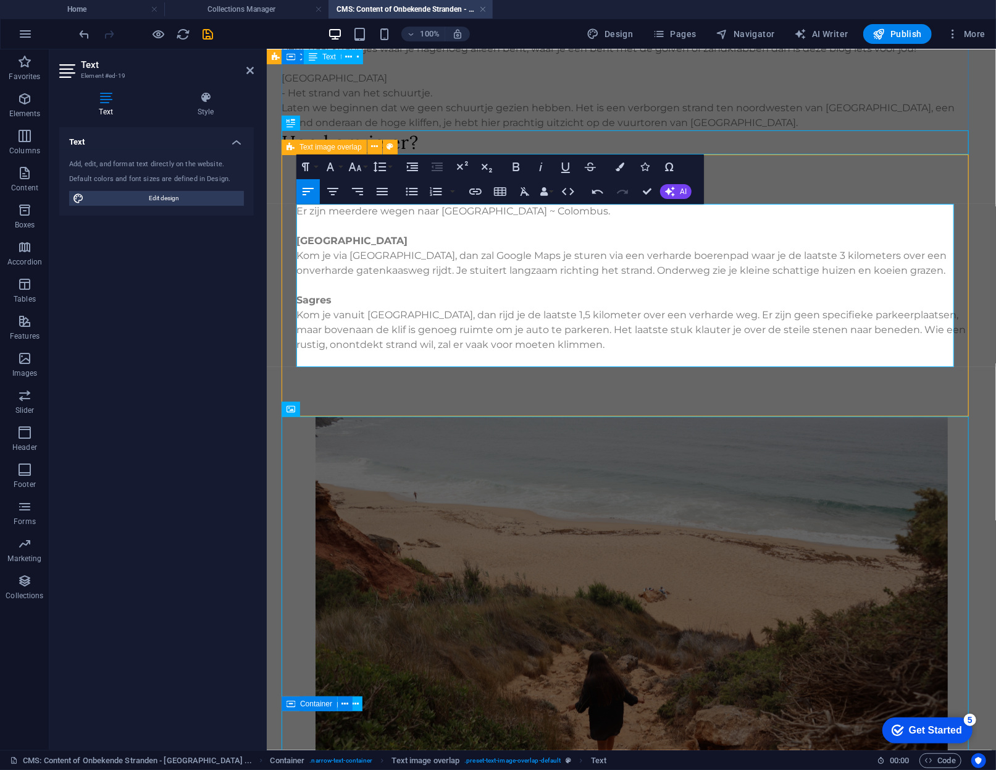
click at [416, 402] on div "Er zijn meerdere wegen naar [GEOGRAPHIC_DATA] ~ Colombus. [GEOGRAPHIC_DATA] je …" at bounding box center [631, 285] width 699 height 262
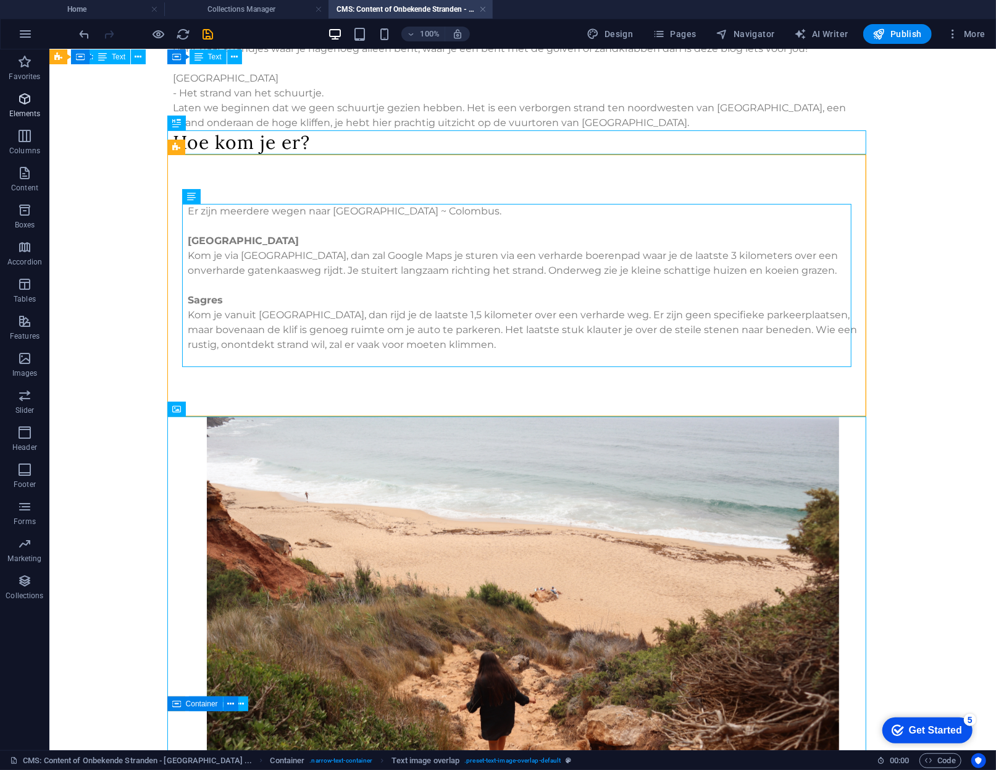
click at [35, 114] on p "Elements" at bounding box center [25, 114] width 32 height 10
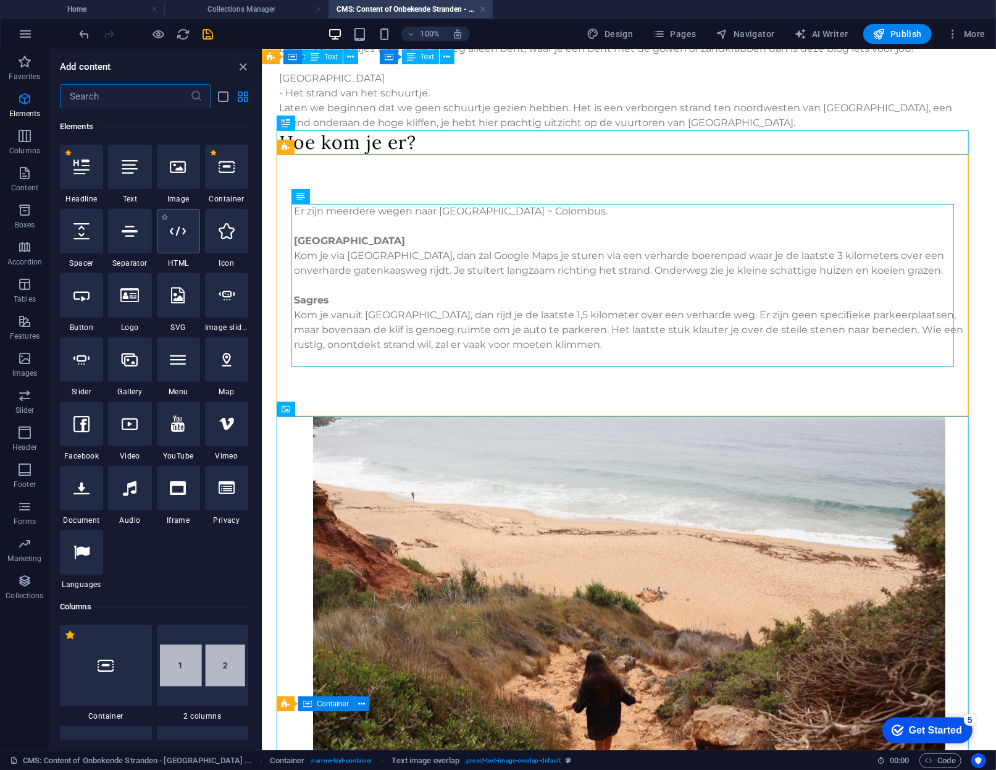
scroll to position [132, 0]
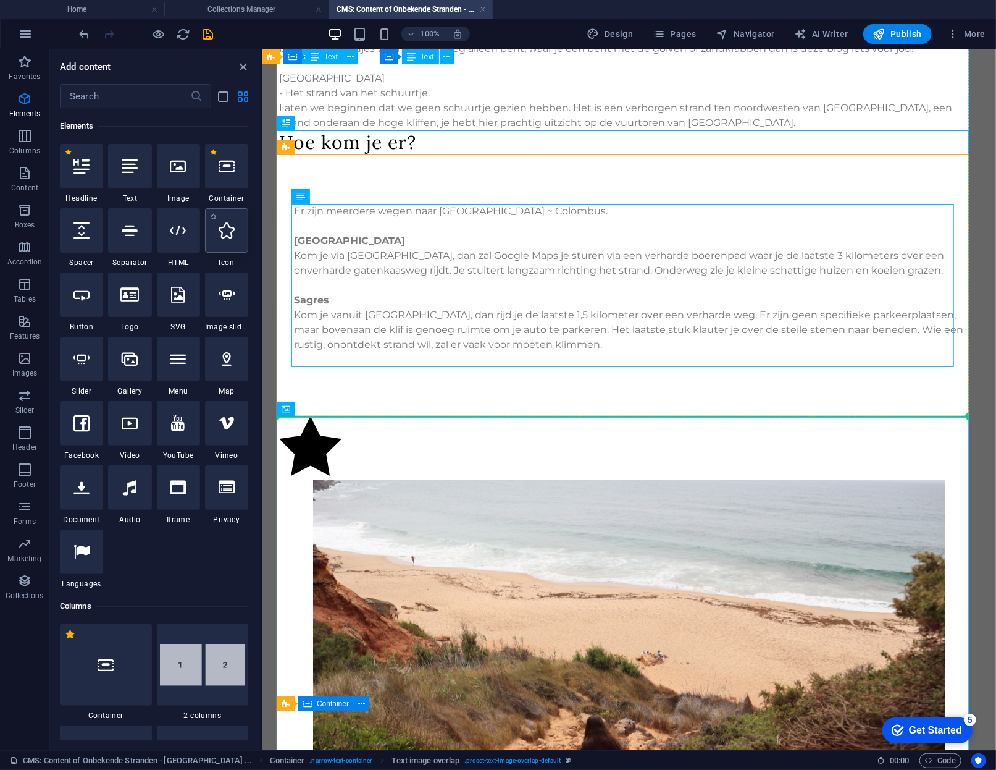
select select "xMidYMid"
select select "px"
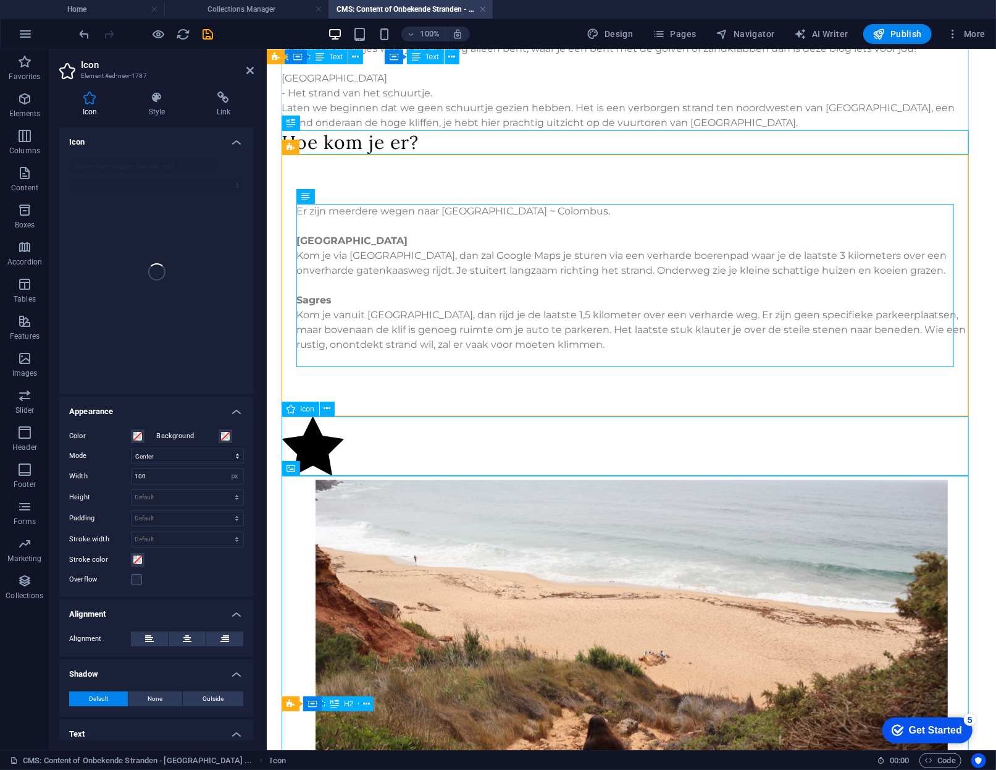
click at [328, 450] on figure at bounding box center [631, 448] width 699 height 64
click at [308, 443] on figure at bounding box center [631, 448] width 699 height 64
click at [328, 443] on figure at bounding box center [631, 448] width 699 height 64
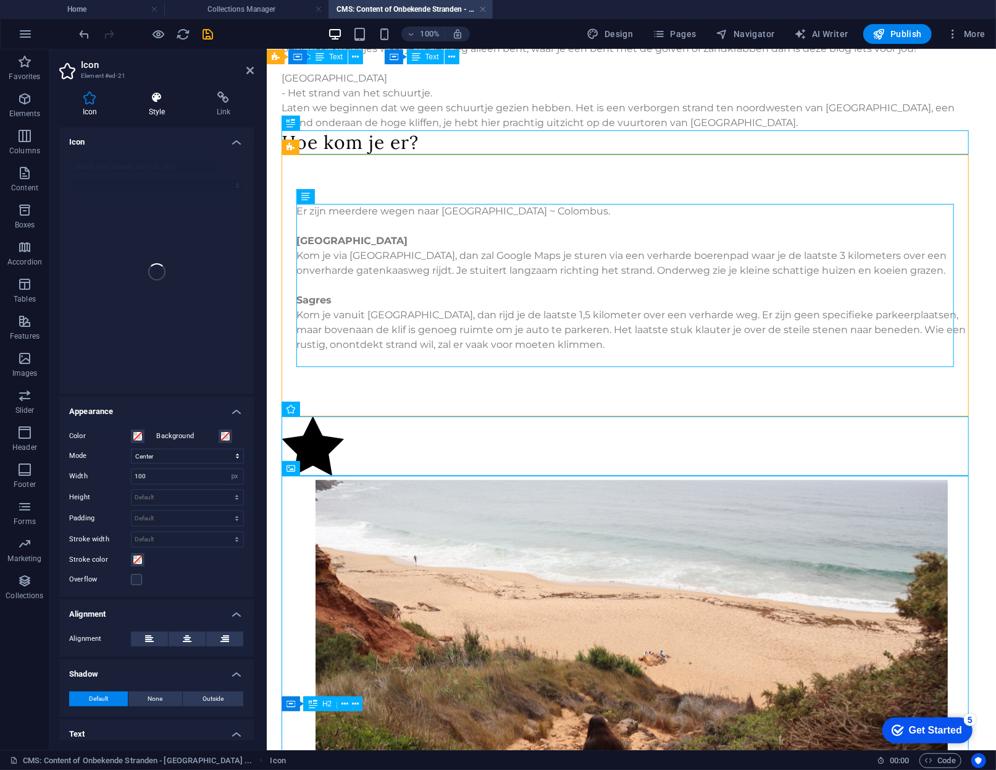
click at [169, 94] on icon at bounding box center [156, 97] width 63 height 12
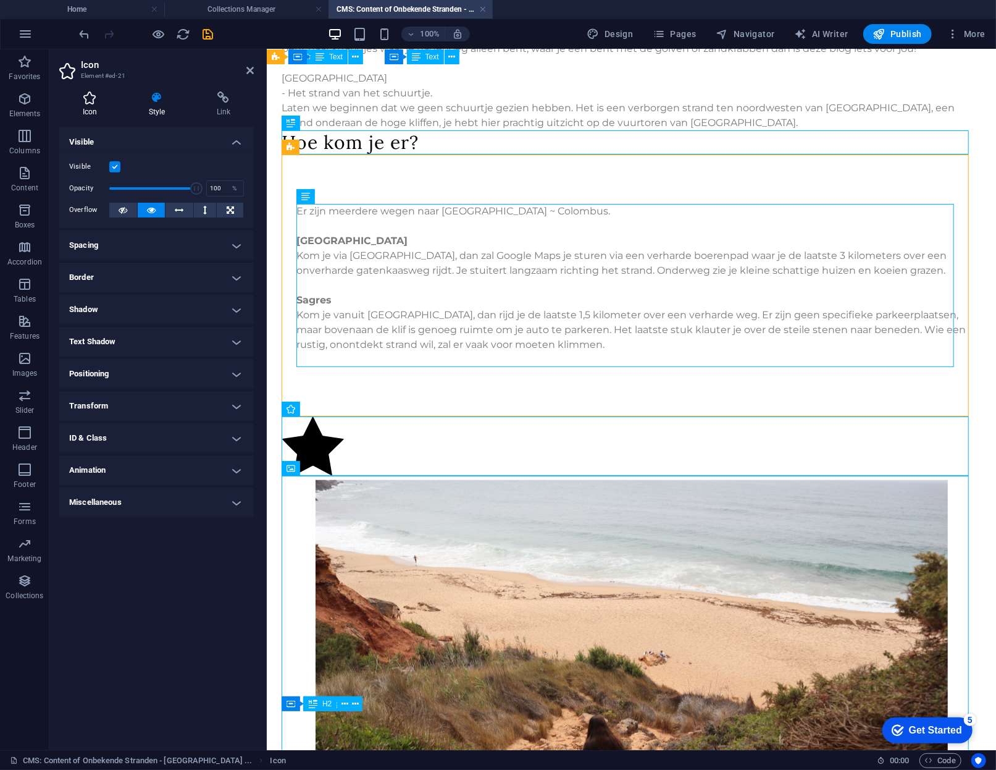
click at [90, 93] on icon at bounding box center [89, 97] width 61 height 12
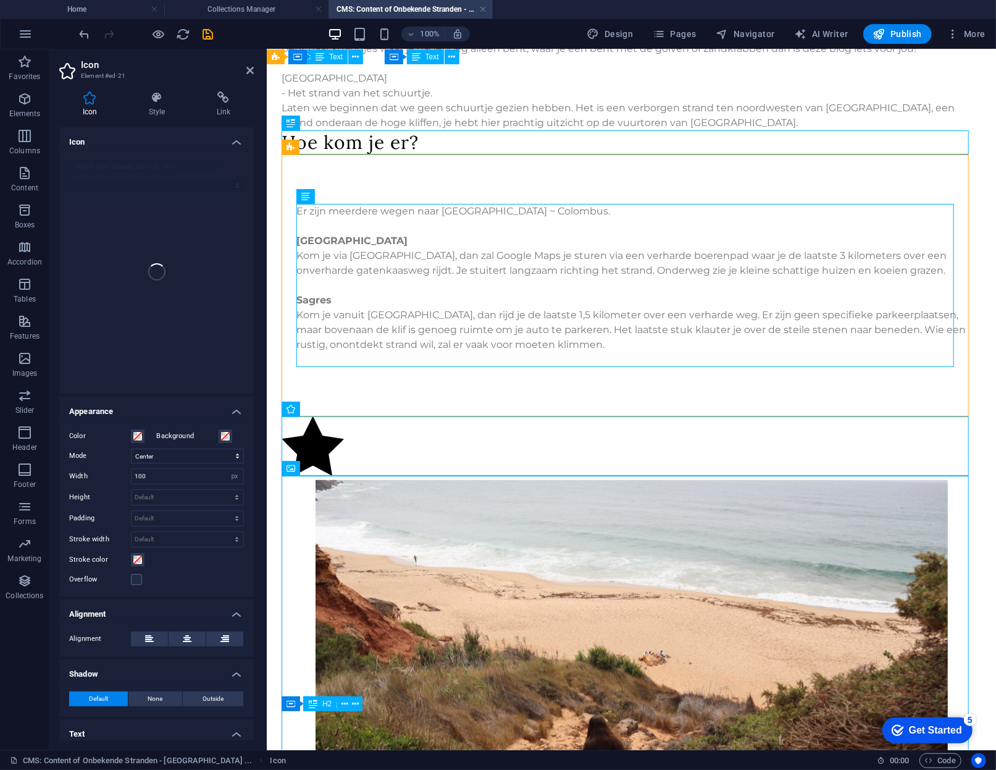
click at [147, 240] on div at bounding box center [156, 271] width 195 height 245
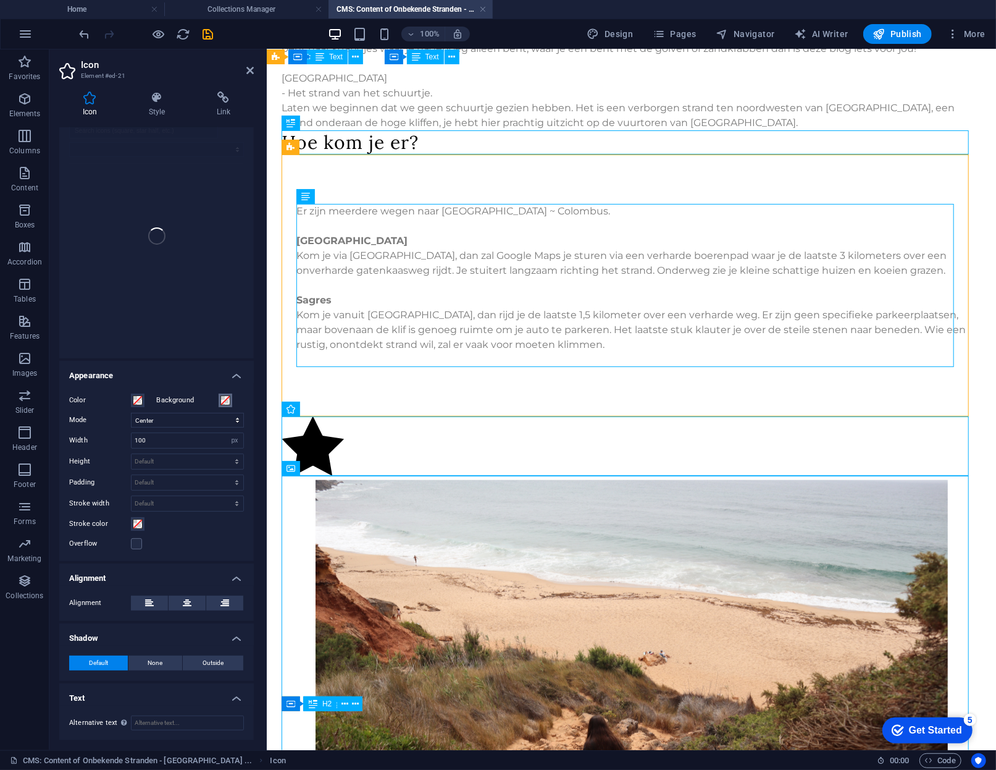
click at [219, 396] on button "Background" at bounding box center [226, 400] width 14 height 14
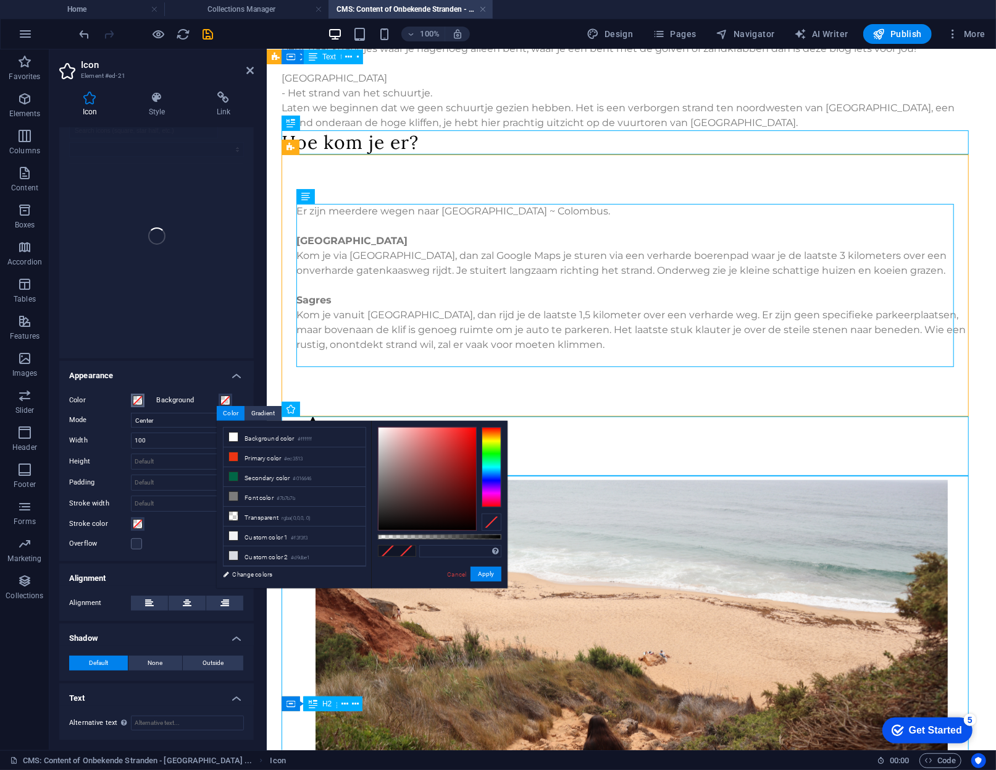
click at [136, 396] on span at bounding box center [138, 400] width 10 height 10
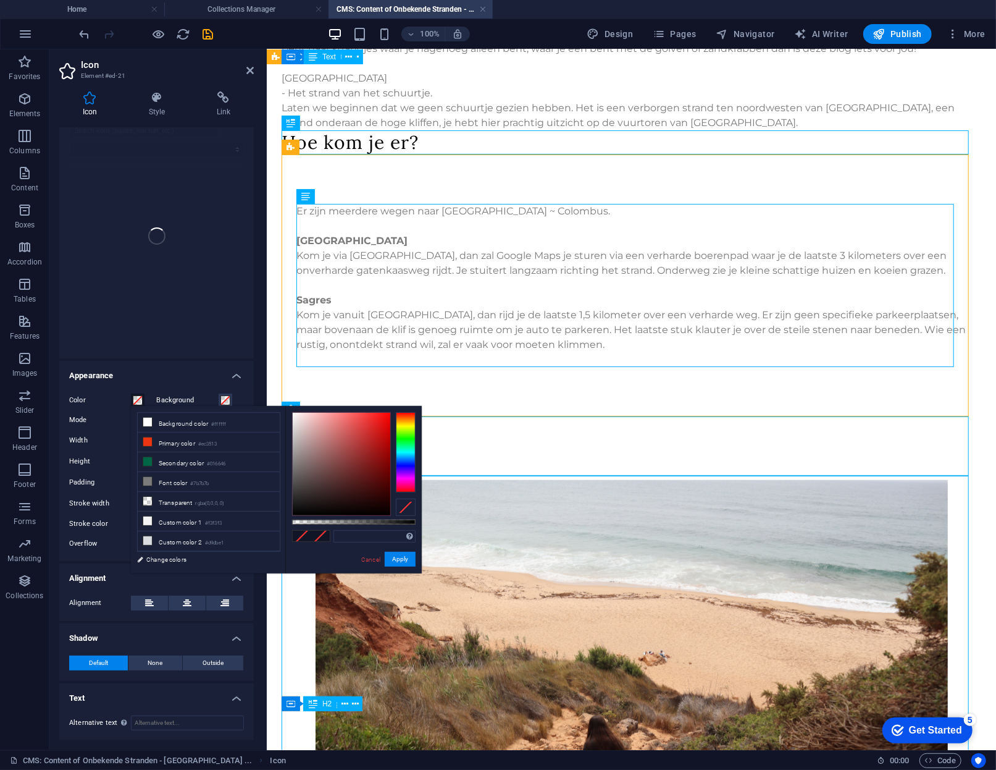
click at [154, 369] on h4 "Appearance" at bounding box center [156, 372] width 195 height 22
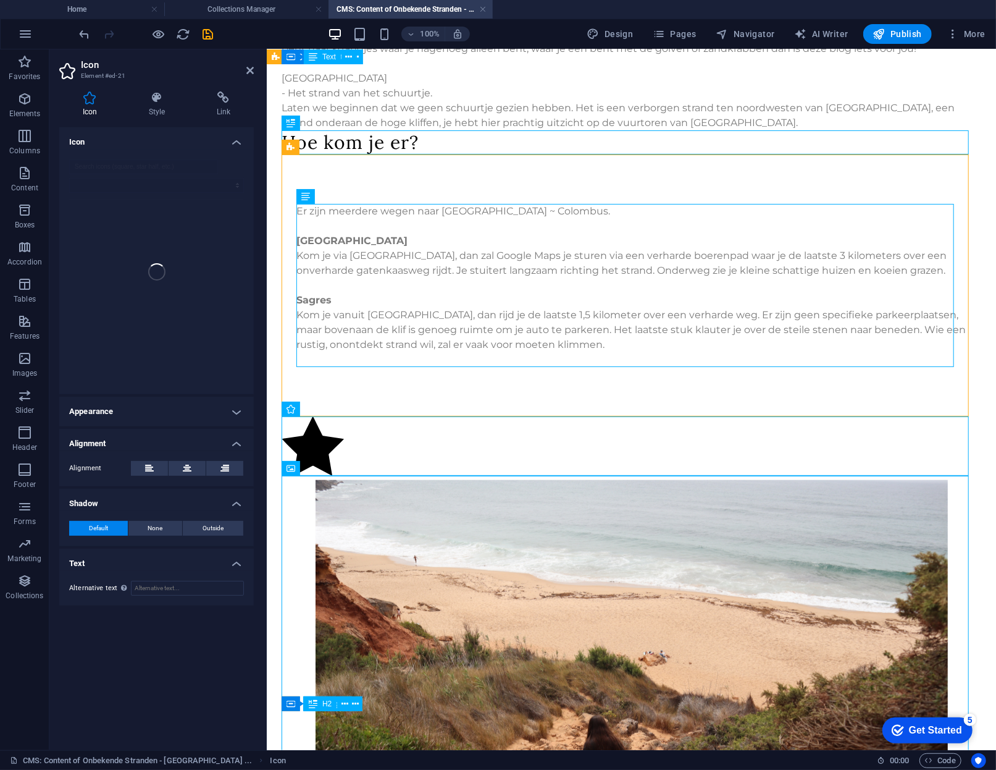
click at [240, 147] on h4 "Icon" at bounding box center [156, 138] width 195 height 22
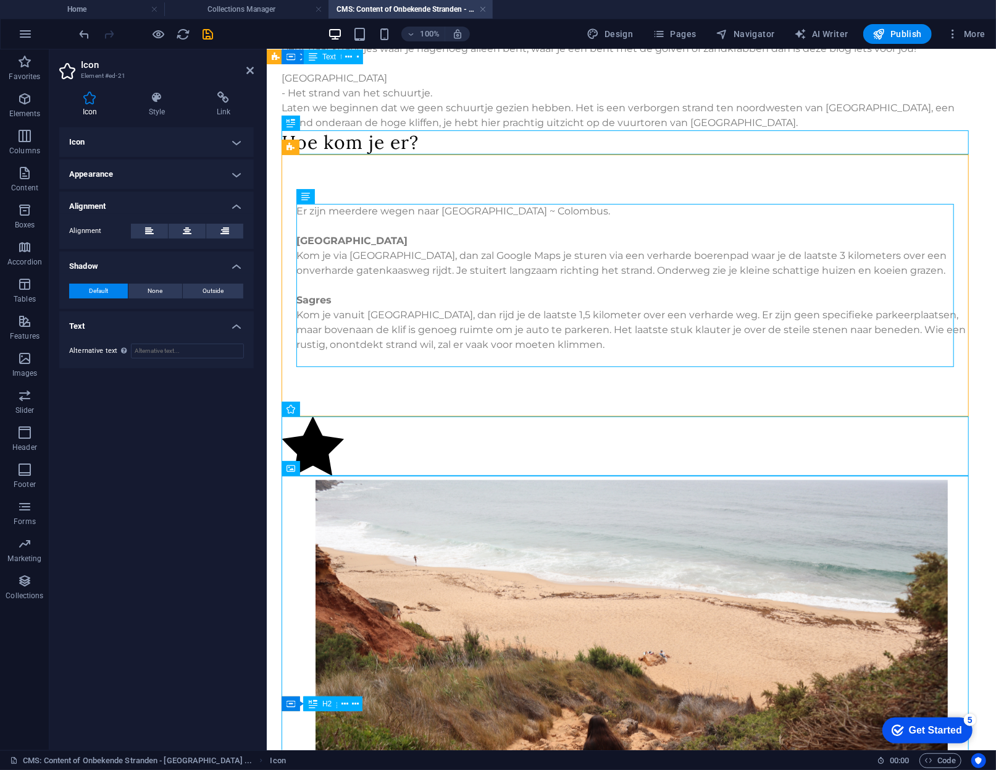
click at [240, 147] on h4 "Icon" at bounding box center [156, 142] width 195 height 30
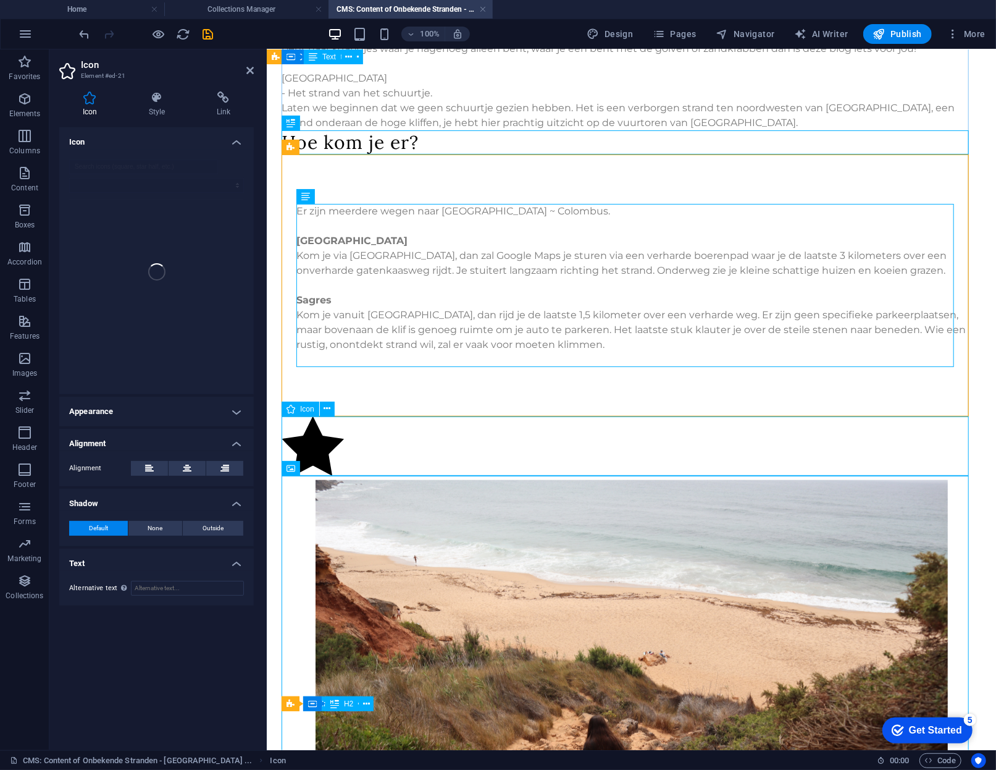
click at [305, 427] on figure at bounding box center [631, 448] width 699 height 64
click at [366, 378] on div "Er zijn meerdere wegen naar [GEOGRAPHIC_DATA] ~ Colombus. [GEOGRAPHIC_DATA] je …" at bounding box center [631, 285] width 699 height 262
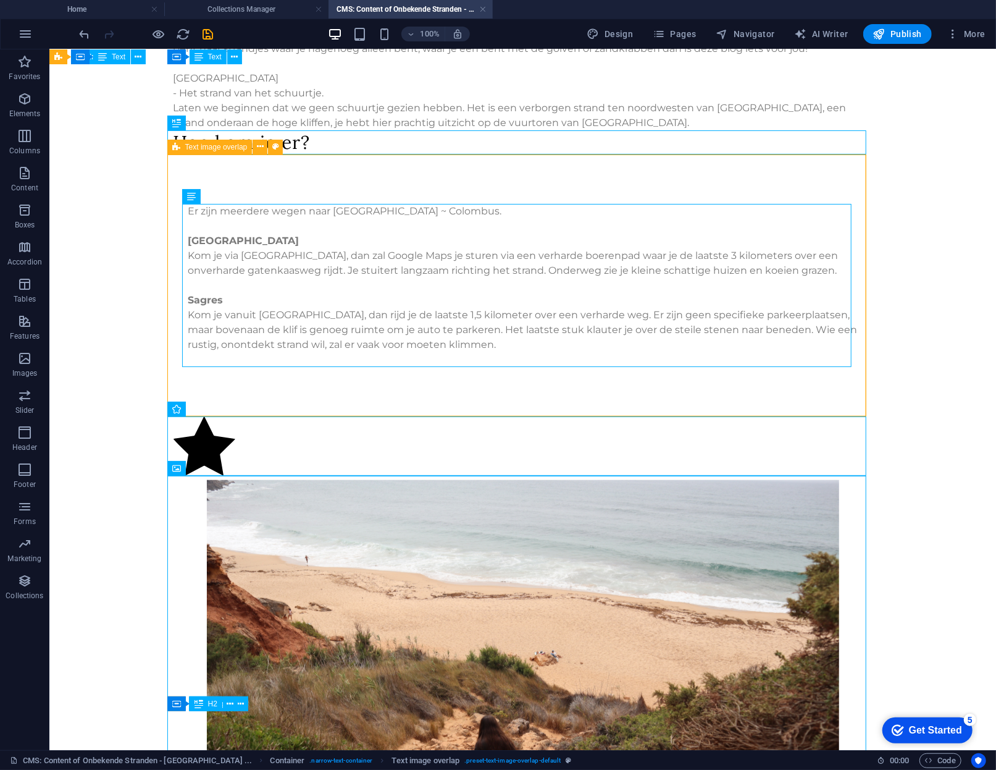
drag, startPoint x: 286, startPoint y: 400, endPoint x: 86, endPoint y: 229, distance: 262.4
click at [86, 229] on body "Skip to main content 1 2 3 4 5 6 “Ontdek het onontdekte onderdek ” [GEOGRAPHIC_…" at bounding box center [522, 188] width 947 height 1392
click at [20, 107] on span "Elements" at bounding box center [24, 106] width 49 height 30
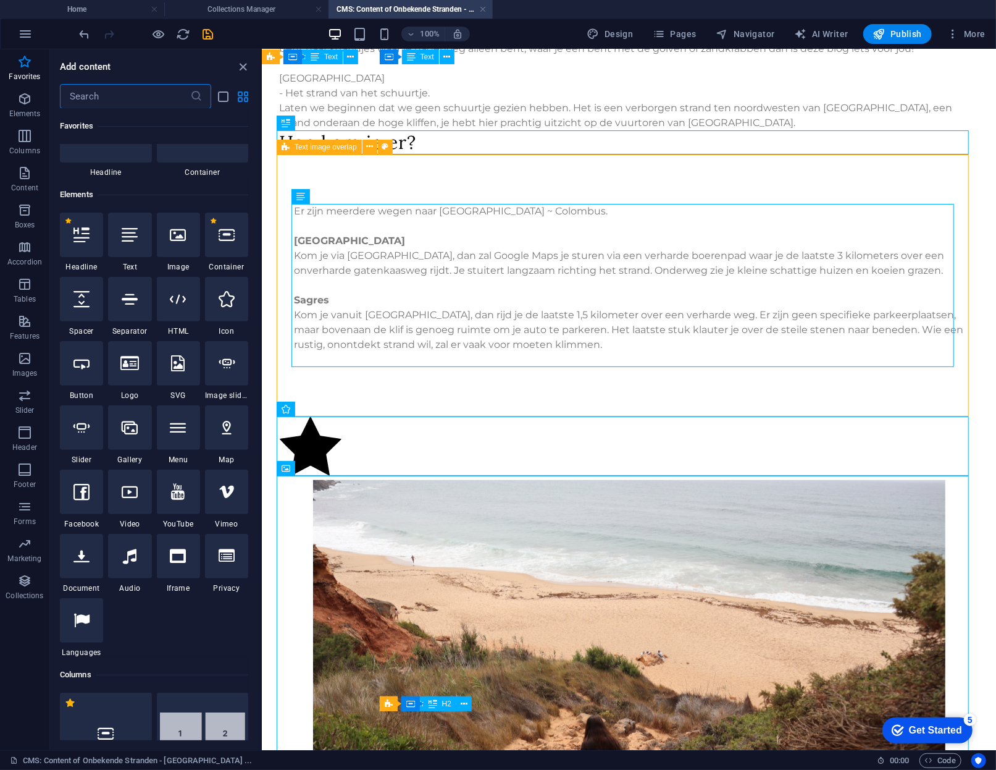
scroll to position [62, 0]
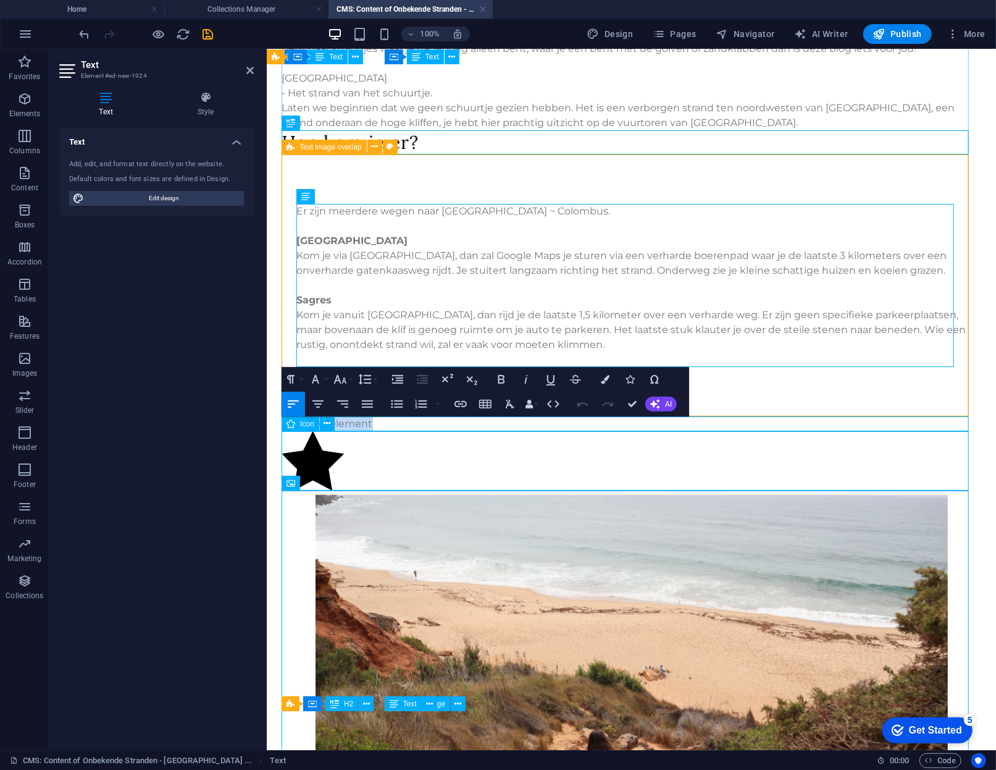
click at [526, 443] on figure at bounding box center [631, 463] width 699 height 64
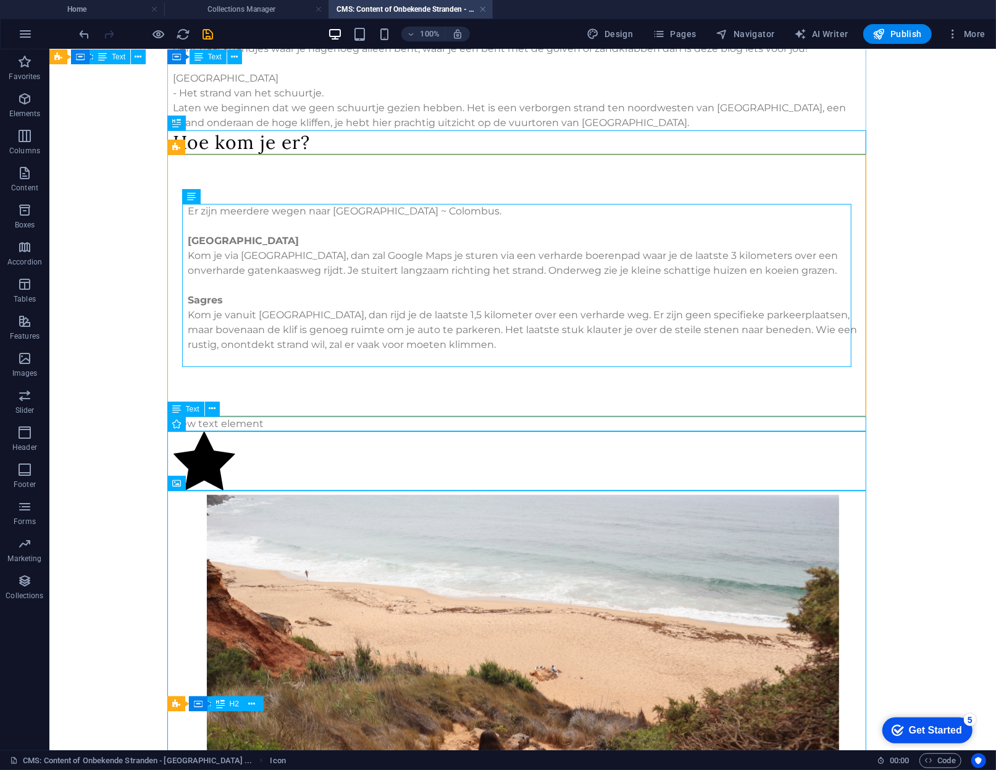
click at [324, 427] on div "New text element" at bounding box center [522, 423] width 699 height 15
click at [233, 418] on div "New text element" at bounding box center [522, 423] width 699 height 15
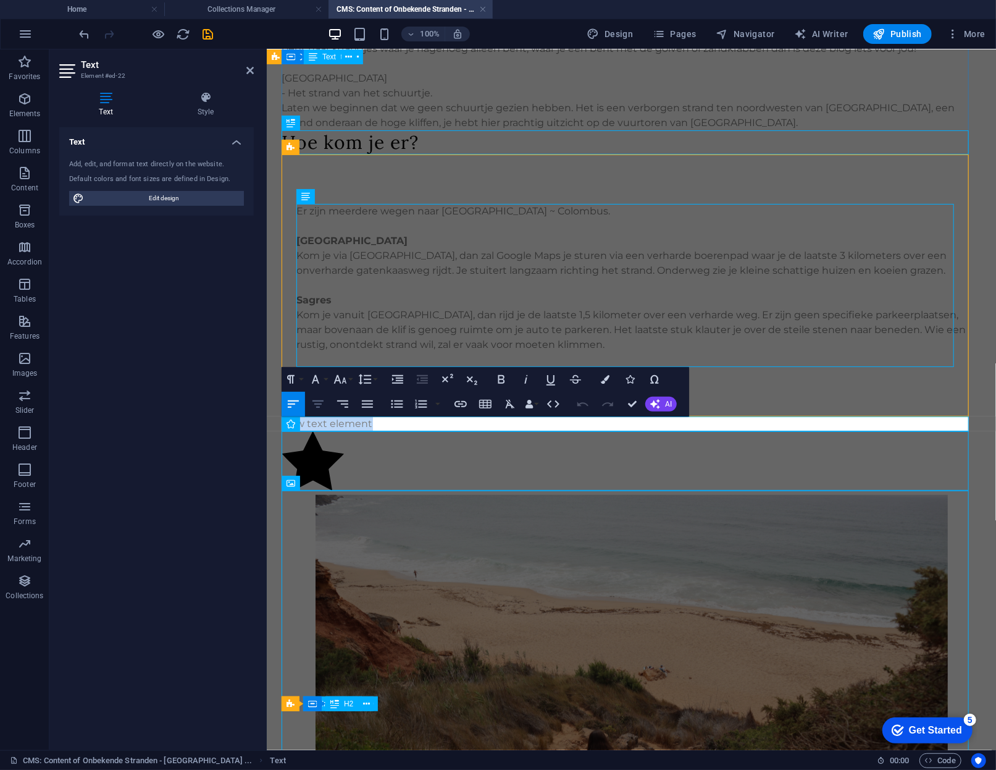
click at [327, 408] on button "Align Center" at bounding box center [317, 404] width 23 height 25
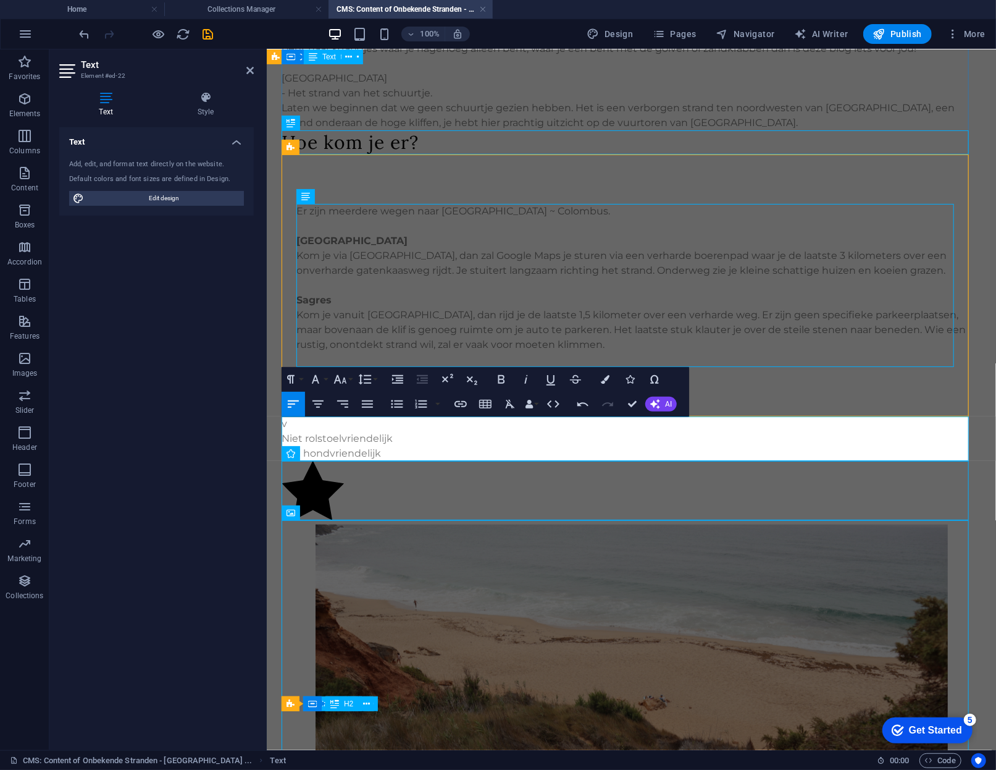
click at [400, 425] on p "v" at bounding box center [631, 423] width 699 height 15
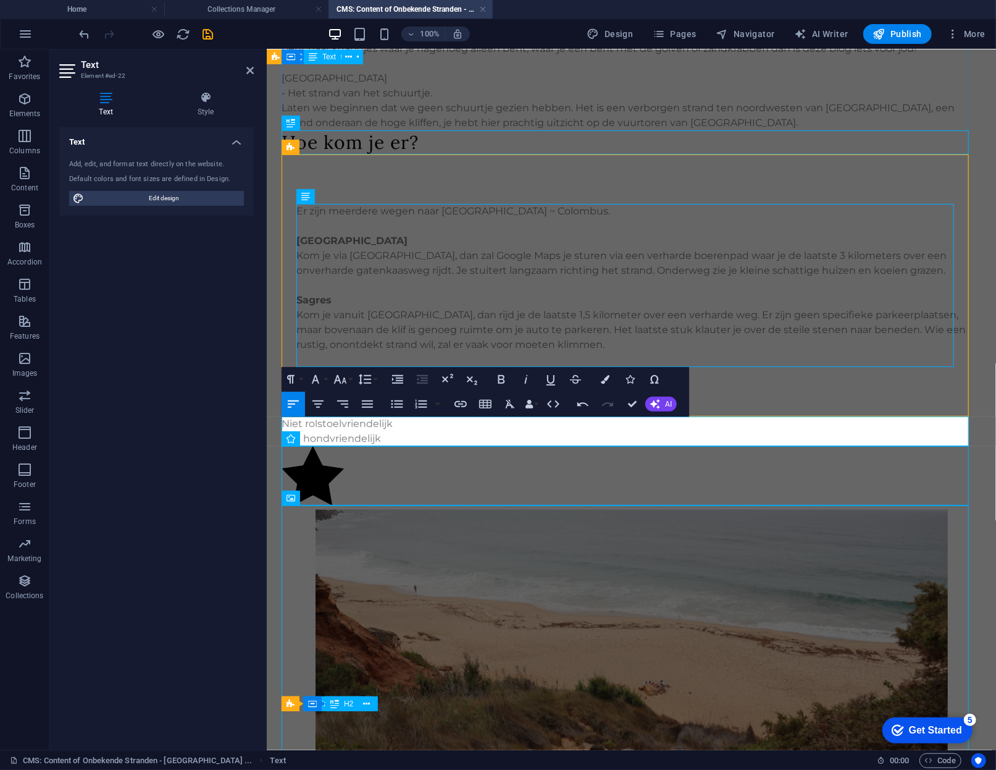
click at [400, 425] on p "Niet rolstoelvriendelijk Wel hondvriendelijk" at bounding box center [631, 431] width 699 height 30
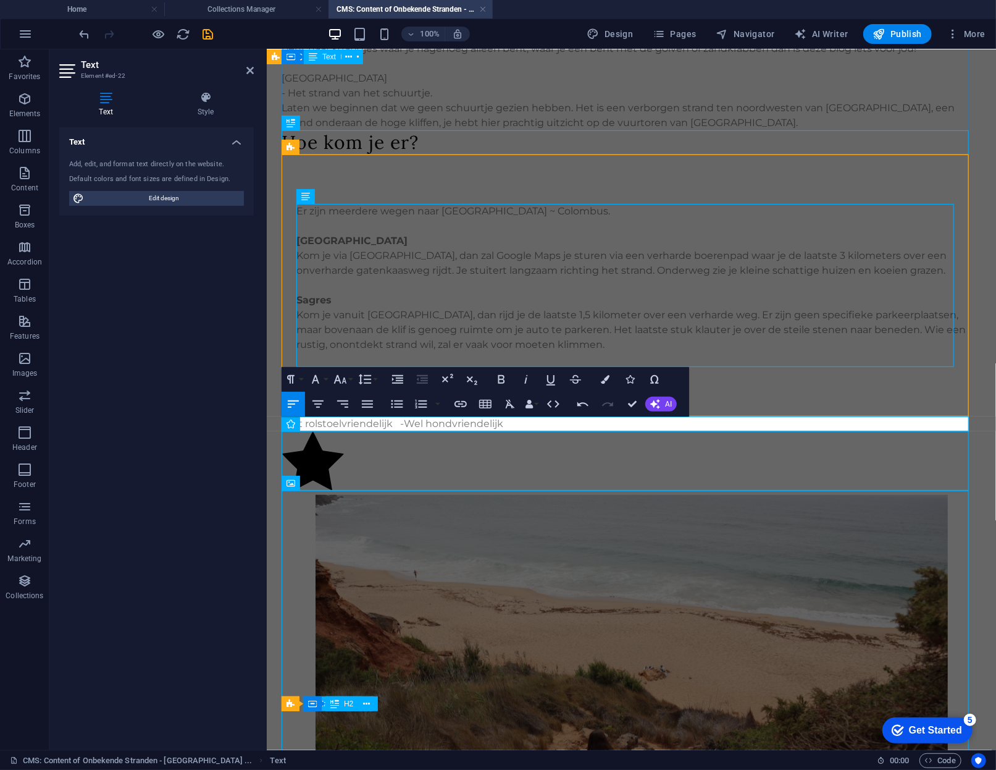
drag, startPoint x: 400, startPoint y: 425, endPoint x: 437, endPoint y: 432, distance: 37.8
click at [437, 432] on figure at bounding box center [631, 463] width 699 height 64
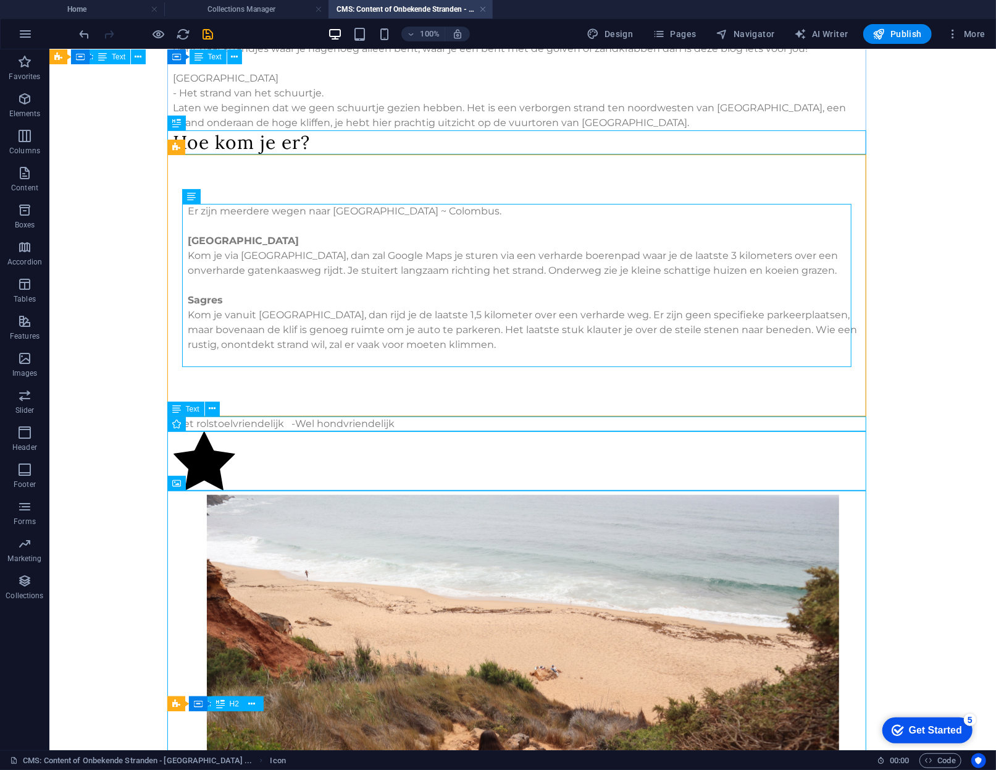
click at [417, 421] on div "Niet rolstoelvriendelijk -Wel hondvriendelijk" at bounding box center [522, 423] width 699 height 15
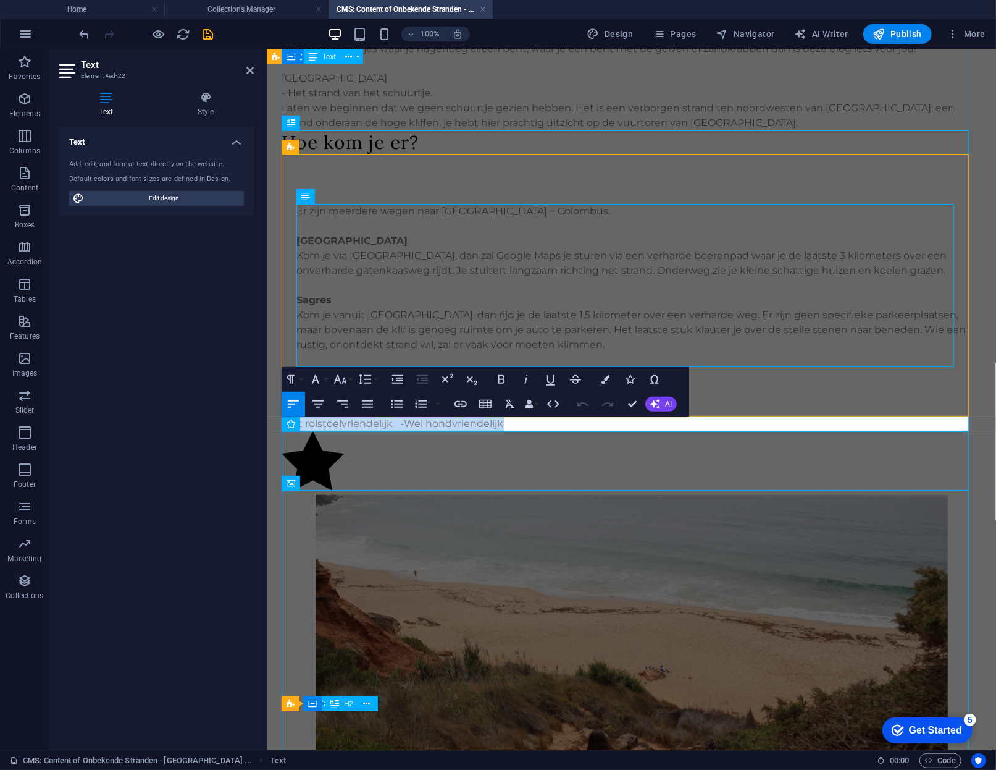
click at [417, 421] on p "Niet rolstoelvriendelijk -Wel hondvriendelijk" at bounding box center [631, 423] width 699 height 15
click at [329, 405] on button "Align Center" at bounding box center [317, 404] width 23 height 25
click at [512, 428] on p "Niet rolstoelvriendelijk -Wel hondvriendelijk" at bounding box center [631, 423] width 699 height 15
click at [629, 381] on icon "button" at bounding box center [630, 379] width 9 height 9
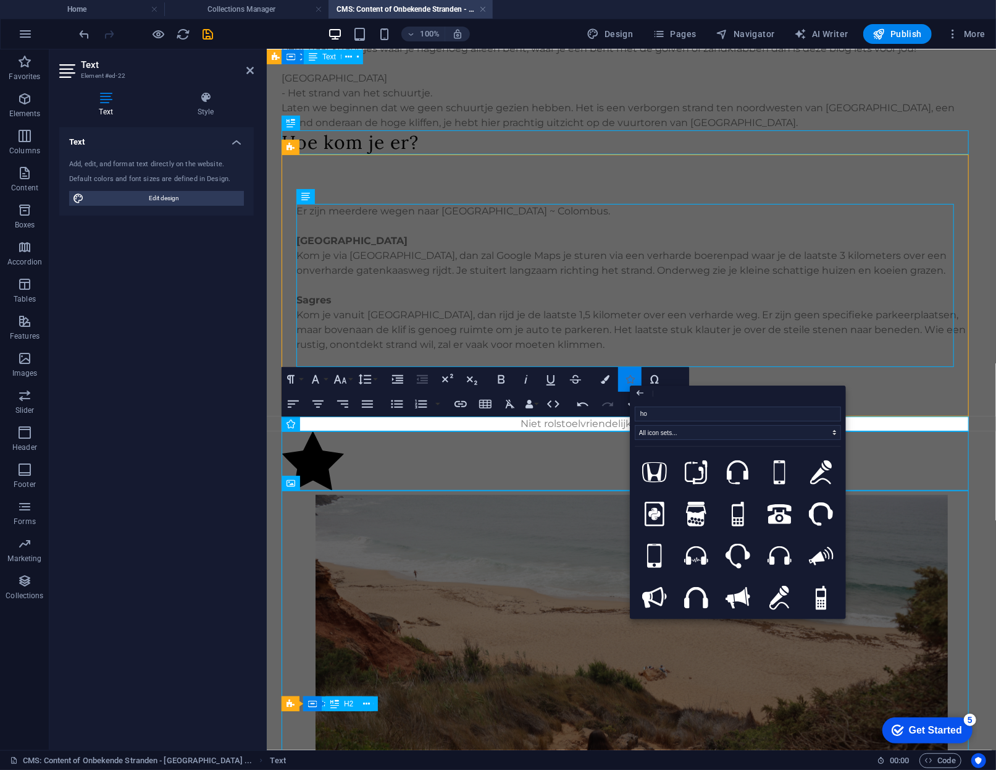
type input "h"
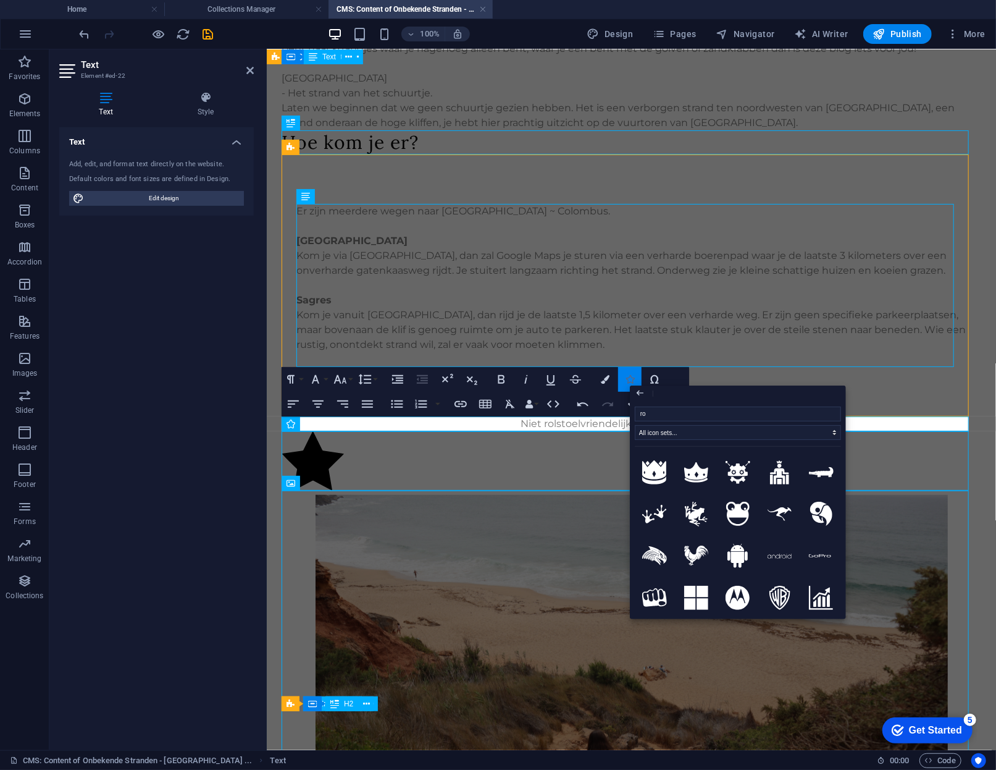
type input "r"
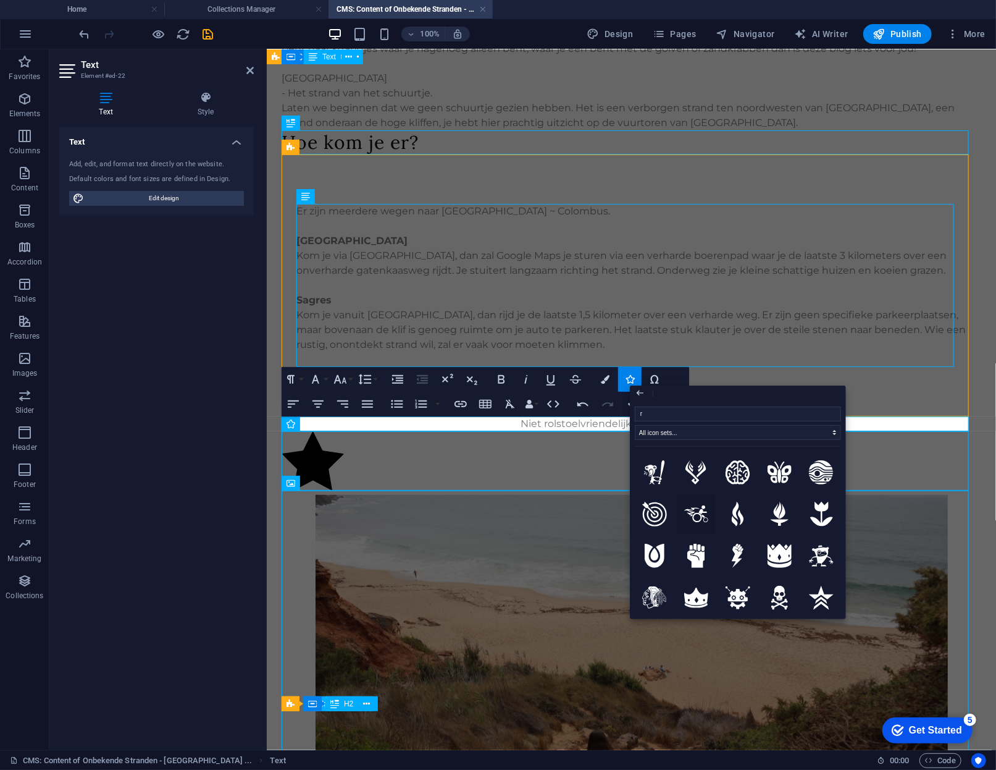
click at [690, 516] on icon at bounding box center [696, 513] width 25 height 17
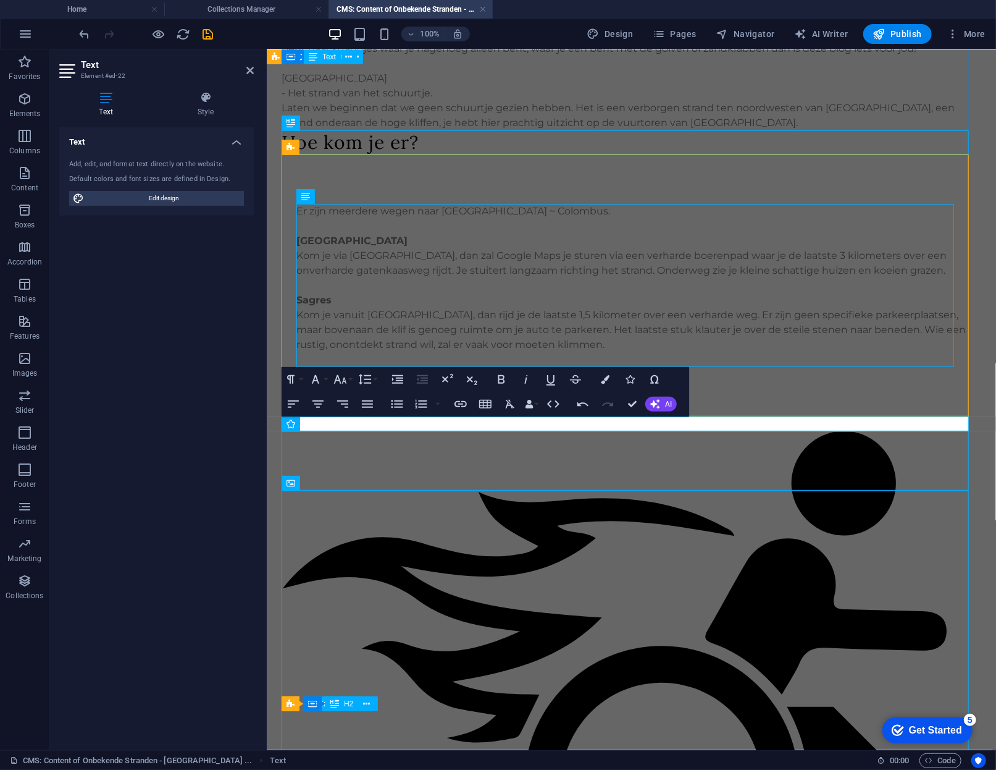
click at [773, 420] on p "Niet rolstoelvriendelijk -Wel hondvriendelijk" at bounding box center [631, 677] width 699 height 523
click at [641, 383] on button "Icons" at bounding box center [629, 379] width 23 height 25
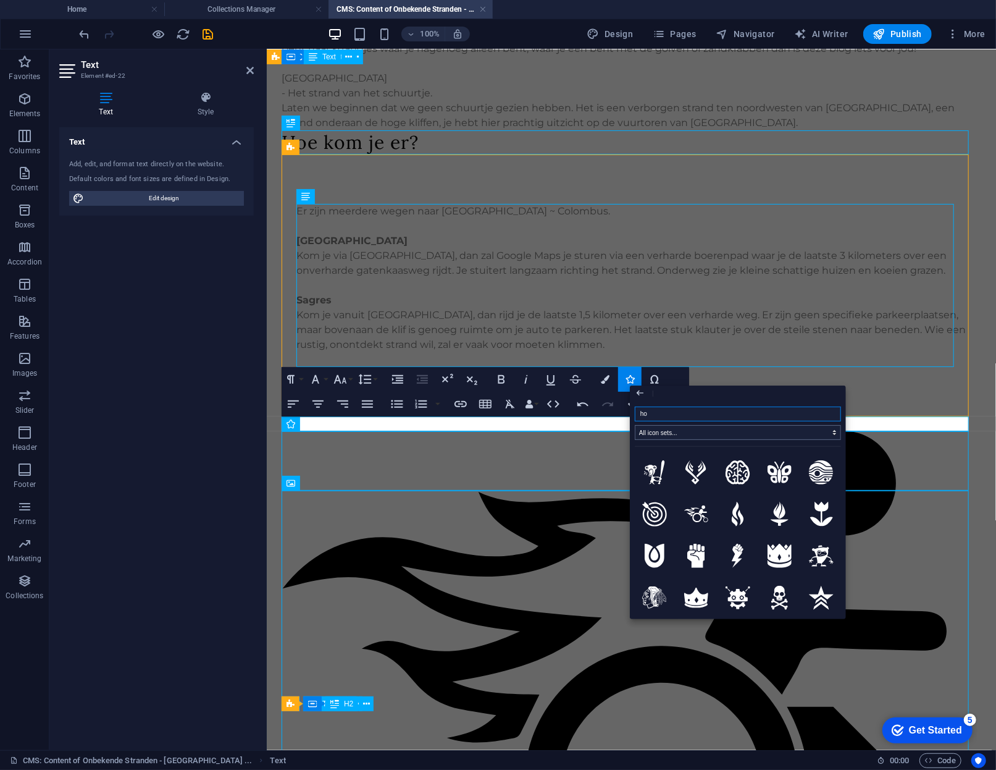
type input "hon"
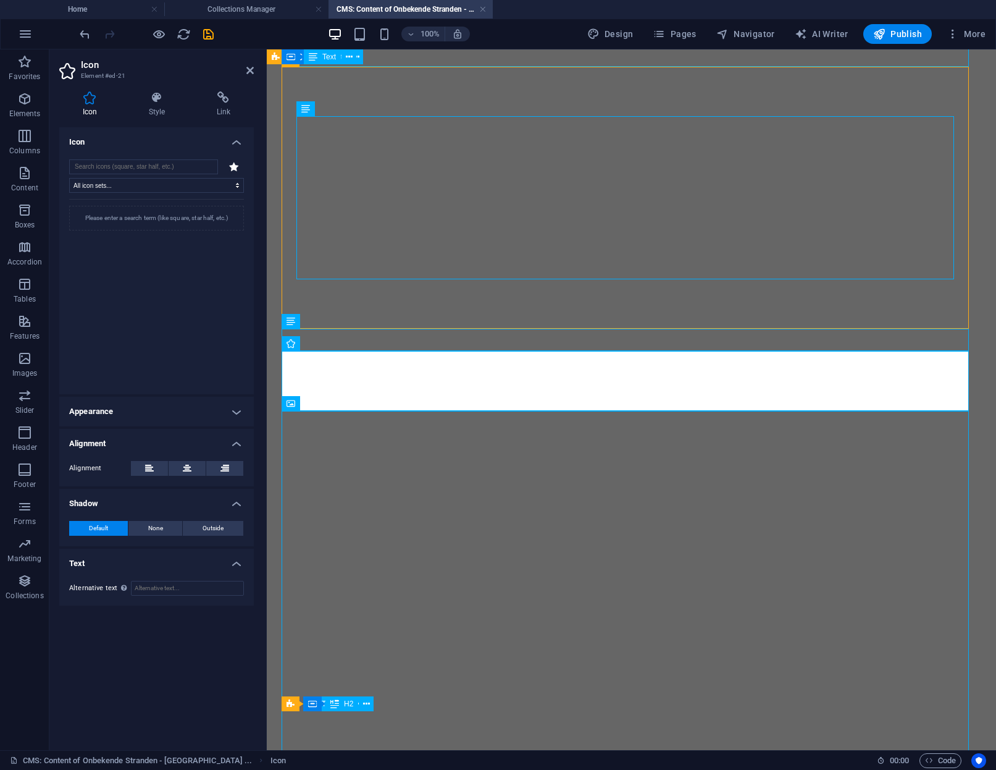
click at [191, 164] on input "search" at bounding box center [143, 166] width 149 height 15
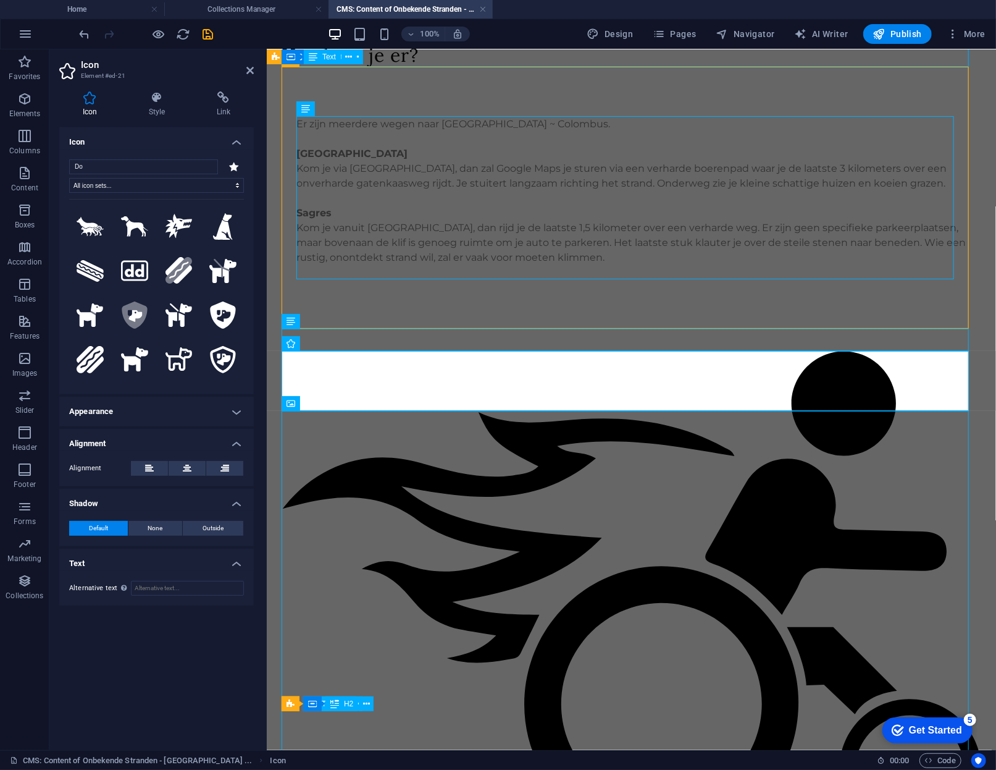
type input "D"
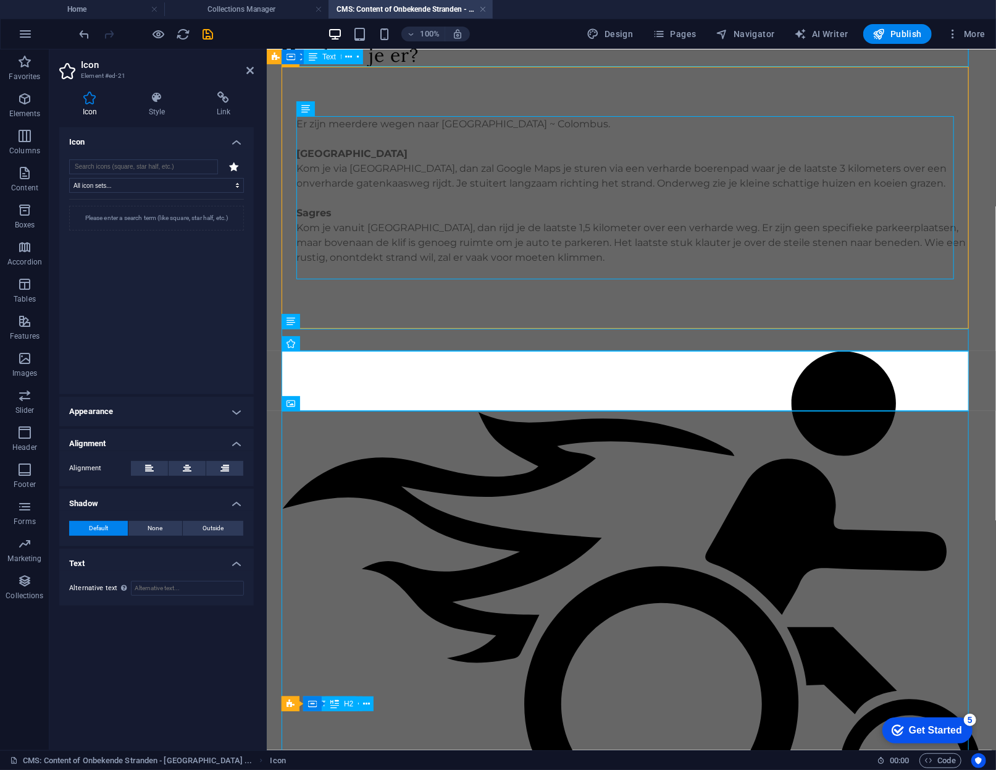
click at [136, 223] on div "Please enter a search term (like square, star half, etc.)" at bounding box center [156, 218] width 175 height 25
click at [157, 214] on div "Please enter a search term (like square, star half, etc.)" at bounding box center [156, 218] width 175 height 25
click at [163, 403] on h4 "Appearance" at bounding box center [156, 412] width 195 height 30
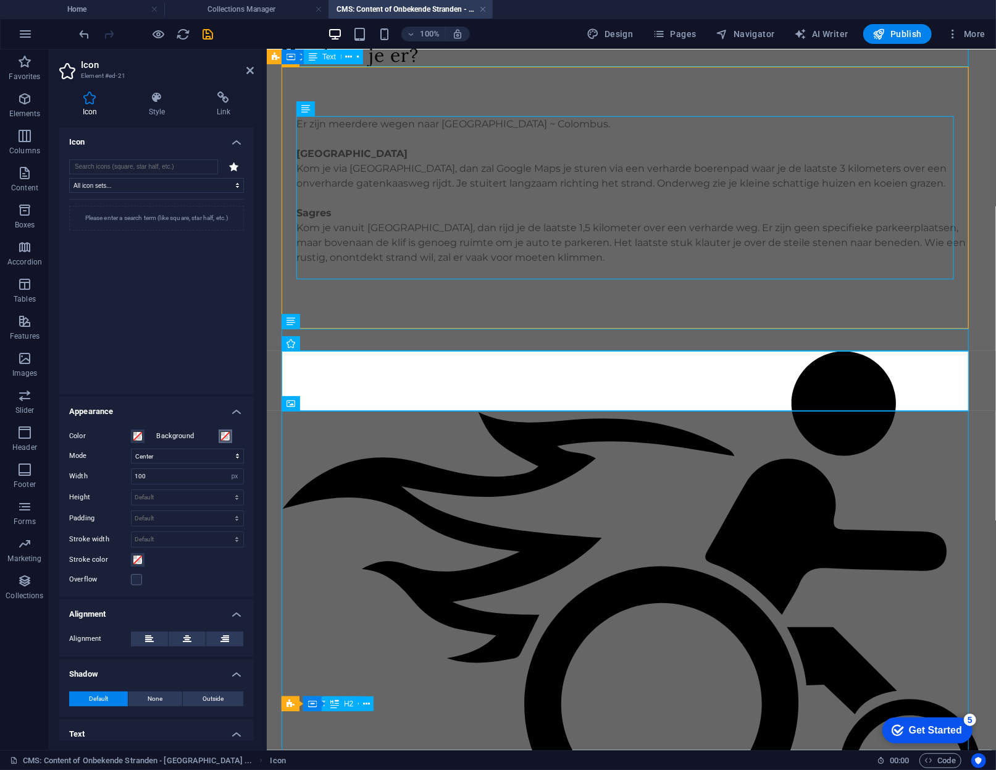
click at [221, 437] on span at bounding box center [226, 436] width 10 height 10
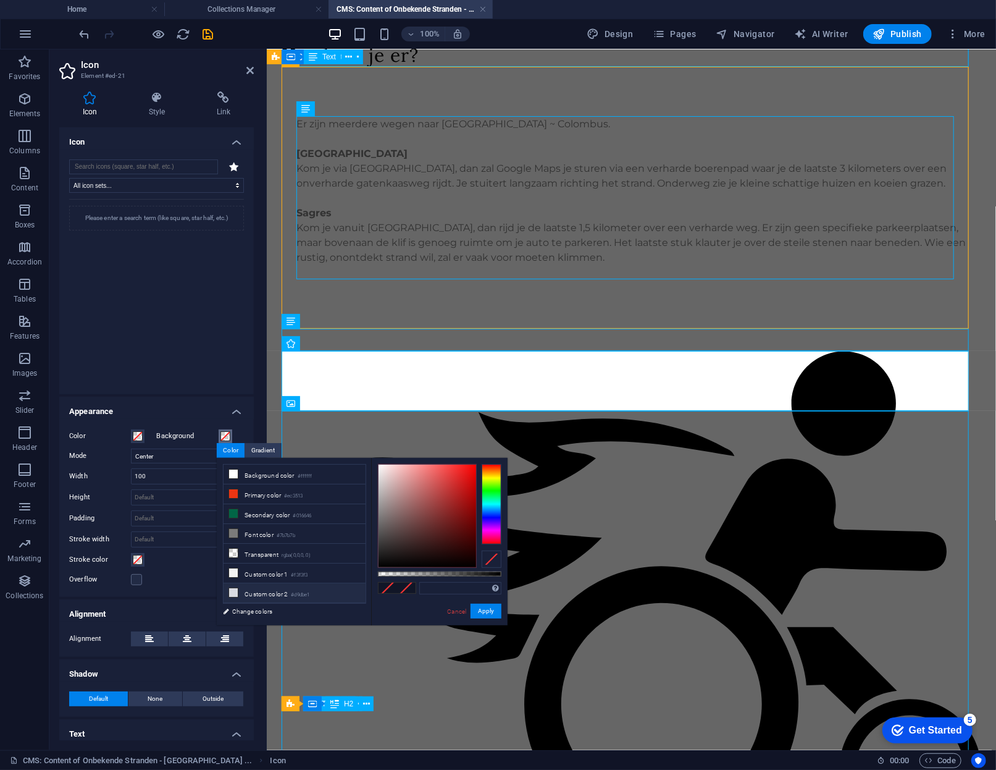
scroll to position [23, 0]
click at [154, 586] on div "Overflow" at bounding box center [156, 579] width 175 height 15
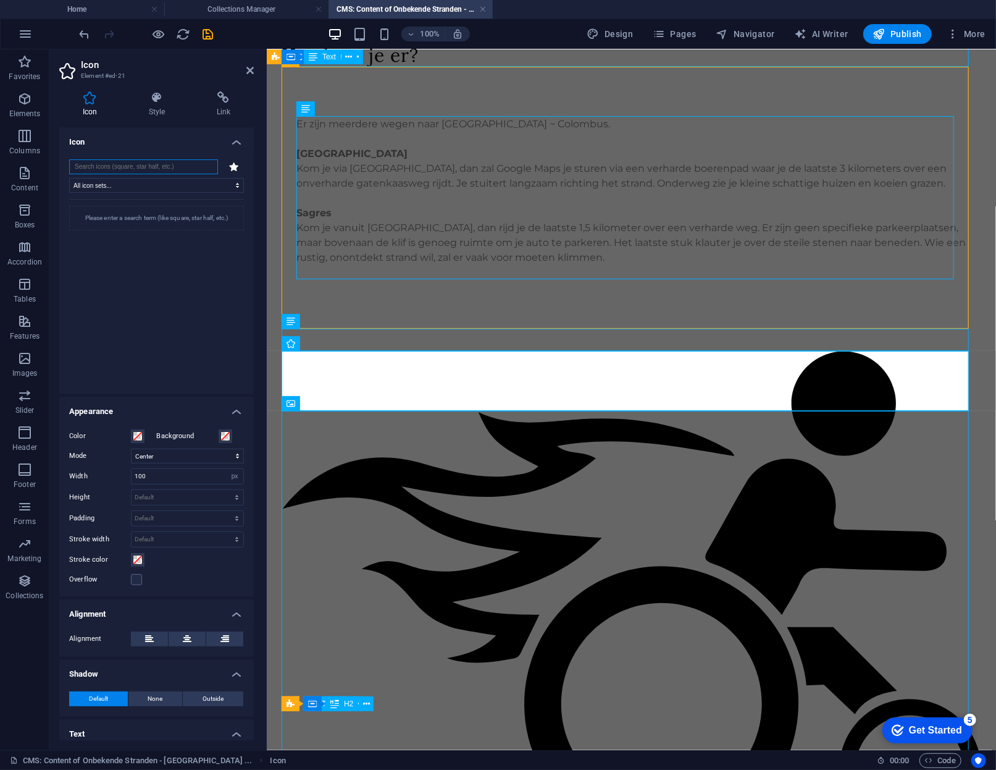
click at [140, 166] on input "search" at bounding box center [143, 166] width 149 height 15
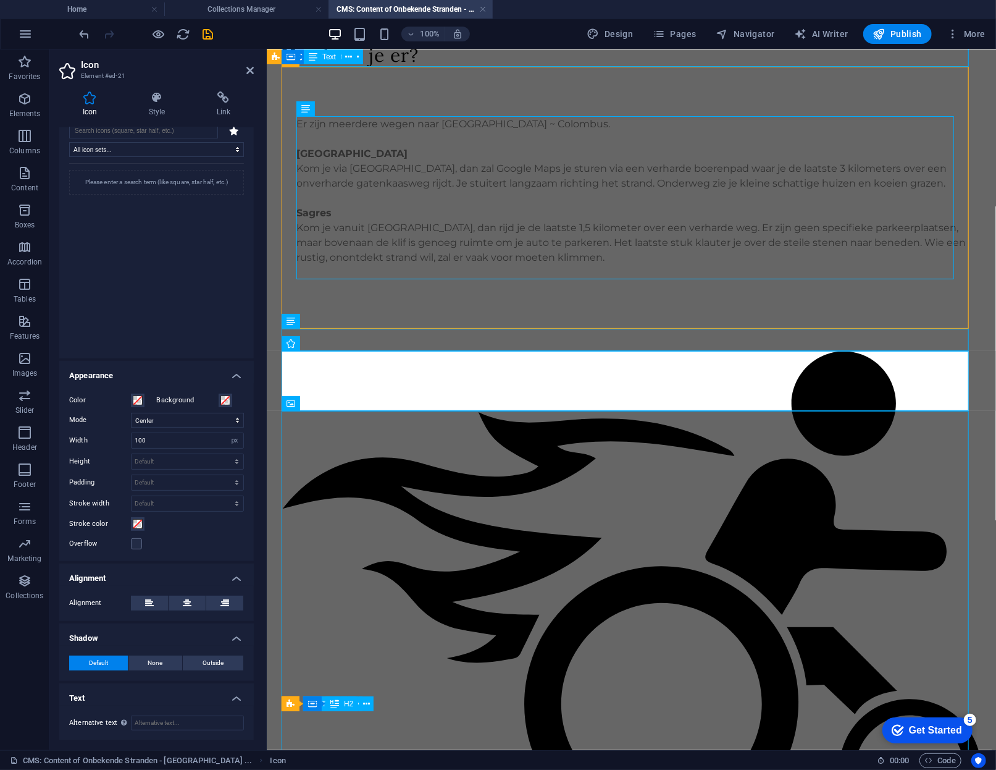
click at [211, 571] on h4 "Alignment" at bounding box center [156, 574] width 195 height 22
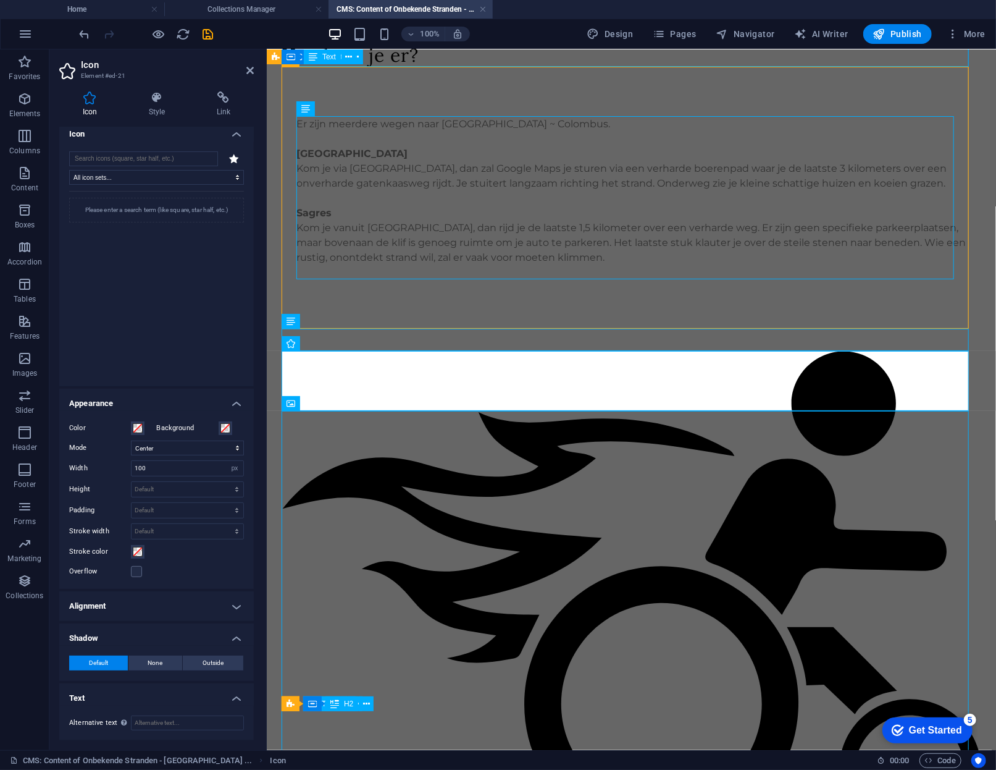
click at [235, 594] on h4 "Alignment" at bounding box center [156, 606] width 195 height 30
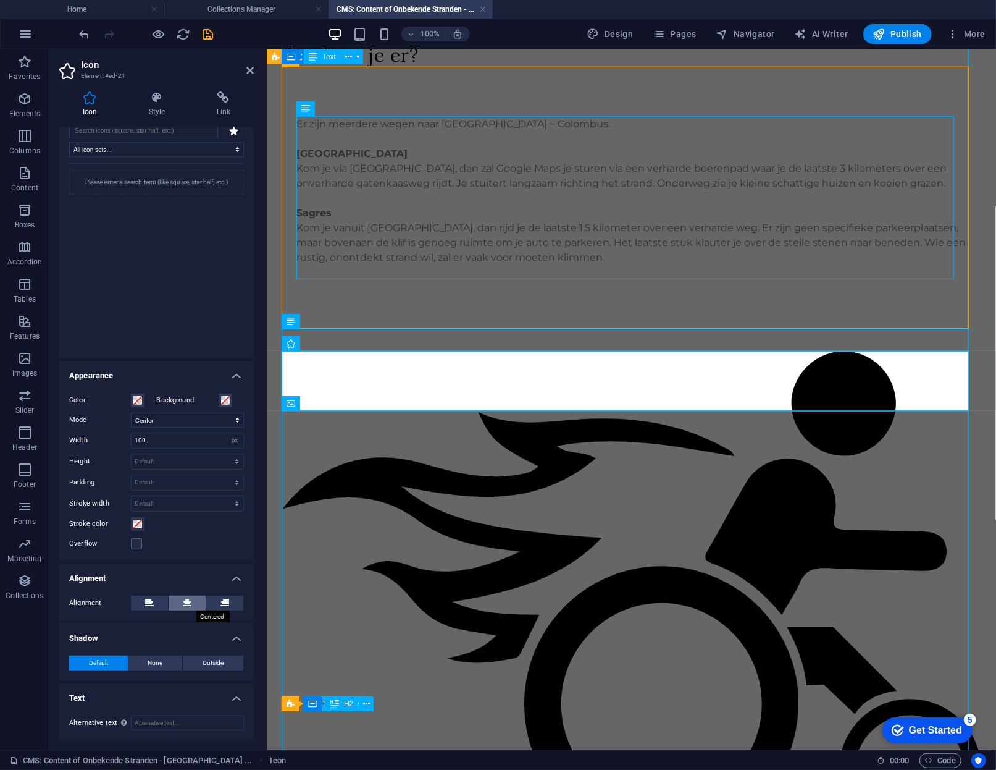
click at [188, 607] on icon at bounding box center [187, 602] width 9 height 15
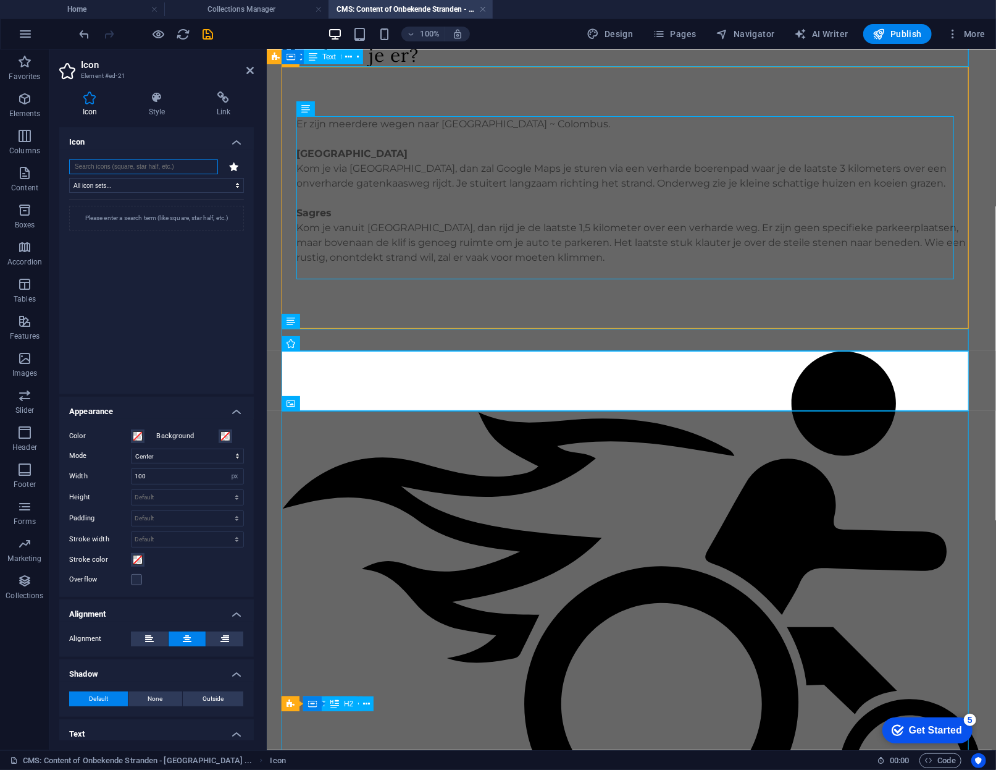
click at [193, 164] on input "search" at bounding box center [143, 166] width 149 height 15
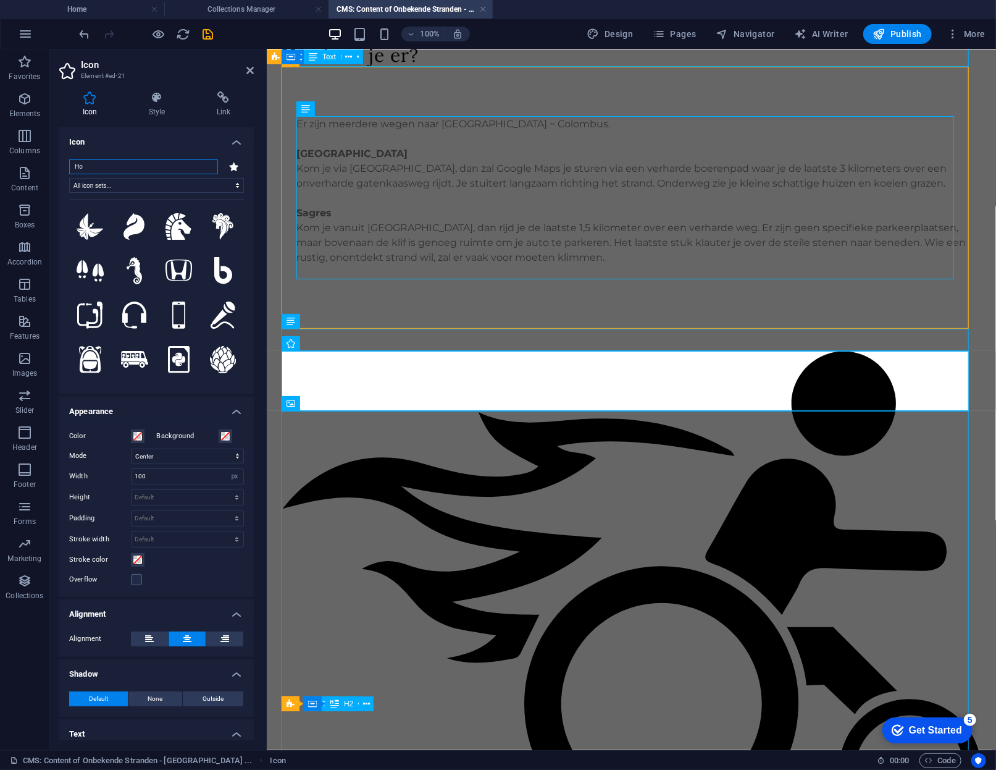
type input "H"
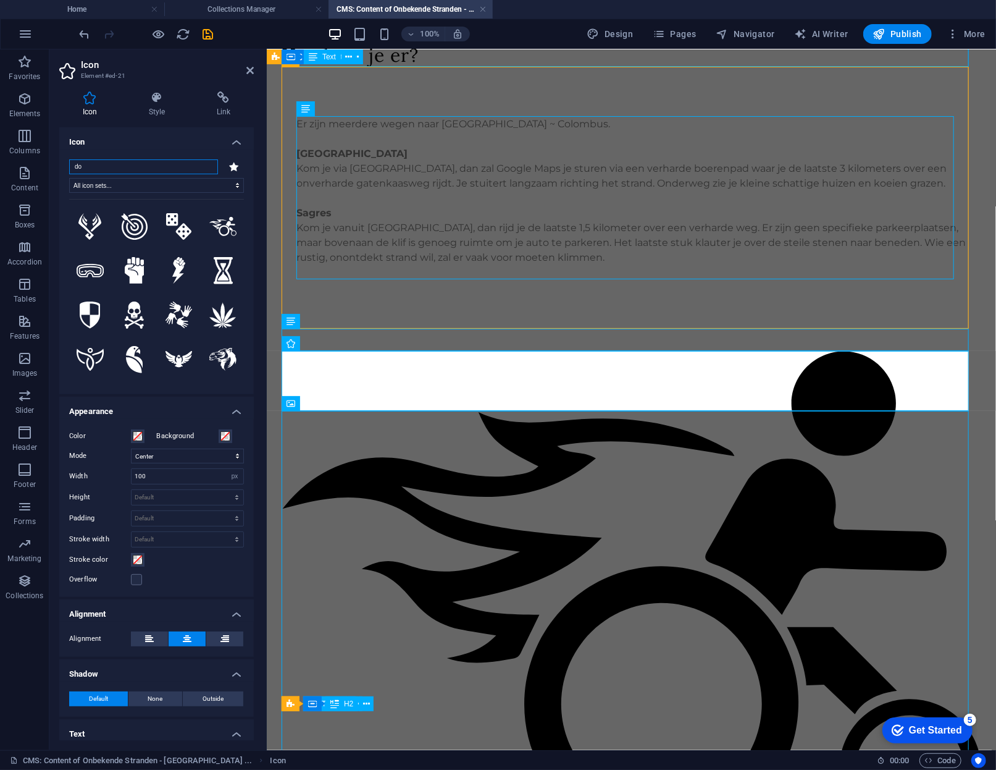
type input "d"
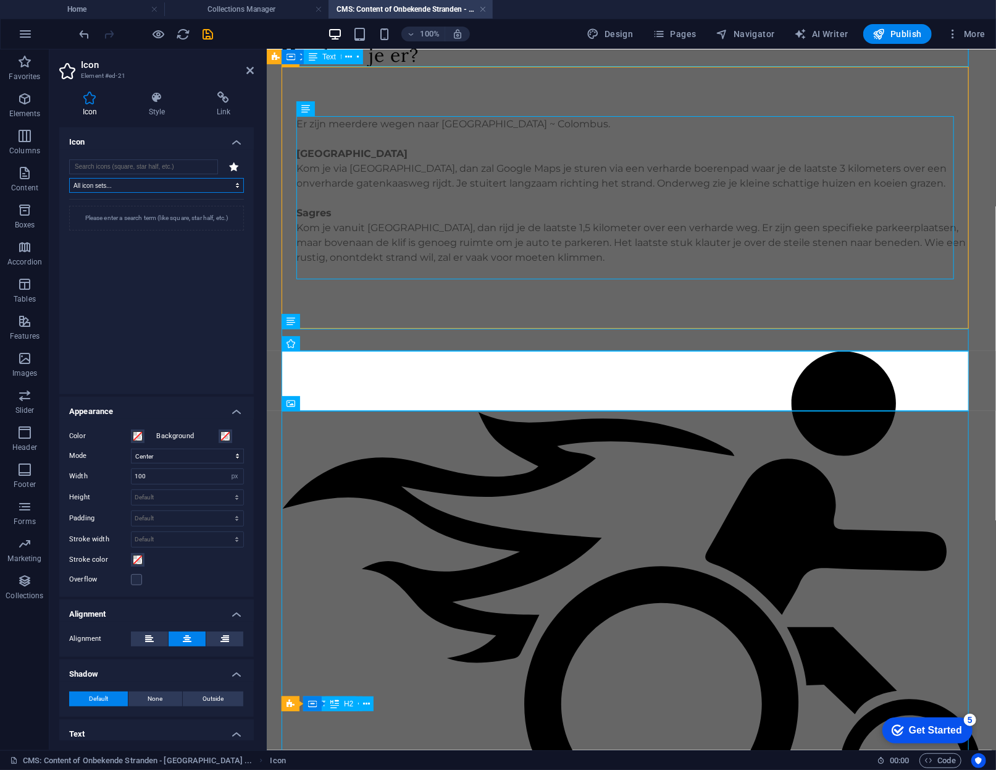
click at [172, 181] on select "All icon sets... IcoFont Ionicons FontAwesome Brands FontAwesome Duotone FontAw…" at bounding box center [156, 185] width 175 height 15
click at [69, 178] on select "All icon sets... IcoFont Ionicons FontAwesome Brands FontAwesome Duotone FontAw…" at bounding box center [156, 185] width 175 height 15
click at [156, 167] on input "search" at bounding box center [143, 166] width 149 height 15
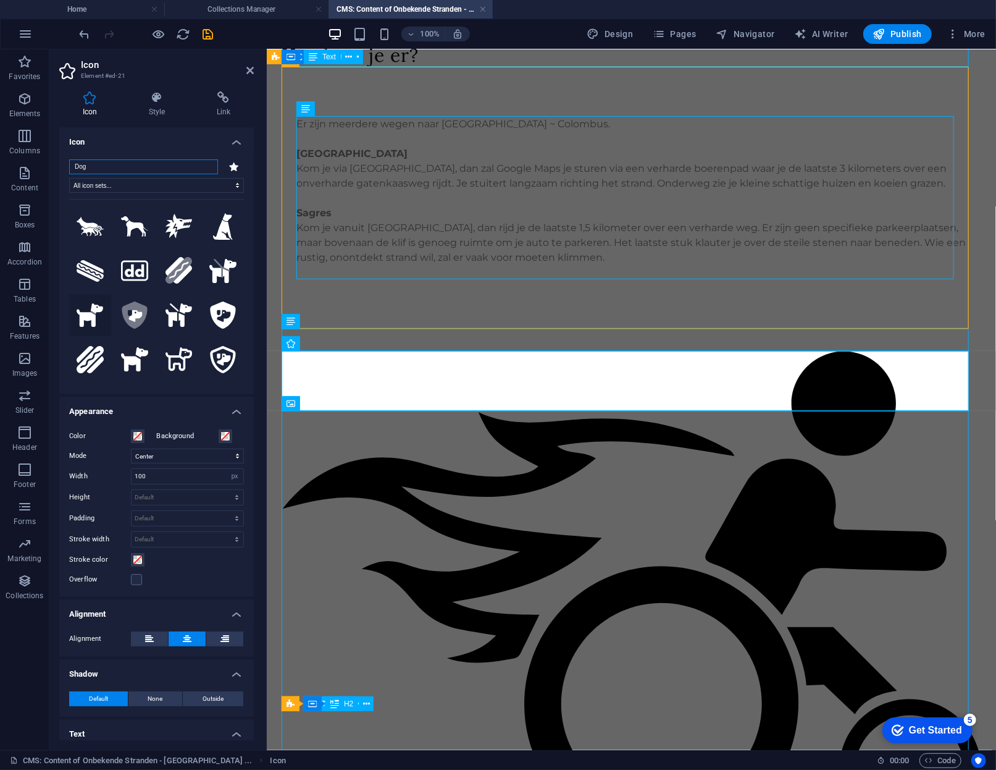
type input "Dog"
click at [83, 321] on icon at bounding box center [90, 315] width 27 height 24
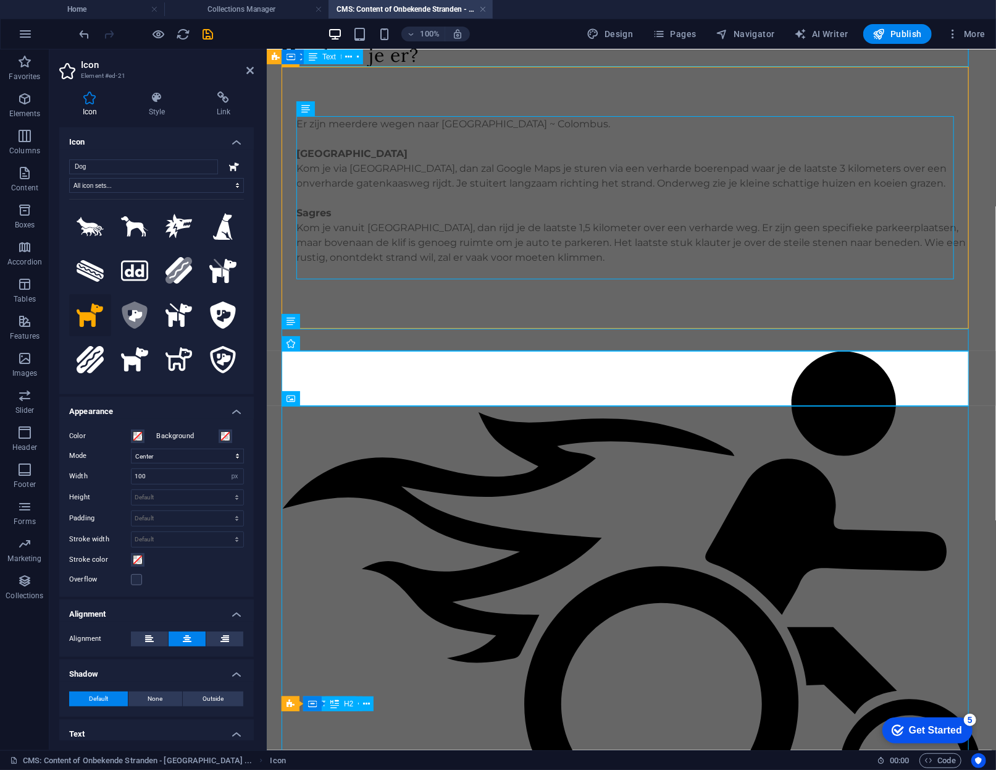
click at [83, 321] on icon at bounding box center [90, 315] width 27 height 24
click at [213, 403] on h4 "Appearance" at bounding box center [156, 408] width 195 height 22
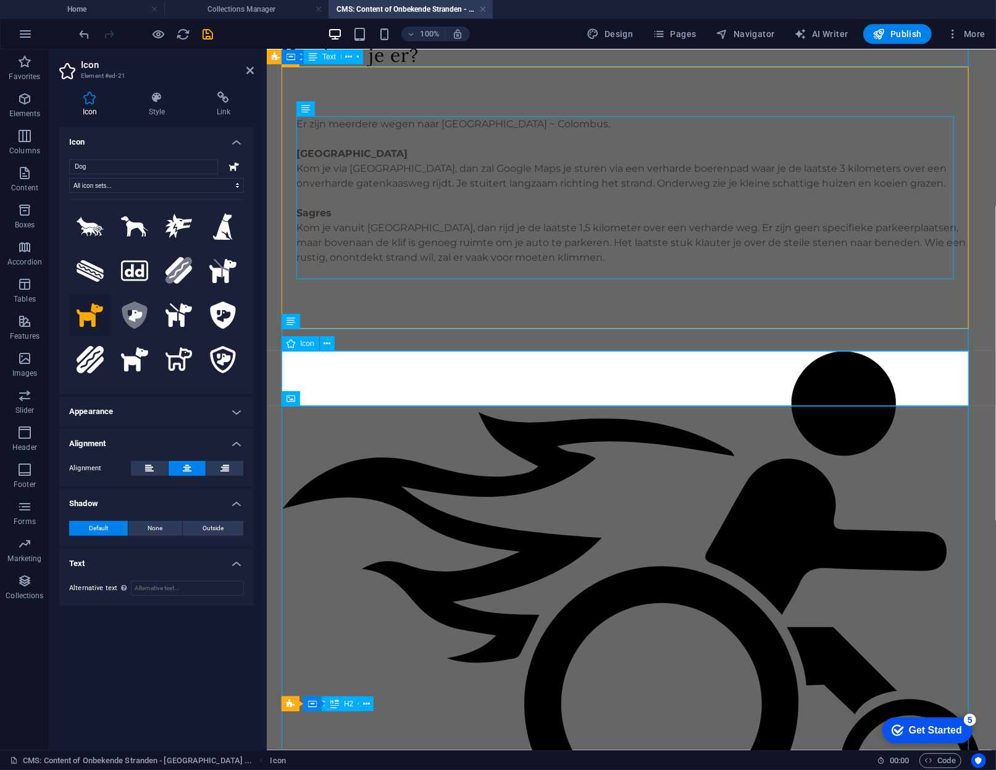
click at [253, 72] on icon at bounding box center [249, 70] width 7 height 10
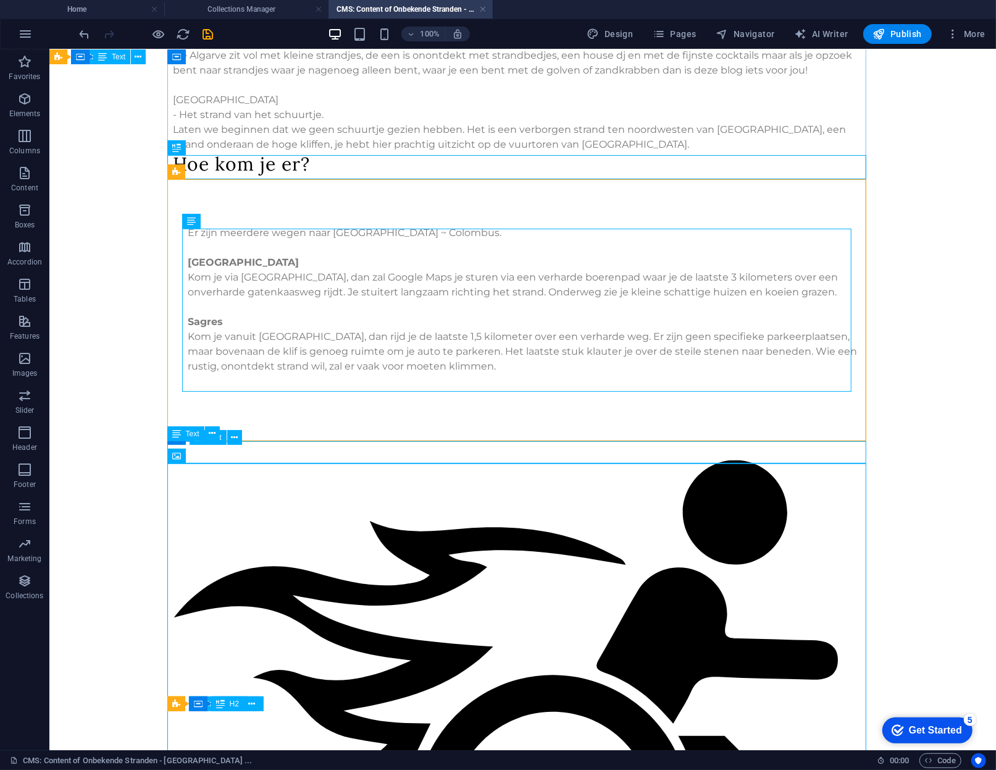
scroll to position [536, 0]
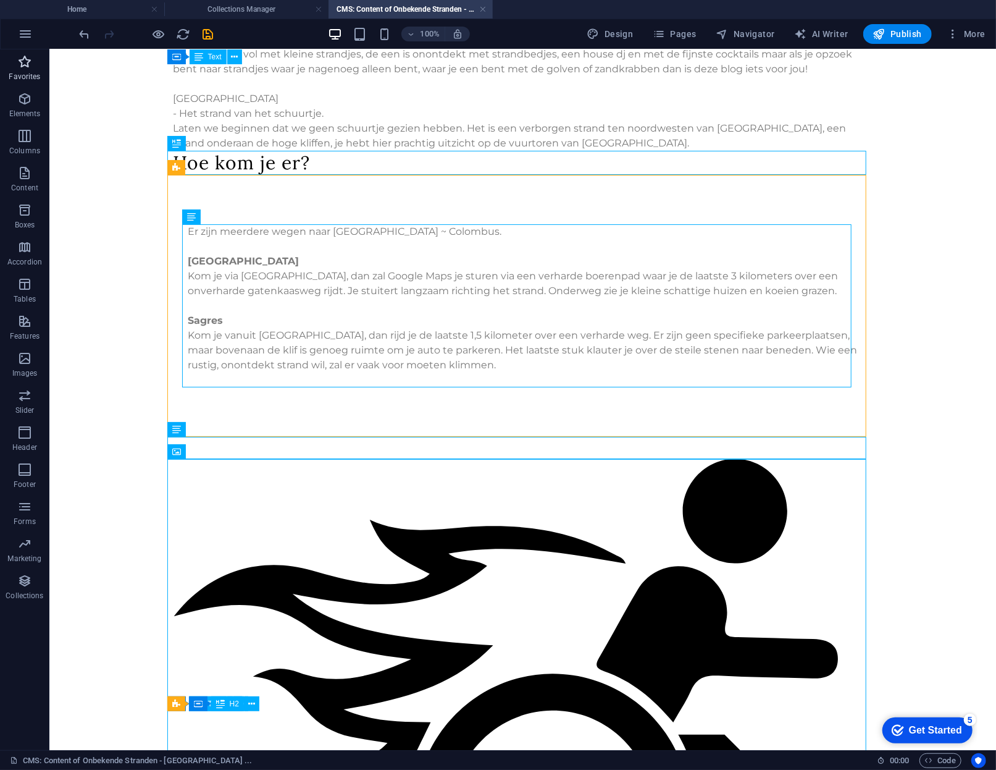
click at [17, 57] on icon "button" at bounding box center [24, 61] width 15 height 15
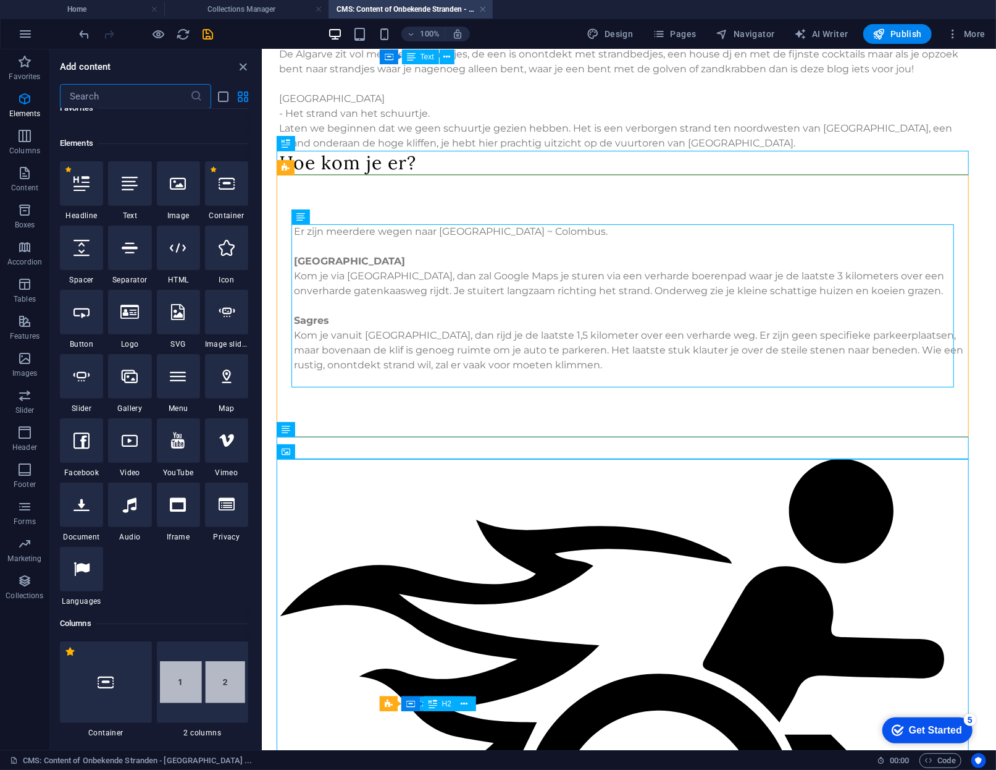
scroll to position [122, 0]
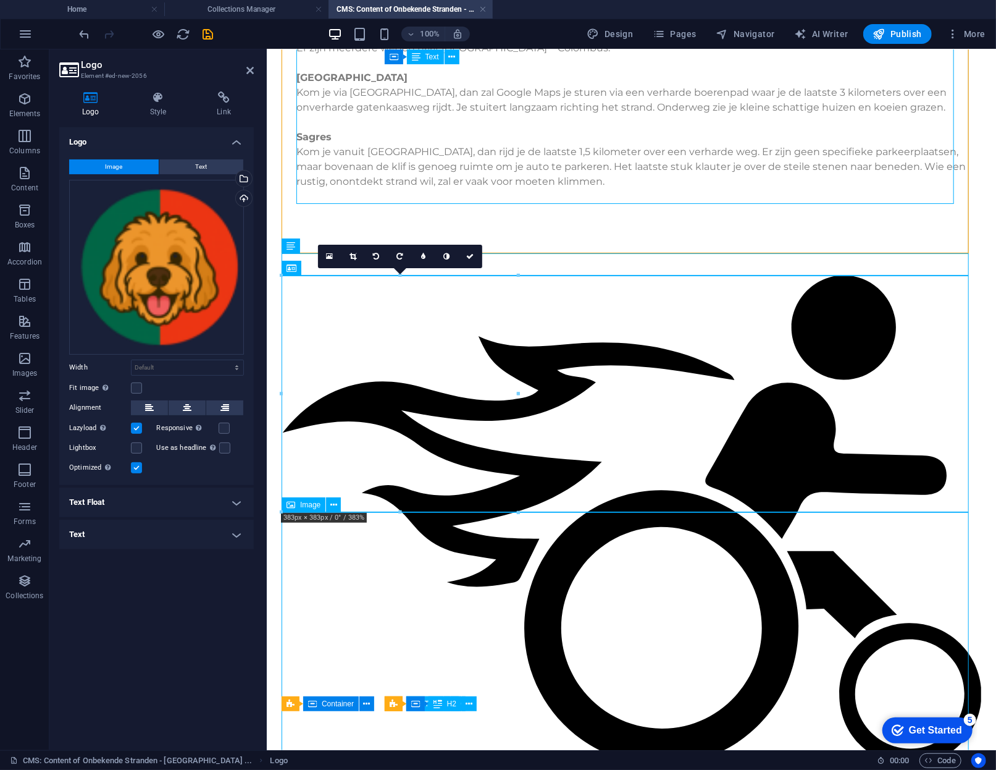
scroll to position [720, 0]
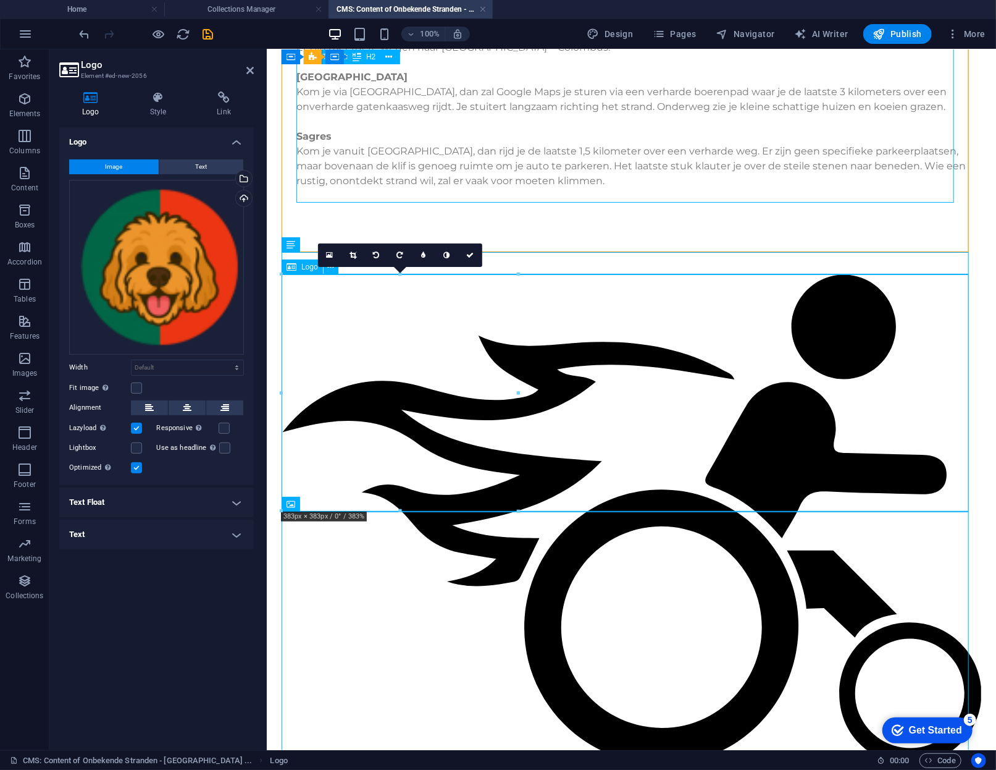
click at [184, 400] on icon at bounding box center [187, 407] width 9 height 15
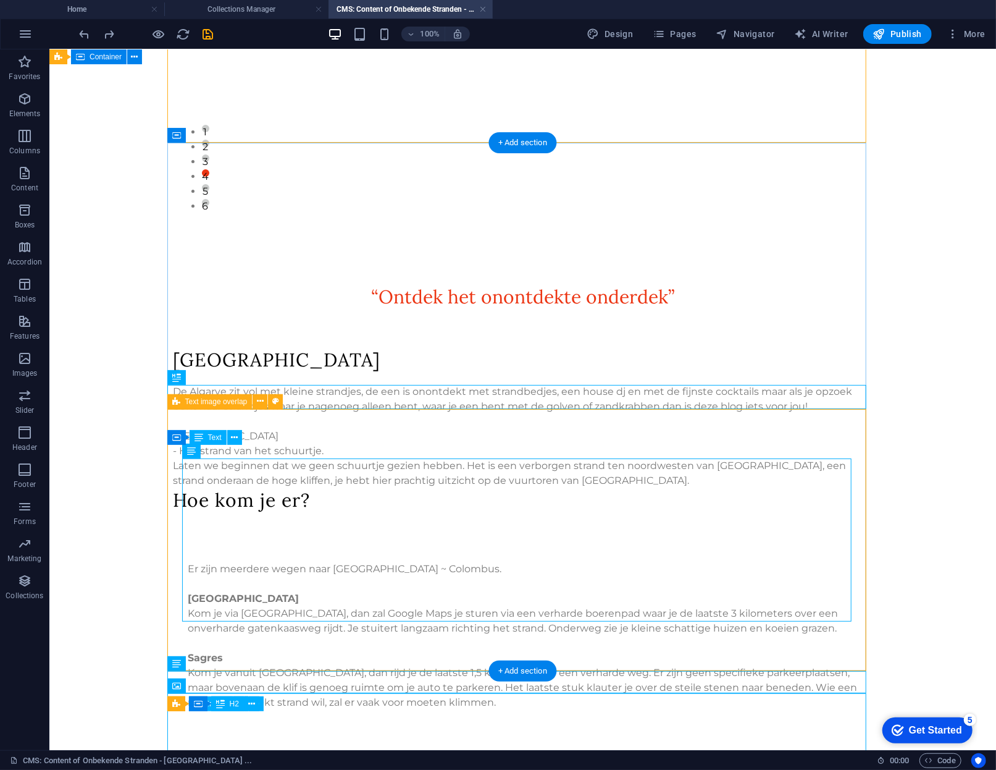
scroll to position [517, 0]
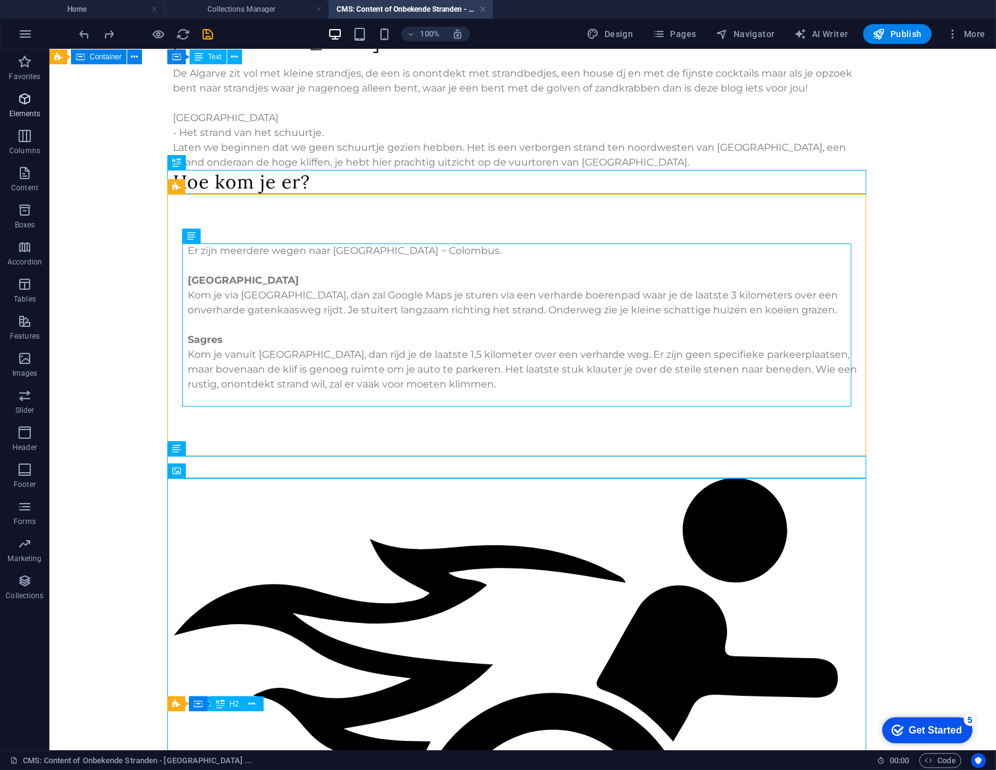
click at [28, 98] on icon "button" at bounding box center [24, 98] width 15 height 15
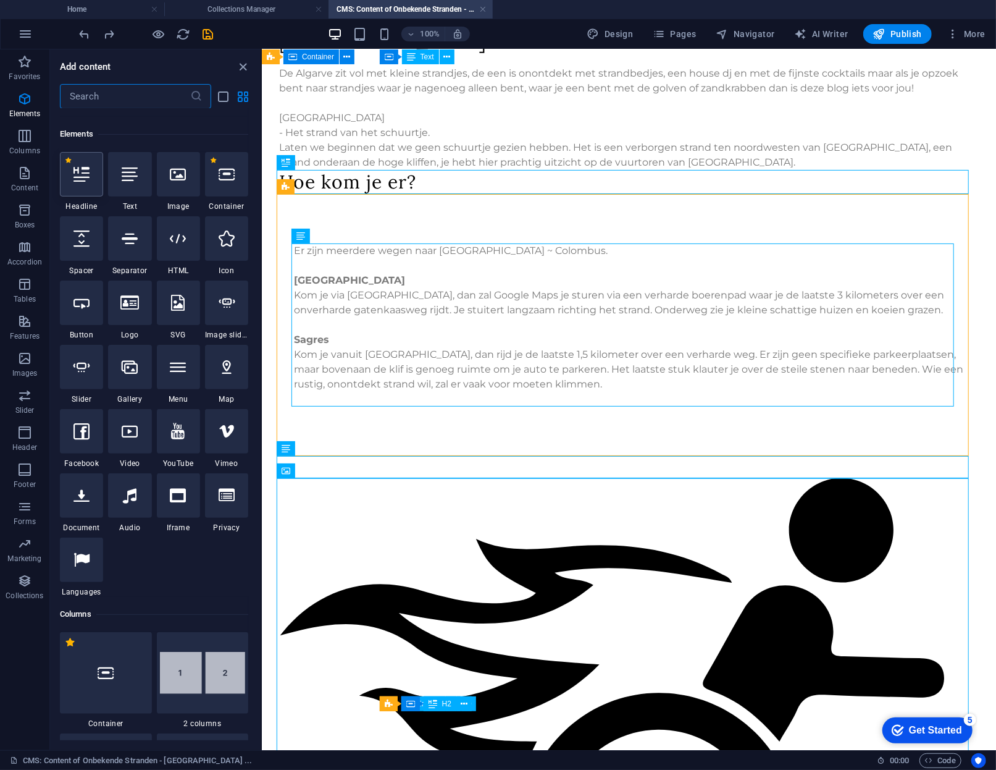
scroll to position [132, 0]
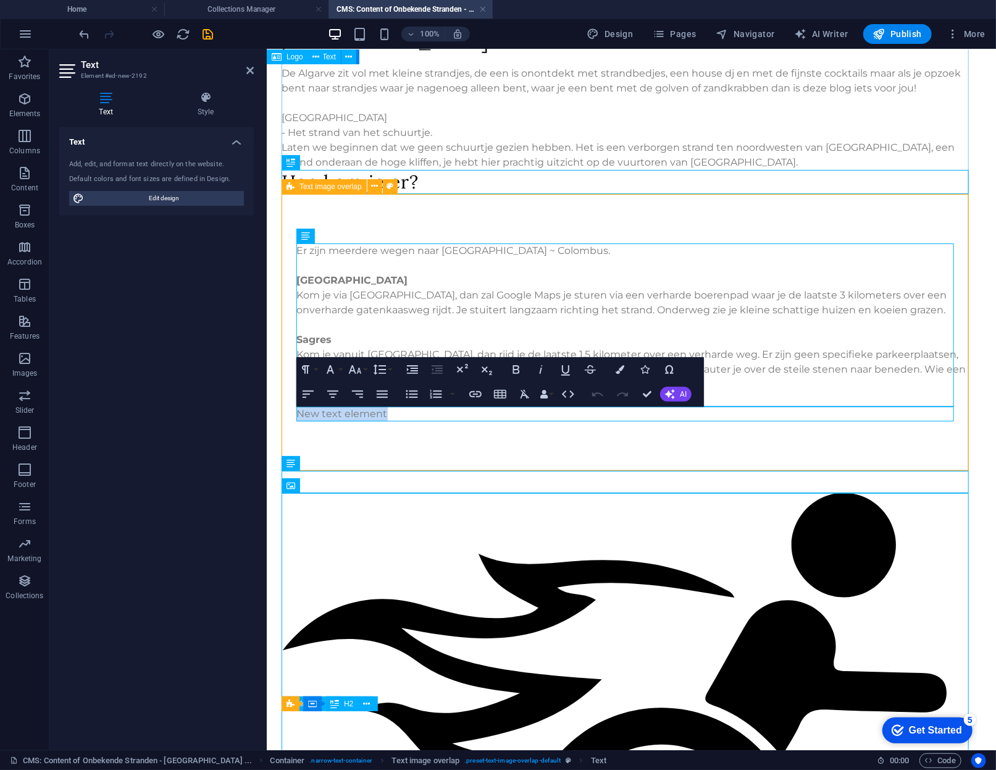
click at [372, 411] on p "New text element" at bounding box center [632, 413] width 670 height 15
click at [401, 427] on div "Er zijn meerdere wegen naar Praia do Telheiro ~ Colombus. Vila do Bispo Kom je …" at bounding box center [631, 331] width 699 height 277
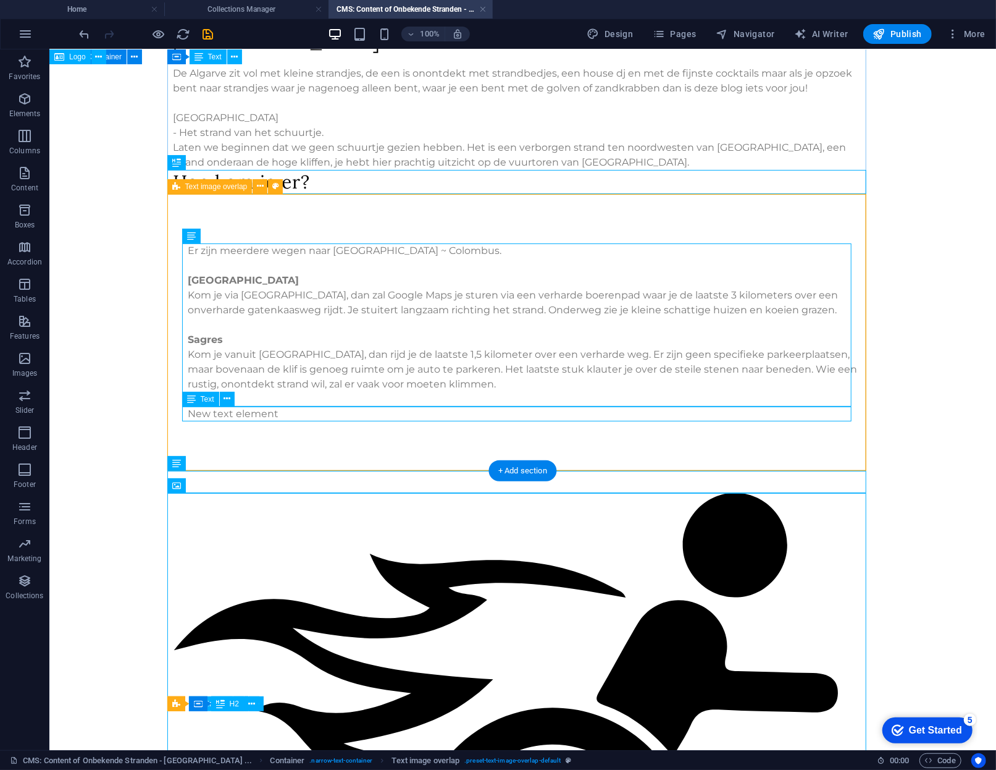
click at [376, 414] on div "New text element" at bounding box center [523, 413] width 670 height 15
click at [188, 414] on p "New text element" at bounding box center [523, 413] width 670 height 15
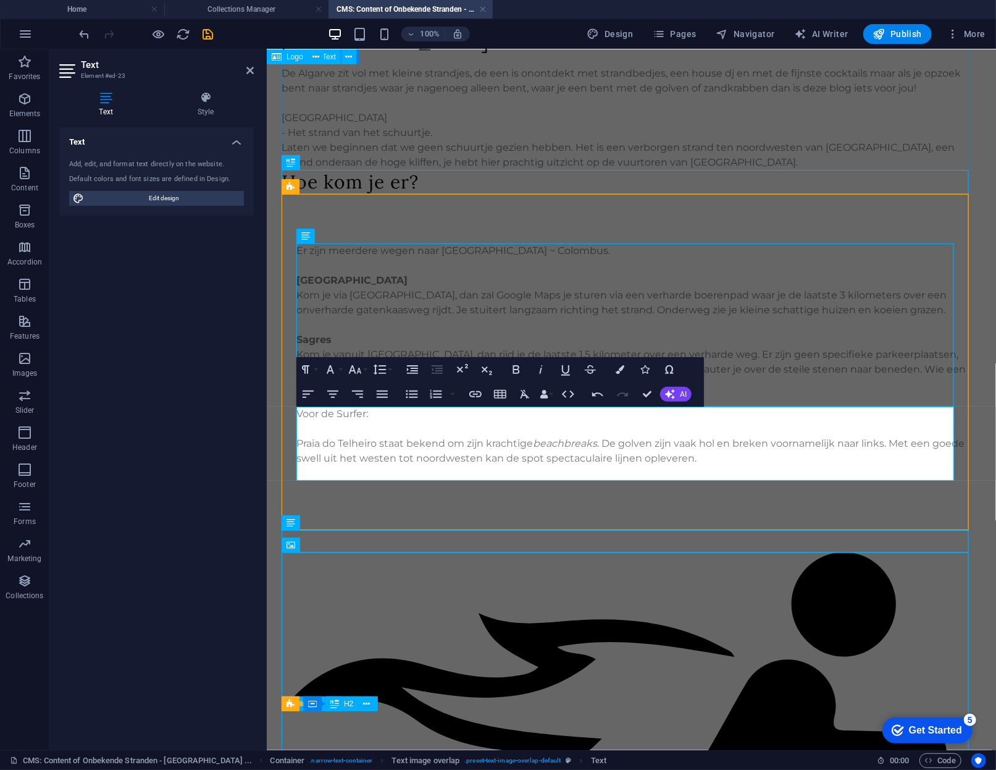
click at [397, 469] on p at bounding box center [632, 472] width 670 height 15
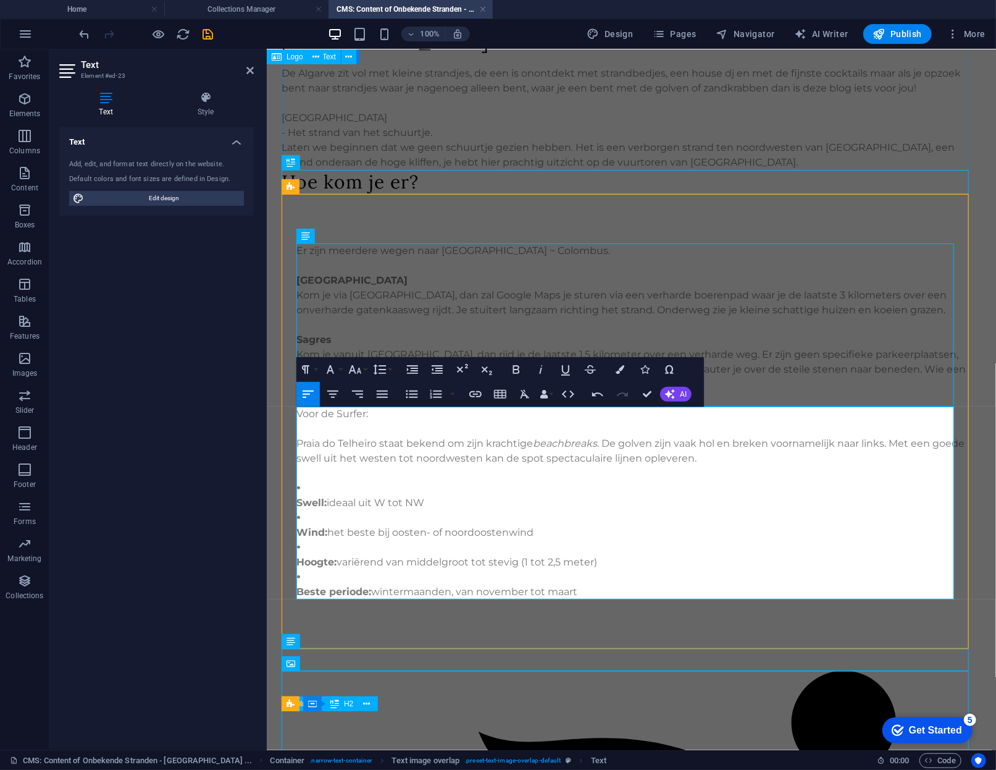
click at [319, 492] on li "Swell: ideaal uit W tot NW" at bounding box center [632, 495] width 670 height 30
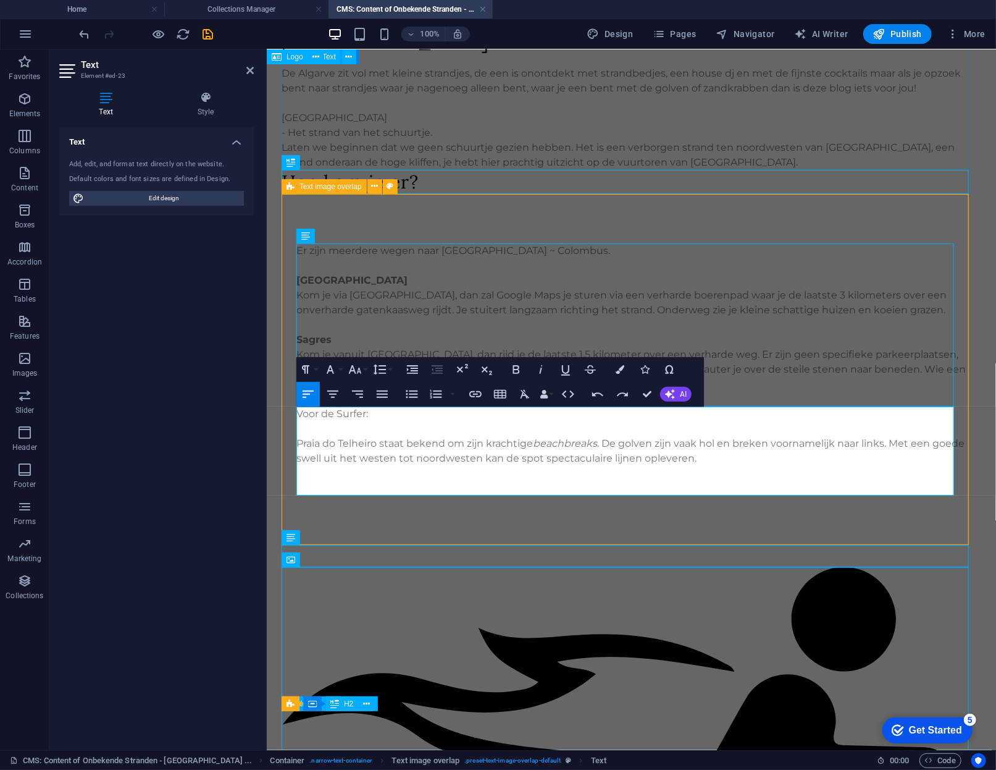
click at [354, 475] on p at bounding box center [632, 472] width 670 height 15
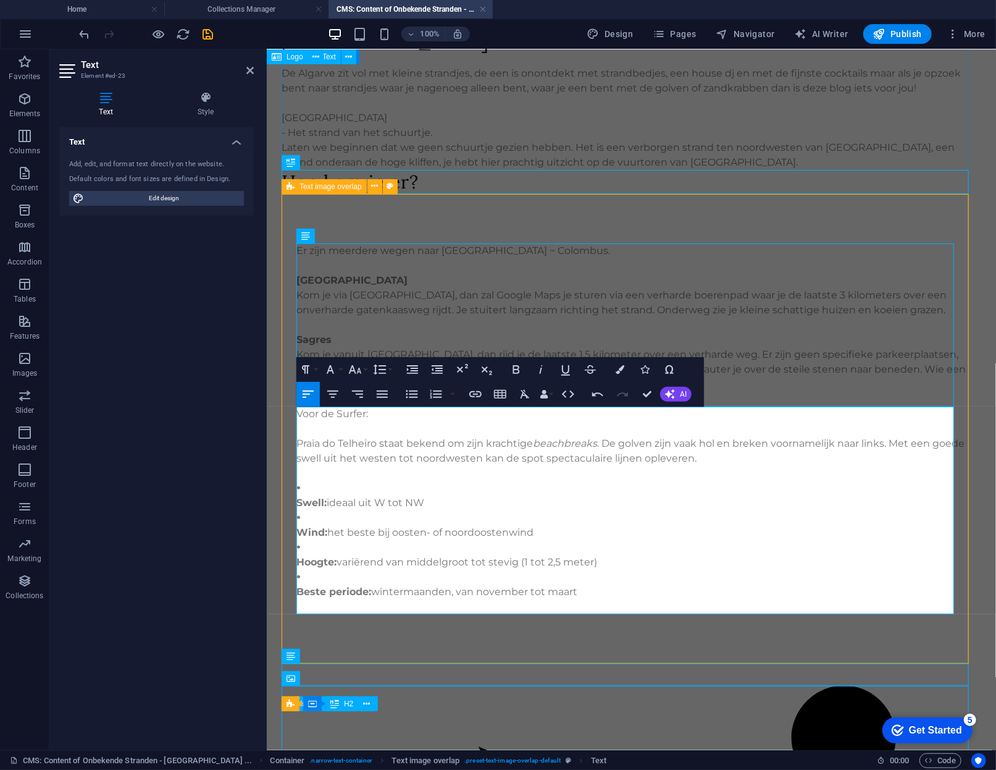
click at [292, 497] on div "Er zijn meerdere wegen naar Praia do Telheiro ~ Colombus. Vila do Bispo Kom je …" at bounding box center [631, 427] width 699 height 469
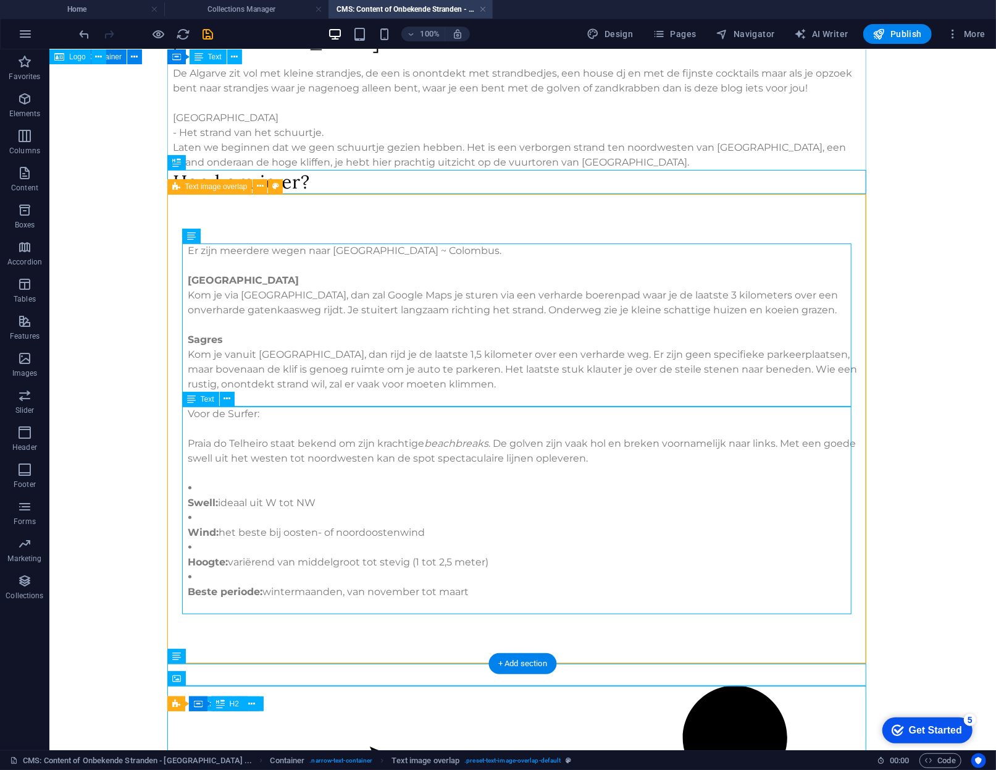
click at [296, 501] on div "Voor de Surfer: Praia do Telheiro staat bekend om zijn krachtige beachbreaks . …" at bounding box center [523, 510] width 670 height 208
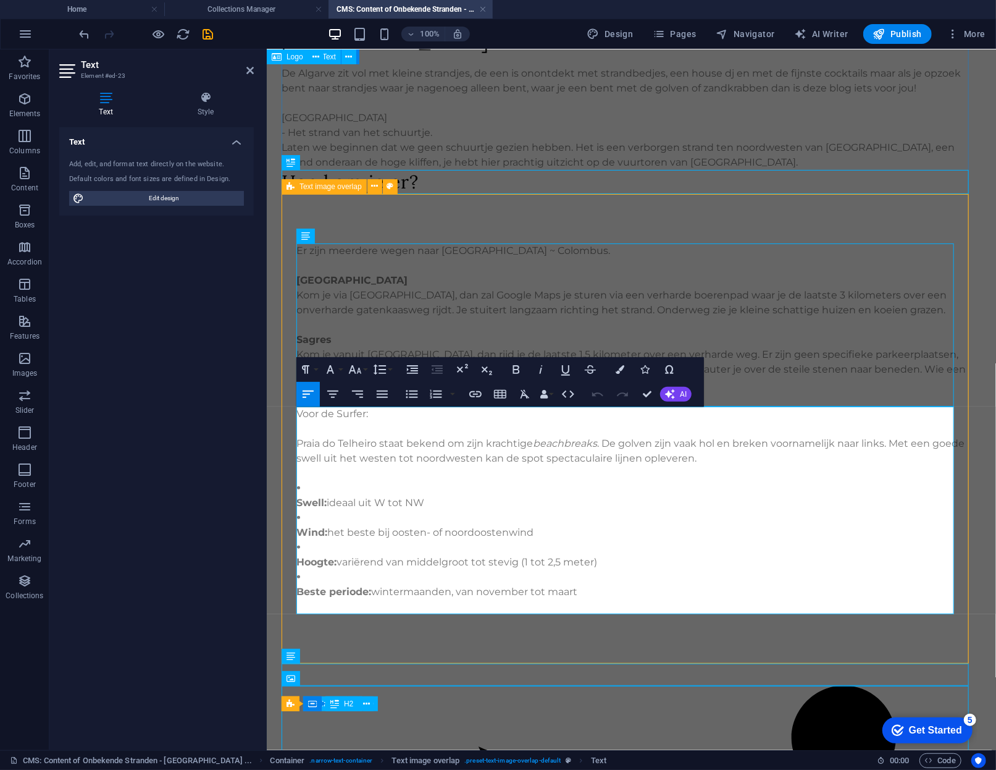
click at [297, 501] on strong "Swell:" at bounding box center [312, 502] width 30 height 12
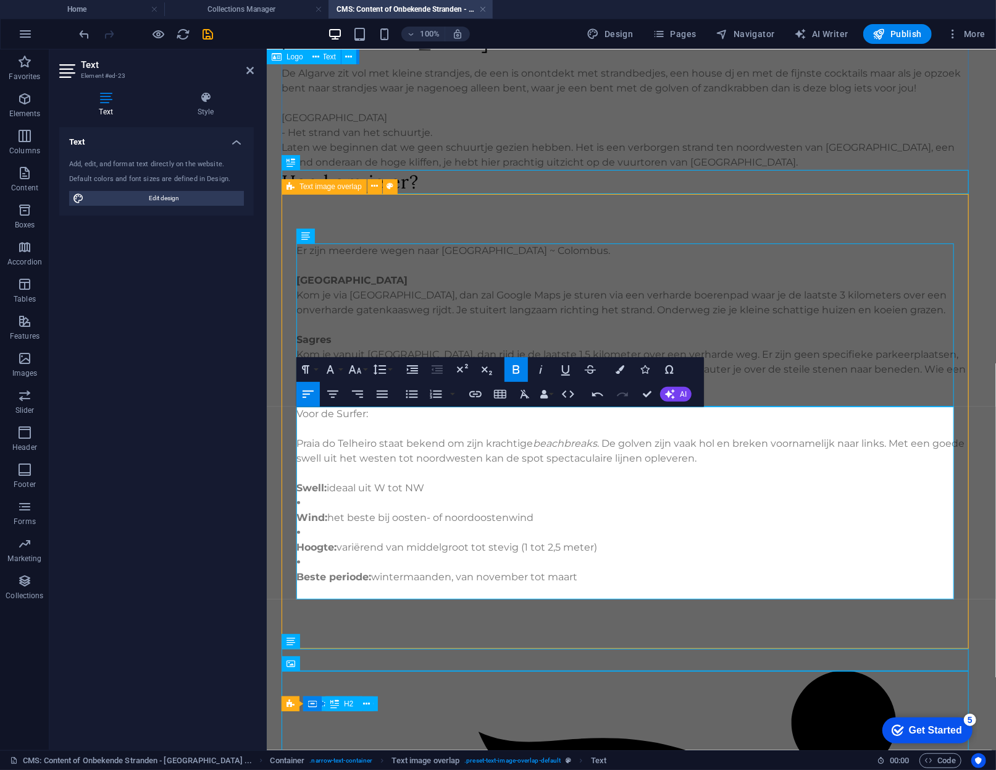
click at [323, 502] on li "Wind: het beste bij oosten- of noordoostenwind" at bounding box center [632, 510] width 670 height 30
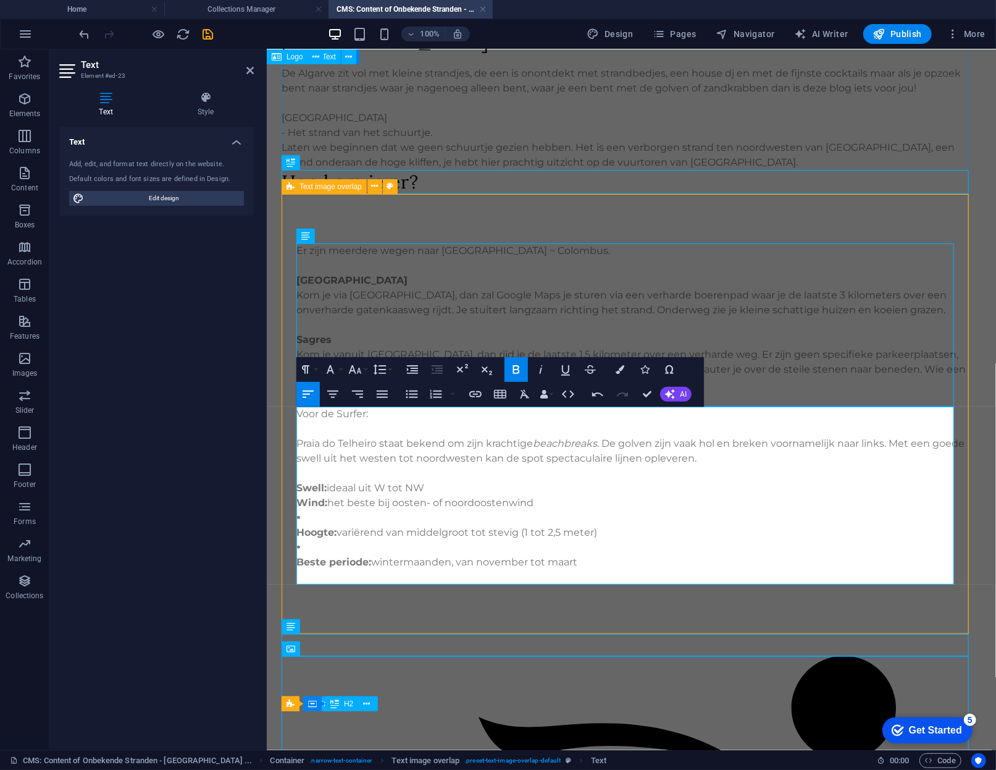
click at [323, 516] on li "Hoogte: variërend van middelgroot tot stevig (1 tot 2,5 meter)" at bounding box center [632, 525] width 670 height 30
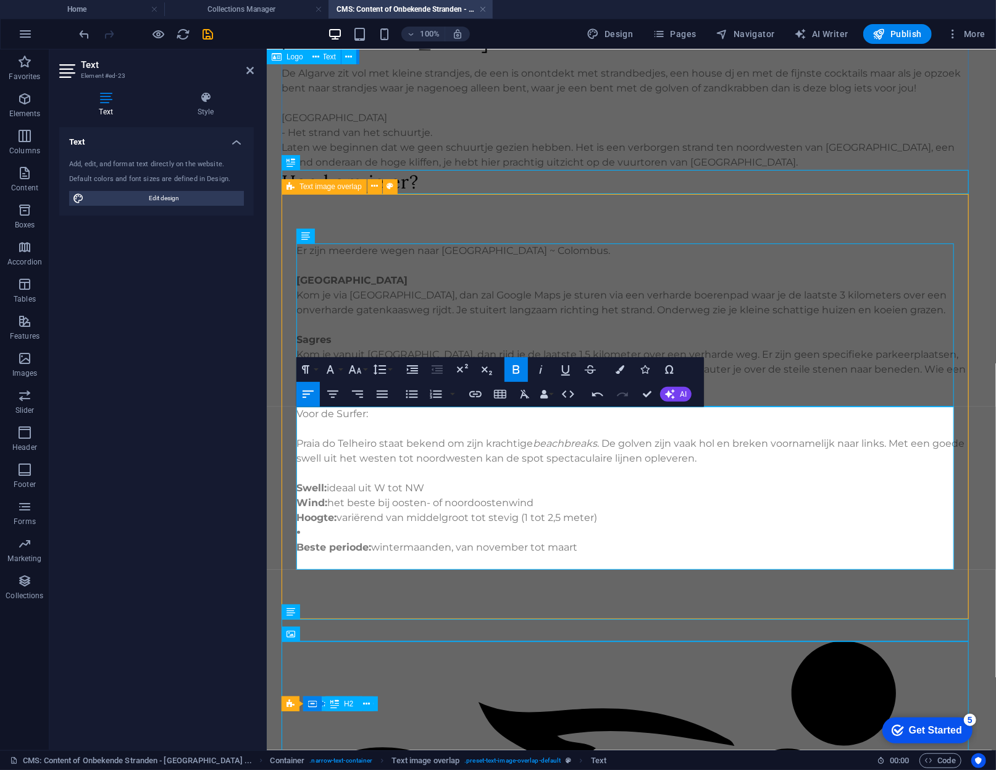
click at [327, 526] on li "Beste periode: wintermaanden, van november tot maart" at bounding box center [632, 539] width 670 height 30
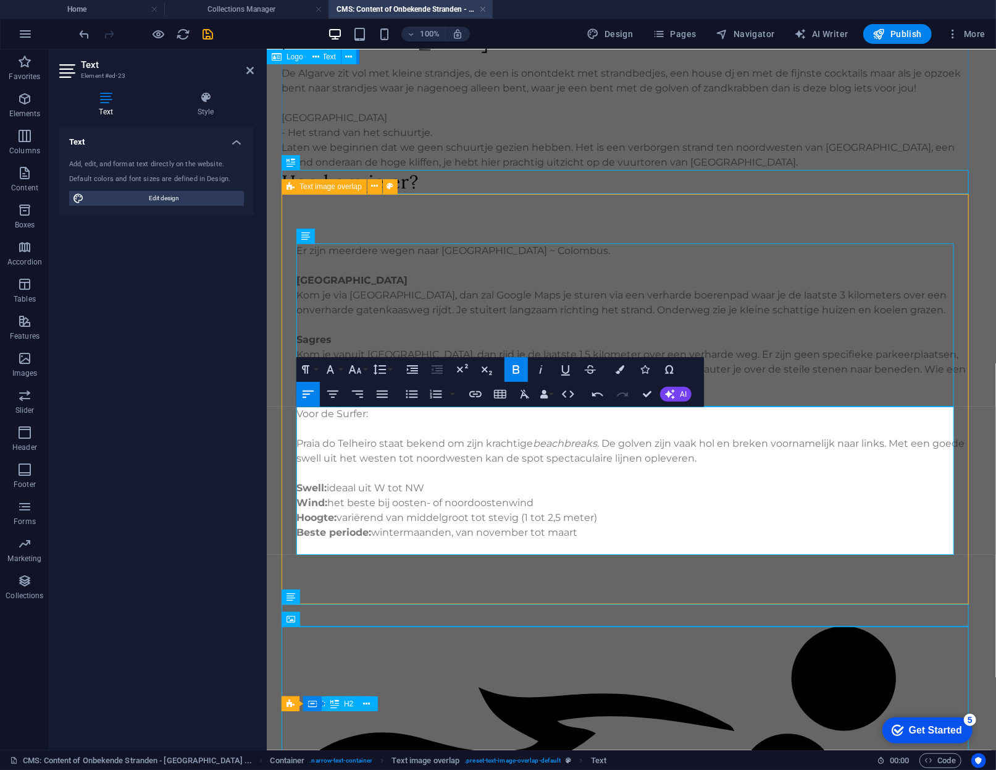
click at [616, 534] on p "Beste periode: wintermaanden, van november tot maart" at bounding box center [632, 531] width 670 height 15
click at [423, 523] on p "Hoogte: variërend van middelgroot tot stevig (1 tot 2,5 meter)" at bounding box center [632, 517] width 670 height 15
click at [600, 532] on p "Beste periode: wintermaanden, van november tot maart" at bounding box center [632, 531] width 670 height 15
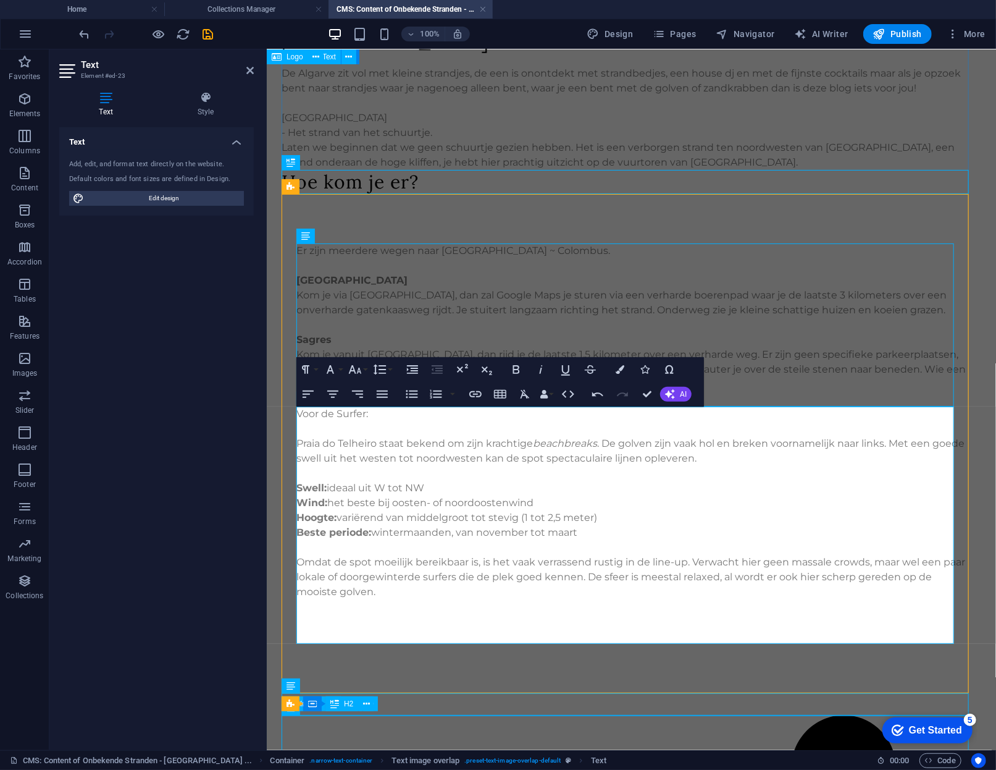
click at [376, 613] on p at bounding box center [632, 620] width 670 height 15
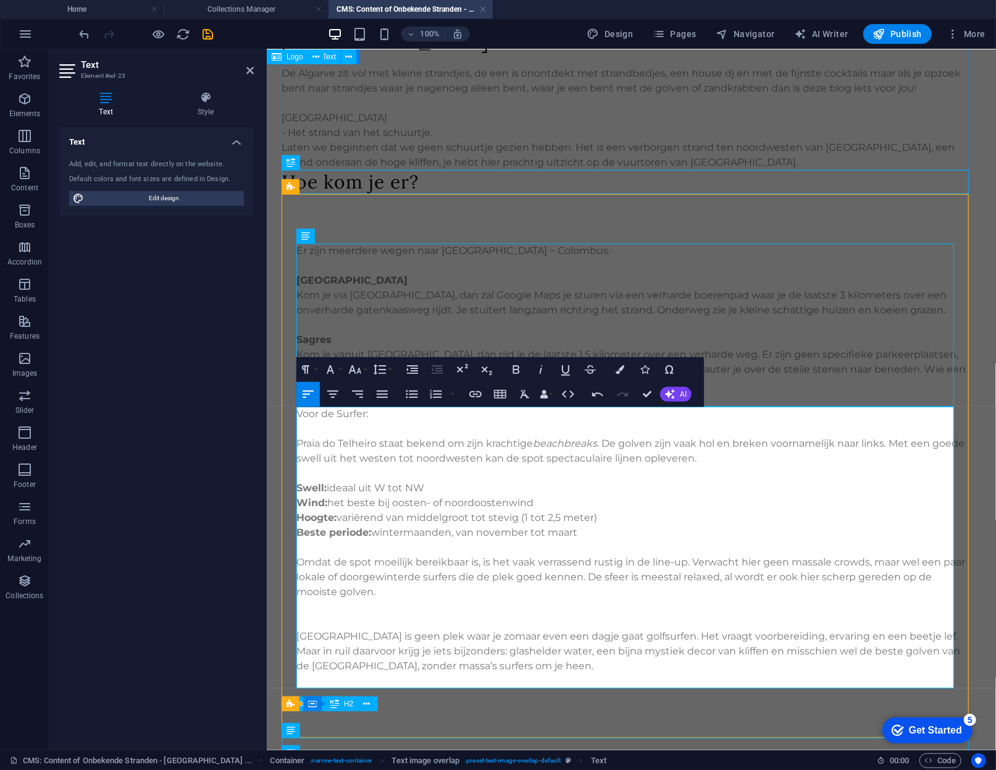
click at [376, 613] on p at bounding box center [632, 620] width 670 height 15
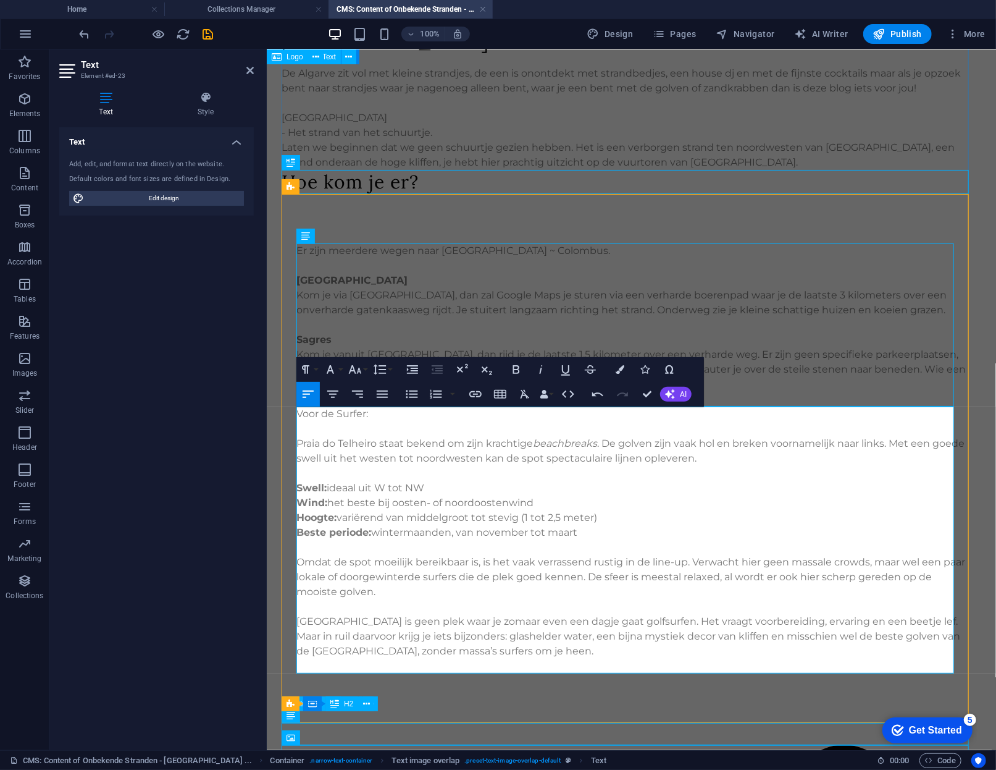
click at [673, 637] on p "Praia do Telheiro is geen plek waar je zomaar even een dagje gaat golfsurfen. H…" at bounding box center [632, 635] width 670 height 44
click at [667, 646] on p "Praia do Telheiro is geen plek waar je zomaar even een dagje gaat golfsurfen. H…" at bounding box center [632, 635] width 670 height 44
click at [655, 637] on p "Praia do Telheiro is geen plek waar je zomaar even een dagje gaat golfsurfen. H…" at bounding box center [632, 635] width 670 height 44
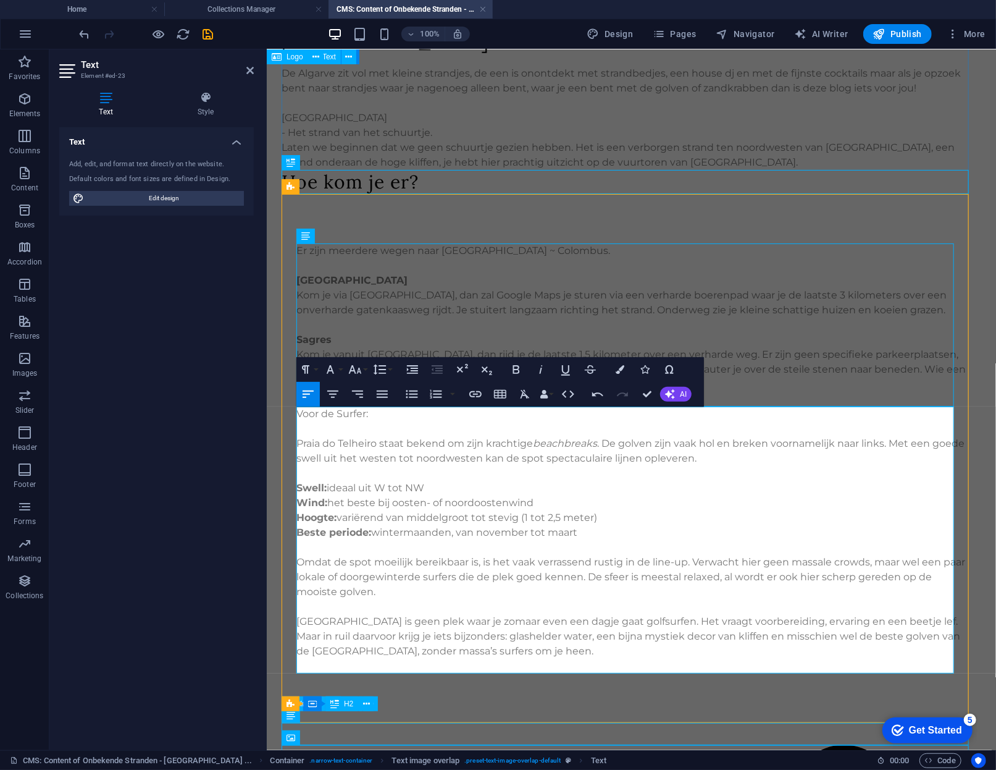
click at [754, 642] on p "Praia do Telheiro is geen plek waar je zomaar even een dagje gaat golfsurfen. H…" at bounding box center [632, 635] width 670 height 44
drag, startPoint x: 772, startPoint y: 636, endPoint x: 601, endPoint y: 633, distance: 170.5
click at [601, 633] on p "Praia do Telheiro is geen plek waar je zomaar even een dagje gaat golfsurfen. H…" at bounding box center [632, 635] width 670 height 44
click at [543, 654] on p "Praia do Telheiro is geen plek waar je zomaar even een dagje gaat golfsurfen. H…" at bounding box center [632, 635] width 670 height 44
click at [820, 639] on p "Praia do Telheiro is geen plek waar je zomaar even een dagje gaat golfsurfen. H…" at bounding box center [632, 635] width 670 height 44
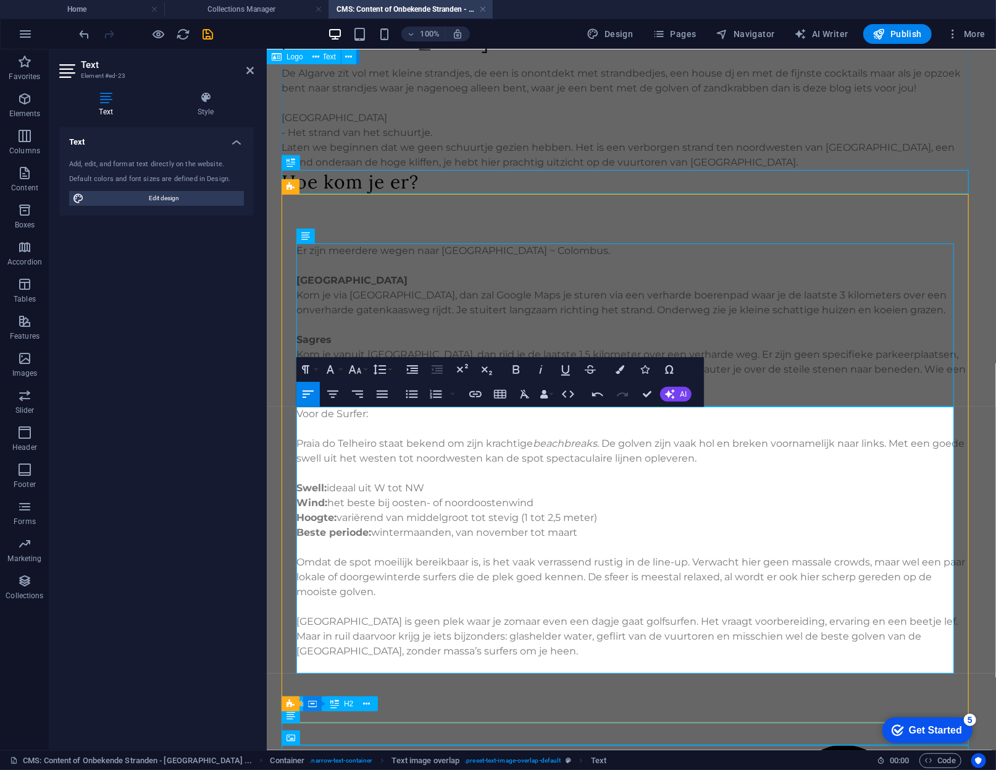
click at [773, 633] on p "Praia do Telheiro is geen plek waar je zomaar even een dagje gaat golfsurfen. H…" at bounding box center [632, 635] width 670 height 44
click at [759, 643] on p "Praia do Telheiro is geen plek waar je zomaar even een dagje gaat golfsurfen. H…" at bounding box center [632, 635] width 670 height 44
click at [764, 636] on p "Praia do Telheiro is geen plek waar je zomaar even een dagje gaat golfsurfen. H…" at bounding box center [632, 635] width 670 height 44
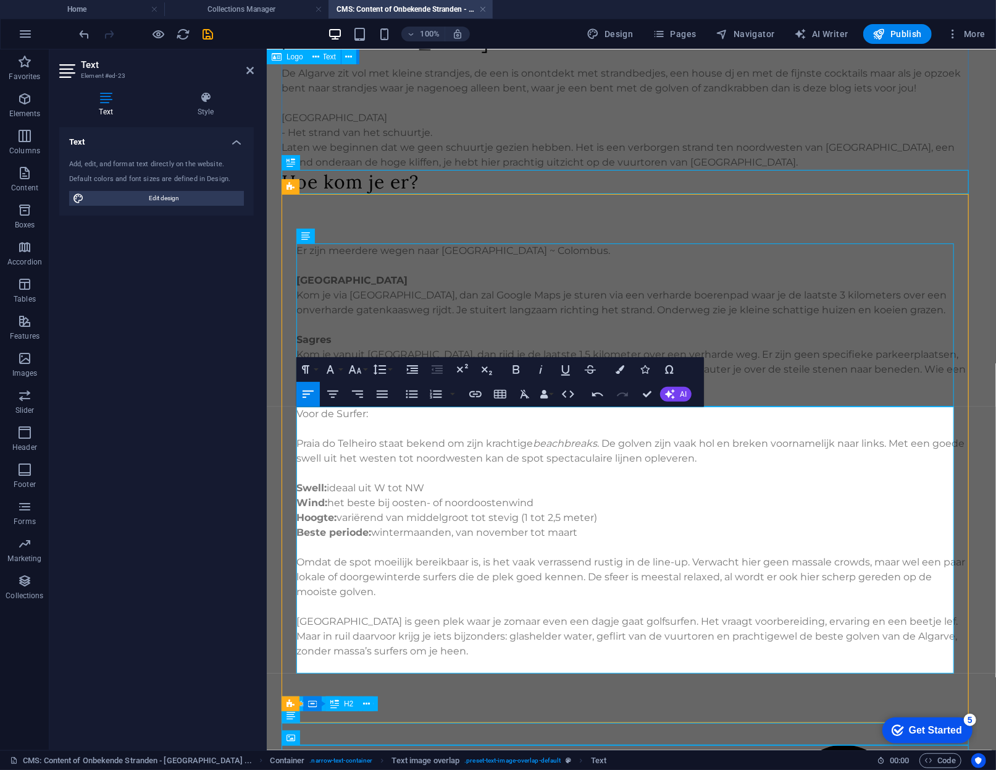
click at [764, 636] on p "Praia do Telheiro is geen plek waar je zomaar even een dagje gaat golfsurfen. H…" at bounding box center [632, 635] width 670 height 44
drag, startPoint x: 835, startPoint y: 636, endPoint x: 764, endPoint y: 634, distance: 70.4
click at [764, 634] on p "Praia do Telheiro is geen plek waar je zomaar even een dagje gaat golfsurfen. H…" at bounding box center [632, 635] width 670 height 44
drag, startPoint x: 878, startPoint y: 636, endPoint x: 798, endPoint y: 633, distance: 79.7
click at [798, 633] on p "Praia do Telheiro is geen plek waar je zomaar even een dagje gaat golfsurfen. H…" at bounding box center [632, 635] width 670 height 44
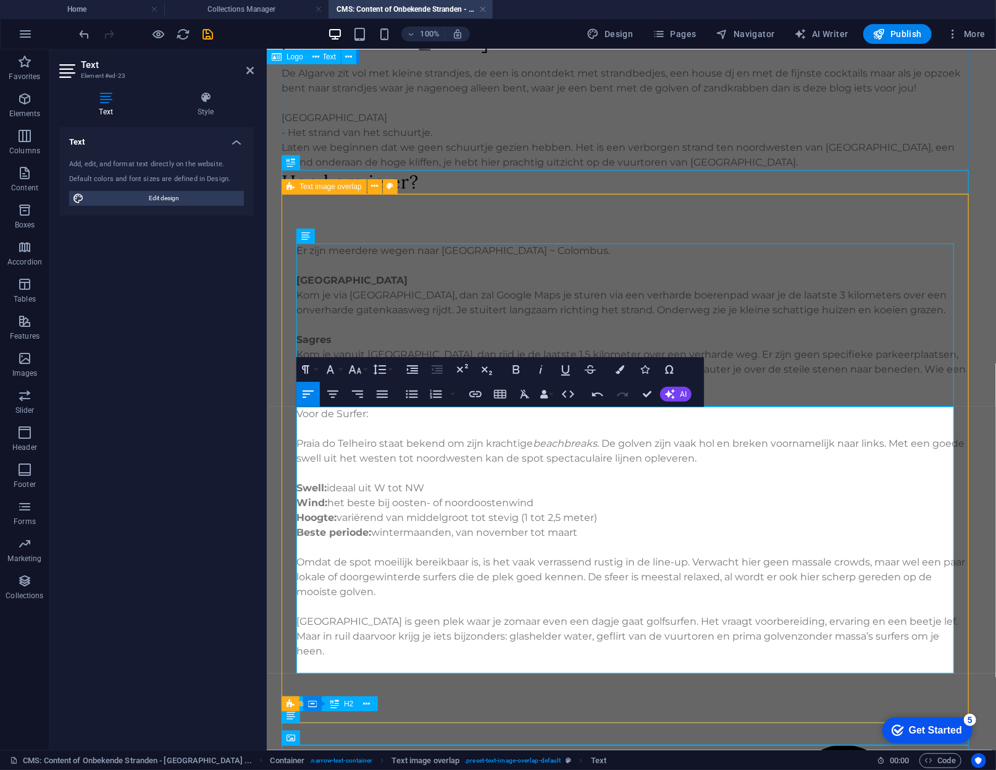
click at [635, 670] on p at bounding box center [632, 665] width 670 height 15
click at [621, 682] on div "Er zijn meerdere wegen naar Praia do Telheiro ~ Colombus. Vila do Bispo Kom je …" at bounding box center [631, 457] width 699 height 529
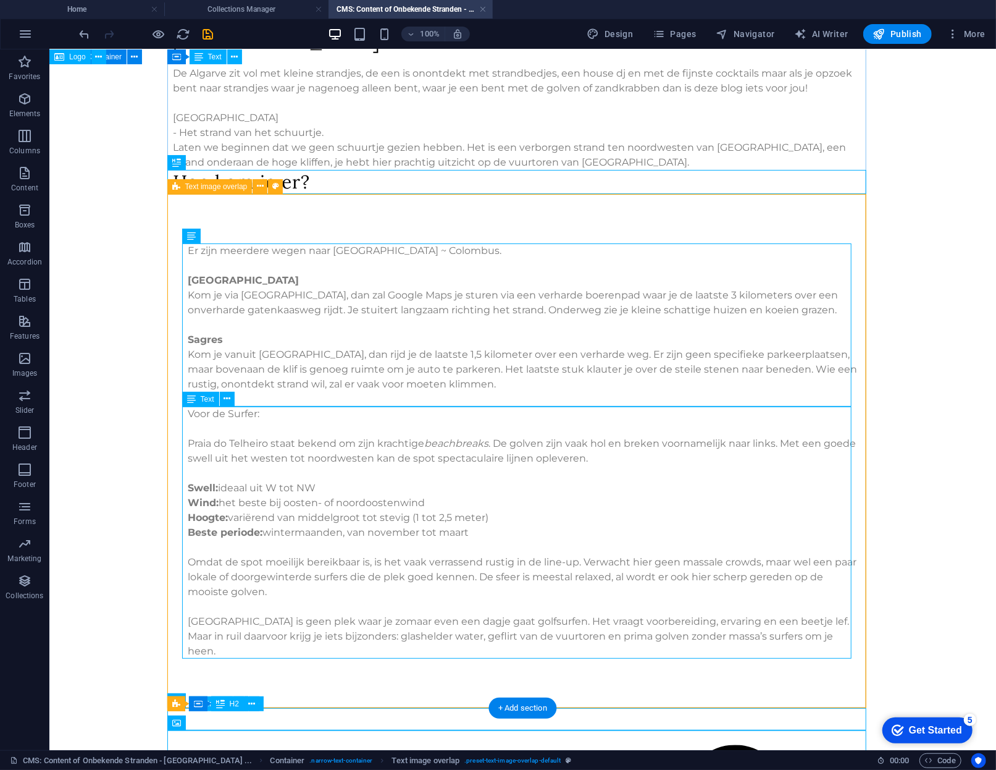
click at [242, 413] on div "Voor de Surfer: Praia do Telheiro staat bekend om zijn krachtige beachbreaks . …" at bounding box center [523, 539] width 670 height 267
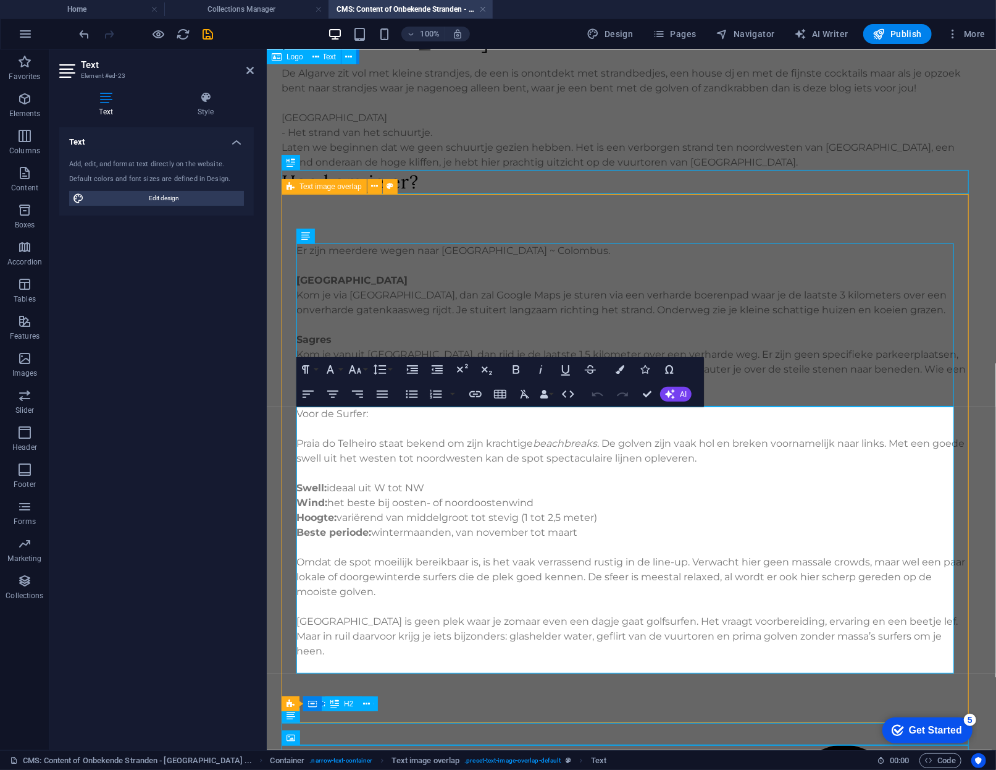
click at [242, 414] on div "Text Add, edit, and format text directly on the website. Default colors and fon…" at bounding box center [156, 433] width 195 height 613
click at [359, 414] on p "Voor de Surfer:" at bounding box center [632, 413] width 670 height 15
click at [460, 468] on p at bounding box center [632, 472] width 670 height 15
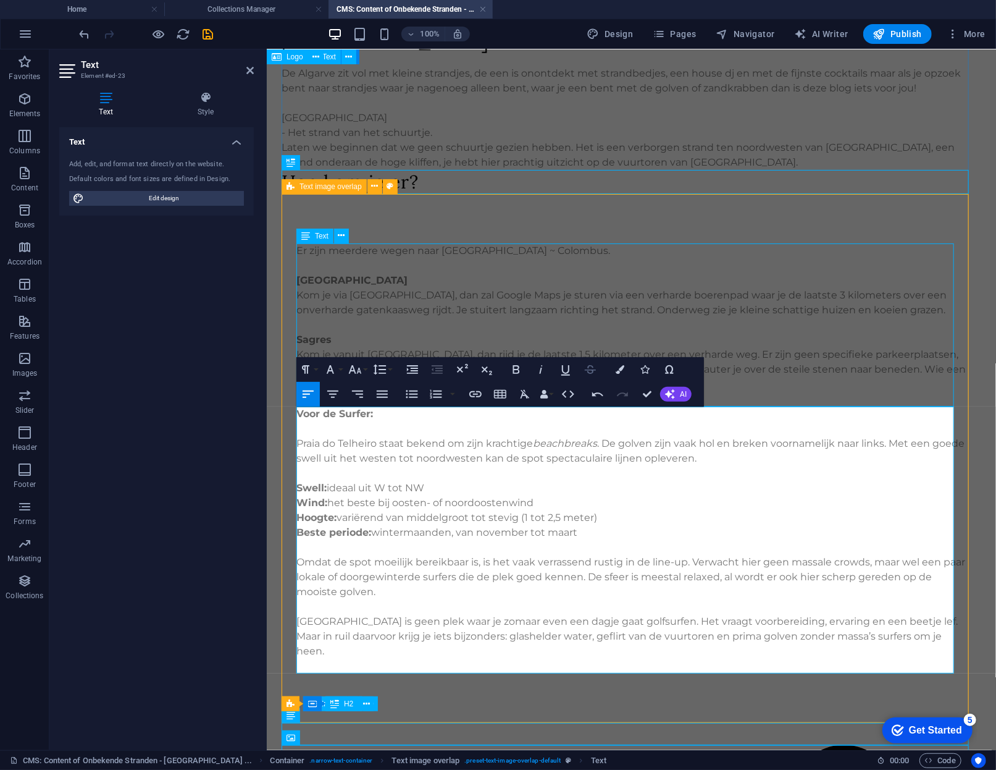
click at [671, 301] on div "Er zijn meerdere wegen naar [GEOGRAPHIC_DATA] ~ Colombus. [GEOGRAPHIC_DATA] je …" at bounding box center [632, 324] width 670 height 163
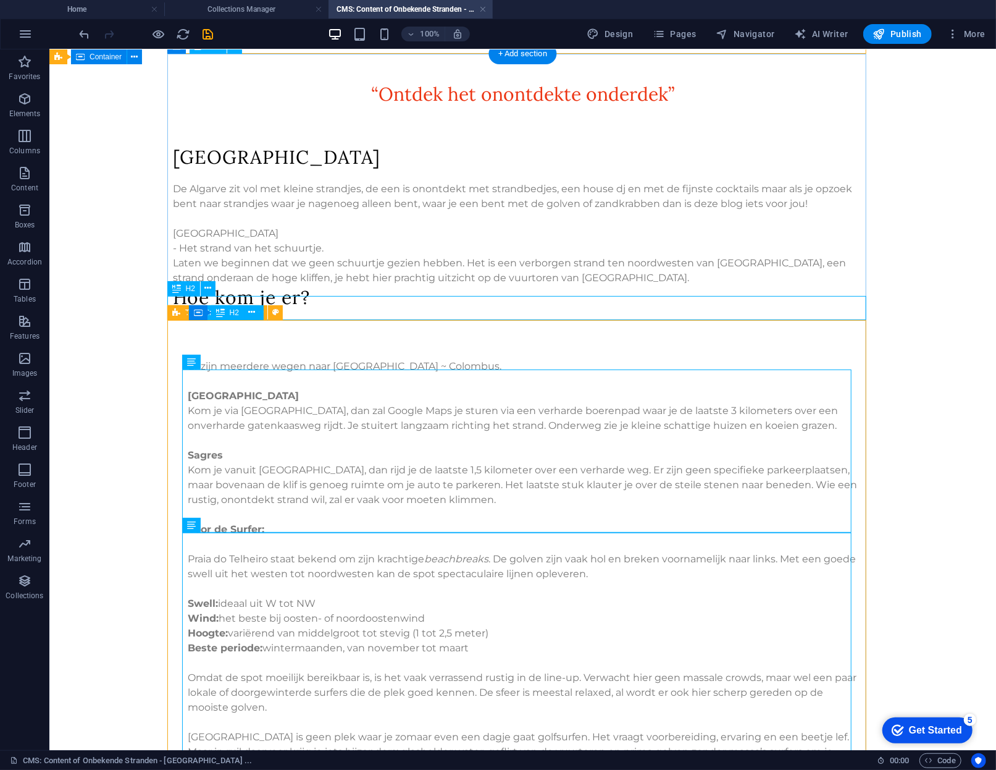
scroll to position [403, 0]
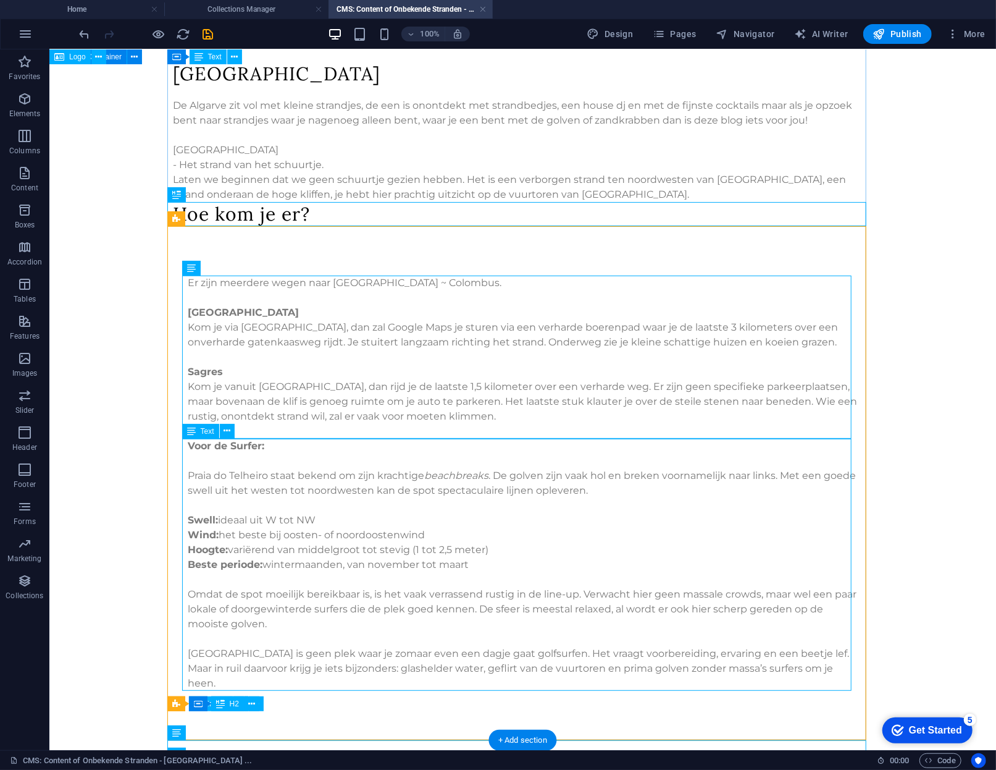
click at [225, 447] on div "Voor de Surfer: Praia do Telheiro staat bekend om zijn krachtige beachbreaks . …" at bounding box center [523, 571] width 670 height 267
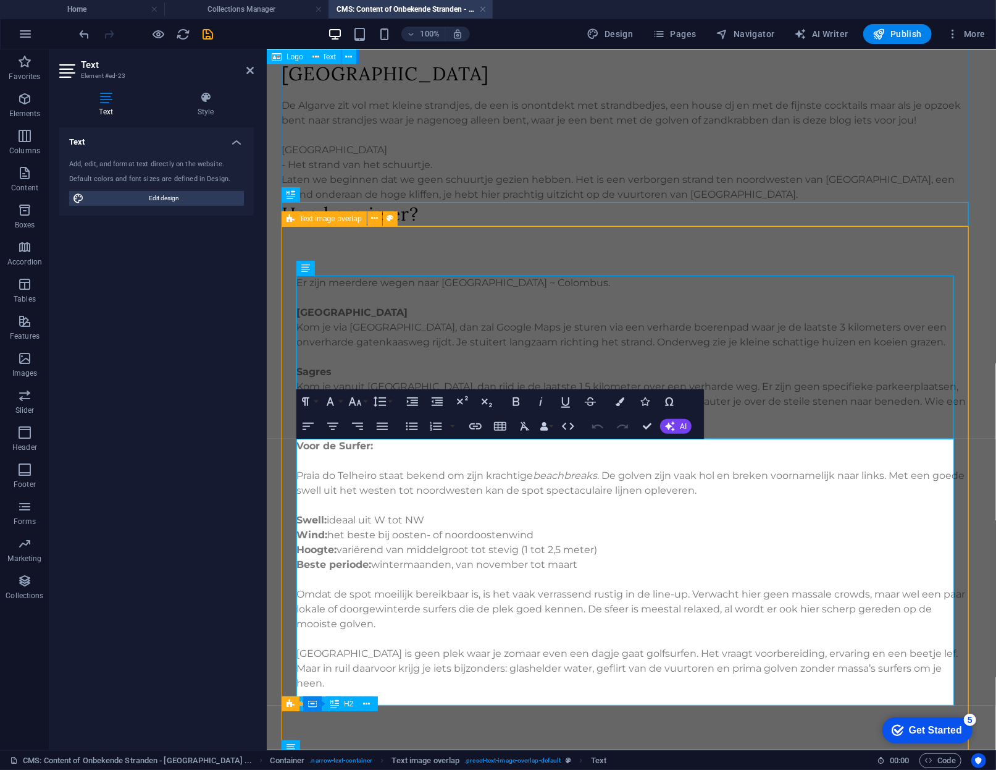
click at [363, 453] on p at bounding box center [632, 460] width 670 height 15
click at [358, 436] on button "Align Right" at bounding box center [357, 426] width 23 height 25
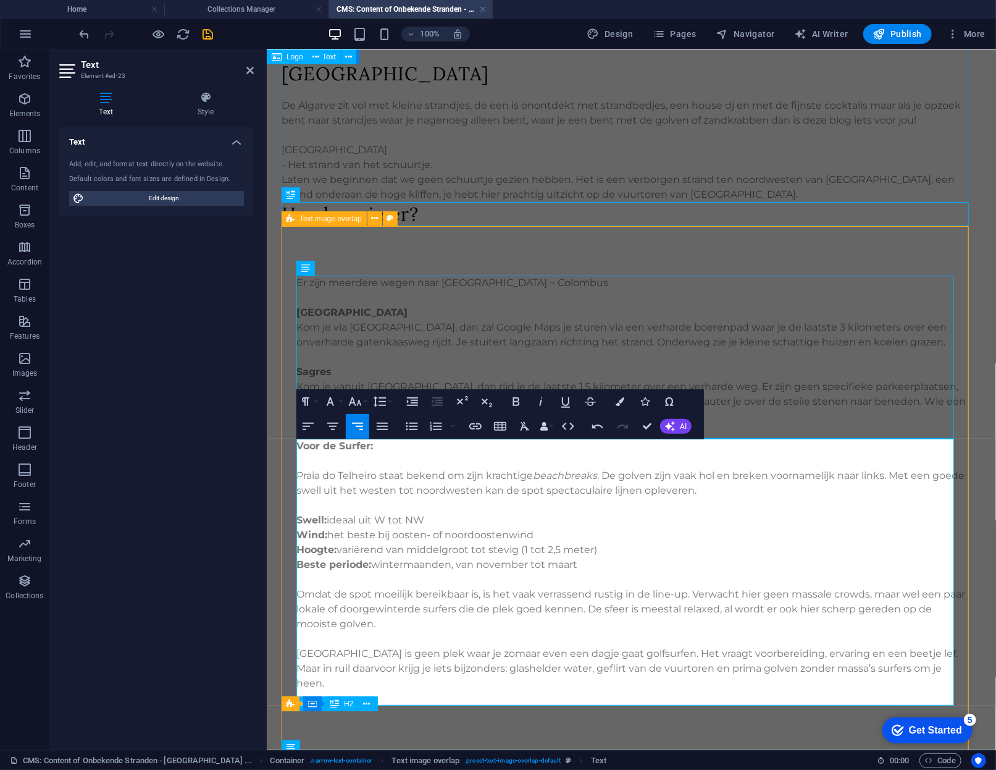
click at [351, 439] on strong "Voor de Surfer:" at bounding box center [335, 445] width 77 height 12
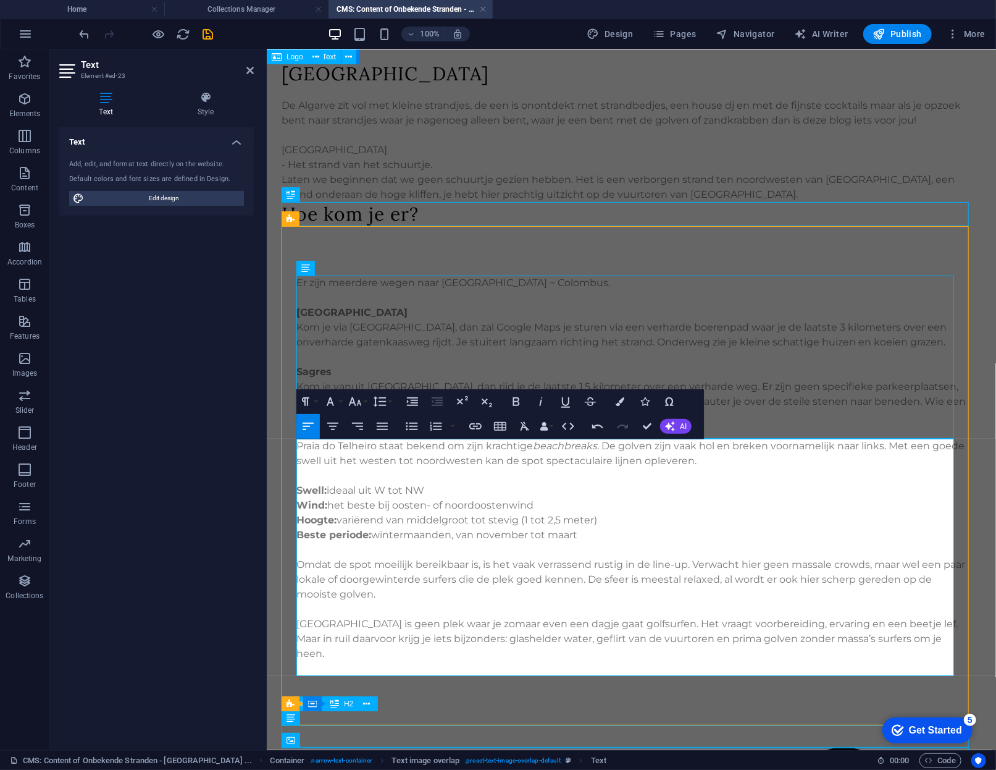
click at [23, 103] on icon "button" at bounding box center [24, 98] width 15 height 15
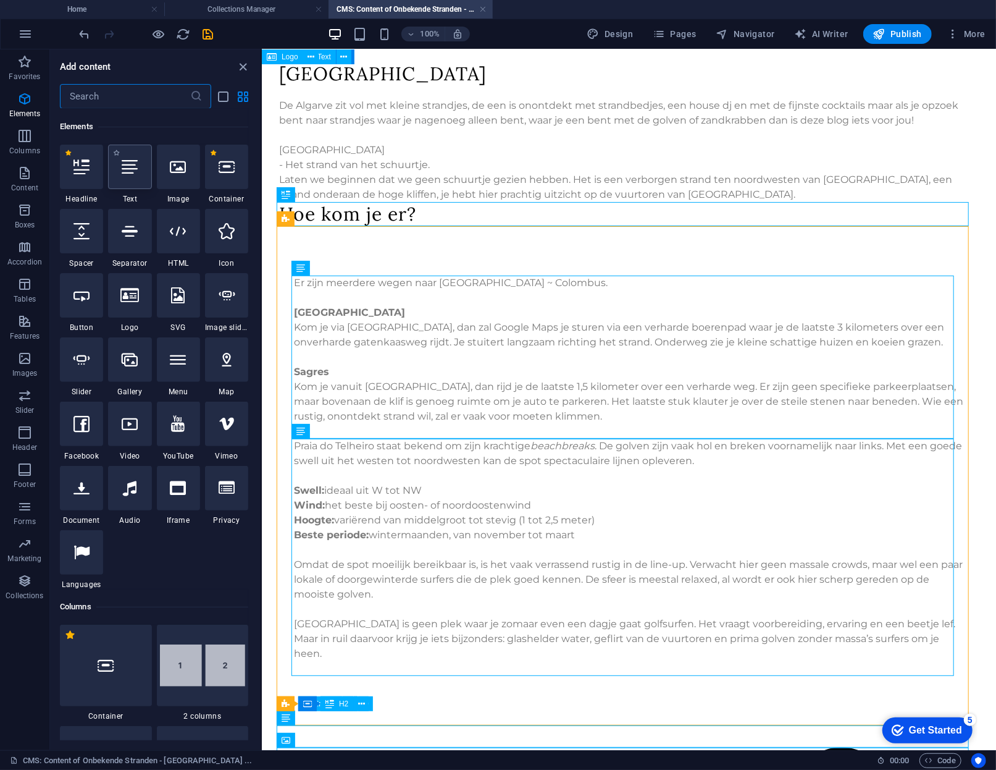
scroll to position [132, 0]
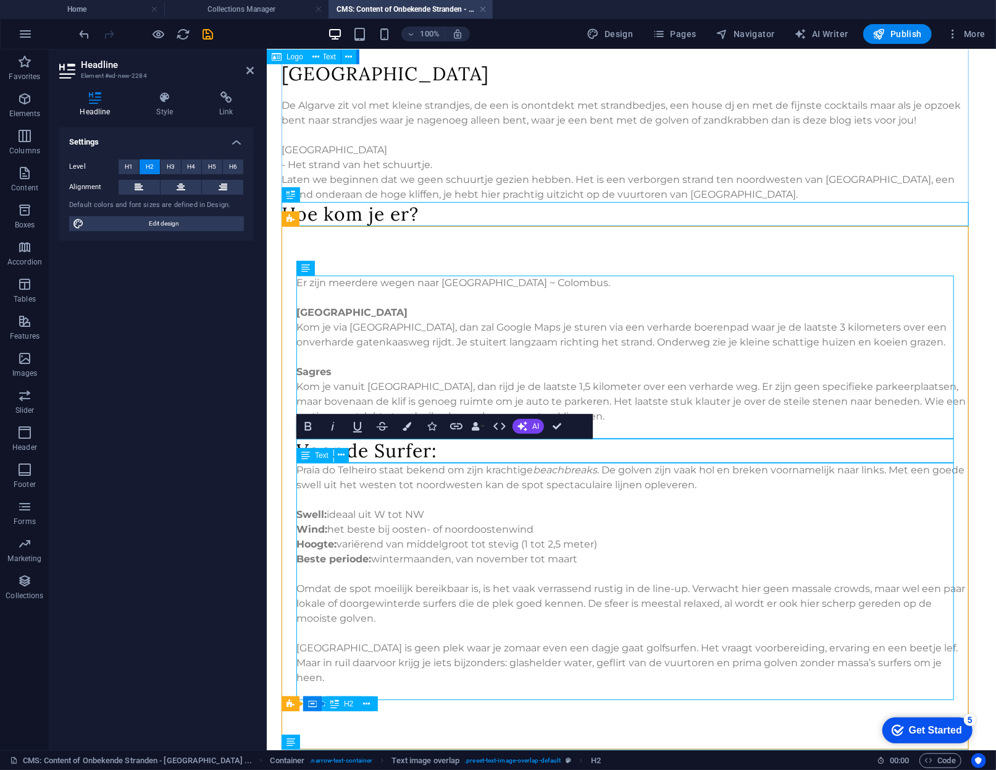
click at [519, 539] on div "Praia do Telheiro staat bekend om zijn krachtige beachbreaks . De golven zijn v…" at bounding box center [632, 580] width 670 height 237
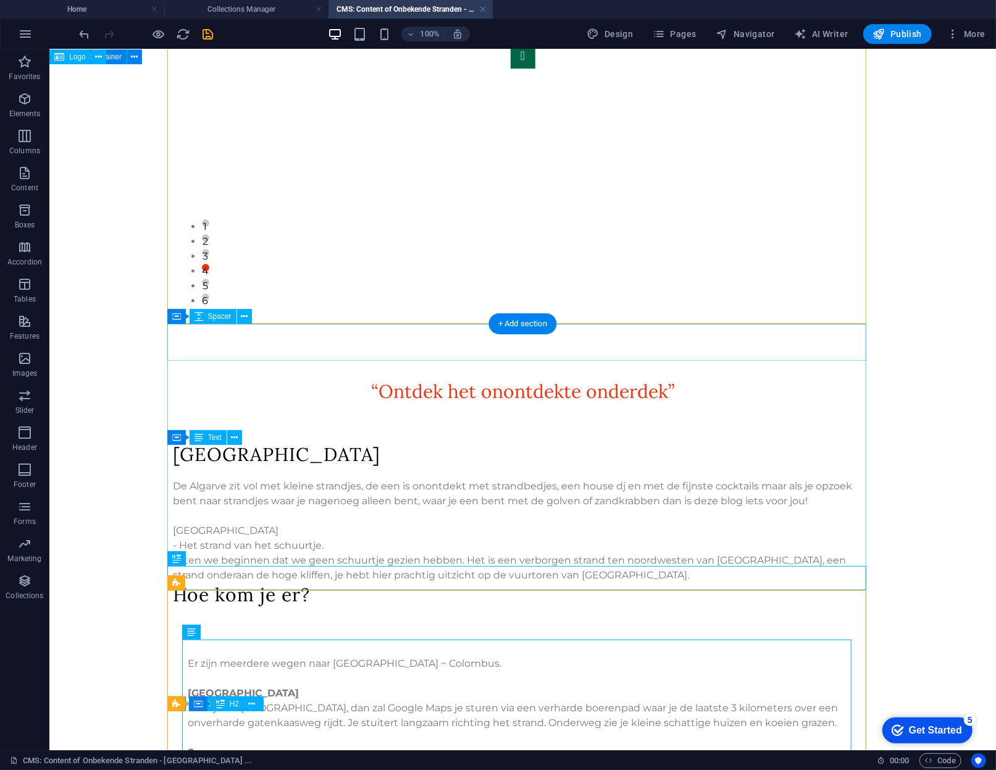
scroll to position [61, 0]
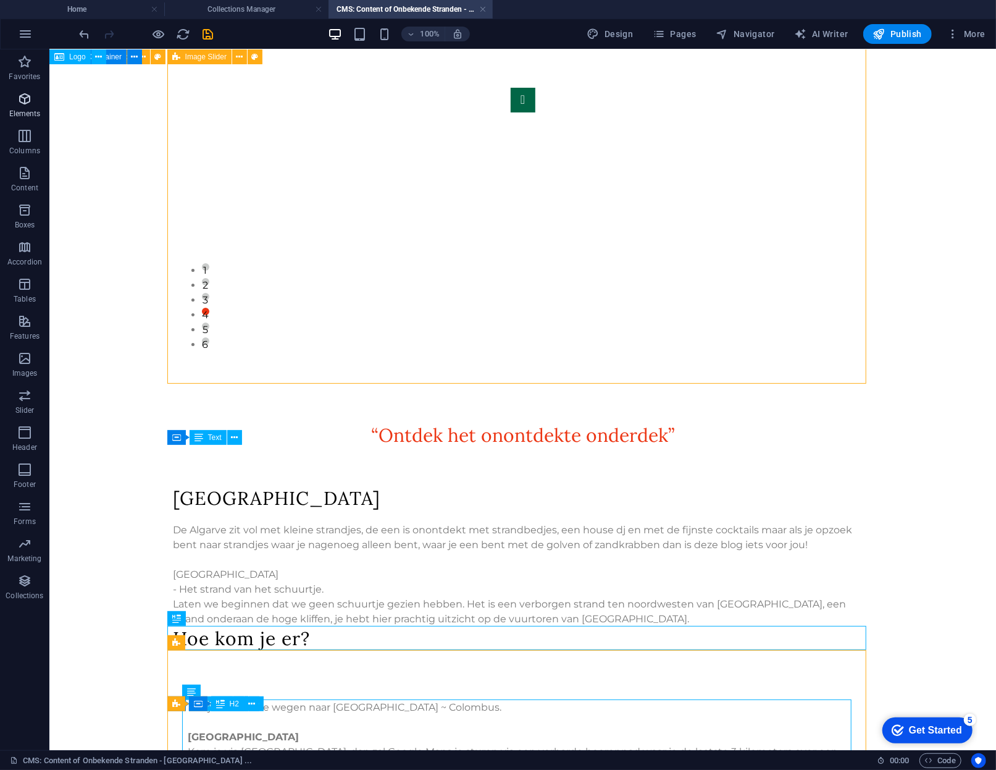
click at [35, 87] on button "Elements" at bounding box center [24, 104] width 49 height 37
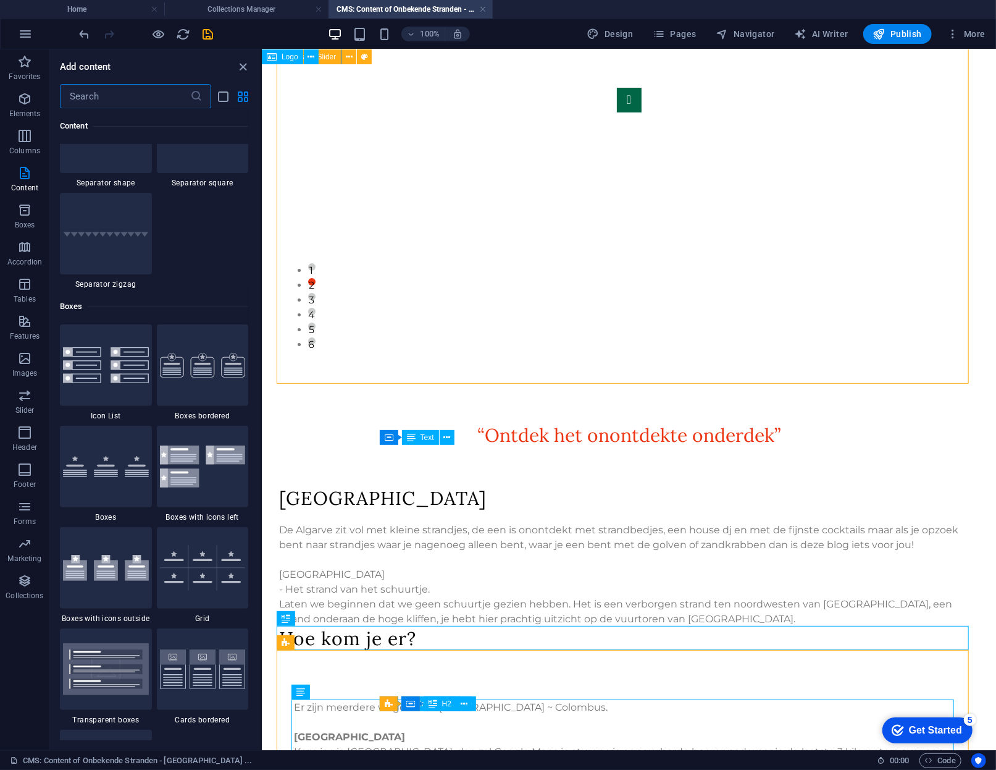
scroll to position [3330, 0]
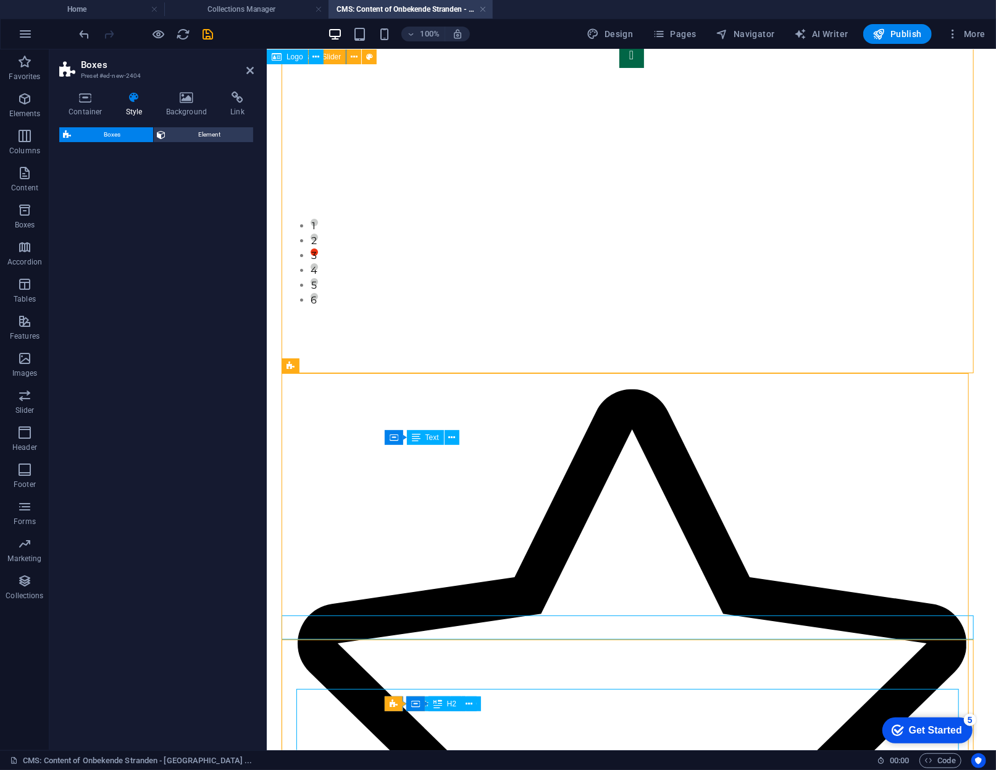
select select "rem"
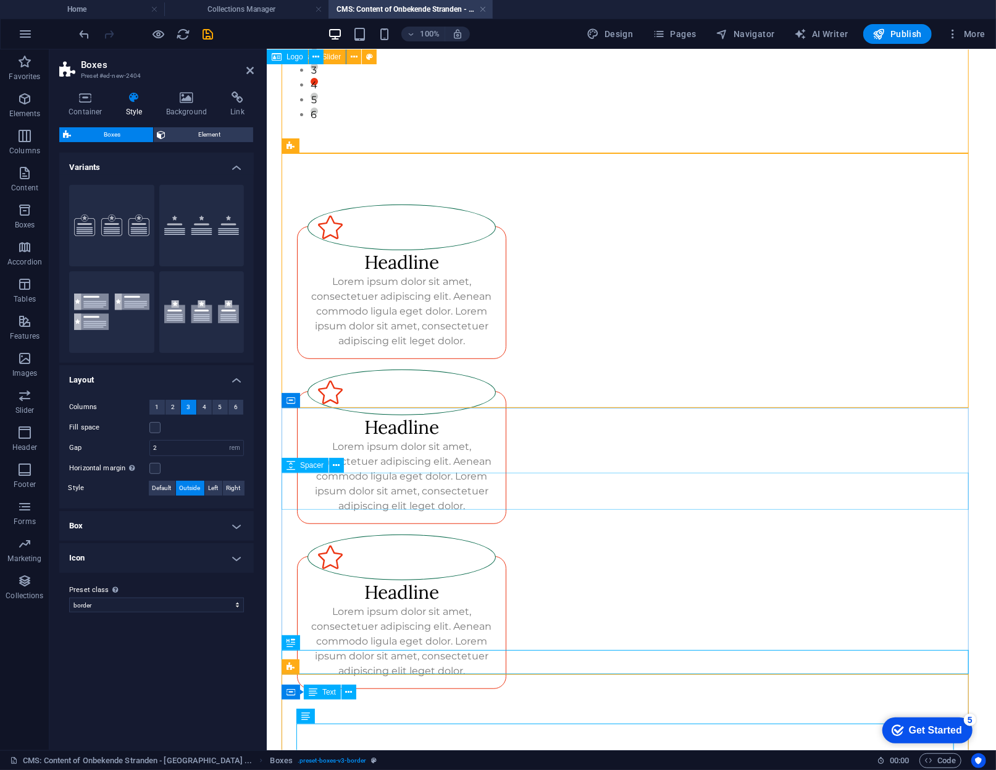
scroll to position [292, 0]
click at [393, 217] on figure at bounding box center [401, 226] width 189 height 46
select select "xMidYMid"
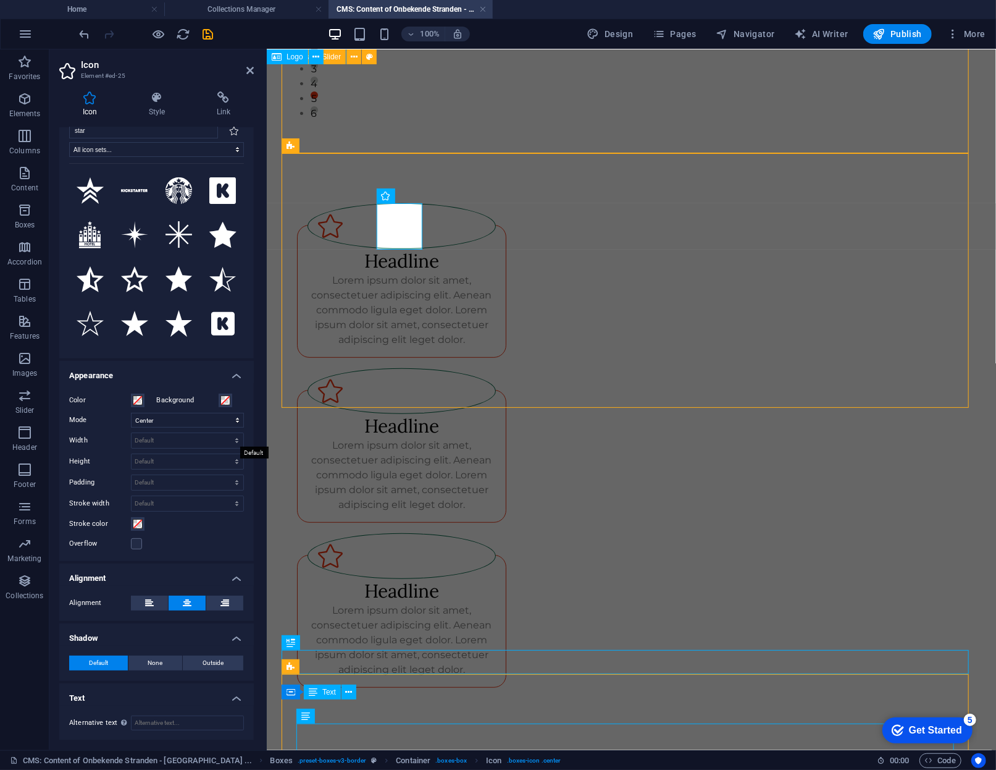
scroll to position [0, 0]
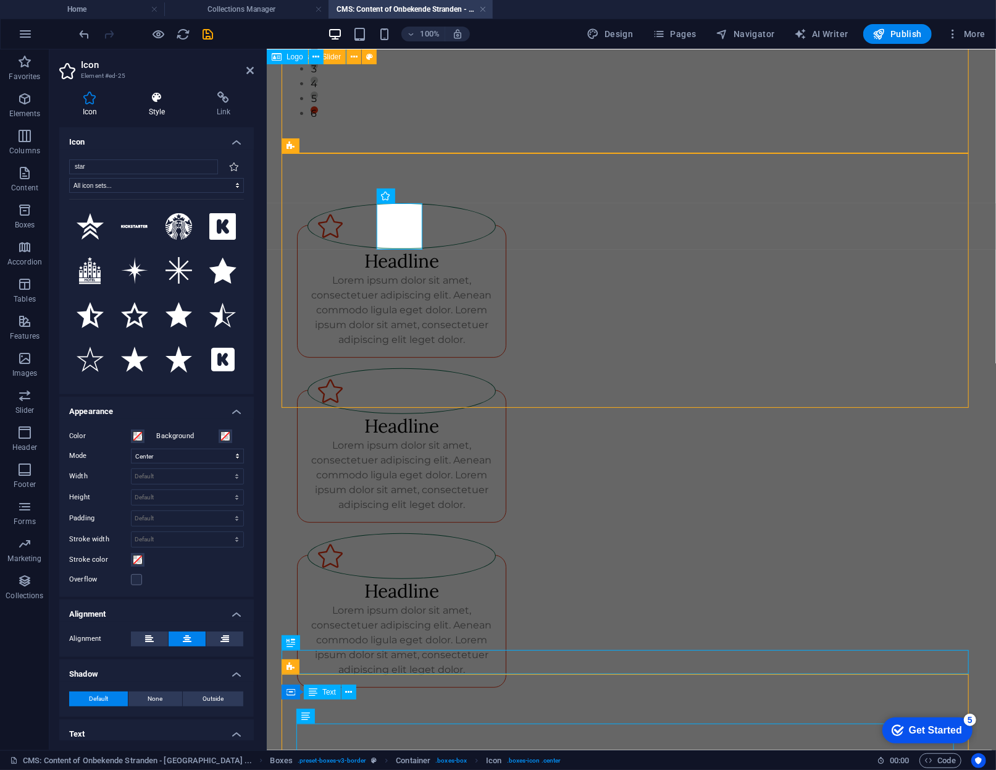
click at [142, 107] on h4 "Style" at bounding box center [159, 104] width 68 height 26
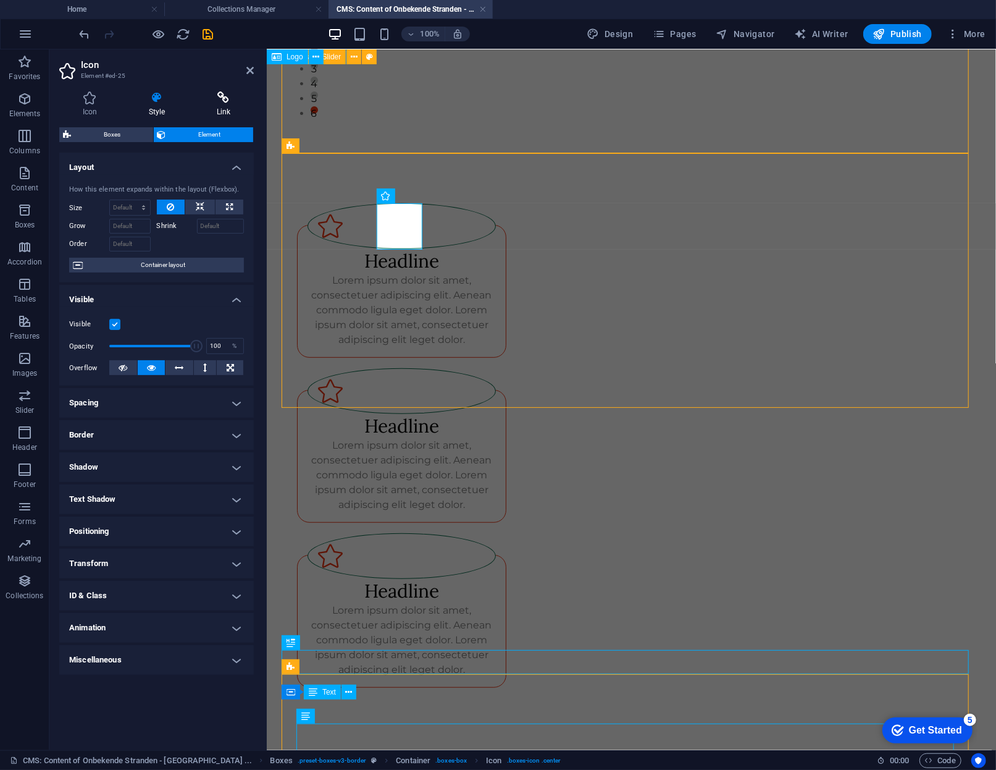
click at [203, 99] on icon at bounding box center [223, 97] width 61 height 12
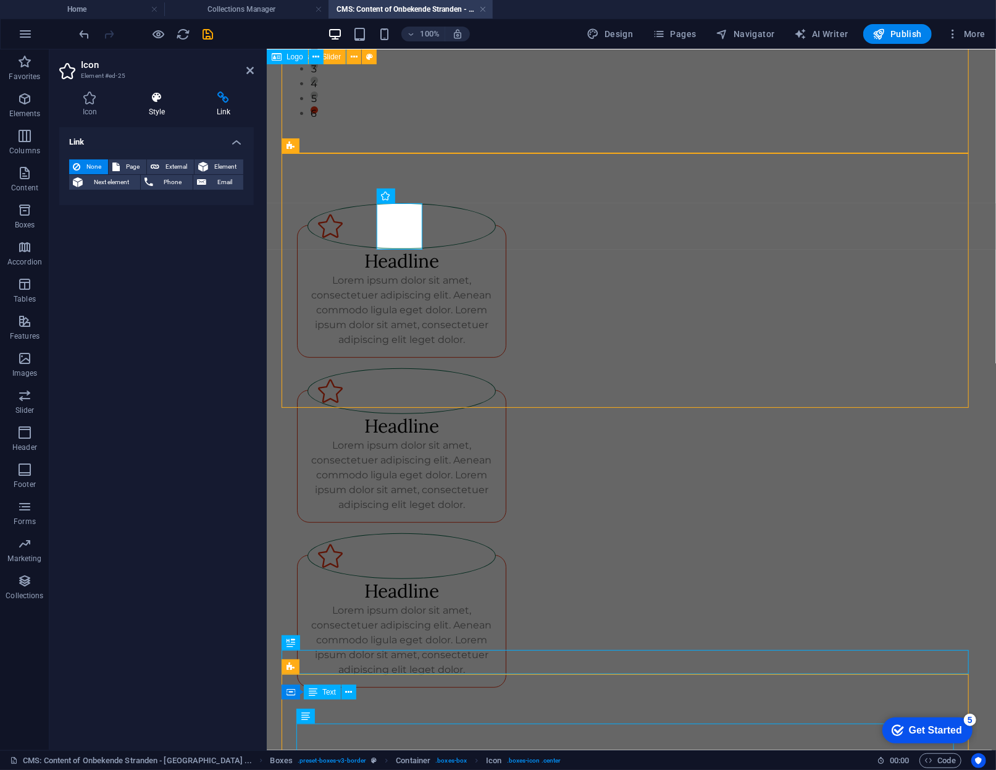
click at [161, 94] on icon at bounding box center [156, 97] width 63 height 12
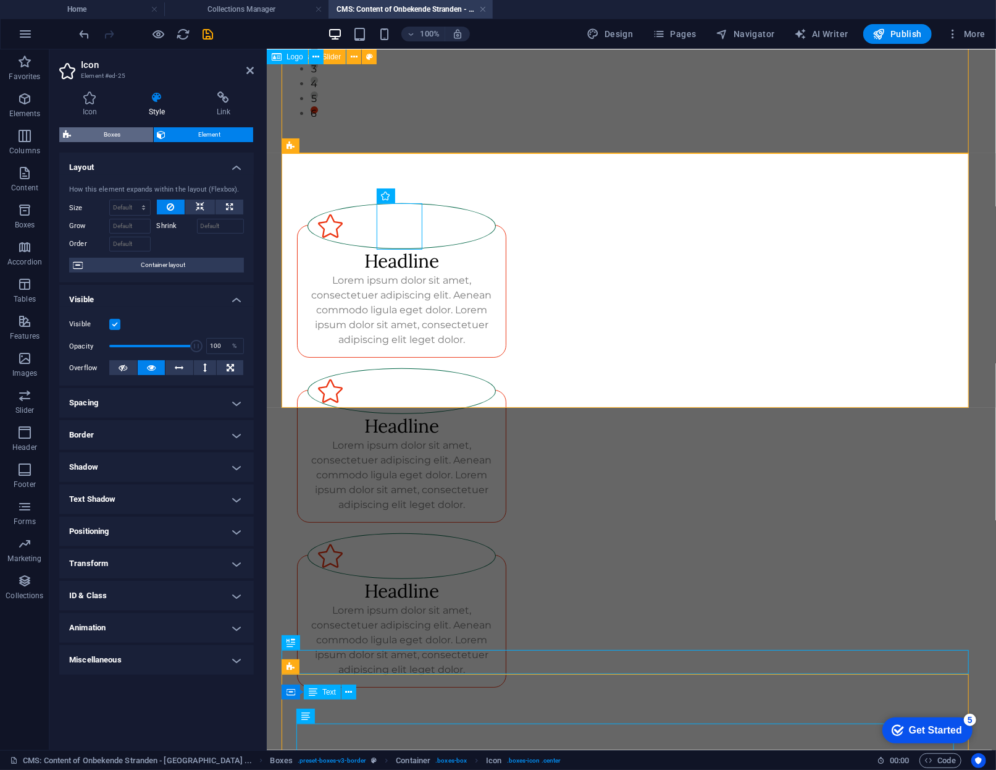
click at [105, 127] on span "Boxes" at bounding box center [112, 134] width 75 height 15
select select "rem"
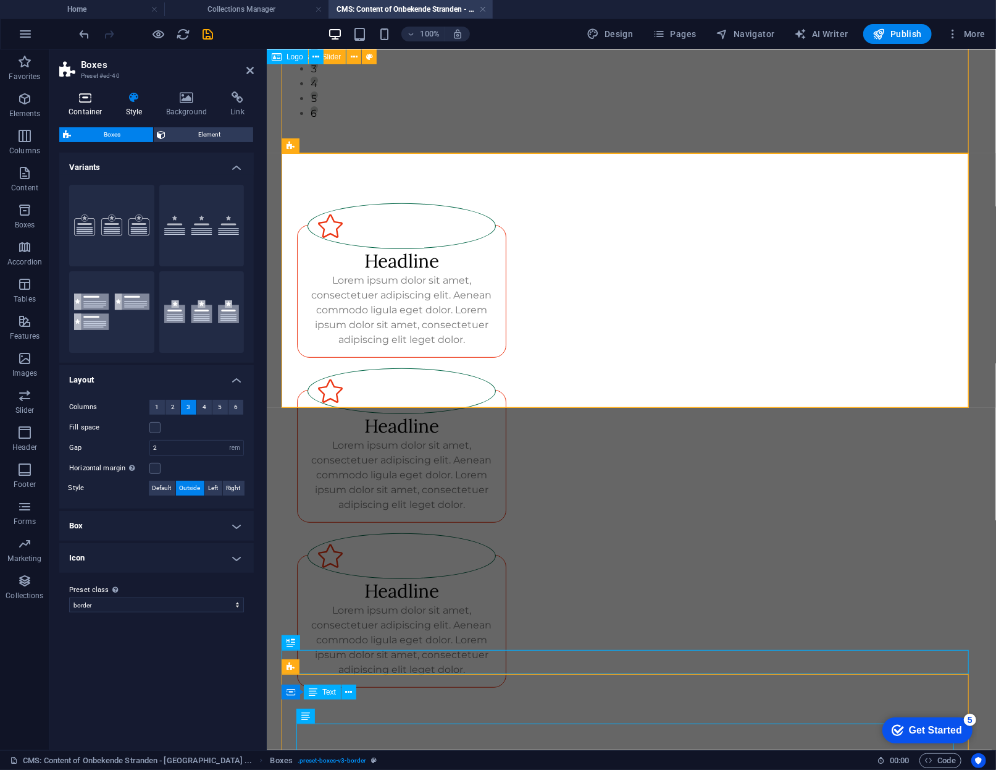
click at [80, 100] on icon at bounding box center [85, 97] width 53 height 12
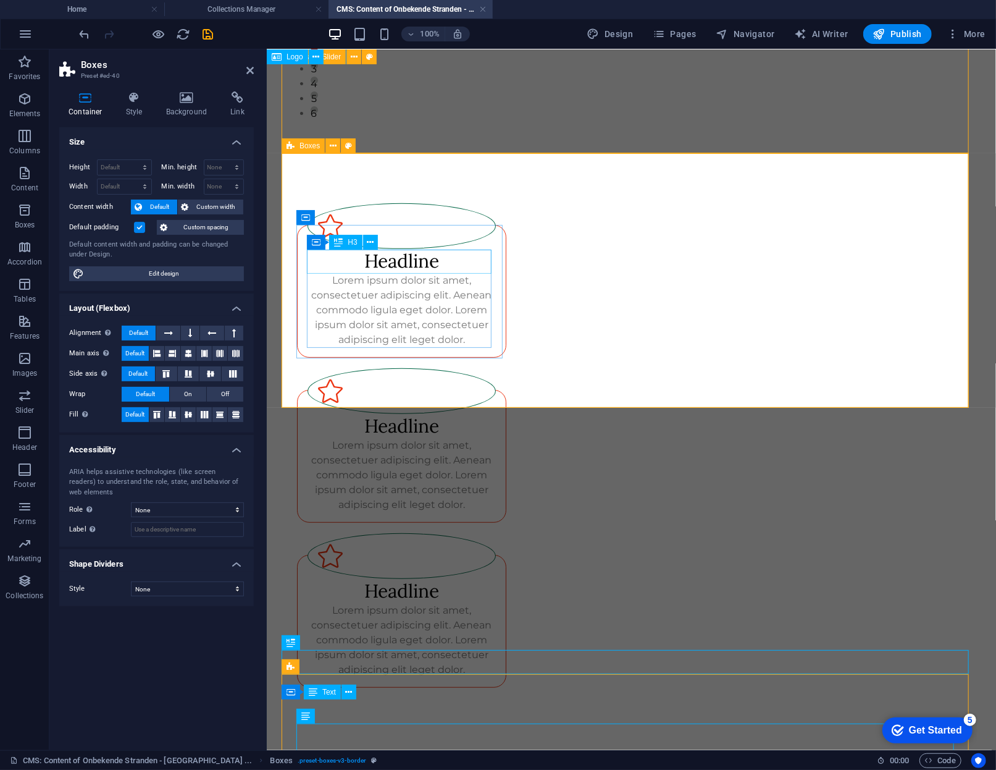
click at [418, 269] on div "Headline" at bounding box center [401, 260] width 189 height 24
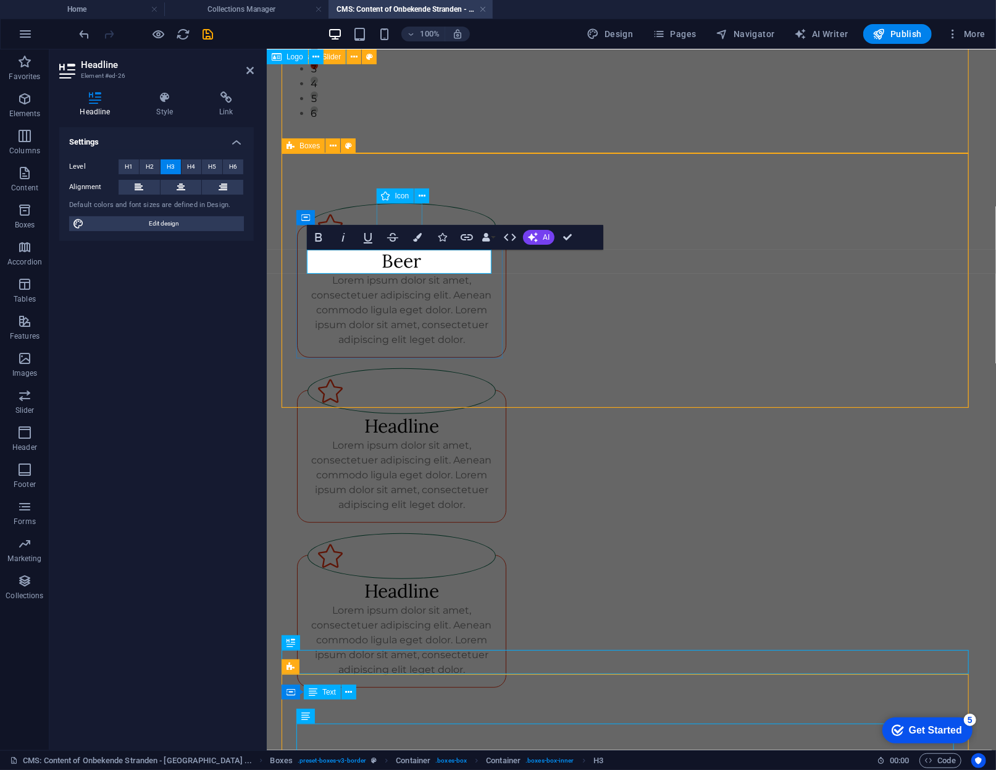
click at [400, 207] on figure at bounding box center [401, 226] width 189 height 46
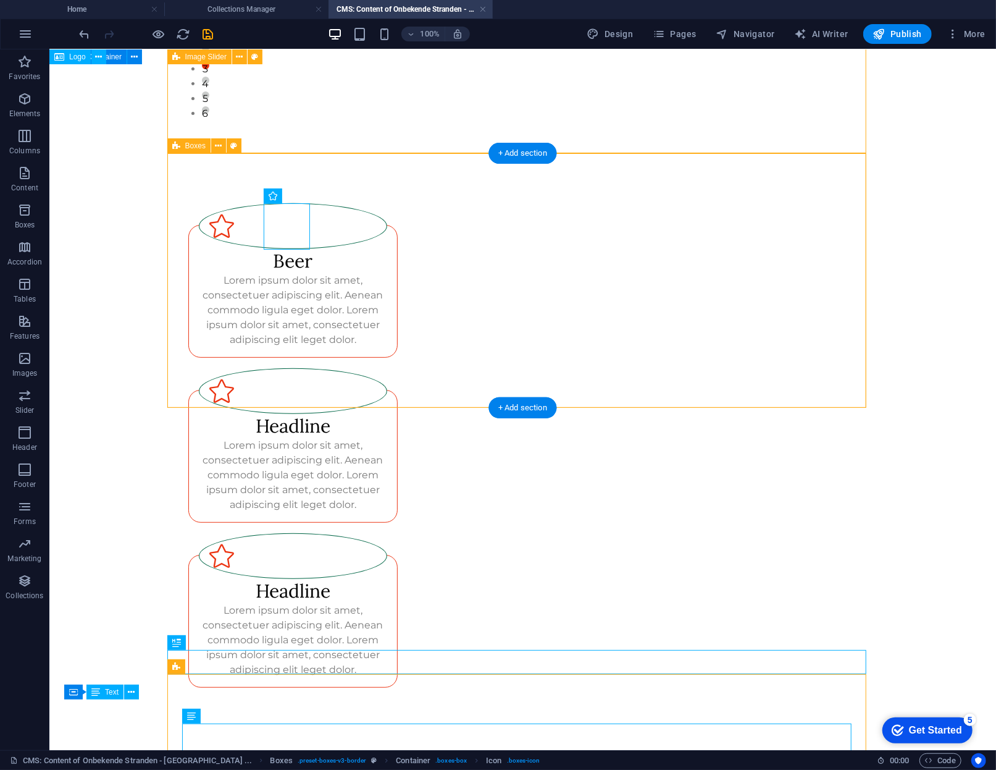
click at [395, 217] on div "Beer Lorem ipsum dolor sit amet, consectetuer adipiscing elit. Aenean commodo l…" at bounding box center [522, 445] width 699 height 584
click at [779, 208] on div "Beer Lorem ipsum dolor sit amet, consectetuer adipiscing elit. Aenean commodo l…" at bounding box center [522, 445] width 699 height 584
click at [387, 578] on div "Headline" at bounding box center [292, 590] width 189 height 24
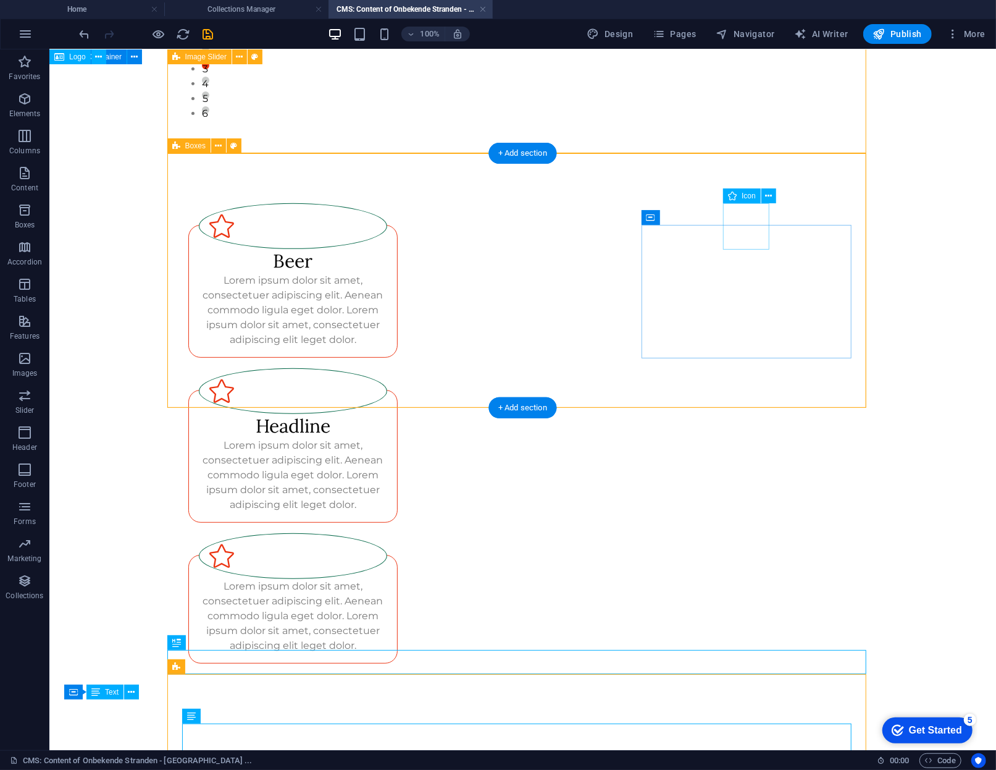
click at [387, 532] on figure at bounding box center [292, 555] width 189 height 46
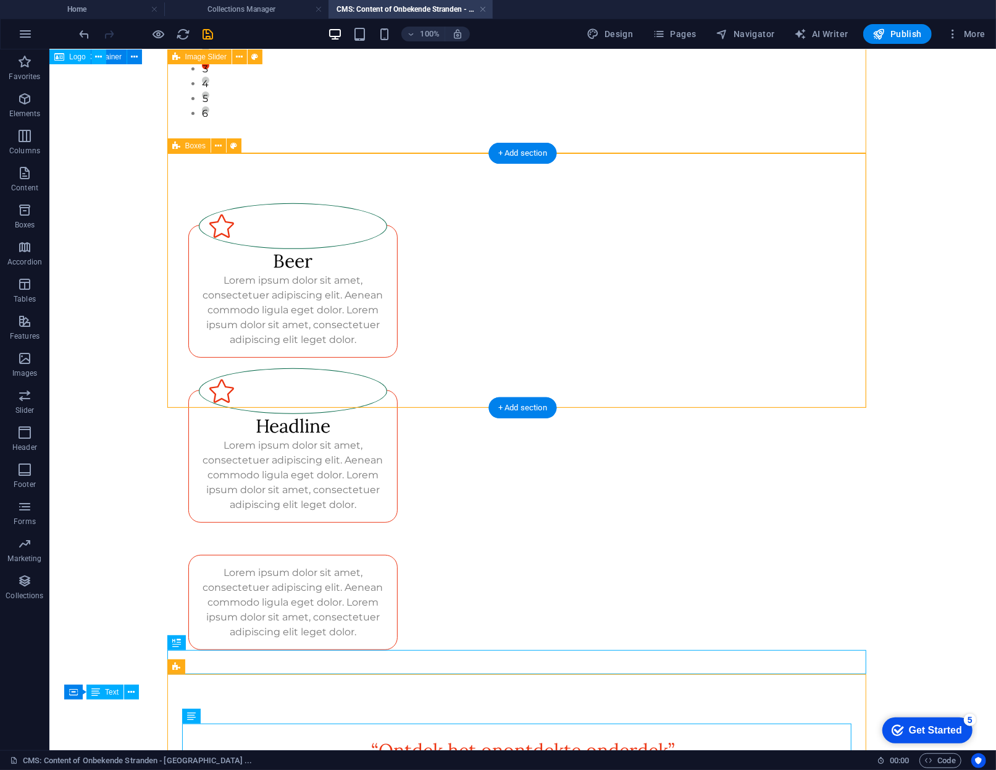
click at [744, 223] on div "Beer Lorem ipsum dolor sit amet, consectetuer adipiscing elit. Aenean commodo l…" at bounding box center [522, 426] width 699 height 546
click at [387, 565] on div "Lorem ipsum dolor sit amet, consectetuer adipiscing elit. Aenean commodo ligula…" at bounding box center [292, 602] width 189 height 74
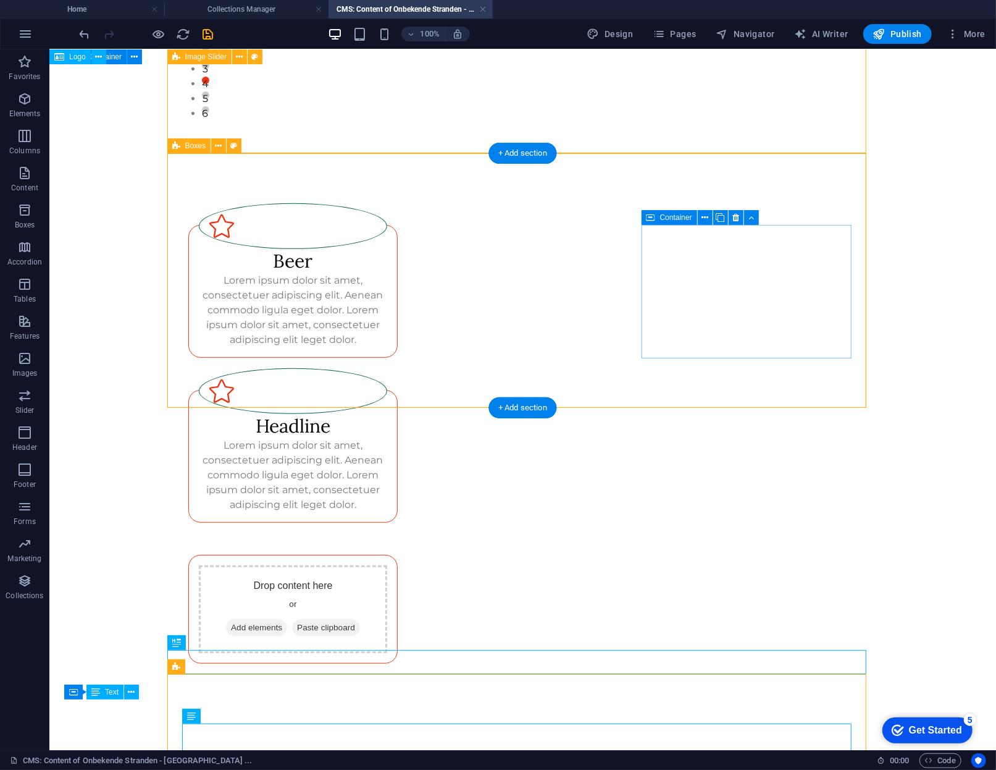
click at [398, 554] on div "Drop content here or Add elements Paste clipboard" at bounding box center [293, 608] width 210 height 109
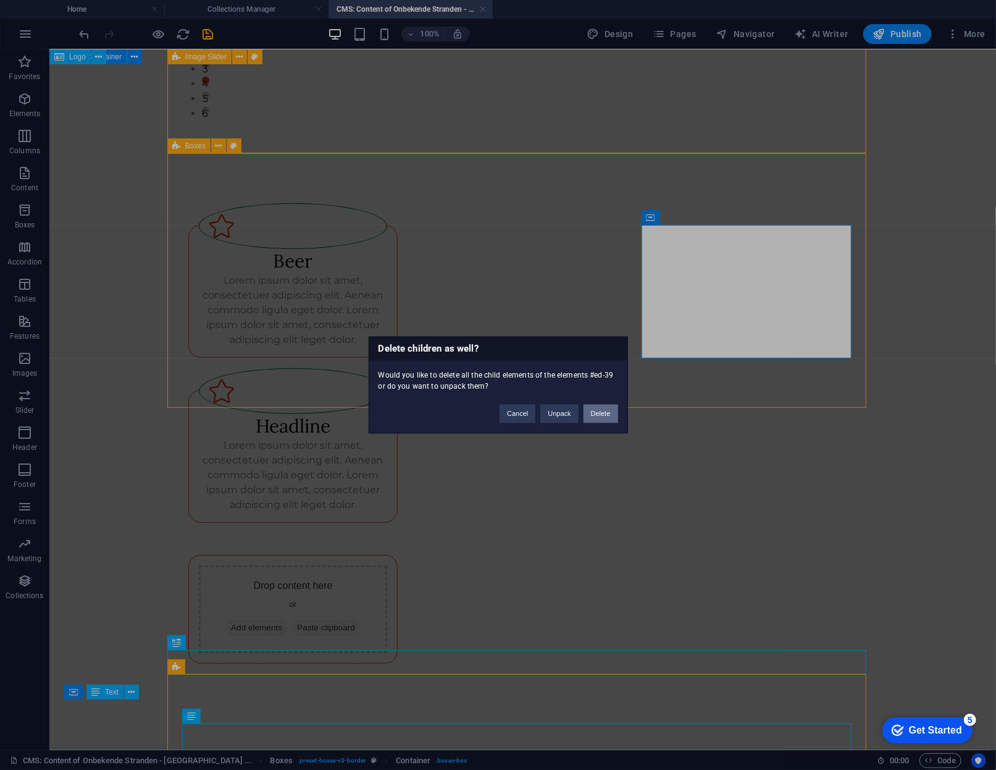
click at [606, 411] on button "Delete" at bounding box center [601, 414] width 35 height 19
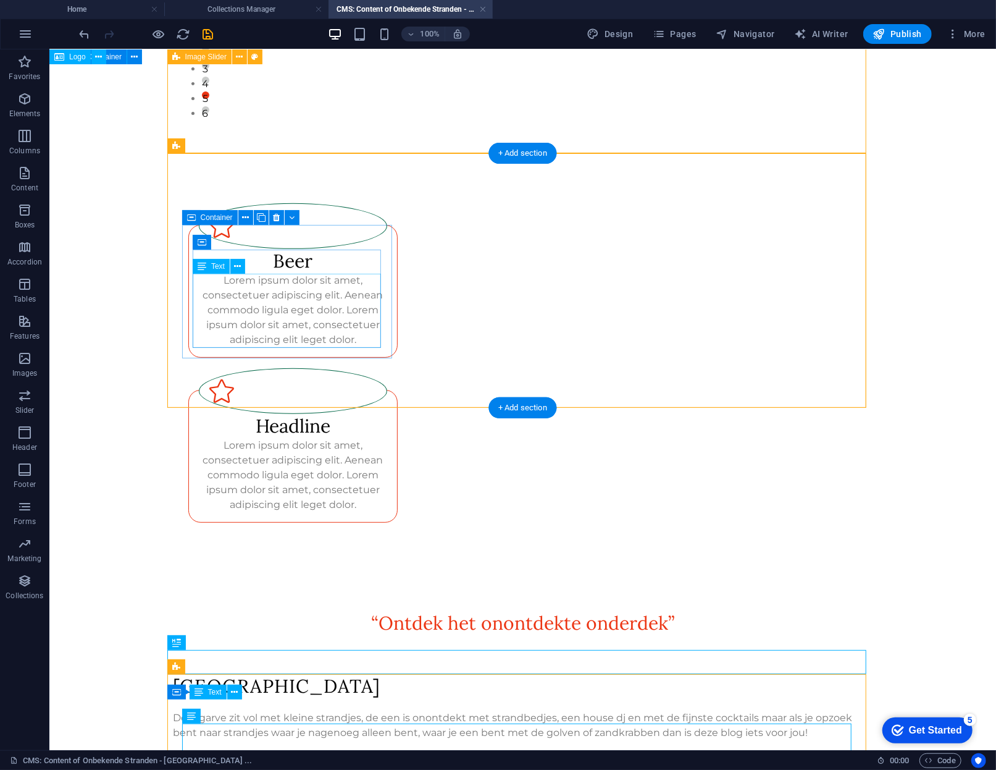
click at [324, 291] on div "Lorem ipsum dolor sit amet, consectetuer adipiscing elit. Aenean commodo ligula…" at bounding box center [292, 309] width 189 height 74
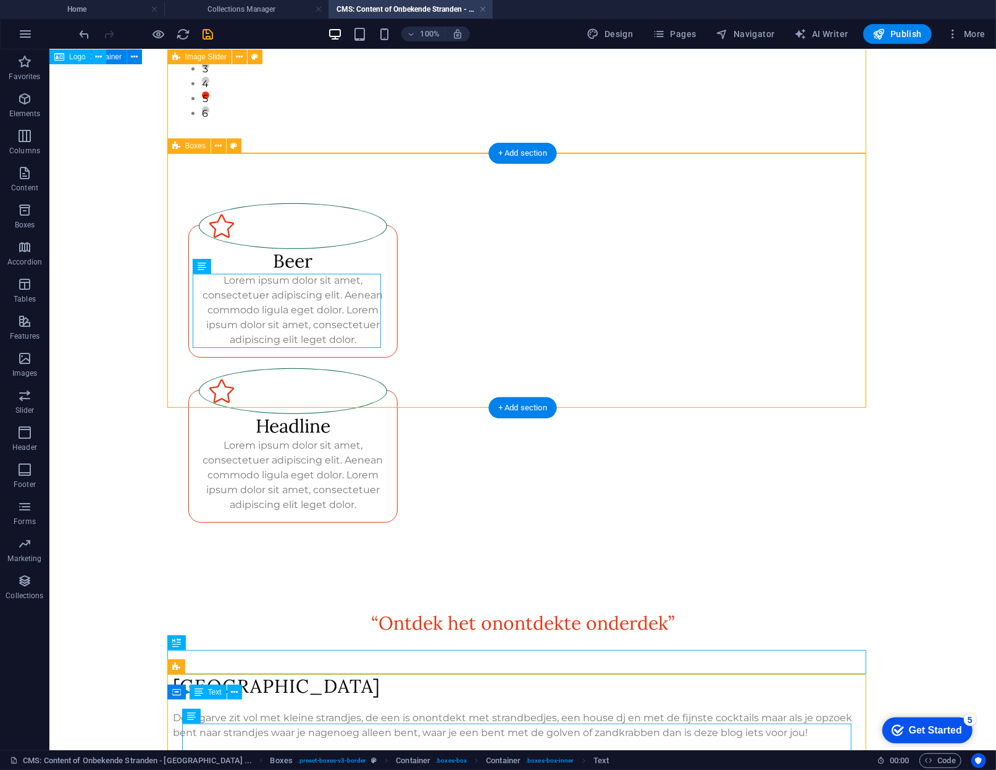
click at [400, 224] on div "Beer Lorem ipsum dolor sit amet, consectetuer adipiscing elit. Aenean commodo l…" at bounding box center [522, 362] width 699 height 419
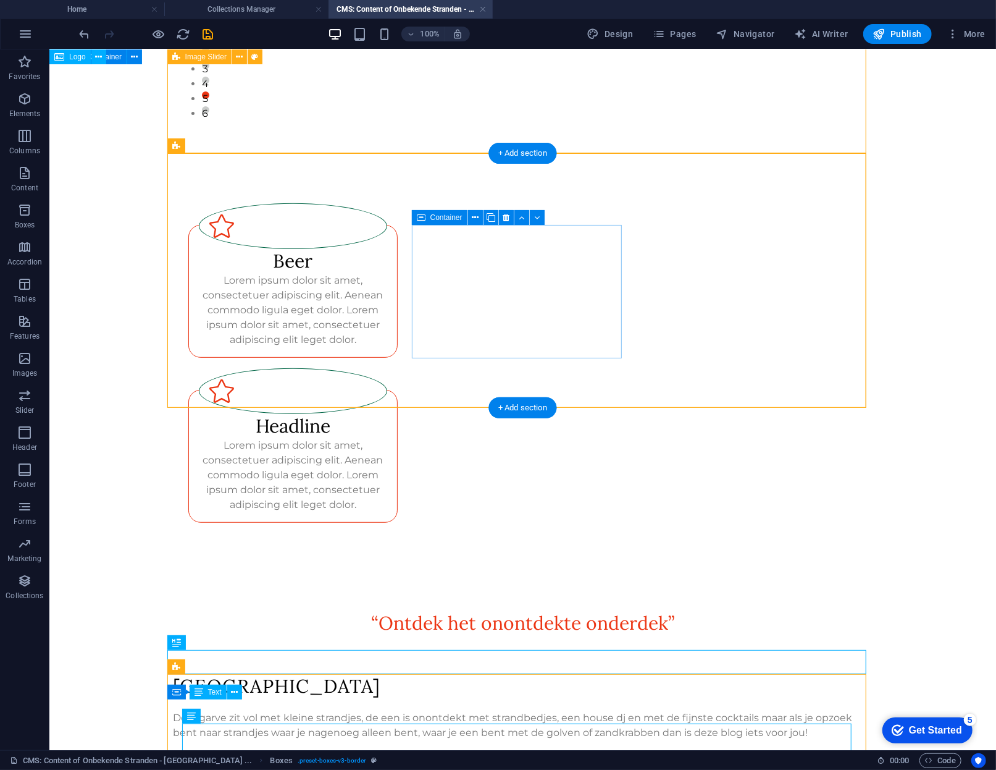
click at [398, 389] on div "Headline Lorem ipsum dolor sit amet, consectetuer adipiscing elit. Aenean commo…" at bounding box center [293, 455] width 210 height 133
click at [472, 213] on icon at bounding box center [475, 217] width 7 height 13
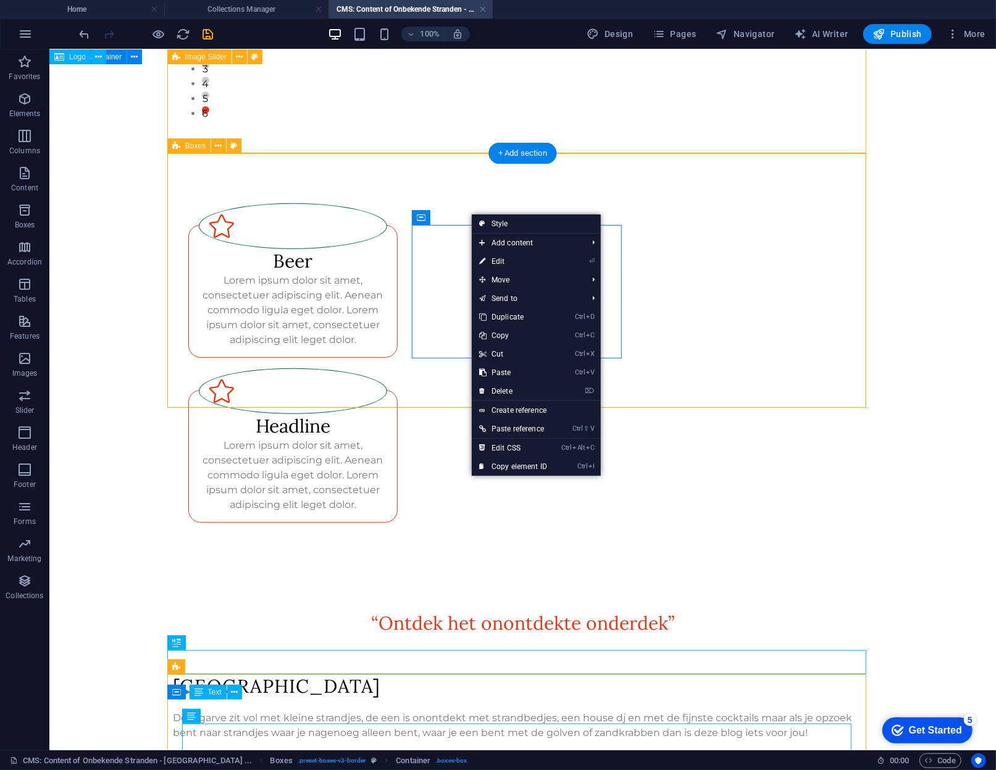
click at [644, 295] on div "Beer Lorem ipsum dolor sit amet, consectetuer adipiscing elit. Aenean commodo l…" at bounding box center [522, 362] width 699 height 419
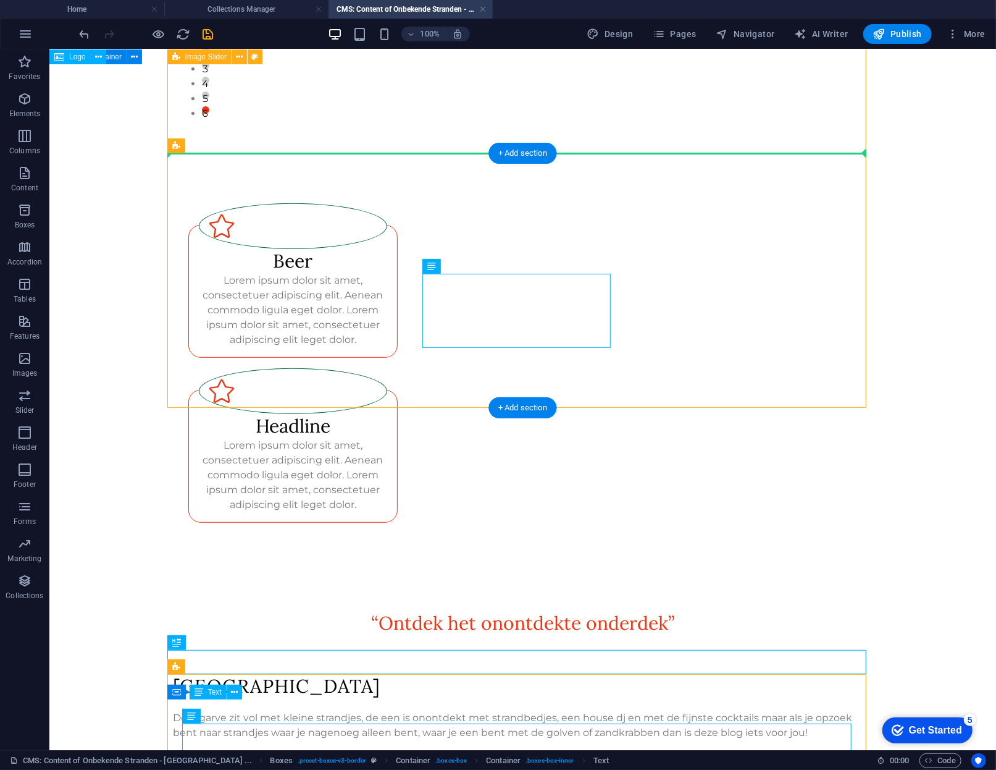
drag, startPoint x: 523, startPoint y: 282, endPoint x: 700, endPoint y: 264, distance: 177.5
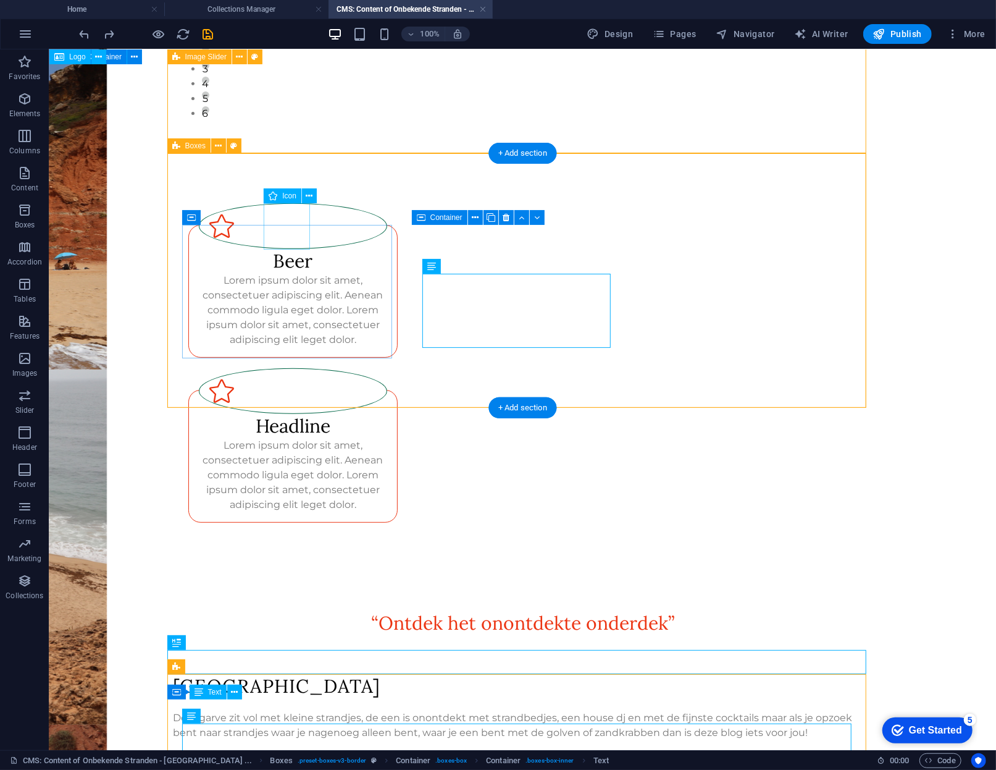
click at [284, 227] on figure at bounding box center [292, 226] width 189 height 46
select select "xMidYMid"
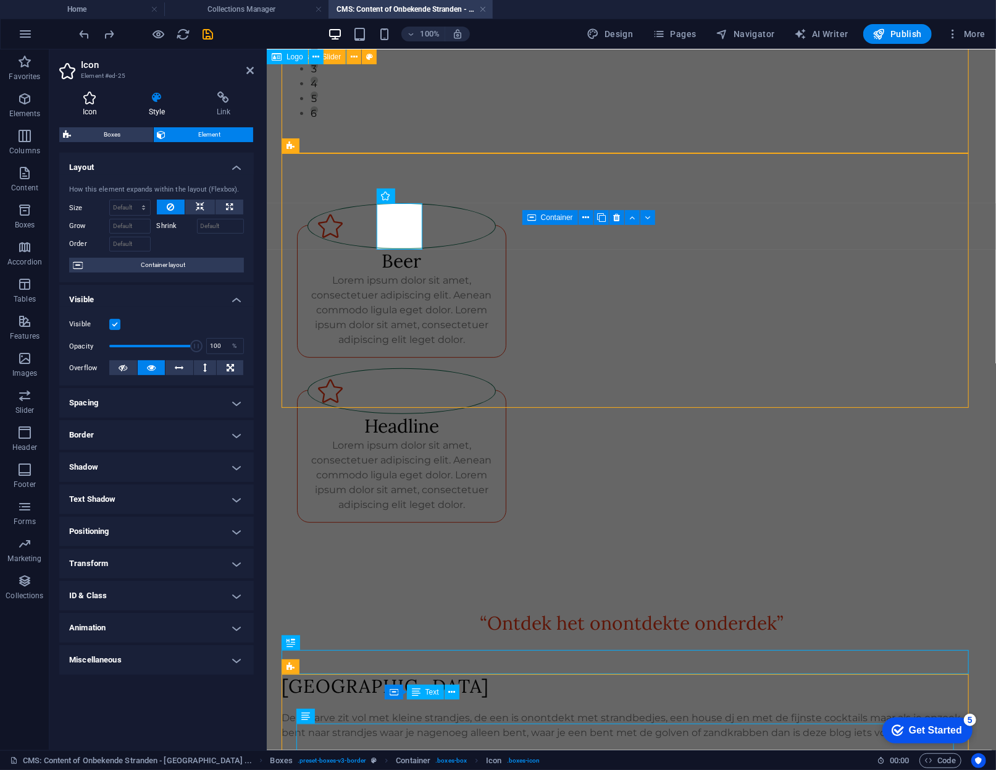
click at [95, 103] on icon at bounding box center [89, 97] width 61 height 12
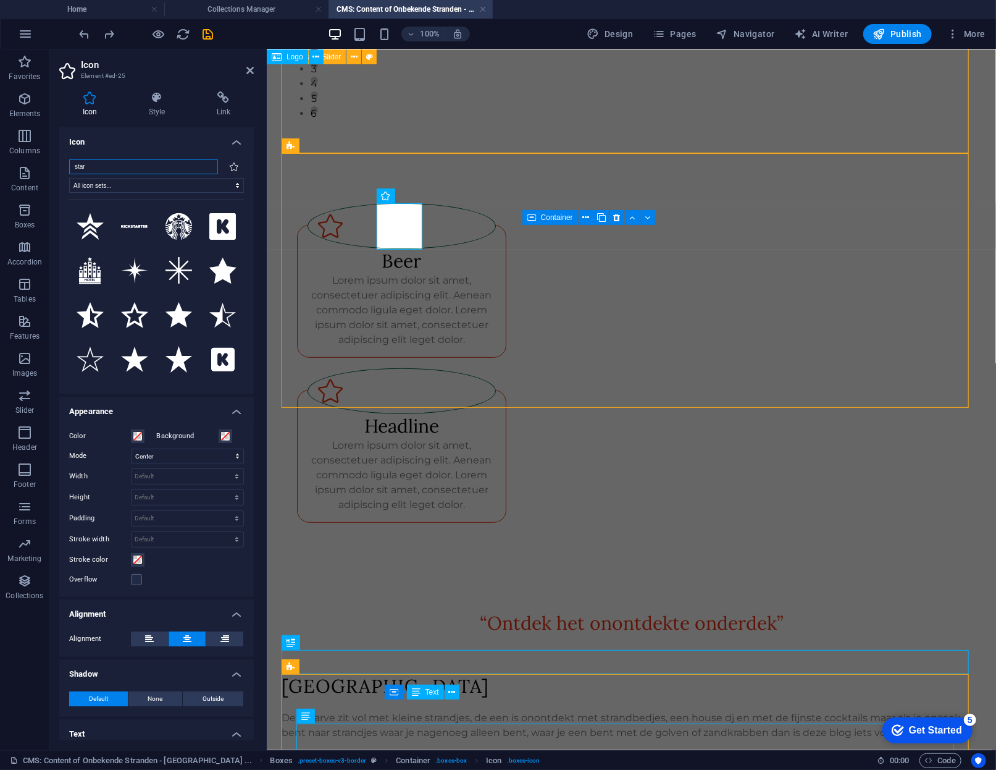
click at [132, 167] on input "star" at bounding box center [143, 166] width 149 height 15
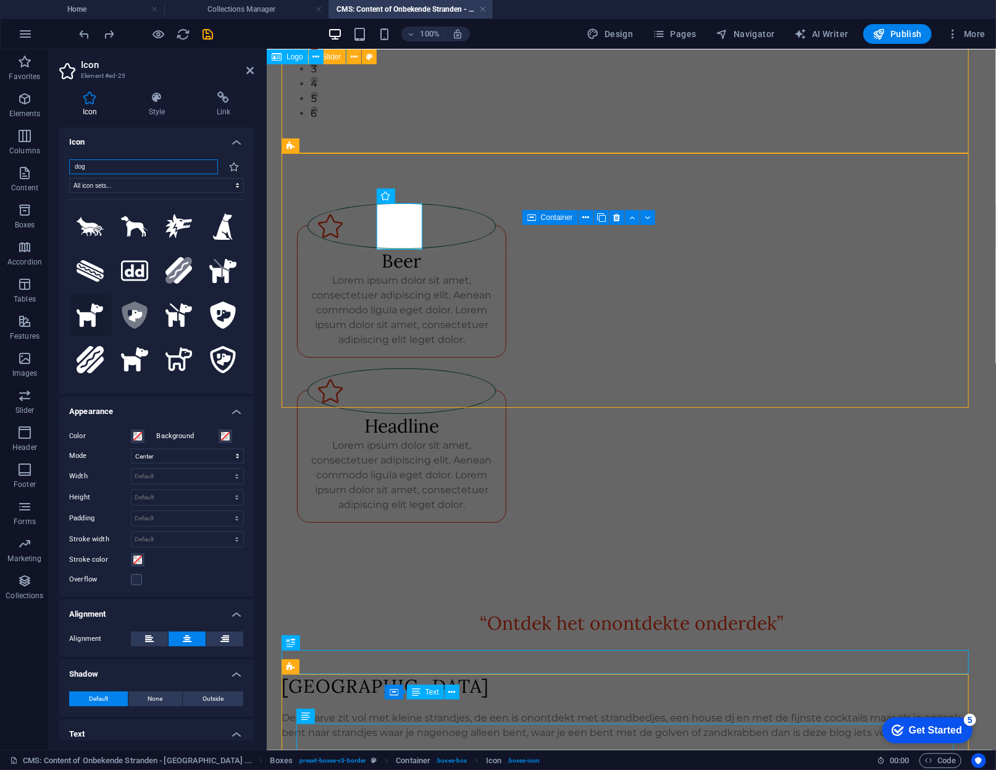
type input "dog"
click at [84, 310] on icon at bounding box center [90, 315] width 27 height 24
click at [400, 316] on div "Lorem ipsum dolor sit amet, consectetuer adipiscing elit. Aenean commodo ligula…" at bounding box center [401, 309] width 189 height 74
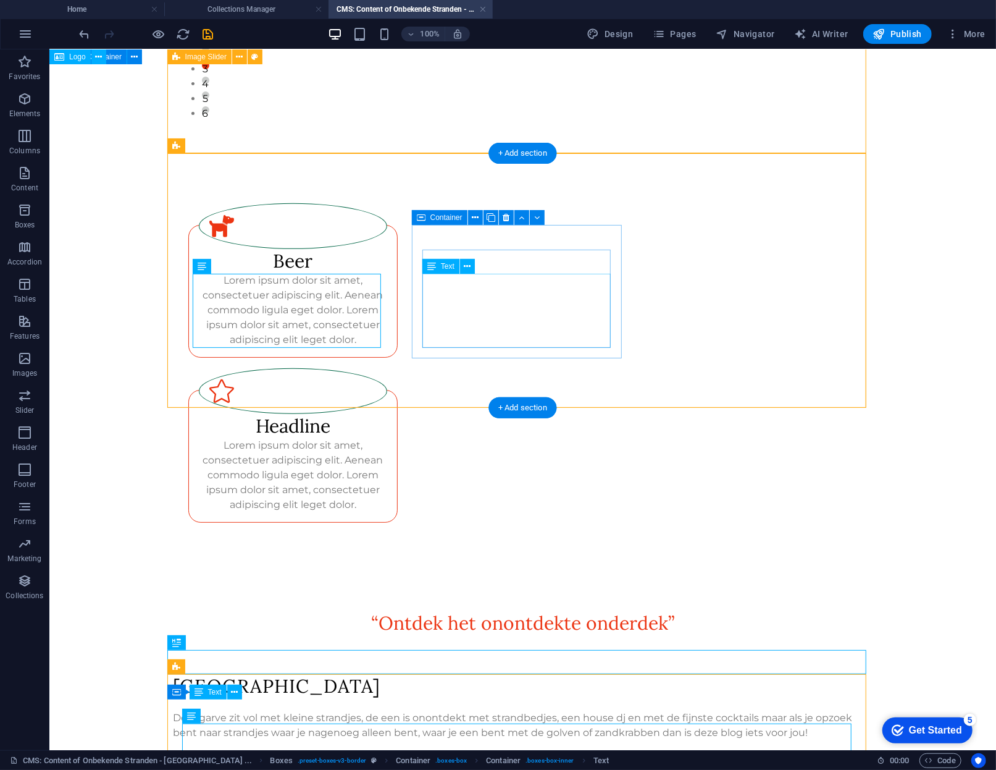
click at [387, 437] on div "Lorem ipsum dolor sit amet, consectetuer adipiscing elit. Aenean commodo ligula…" at bounding box center [292, 474] width 189 height 74
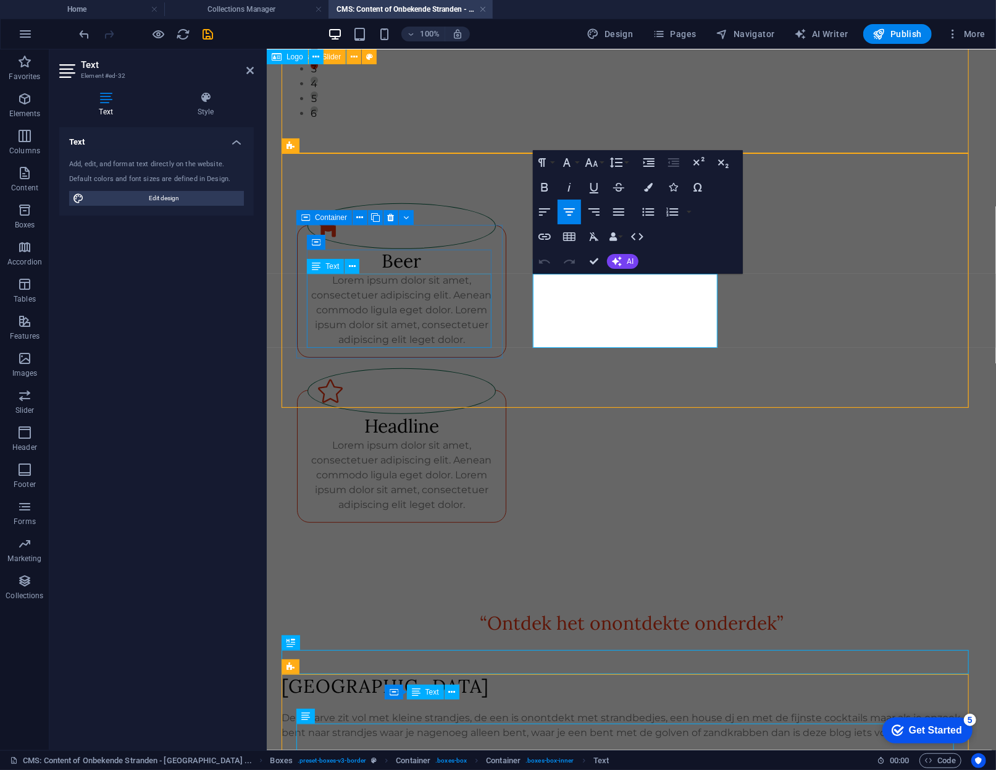
click at [481, 329] on div "Lorem ipsum dolor sit amet, consectetuer adipiscing elit. Aenean commodo ligula…" at bounding box center [401, 309] width 189 height 74
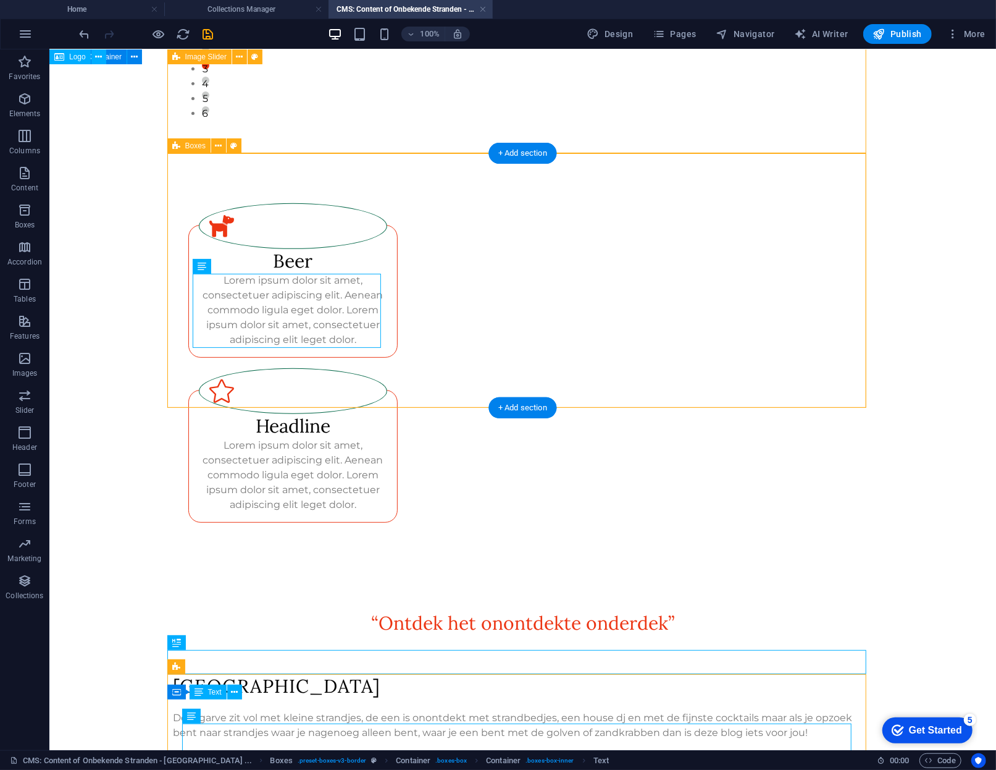
click at [534, 378] on div ".fa-secondary{opacity:.4} Beer Lorem ipsum dolor sit amet, consectetuer adipisc…" at bounding box center [522, 362] width 699 height 419
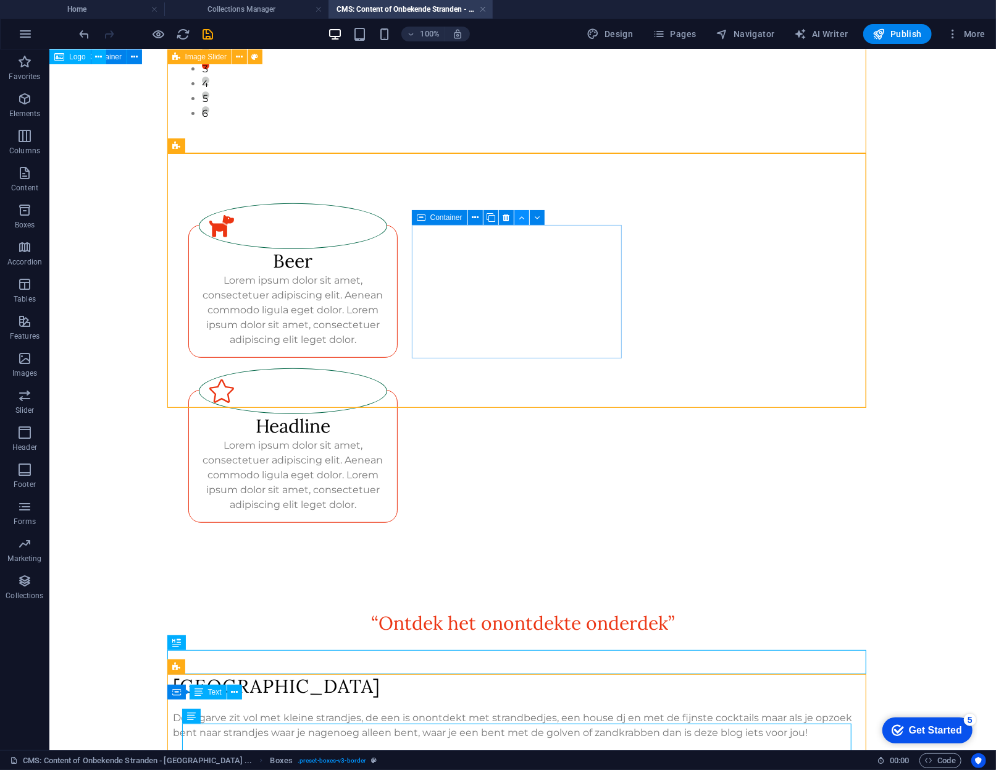
click at [517, 222] on button at bounding box center [522, 217] width 15 height 15
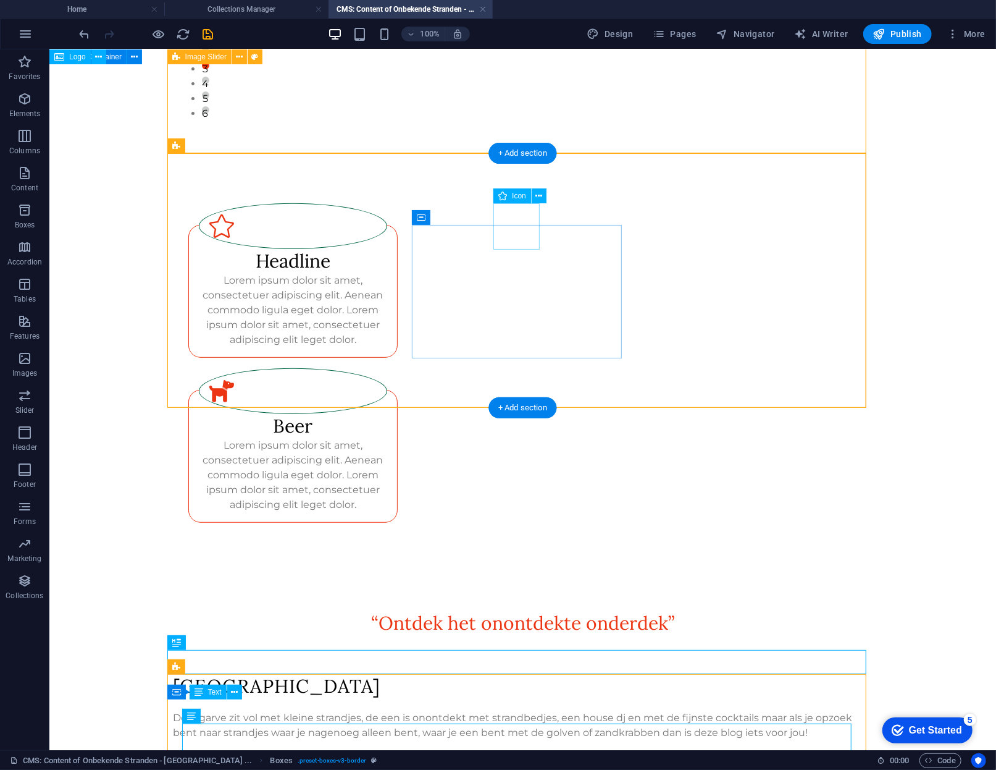
click at [387, 368] on figure ".fa-secondary{opacity:.4}" at bounding box center [292, 391] width 189 height 46
select select "xMidYMid"
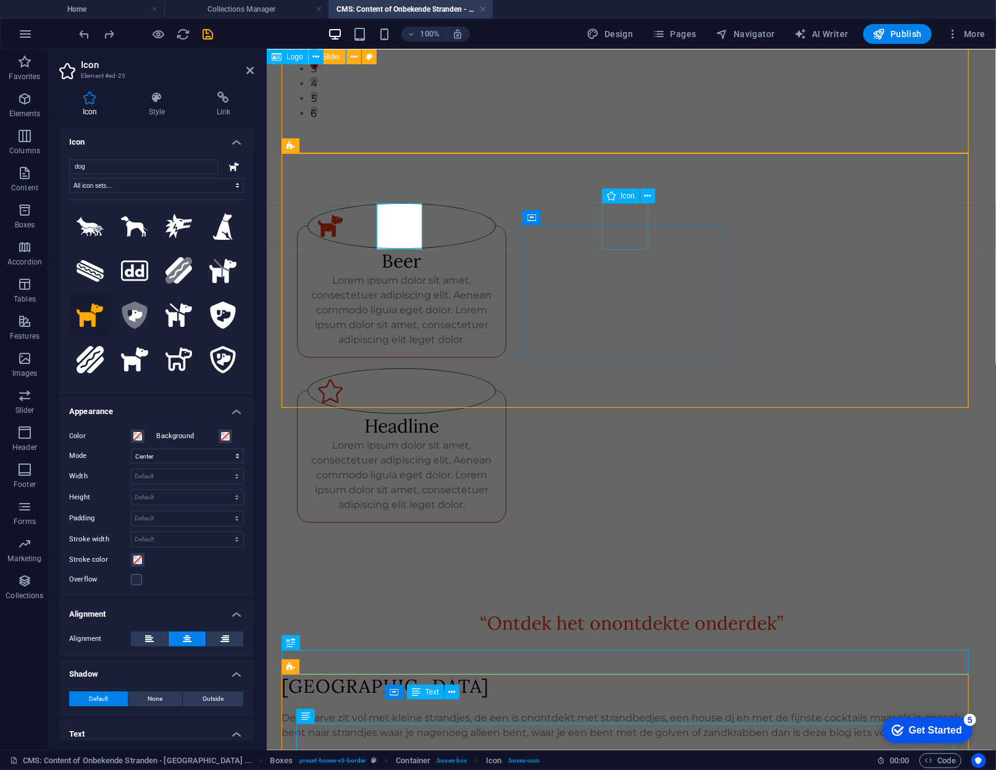
click at [496, 368] on figure at bounding box center [401, 391] width 189 height 46
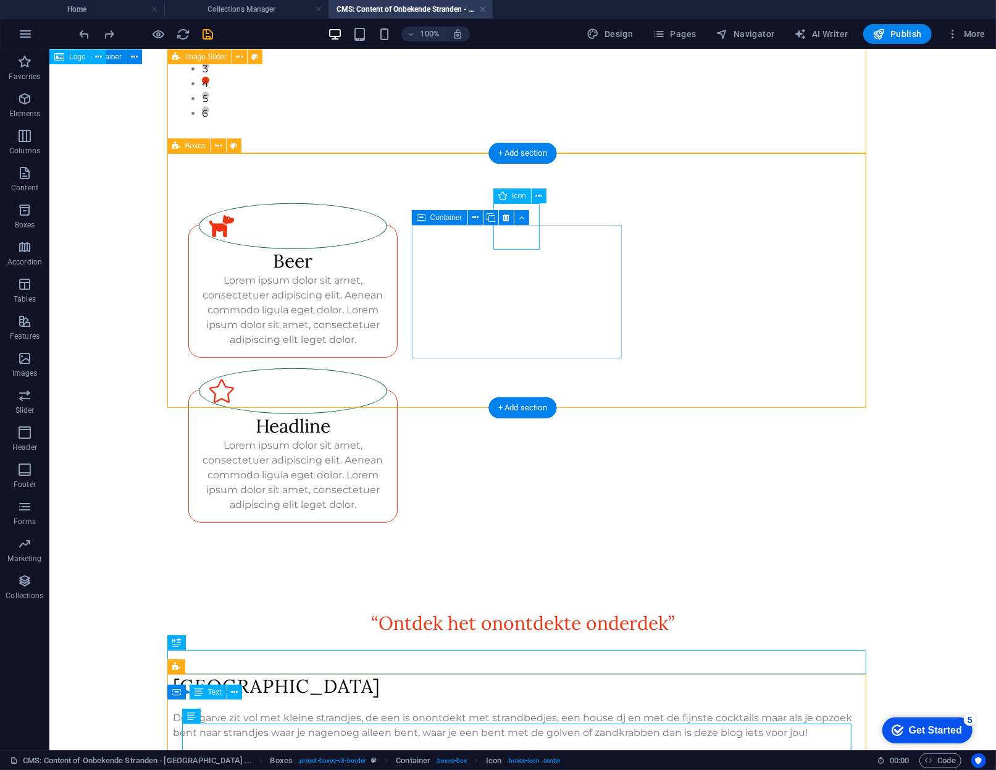
click at [387, 368] on figure at bounding box center [292, 391] width 189 height 46
select select "xMidYMid"
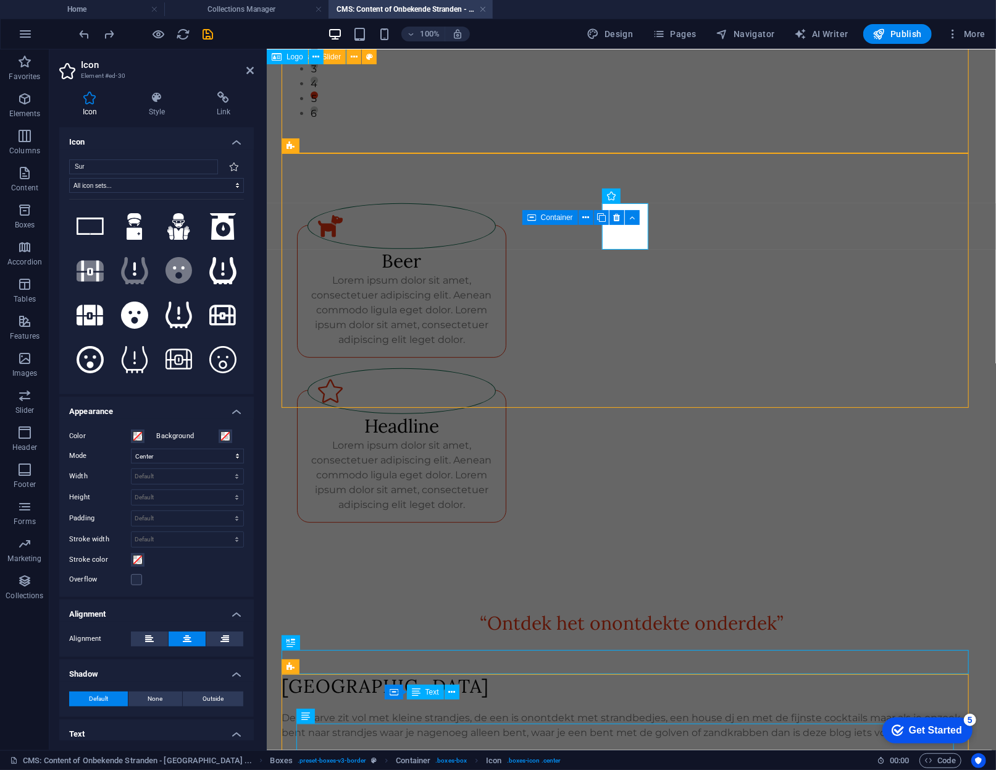
type input "Su"
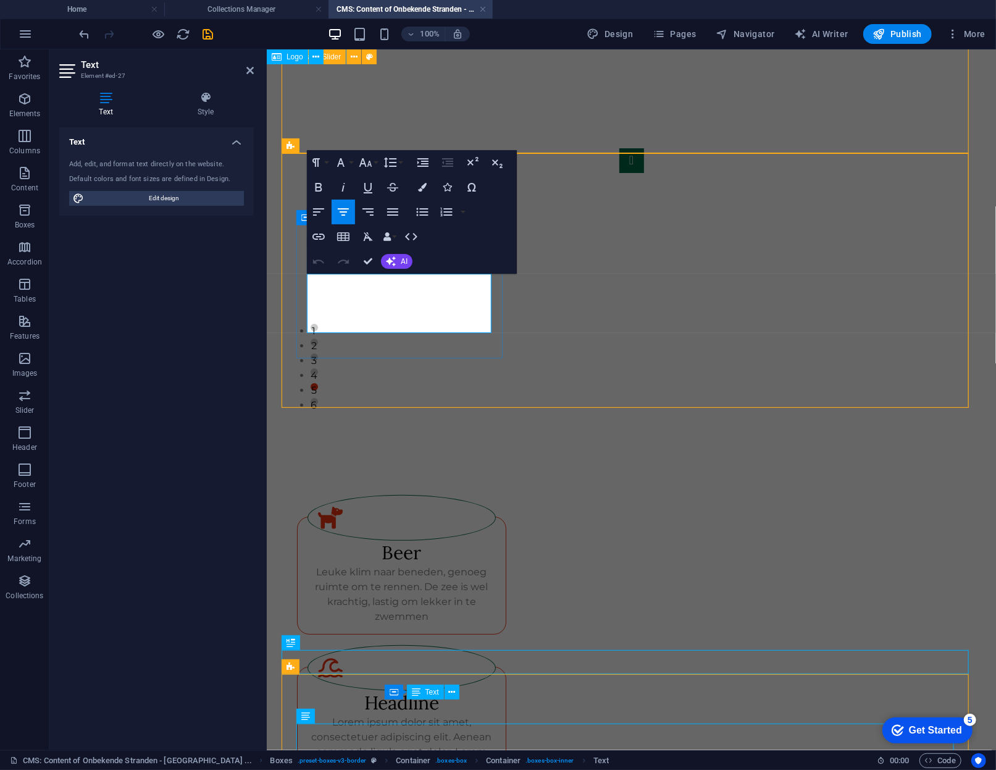
scroll to position [292, 0]
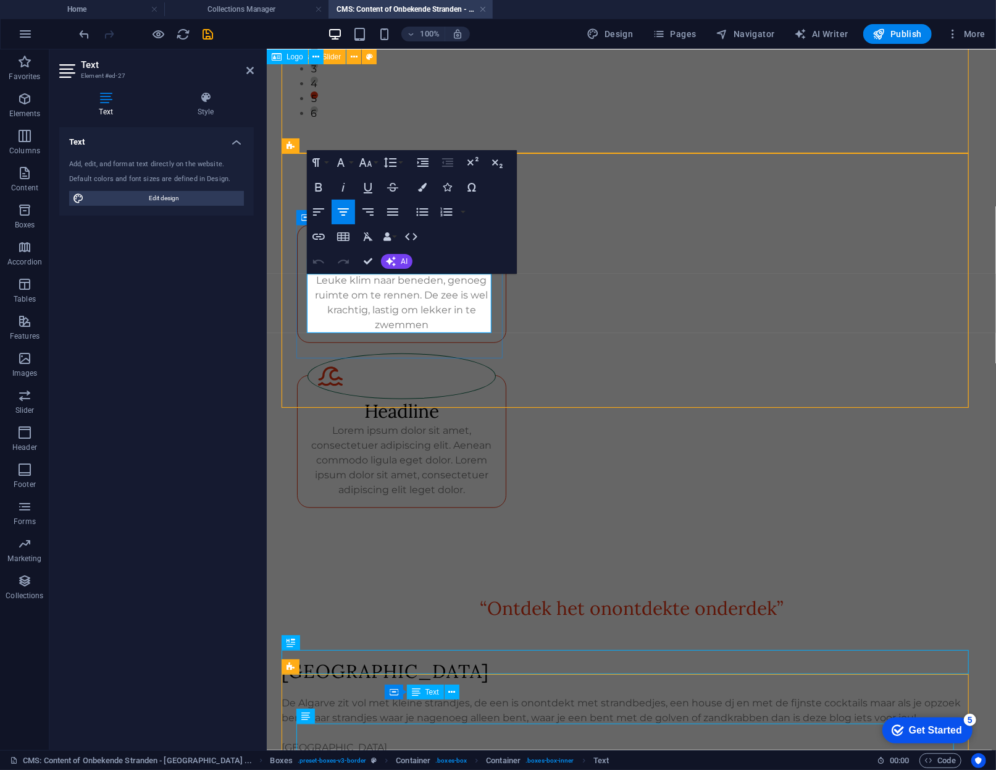
click at [467, 319] on p "Leuke klim naar beneden, genoeg ruimte om te rennen. De zee is wel krachtig, la…" at bounding box center [401, 301] width 189 height 59
click at [496, 423] on div "Lorem ipsum dolor sit amet, consectetuer adipiscing elit. Aenean commodo ligula…" at bounding box center [401, 460] width 189 height 74
click at [507, 374] on div "Headline Lorem ipsum dolor sit amet, consectetuer adipiscing elit. Aenean commo…" at bounding box center [402, 440] width 210 height 133
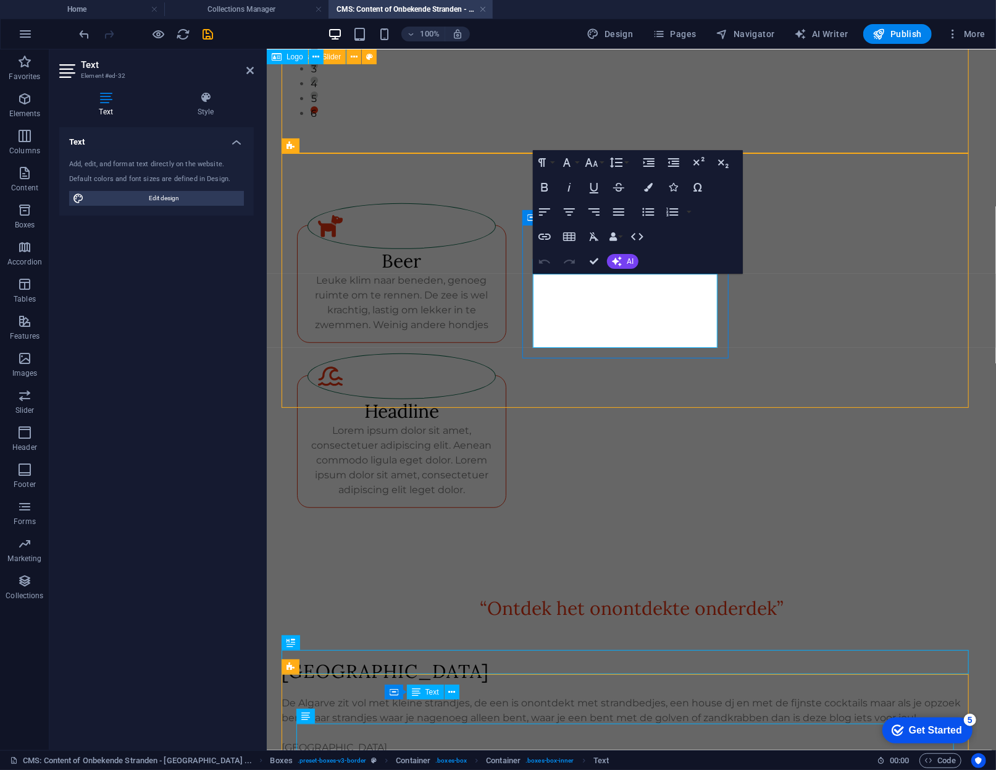
click at [496, 423] on p "Lorem ipsum dolor sit amet, consectetuer adipiscing elit. Aenean commodo ligula…" at bounding box center [401, 460] width 189 height 74
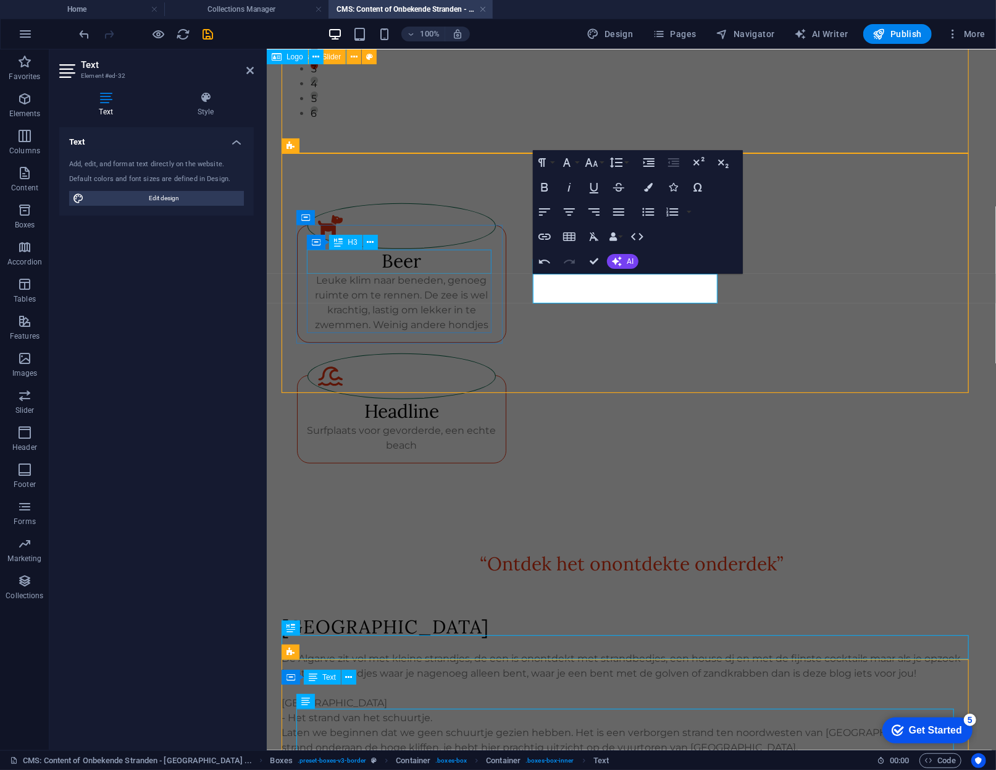
click at [390, 265] on div "Beer" at bounding box center [401, 260] width 189 height 24
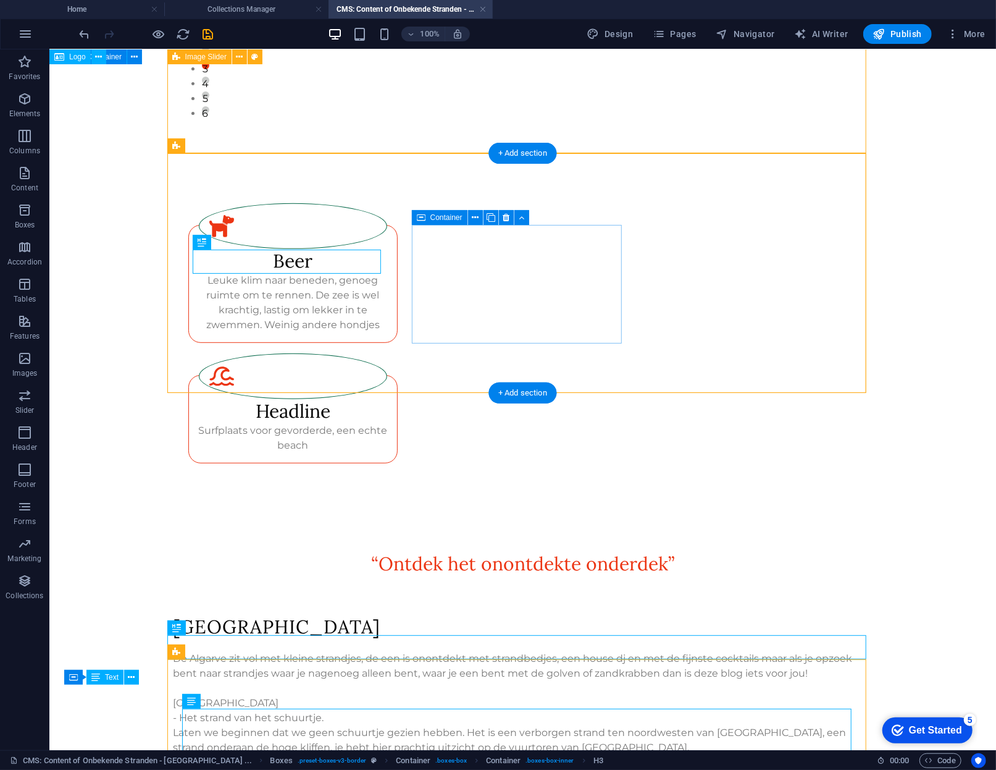
click at [398, 374] on div "Headline Surfplaats voor gevorderde, een echte beach" at bounding box center [293, 418] width 210 height 88
click at [387, 423] on div "Surfplaats voor gevorderde, een echte beach" at bounding box center [292, 438] width 189 height 30
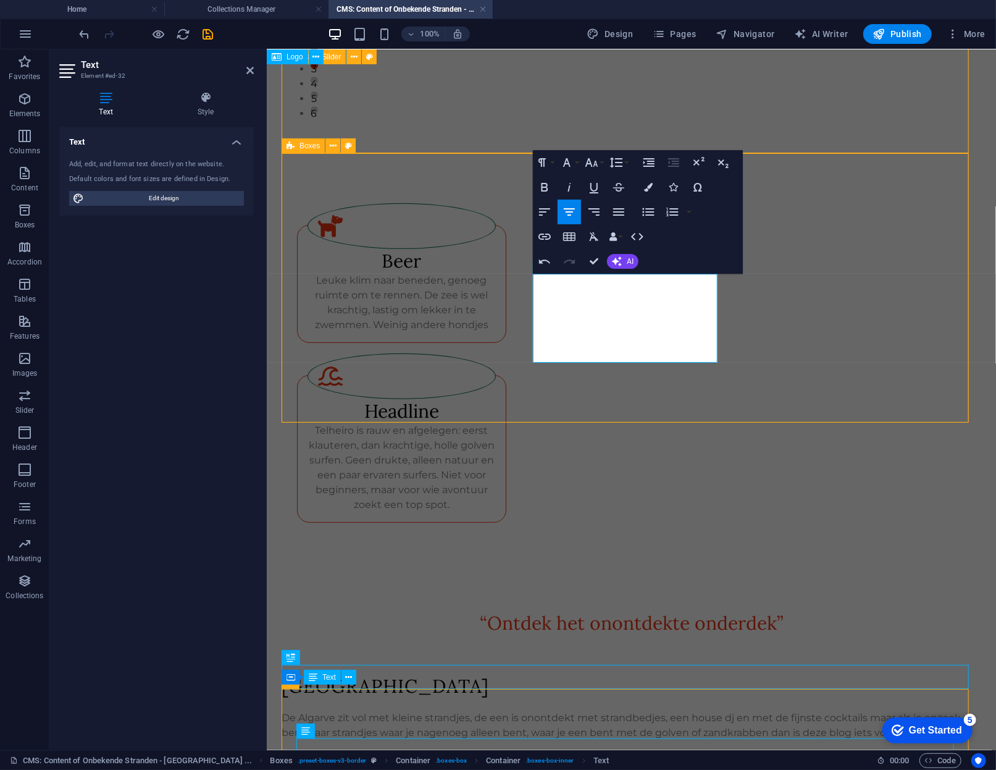
click at [815, 324] on div ".fa-secondary{opacity:.4} Beer Leuke klim naar beneden, genoeg ruimte om te ren…" at bounding box center [631, 362] width 699 height 419
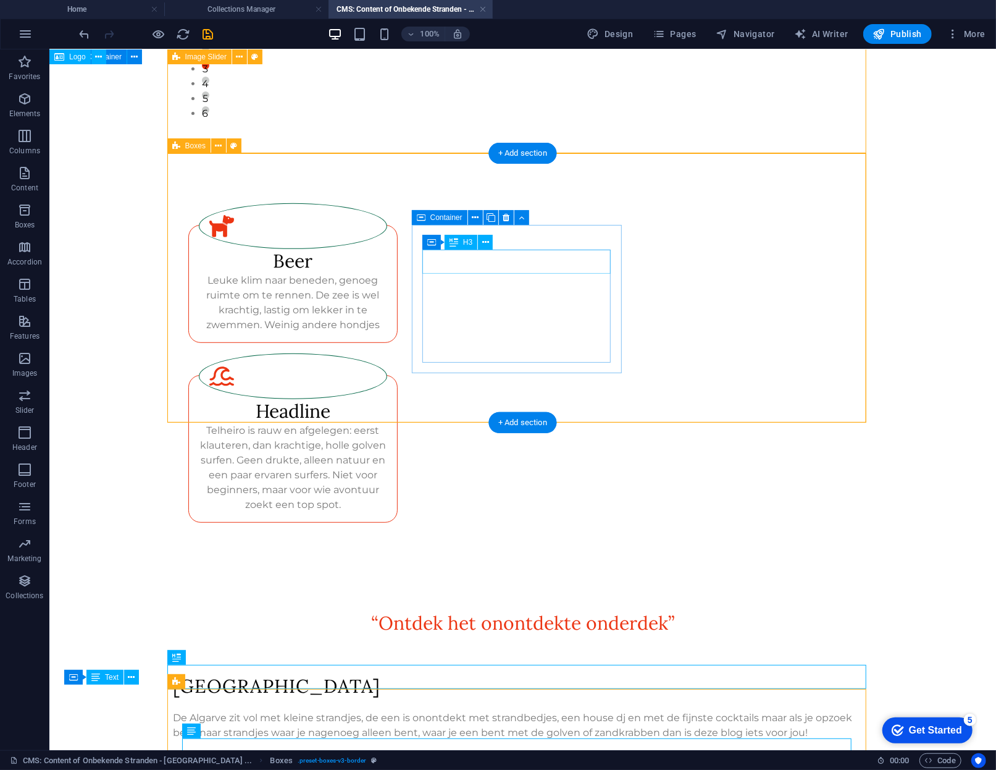
click at [387, 398] on div "Headline" at bounding box center [292, 410] width 189 height 24
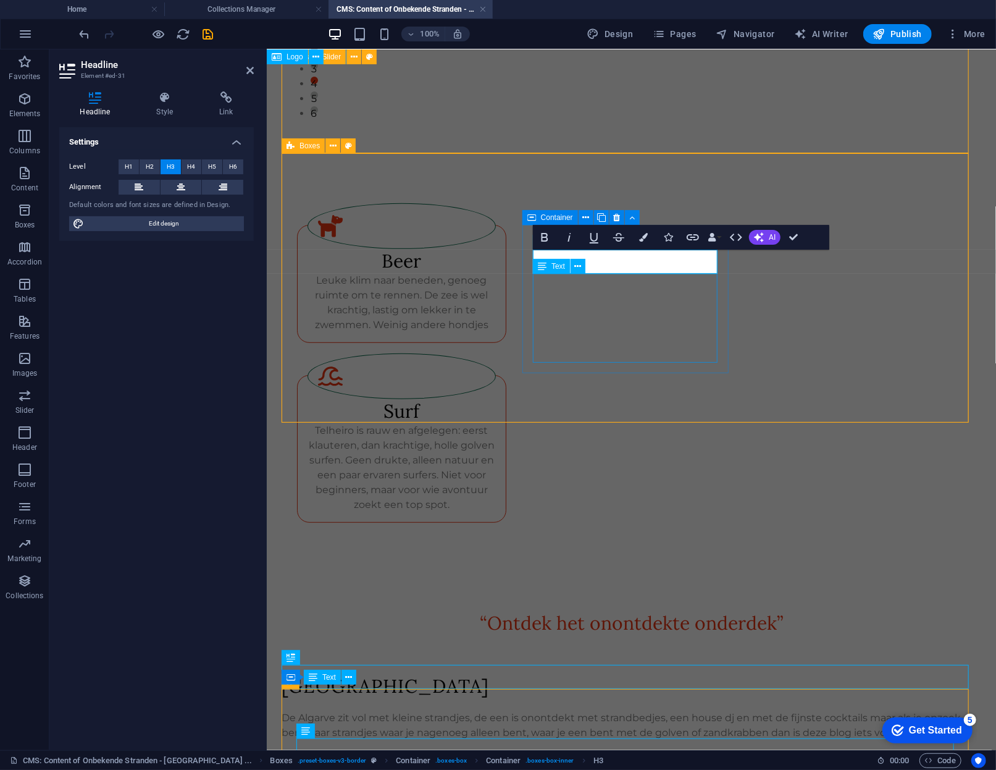
click at [496, 423] on div "Telheiro is rauw en afgelegen: eerst klauteren, dan krachtige, holle golven sur…" at bounding box center [401, 467] width 189 height 89
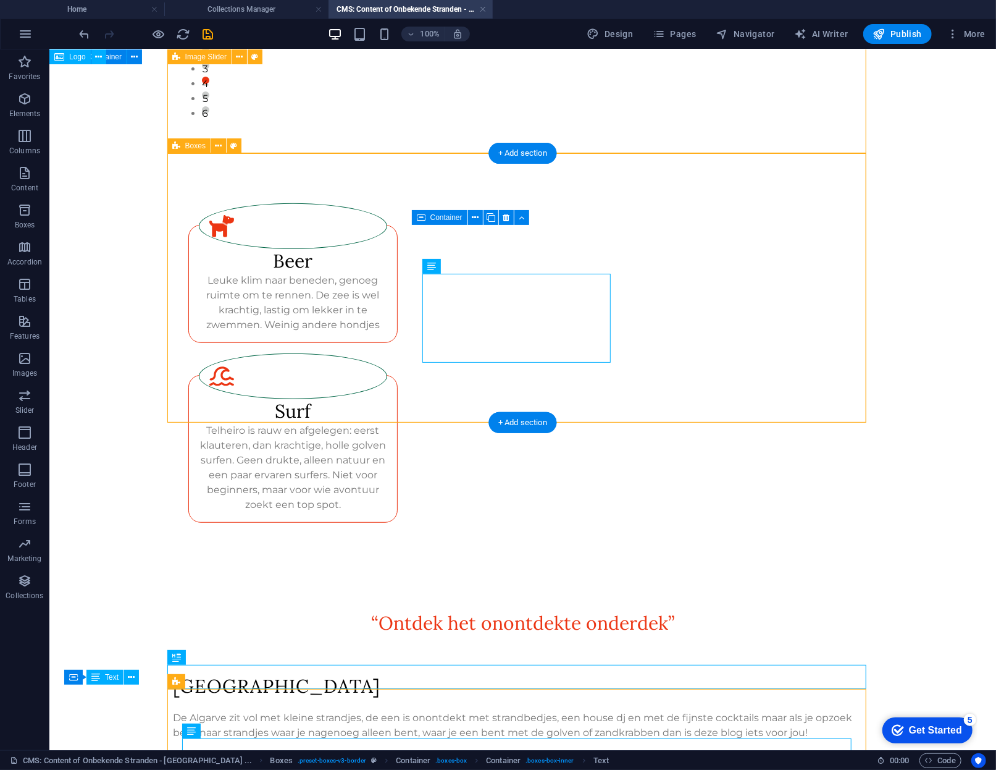
click at [758, 319] on div ".fa-secondary{opacity:.4} Beer Leuke klim naar beneden, genoeg ruimte om te ren…" at bounding box center [522, 362] width 699 height 419
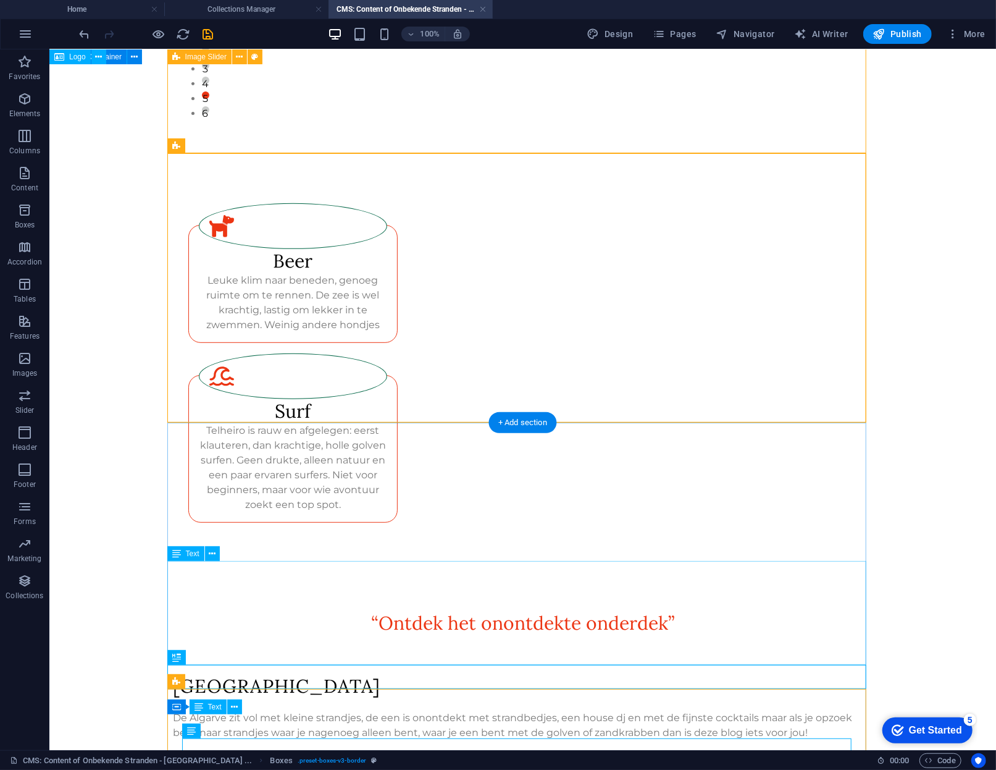
click at [468, 710] on div "De Algarve zit vol met kleine strandjes, de een is onontdekt met strandbedjes, …" at bounding box center [522, 762] width 699 height 104
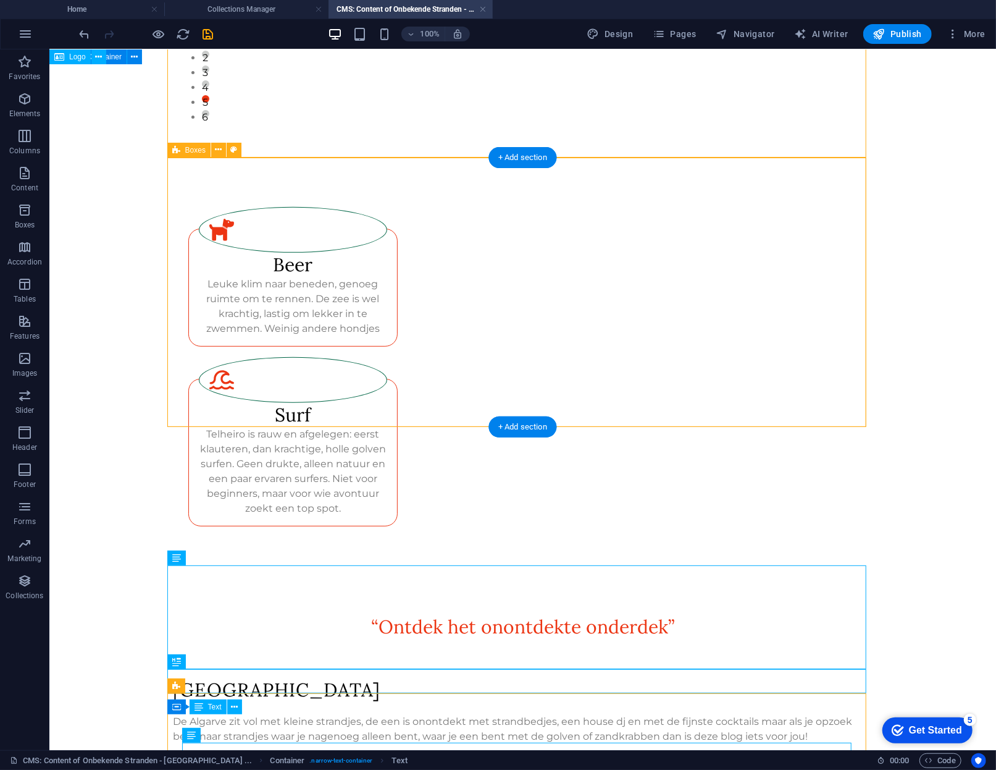
scroll to position [287, 0]
click at [713, 314] on div ".fa-secondary{opacity:.4} Beer Leuke klim naar beneden, genoeg ruimte om te ren…" at bounding box center [522, 366] width 699 height 419
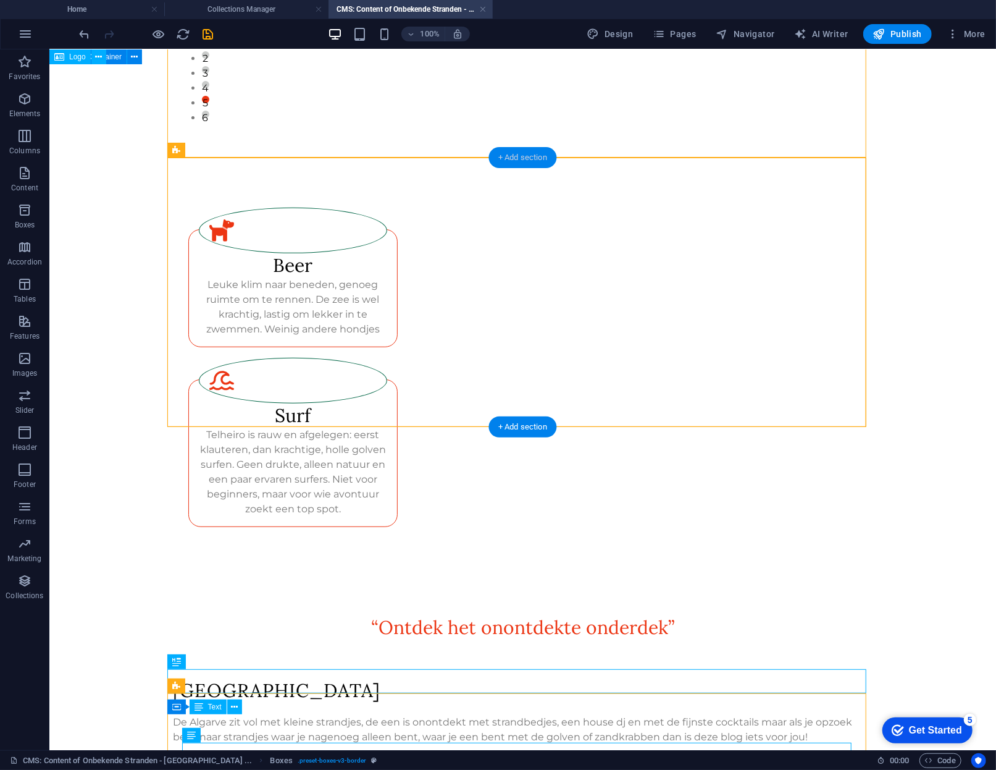
click at [534, 148] on div "+ Add section" at bounding box center [523, 157] width 69 height 21
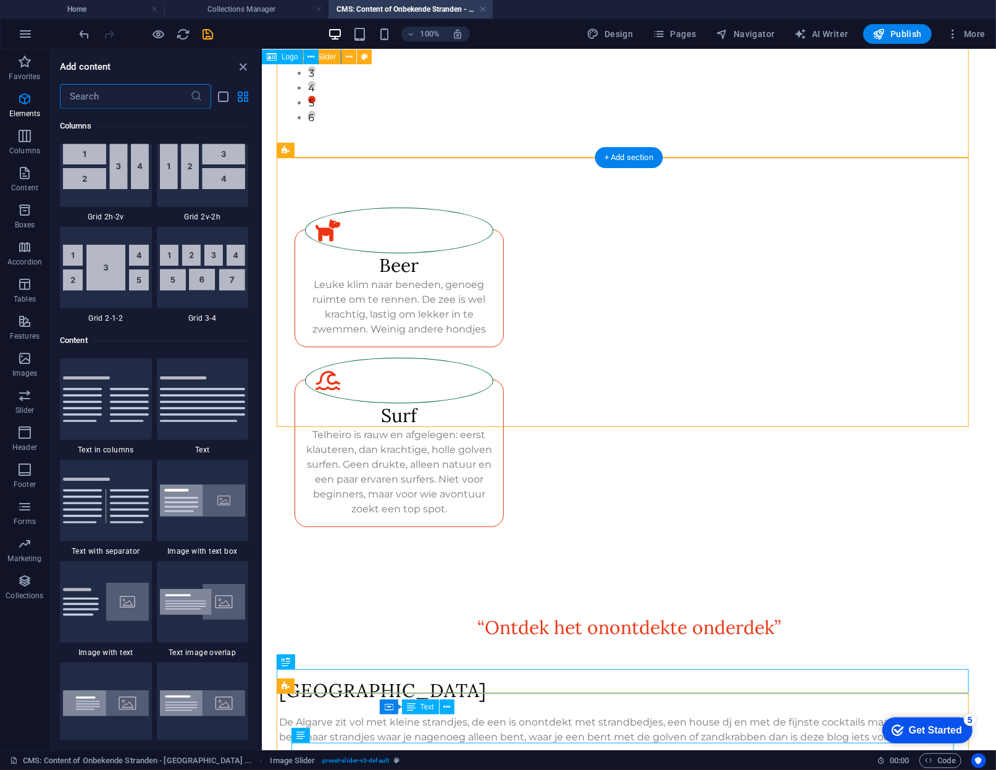
scroll to position [2161, 0]
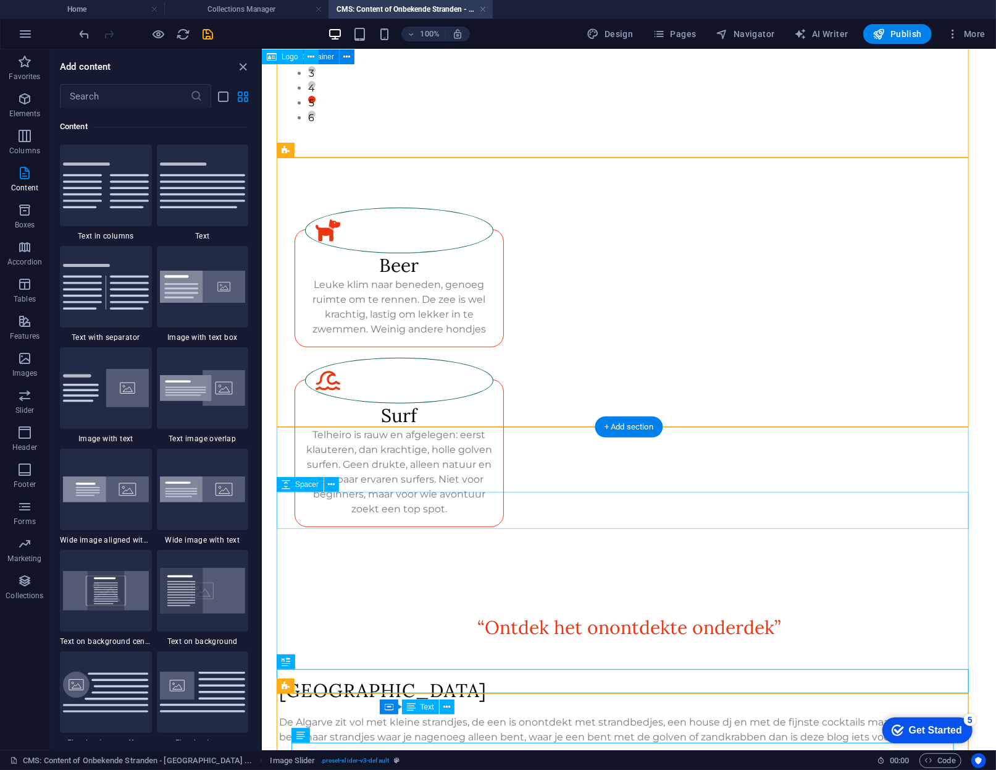
click at [484, 641] on div at bounding box center [628, 659] width 699 height 37
click at [489, 204] on div ".fa-secondary{opacity:.4} Beer Leuke klim naar beneden, genoeg ruimte om te ren…" at bounding box center [628, 366] width 699 height 419
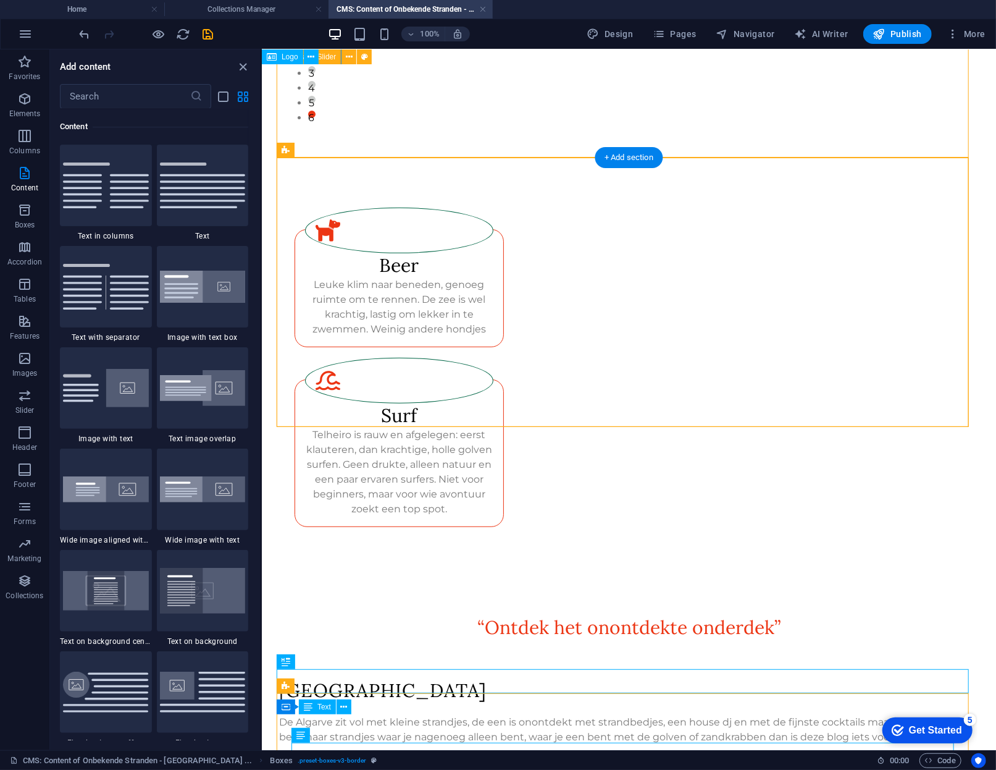
click at [238, 61] on icon "close panel" at bounding box center [244, 67] width 14 height 14
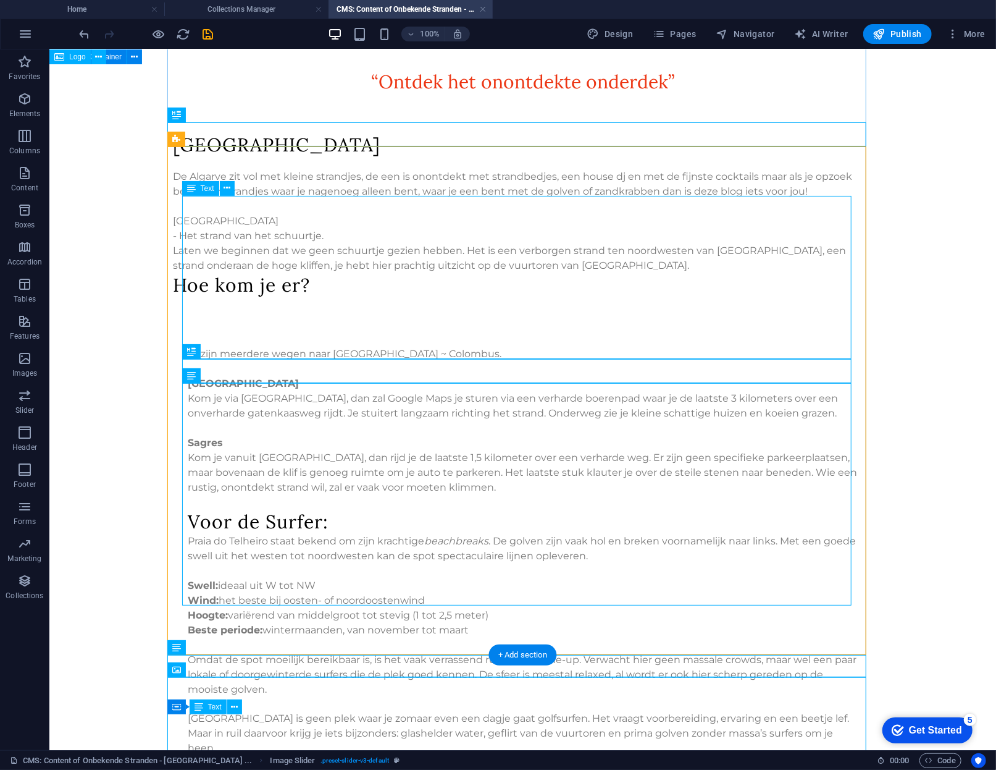
scroll to position [836, 0]
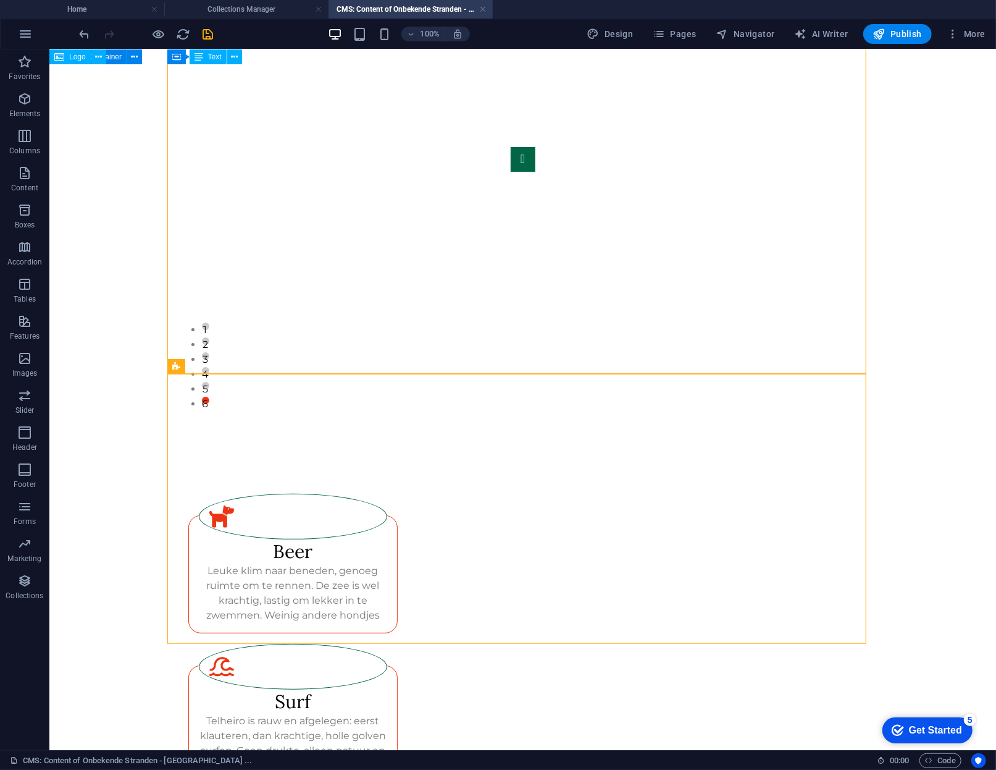
scroll to position [0, 0]
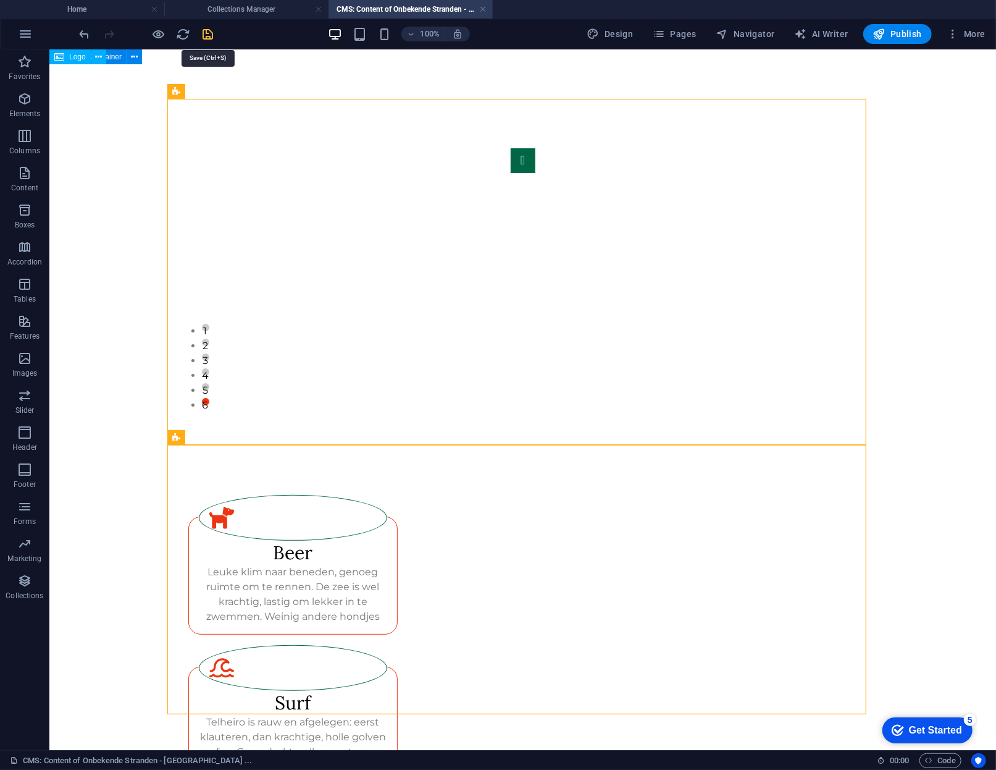
click at [208, 28] on icon "save" at bounding box center [208, 34] width 14 height 14
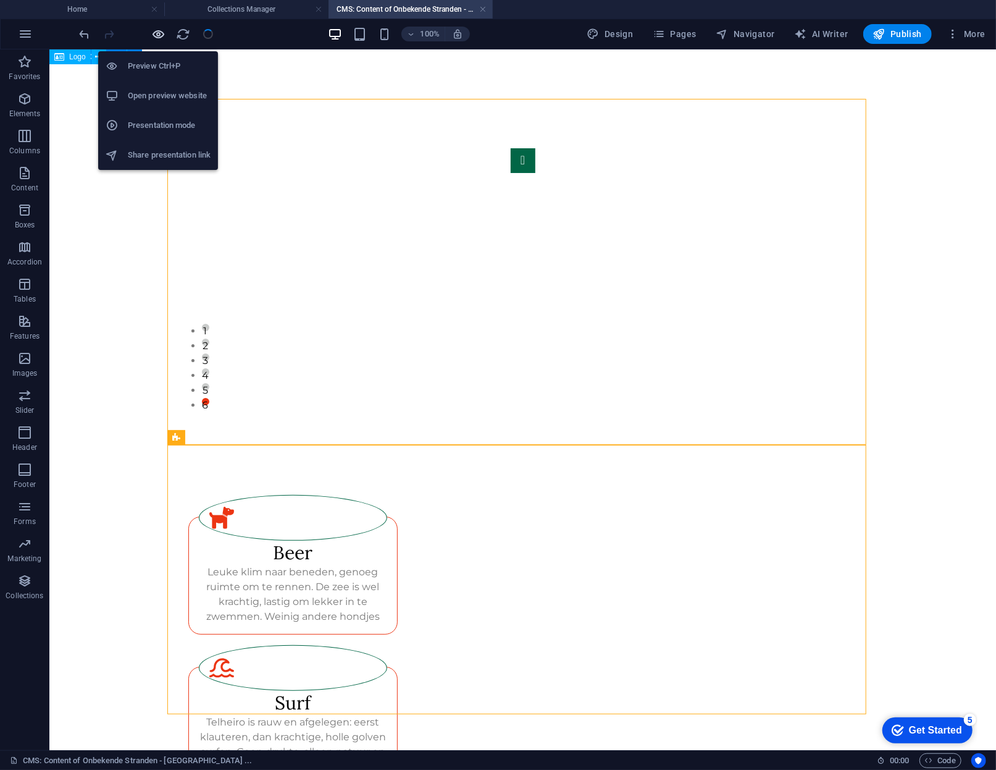
click at [158, 27] on icon "button" at bounding box center [159, 34] width 14 height 14
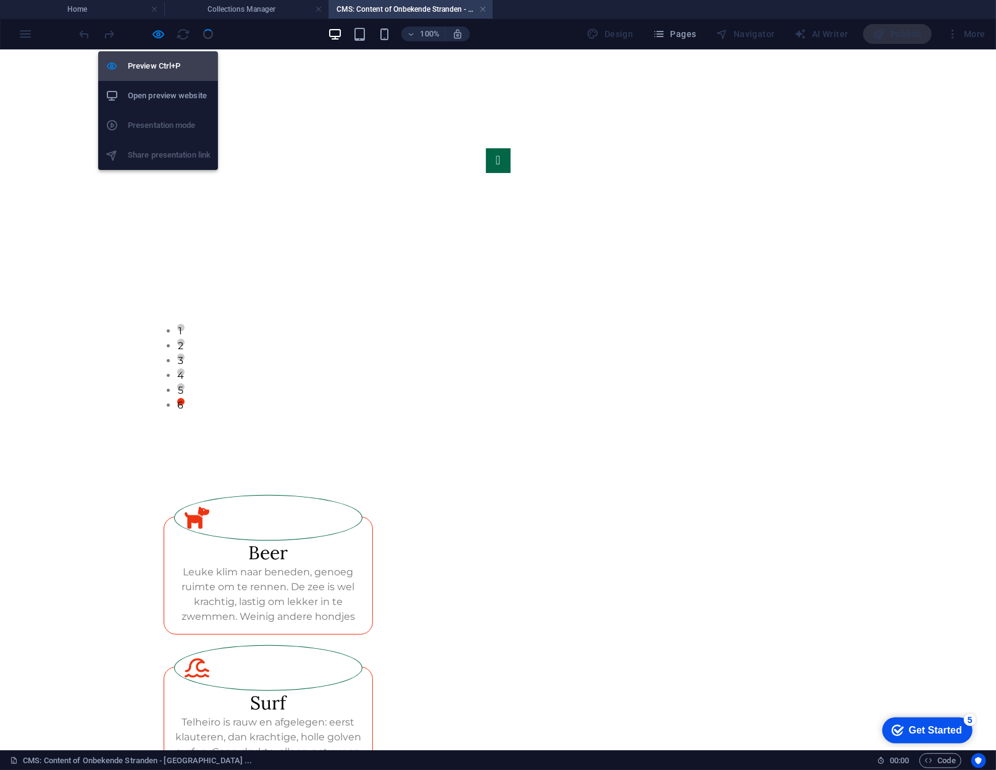
click at [161, 73] on h6 "Preview Ctrl+P" at bounding box center [169, 66] width 83 height 15
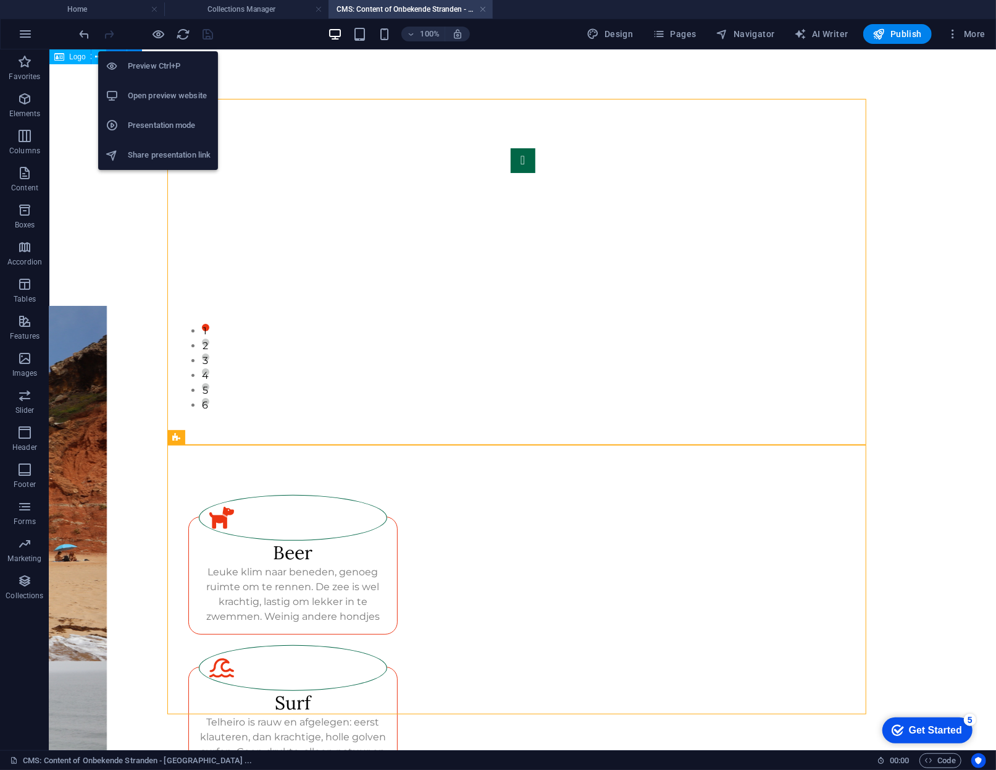
click at [161, 73] on h6 "Preview Ctrl+P" at bounding box center [169, 66] width 83 height 15
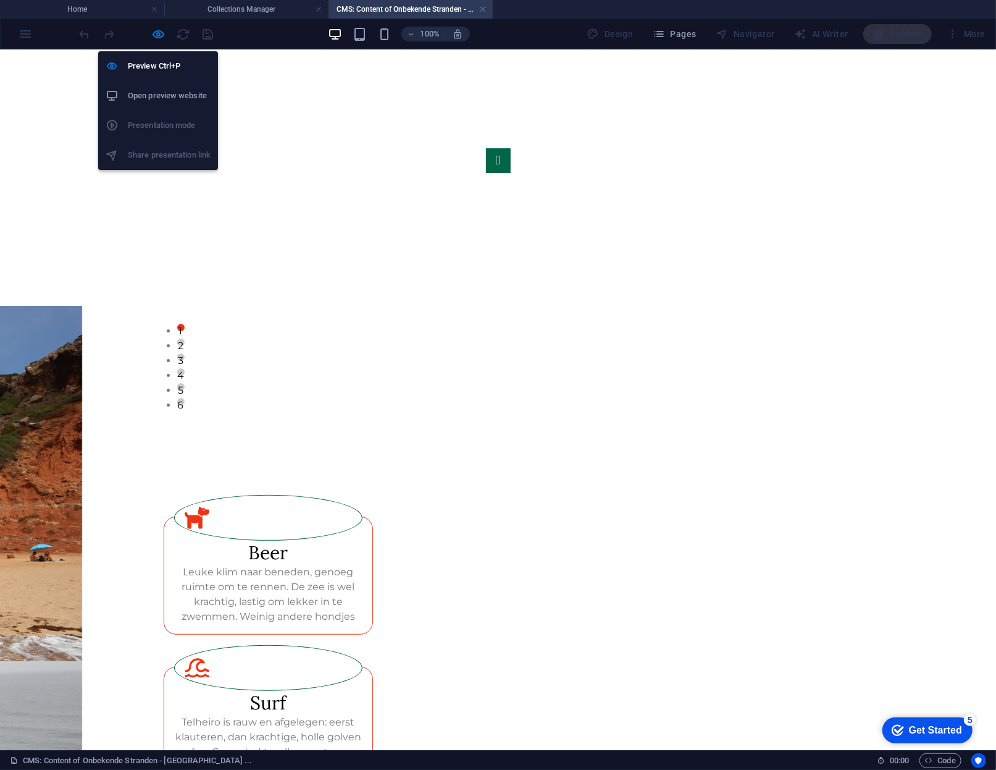
click at [159, 104] on li "Open preview website" at bounding box center [158, 96] width 120 height 30
